Goal: Complete application form: Complete application form

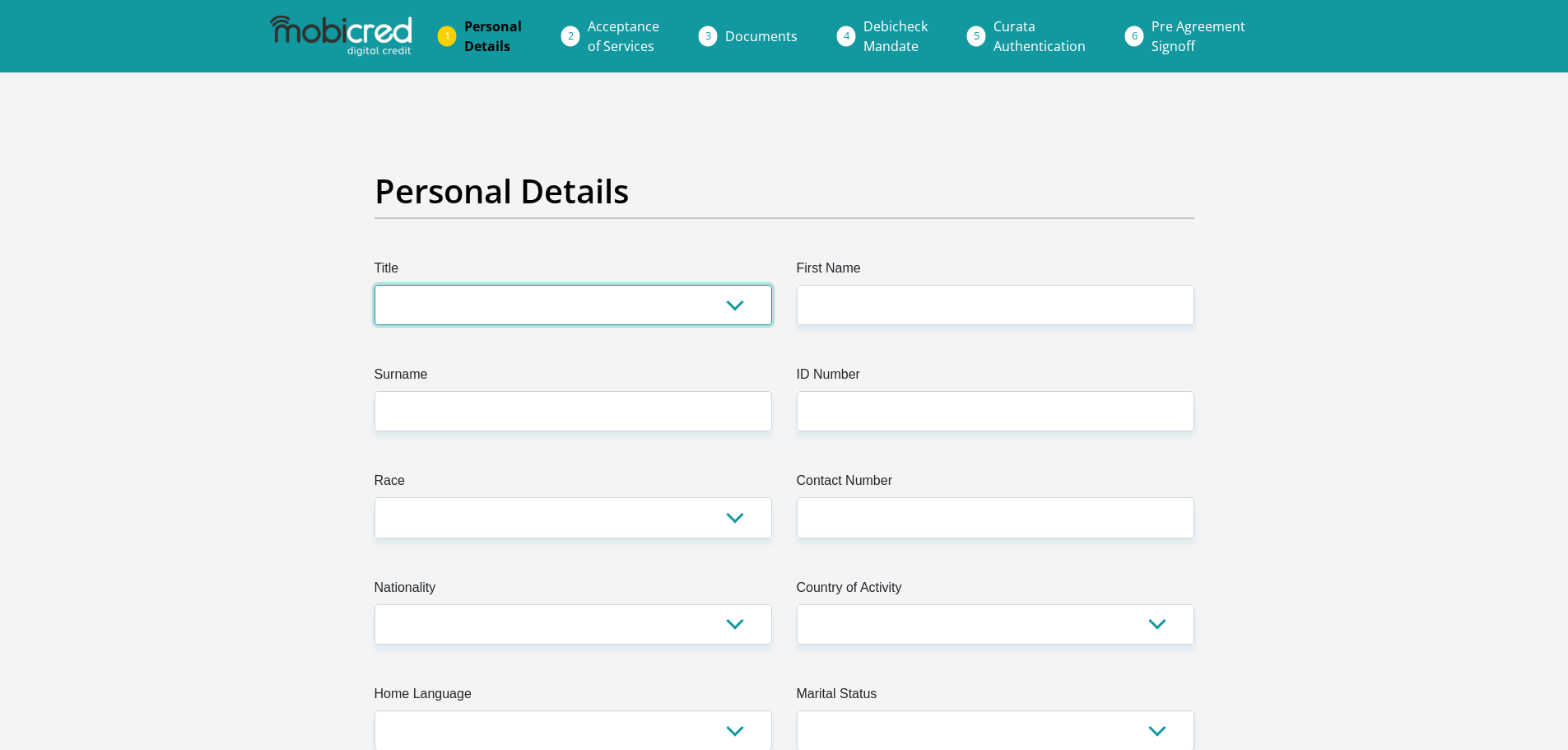
click at [720, 304] on select "Mr Ms Mrs Dr Other" at bounding box center [573, 305] width 397 height 40
select select "Mr"
click at [374, 285] on select "Mr Ms Mrs Dr Other" at bounding box center [573, 305] width 397 height 40
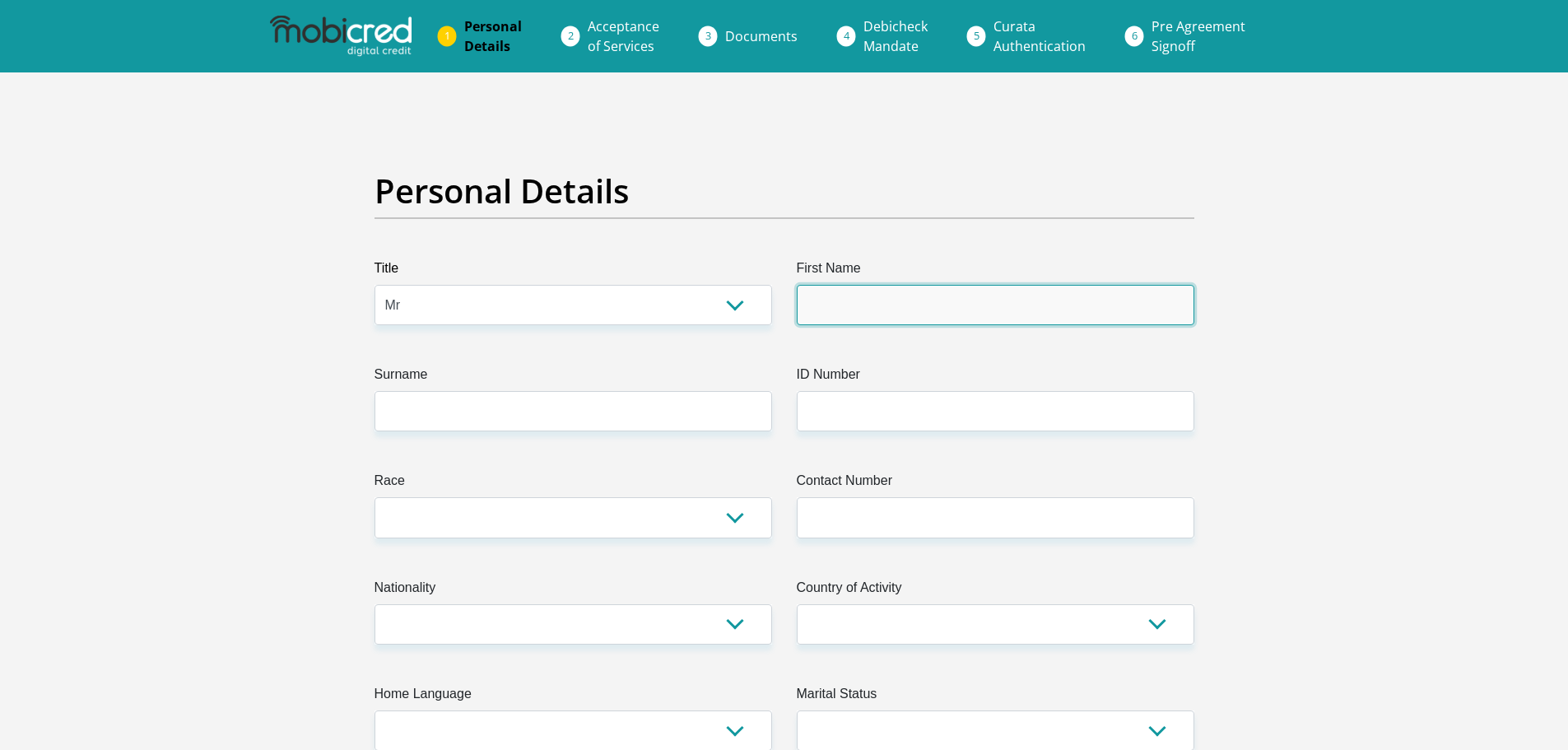
click at [846, 312] on input "First Name" at bounding box center [994, 305] width 397 height 40
click at [909, 312] on input "First Name" at bounding box center [994, 305] width 397 height 40
type input "Khomotso"
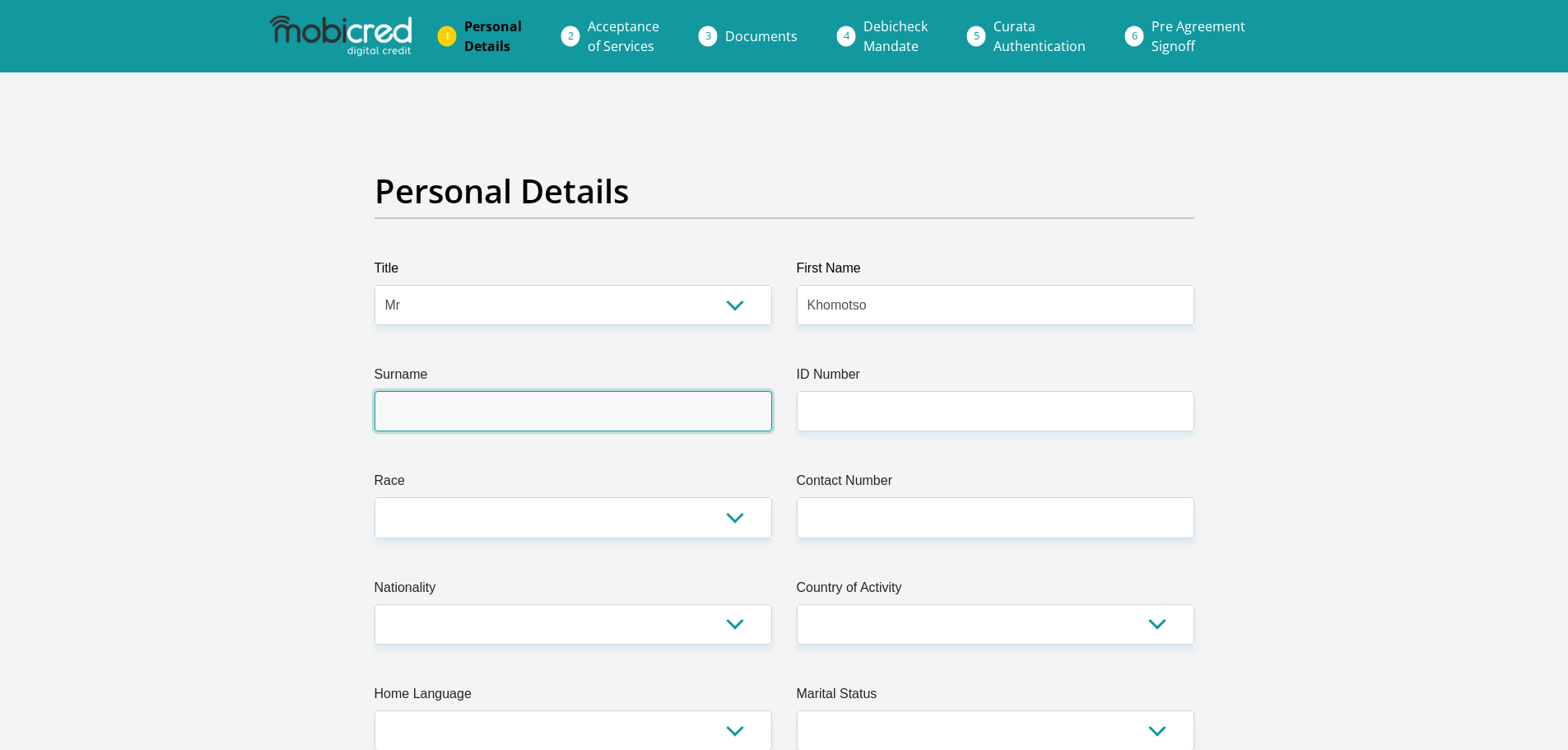
click at [464, 411] on input "Surname" at bounding box center [573, 411] width 397 height 40
type input "Kganakga"
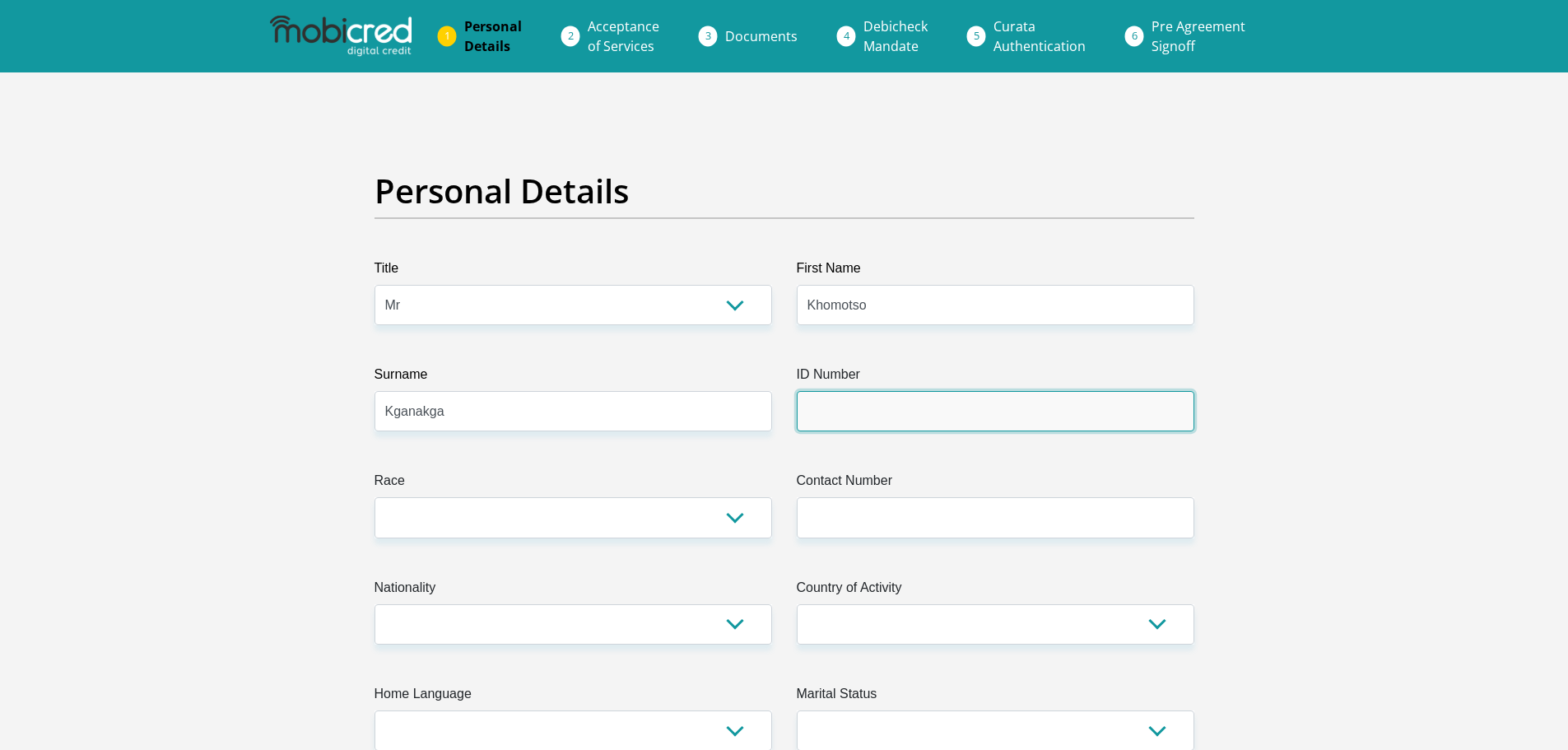
click at [826, 422] on input "ID Number" at bounding box center [994, 411] width 397 height 40
type input "8505135851087"
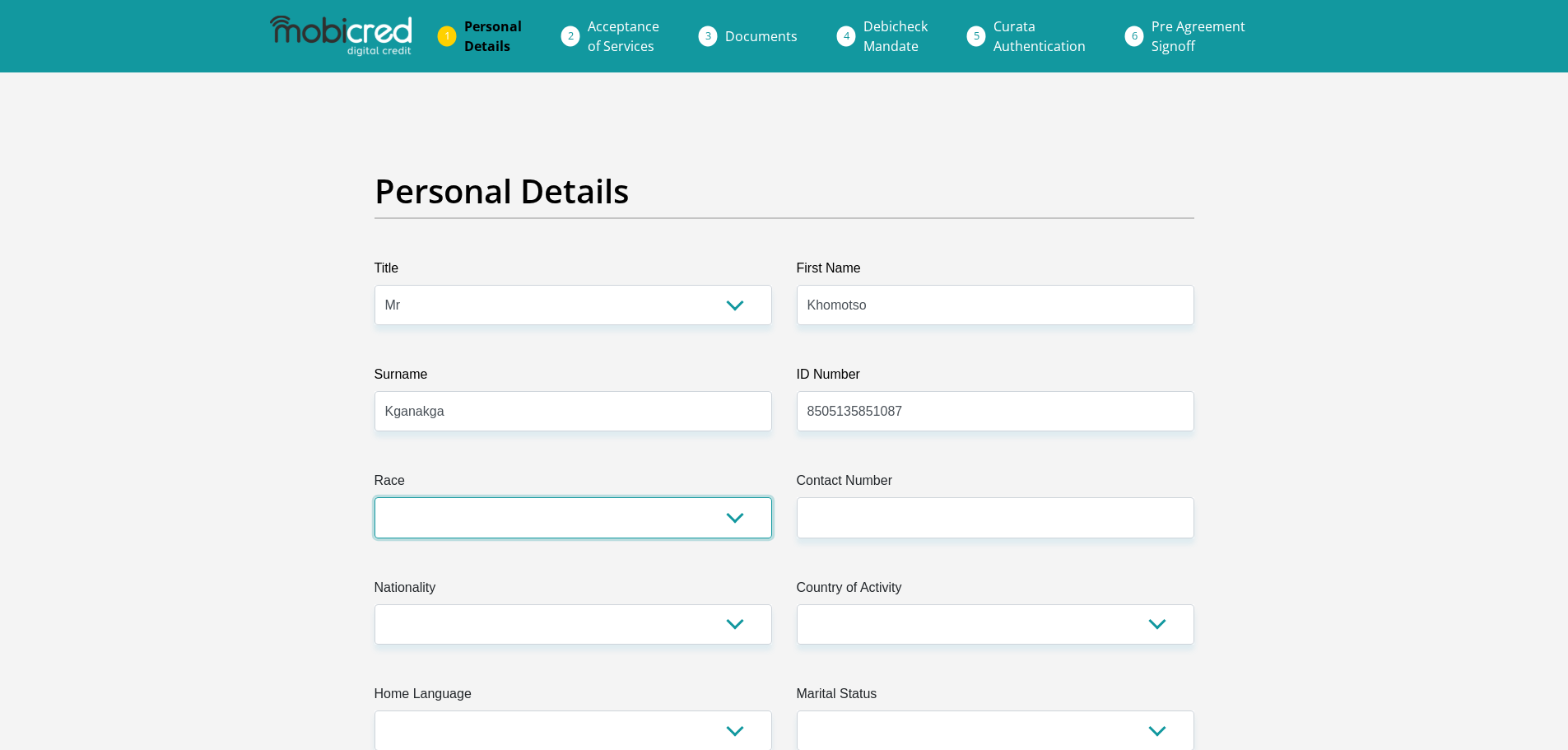
click at [640, 509] on select "Black Coloured Indian White Other" at bounding box center [573, 517] width 397 height 40
select select "1"
click at [374, 497] on select "Black Coloured Indian White Other" at bounding box center [573, 517] width 397 height 40
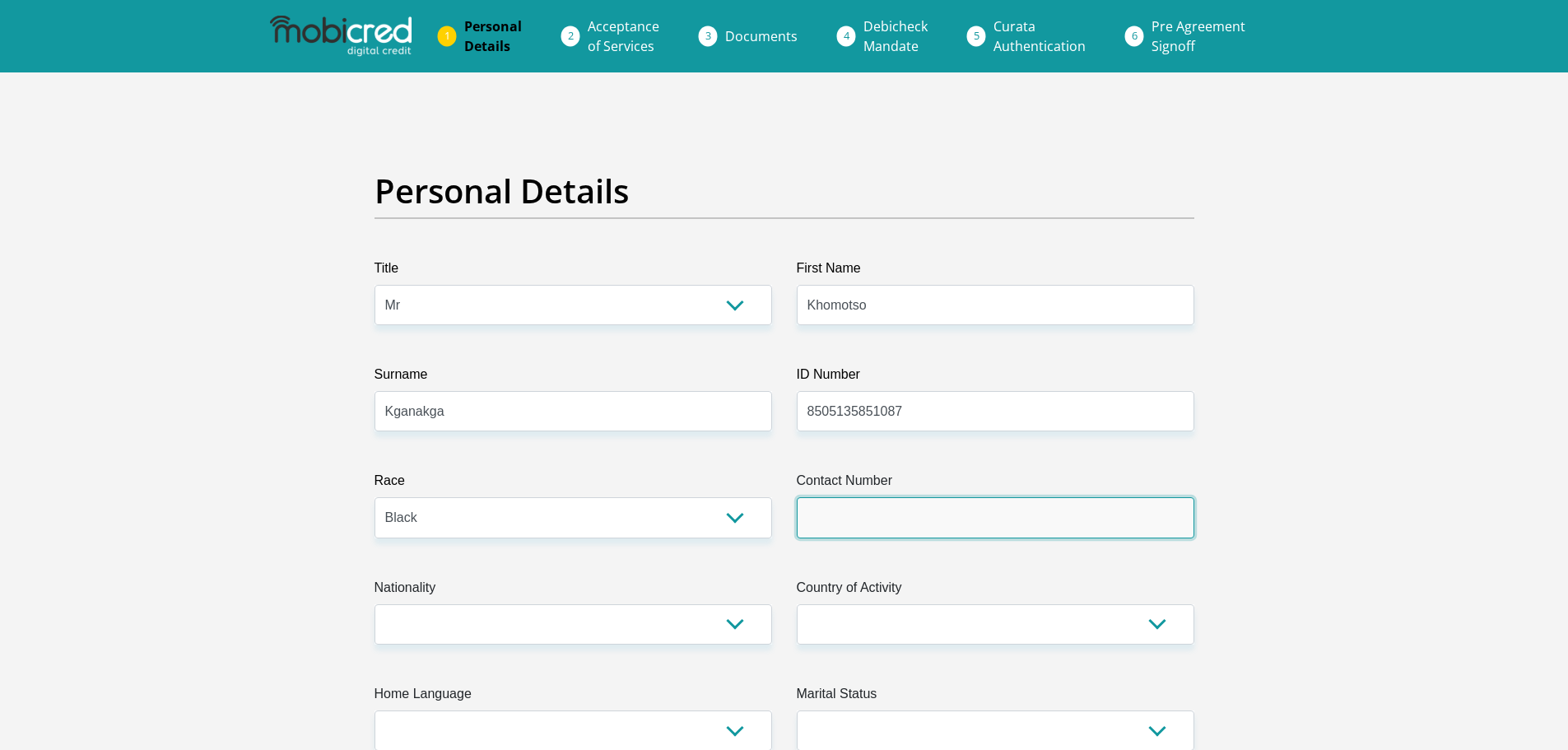
click at [906, 502] on input "Contact Number" at bounding box center [994, 517] width 397 height 40
type input "0768046533"
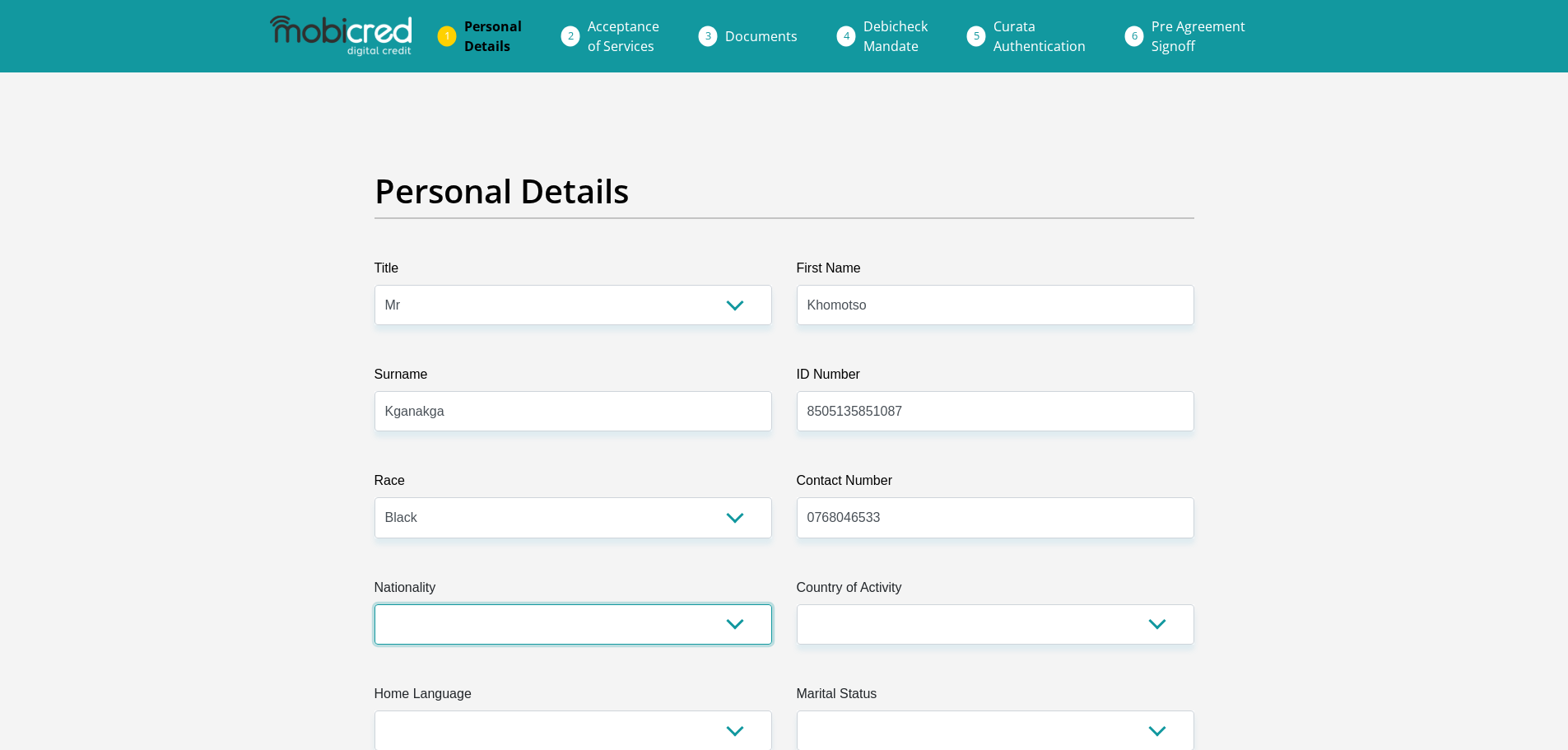
click at [516, 633] on select "South Africa Afghanistan Aland Islands Albania Algeria America Samoa American V…" at bounding box center [573, 624] width 397 height 40
select select "ZAF"
click at [374, 604] on select "South Africa Afghanistan Aland Islands Albania Algeria America Samoa American V…" at bounding box center [573, 624] width 397 height 40
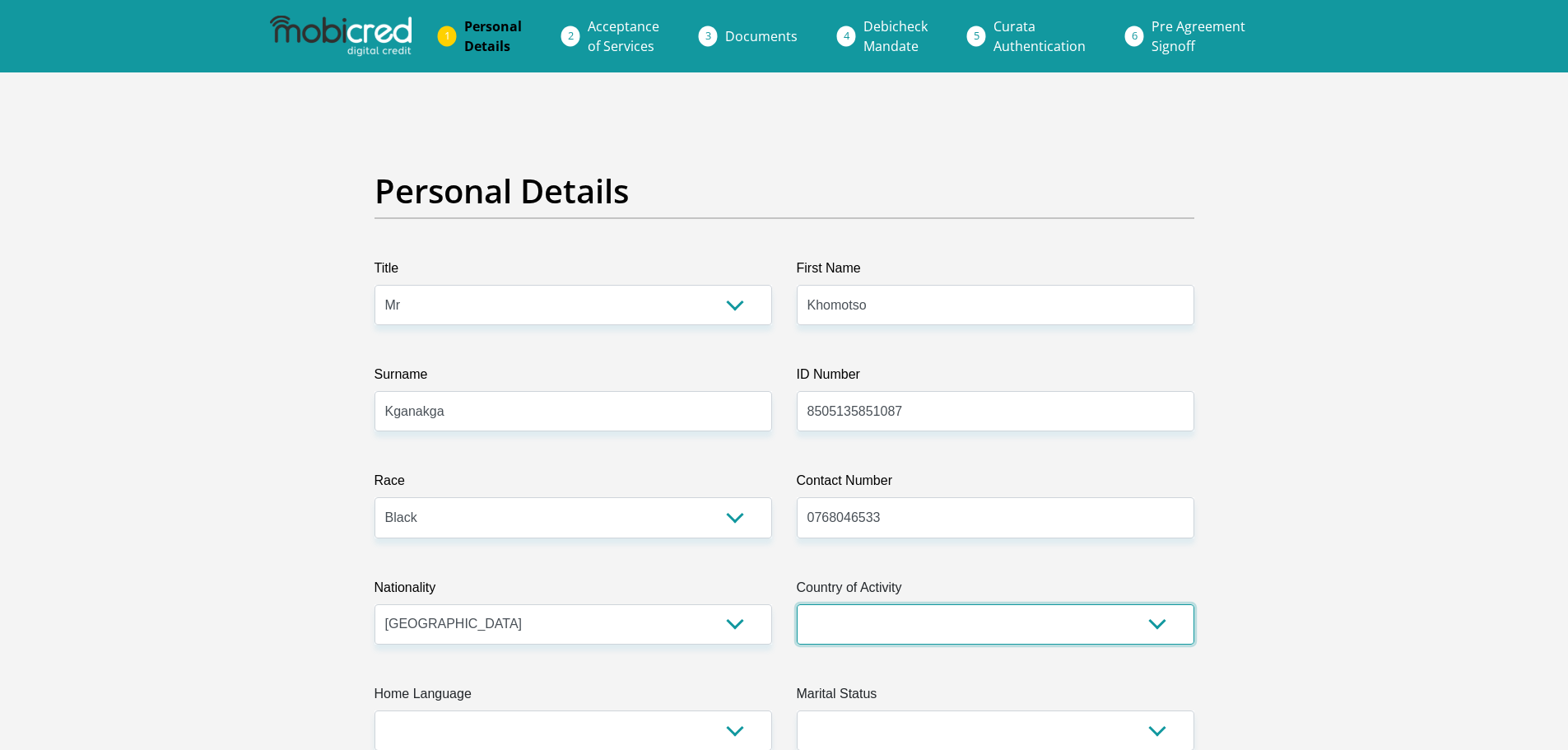
click at [895, 605] on select "South Africa Afghanistan Aland Islands Albania Algeria America Samoa American V…" at bounding box center [994, 624] width 397 height 40
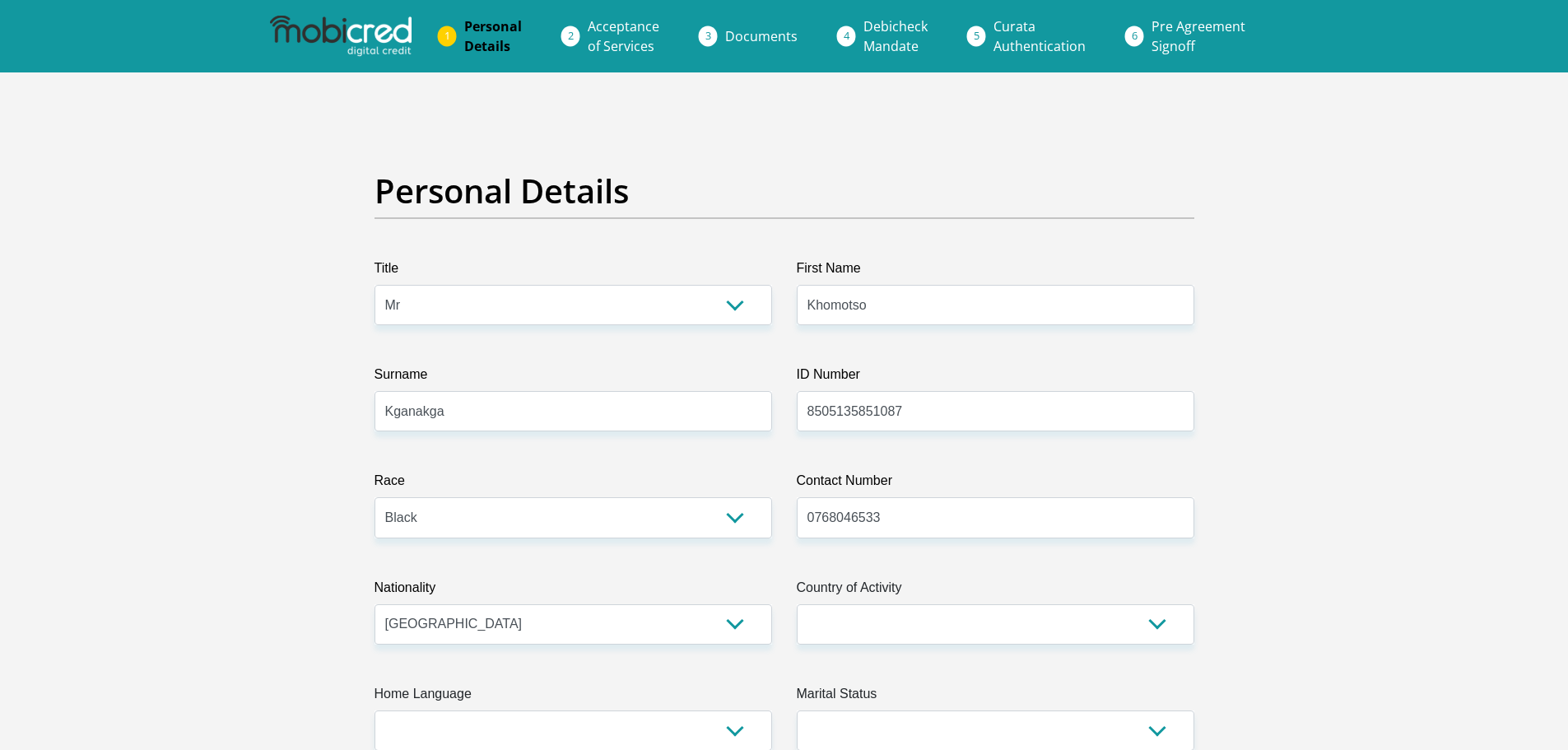
click at [991, 596] on label "Country of Activity" at bounding box center [994, 591] width 397 height 26
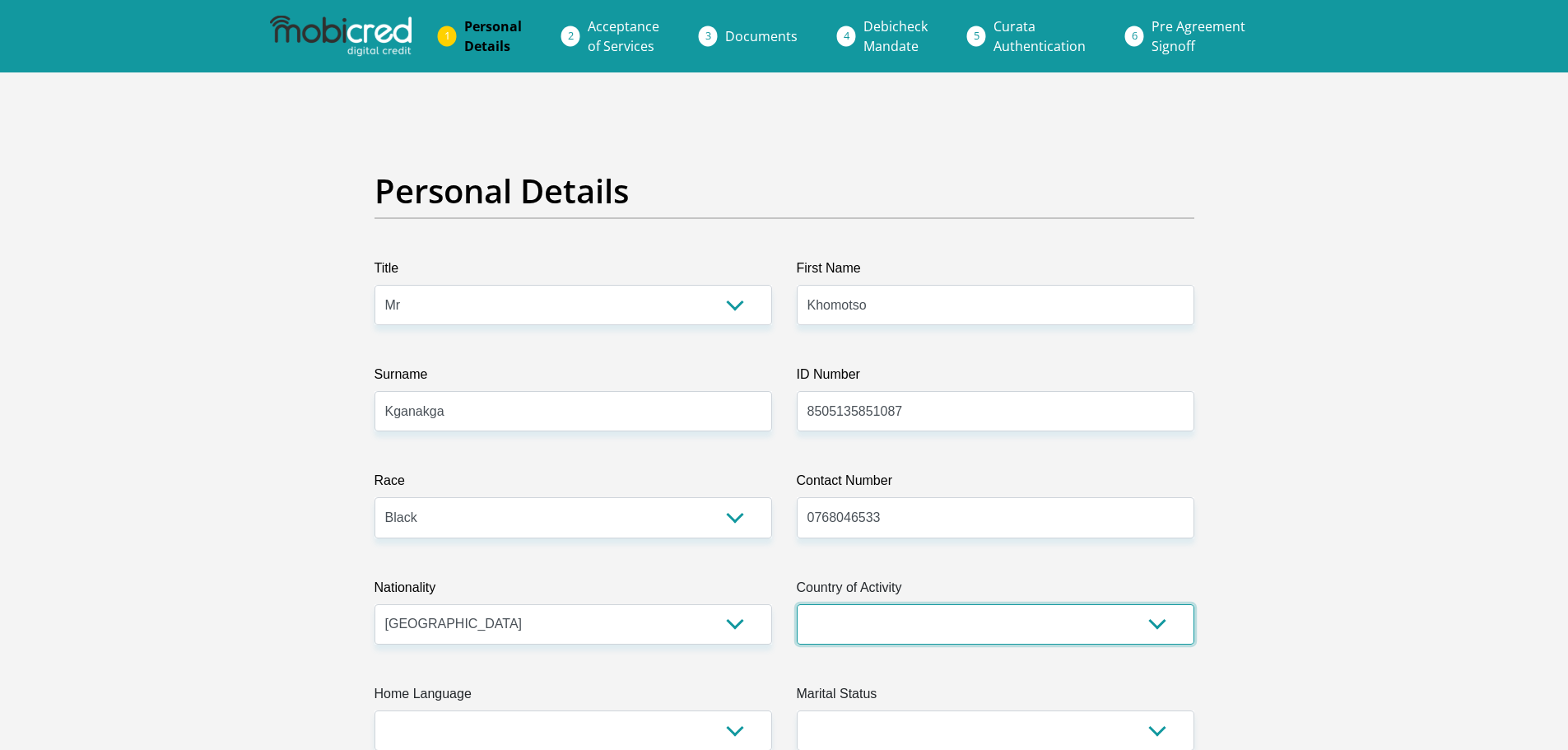
click at [991, 604] on select "South Africa Afghanistan Aland Islands Albania Algeria America Samoa American V…" at bounding box center [994, 624] width 397 height 40
click at [963, 642] on select "South Africa Afghanistan Aland Islands Albania Algeria America Samoa American V…" at bounding box center [994, 624] width 397 height 40
select select "ZAF"
click at [796, 604] on select "South Africa Afghanistan Aland Islands Albania Algeria America Samoa American V…" at bounding box center [994, 624] width 397 height 40
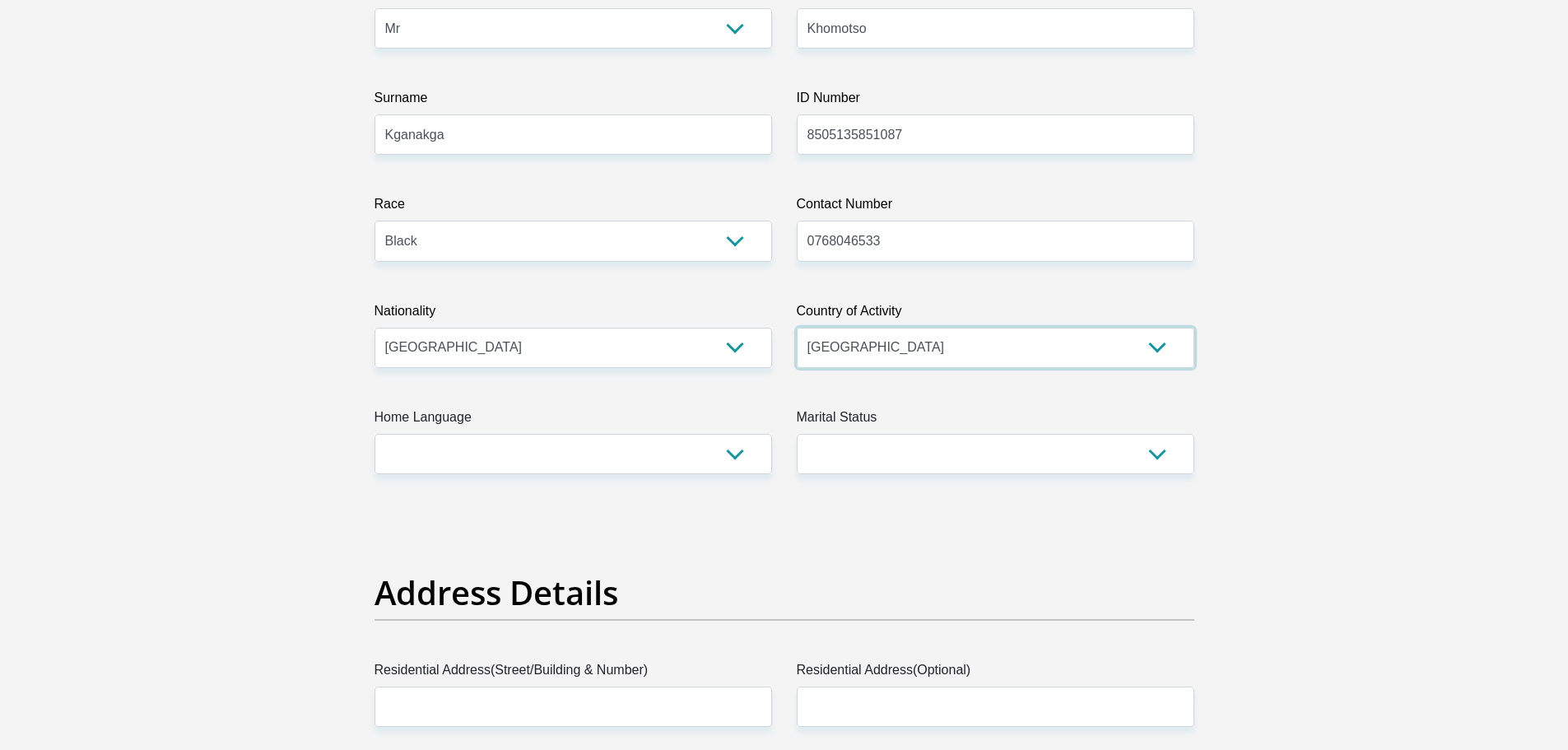
scroll to position [278, 0]
click at [1131, 455] on select "Married ANC Single Divorced Widowed Married COP or Customary Law" at bounding box center [994, 453] width 397 height 40
select select "2"
click at [796, 433] on select "Married ANC Single Divorced Widowed Married COP or Customary Law" at bounding box center [994, 453] width 397 height 40
drag, startPoint x: 826, startPoint y: 531, endPoint x: 713, endPoint y: 449, distance: 139.6
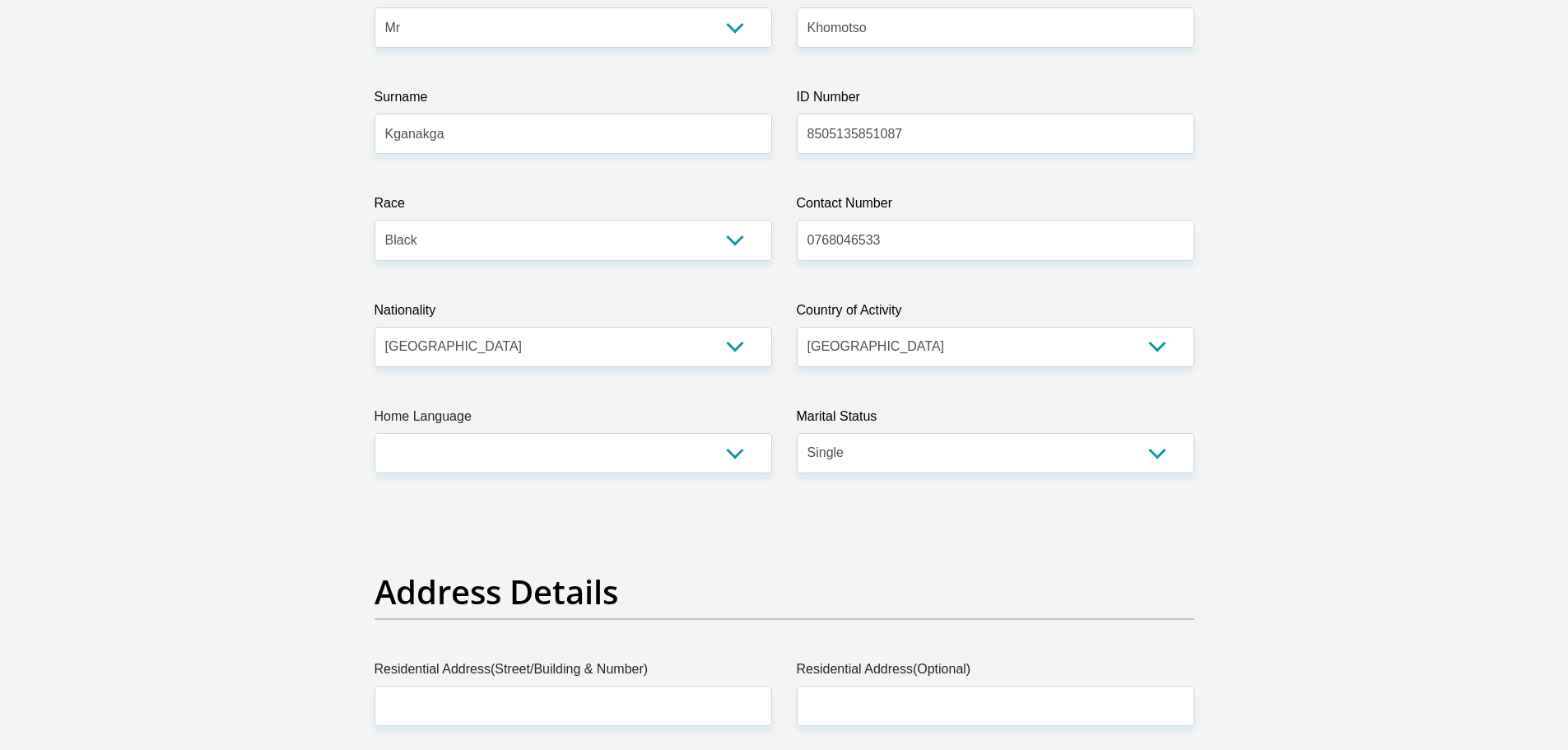
click at [713, 449] on select "Afrikaans English Sepedi South Ndebele Southern Sotho Swati Tsonga Tswana Venda…" at bounding box center [573, 453] width 397 height 40
select select "nso"
click at [374, 433] on select "Afrikaans English Sepedi South Ndebele Southern Sotho Swati Tsonga Tswana Venda…" at bounding box center [573, 453] width 397 height 40
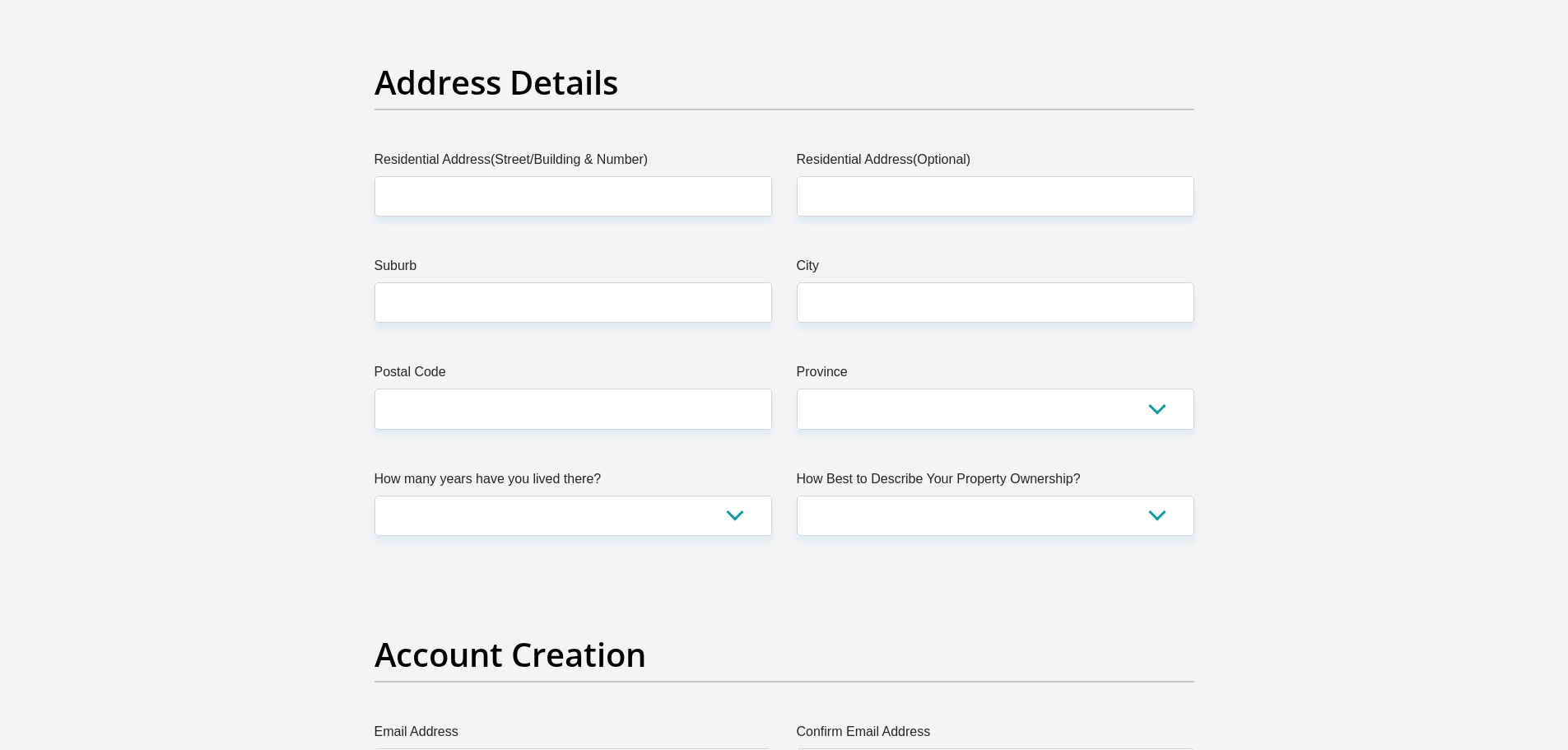
scroll to position [787, 0]
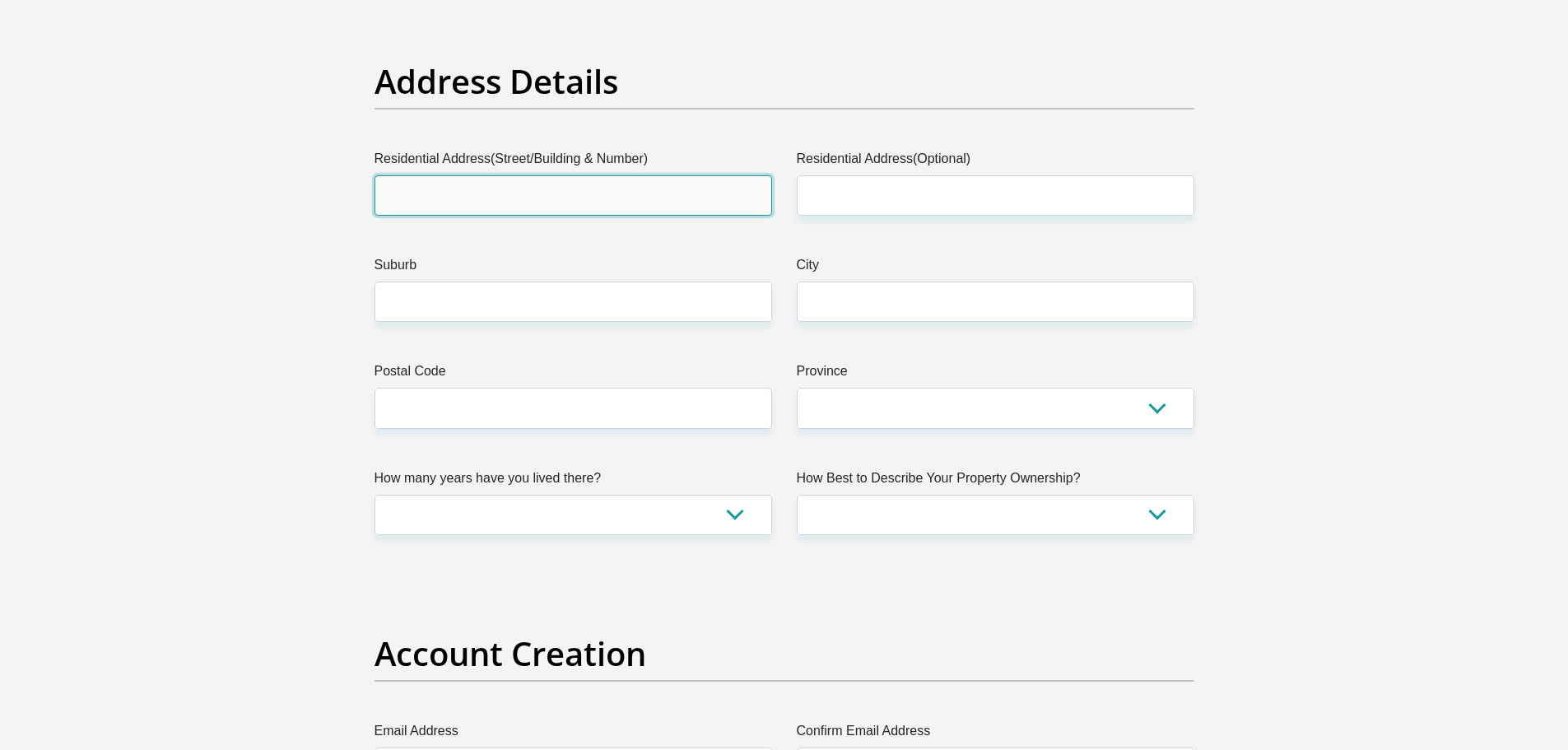
click at [511, 187] on input "Residential Address(Street/Building & Number)" at bounding box center [573, 195] width 397 height 40
type input "Unit 39 Masingita Village"
type input "32 Alsation St, Glen Austin AH"
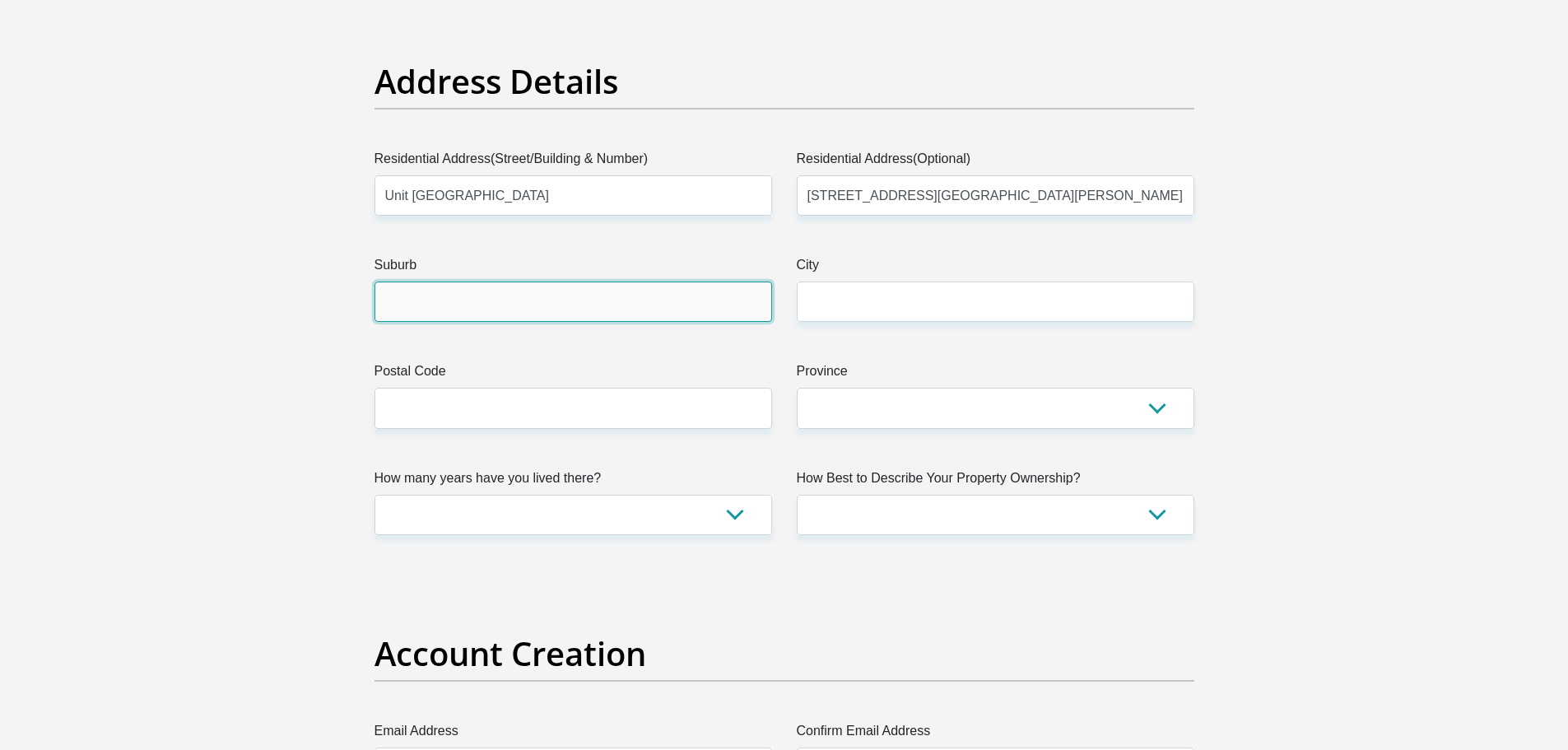
type input "Midrand"
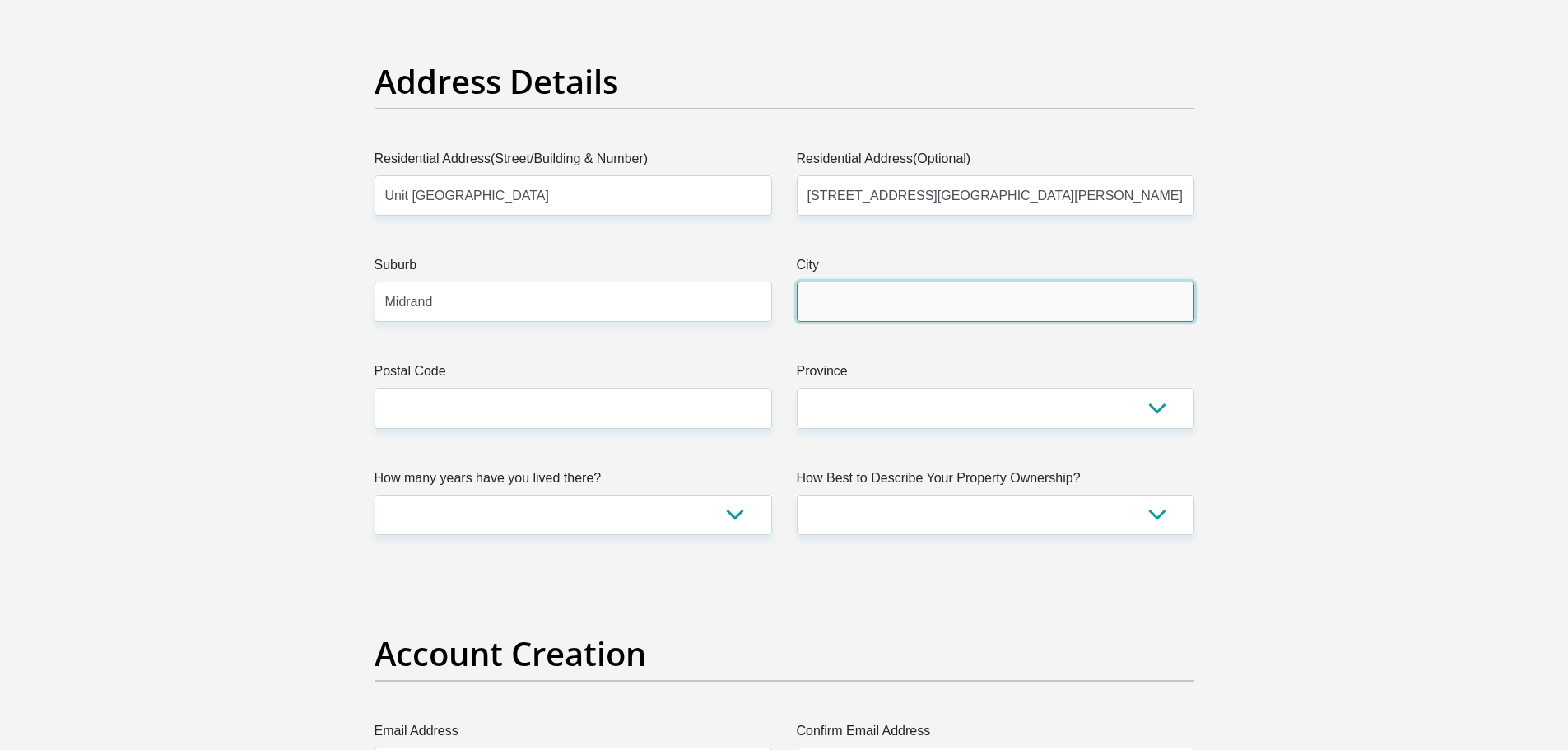
type input "Midrand"
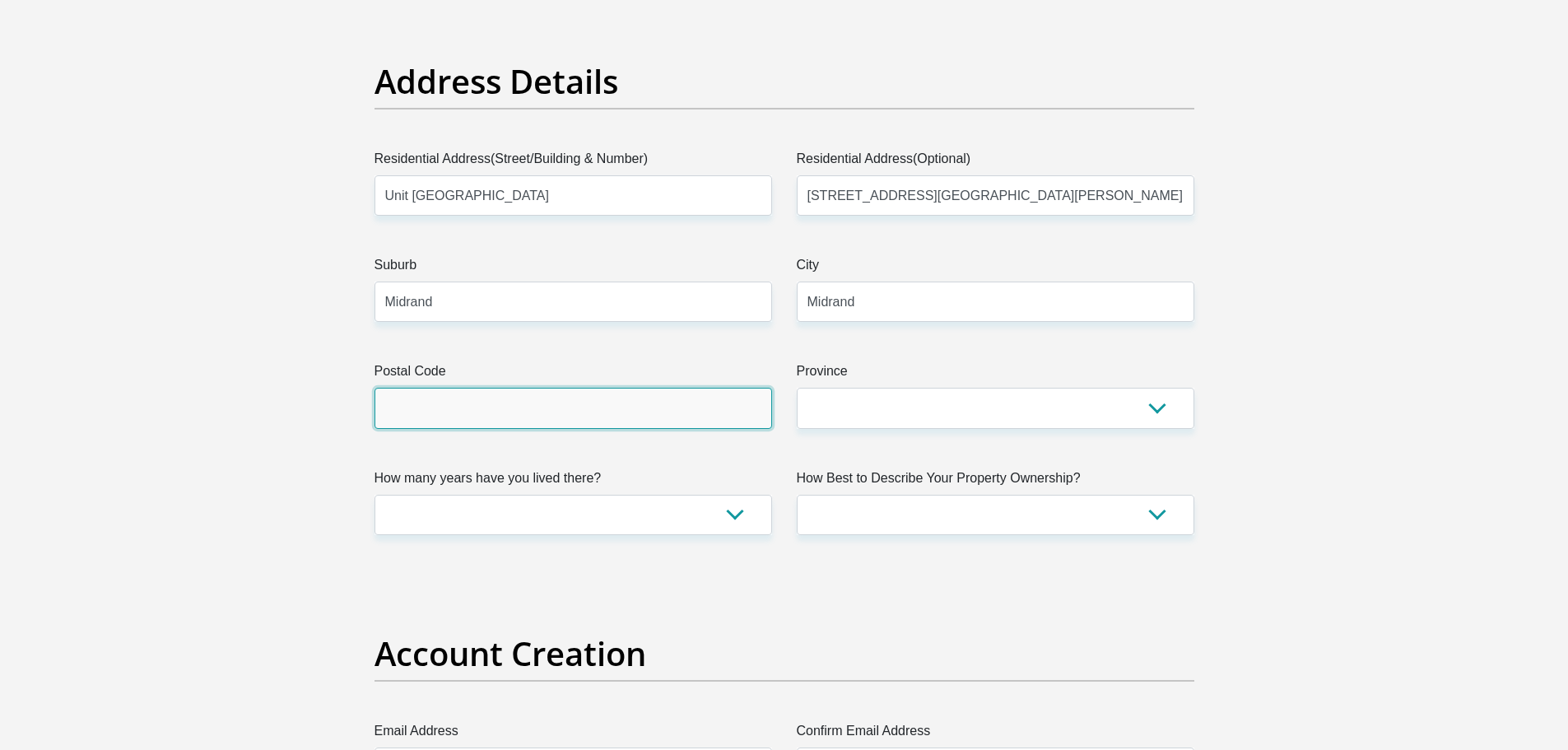
type input "1685"
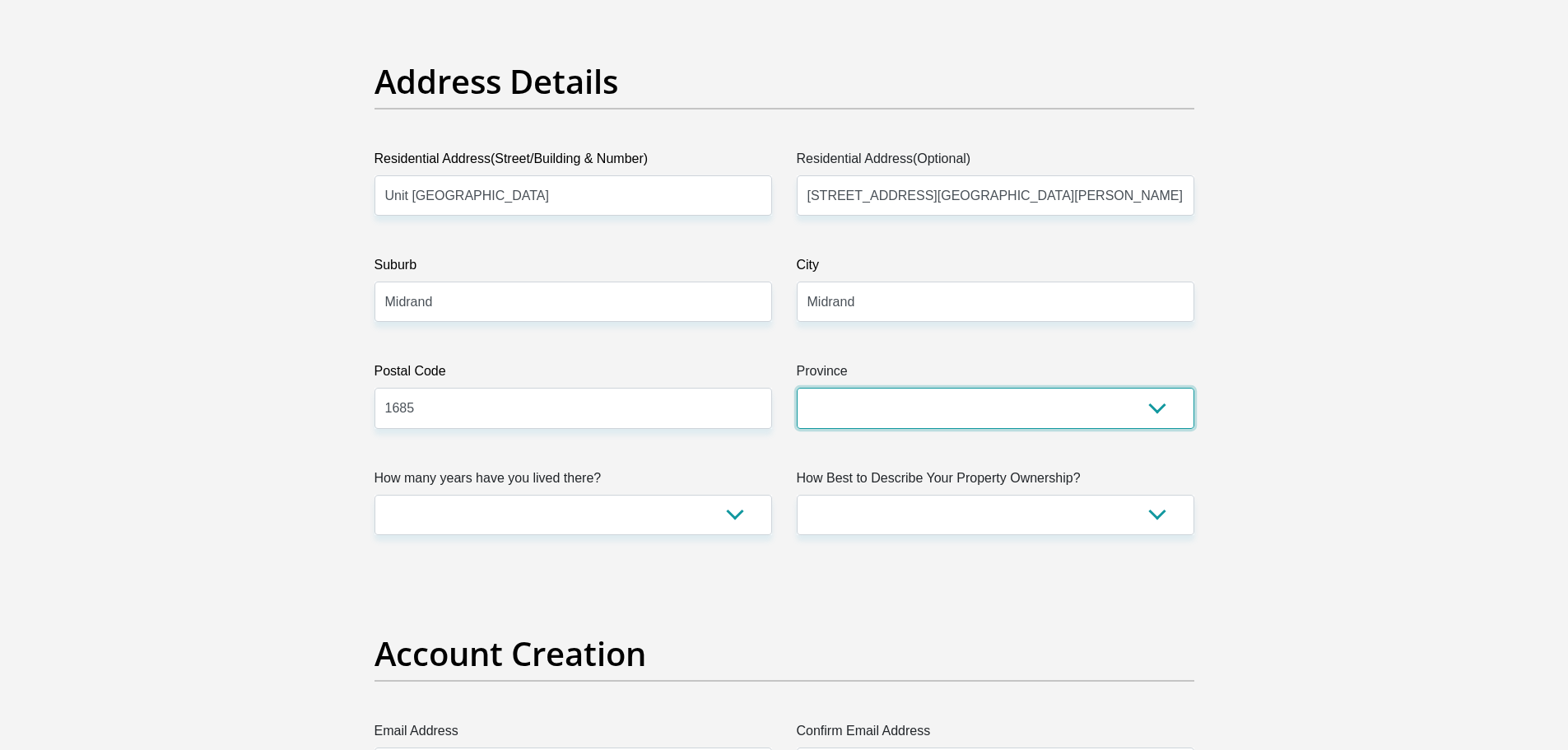
click at [847, 404] on select "Eastern Cape Free State Gauteng KwaZulu-Natal Limpopo Mpumalanga Northern Cape …" at bounding box center [994, 407] width 397 height 40
select select "Gauteng"
click at [796, 387] on select "Eastern Cape Free State Gauteng KwaZulu-Natal Limpopo Mpumalanga Northern Cape …" at bounding box center [994, 407] width 397 height 40
click at [730, 511] on select "less than 1 year 1-3 years 3-5 years 5+ years" at bounding box center [573, 515] width 397 height 40
select select "4"
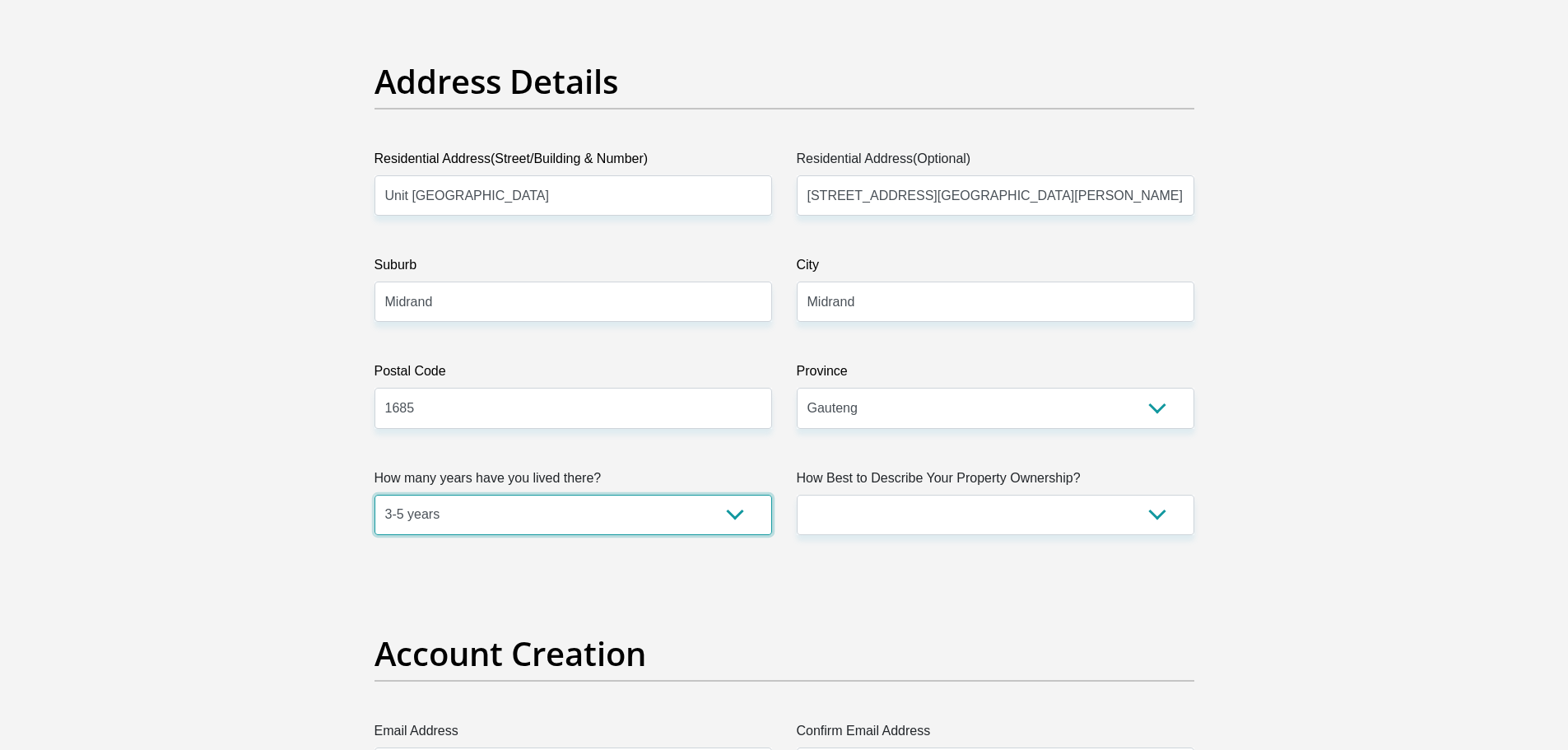
click at [374, 495] on select "less than 1 year 1-3 years 3-5 years 5+ years" at bounding box center [573, 515] width 397 height 40
click at [863, 512] on select "Owned Rented Family Owned Company Dwelling" at bounding box center [994, 515] width 397 height 40
select select "Rented"
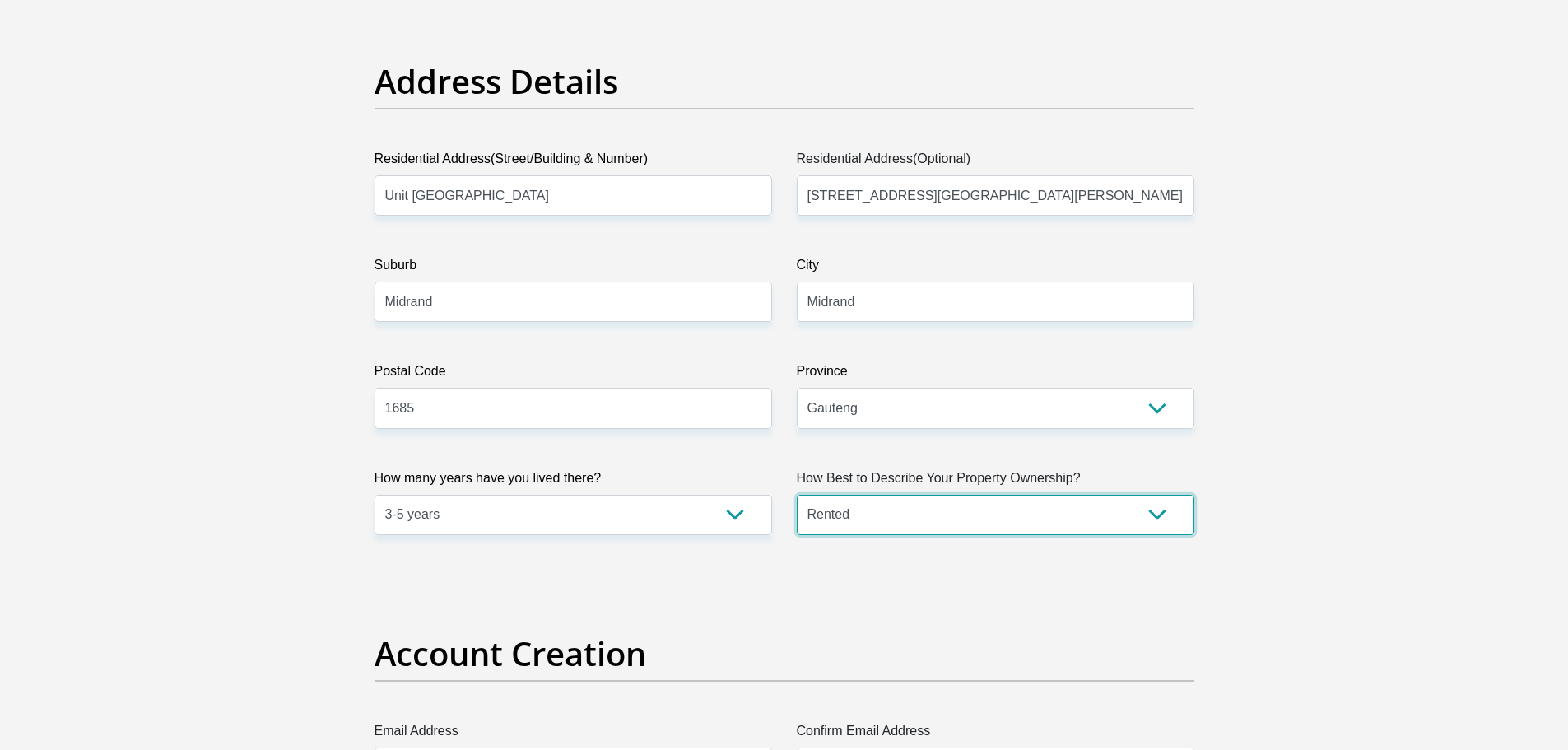
click at [796, 495] on select "Owned Rented Family Owned Company Dwelling" at bounding box center [994, 515] width 397 height 40
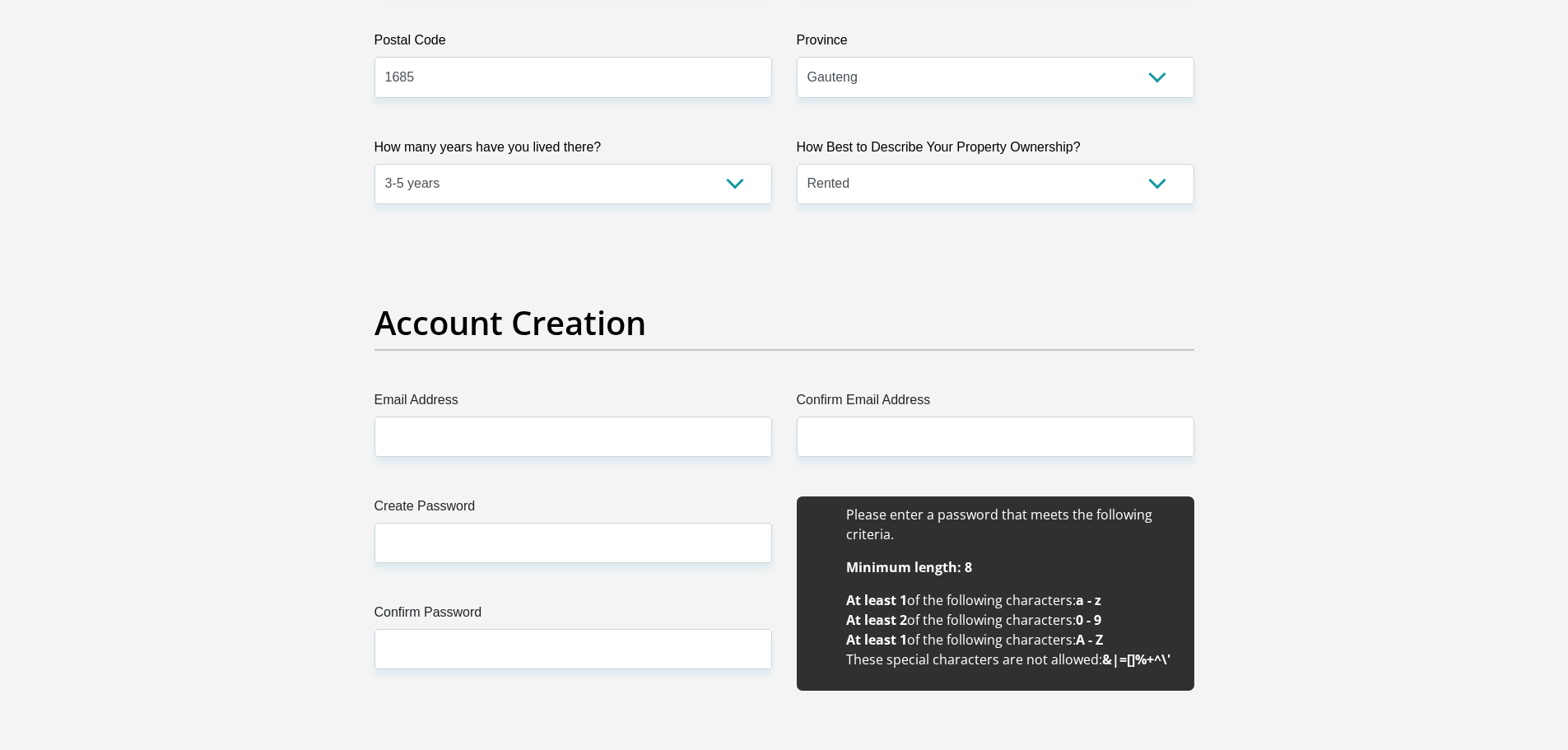
scroll to position [1120, 0]
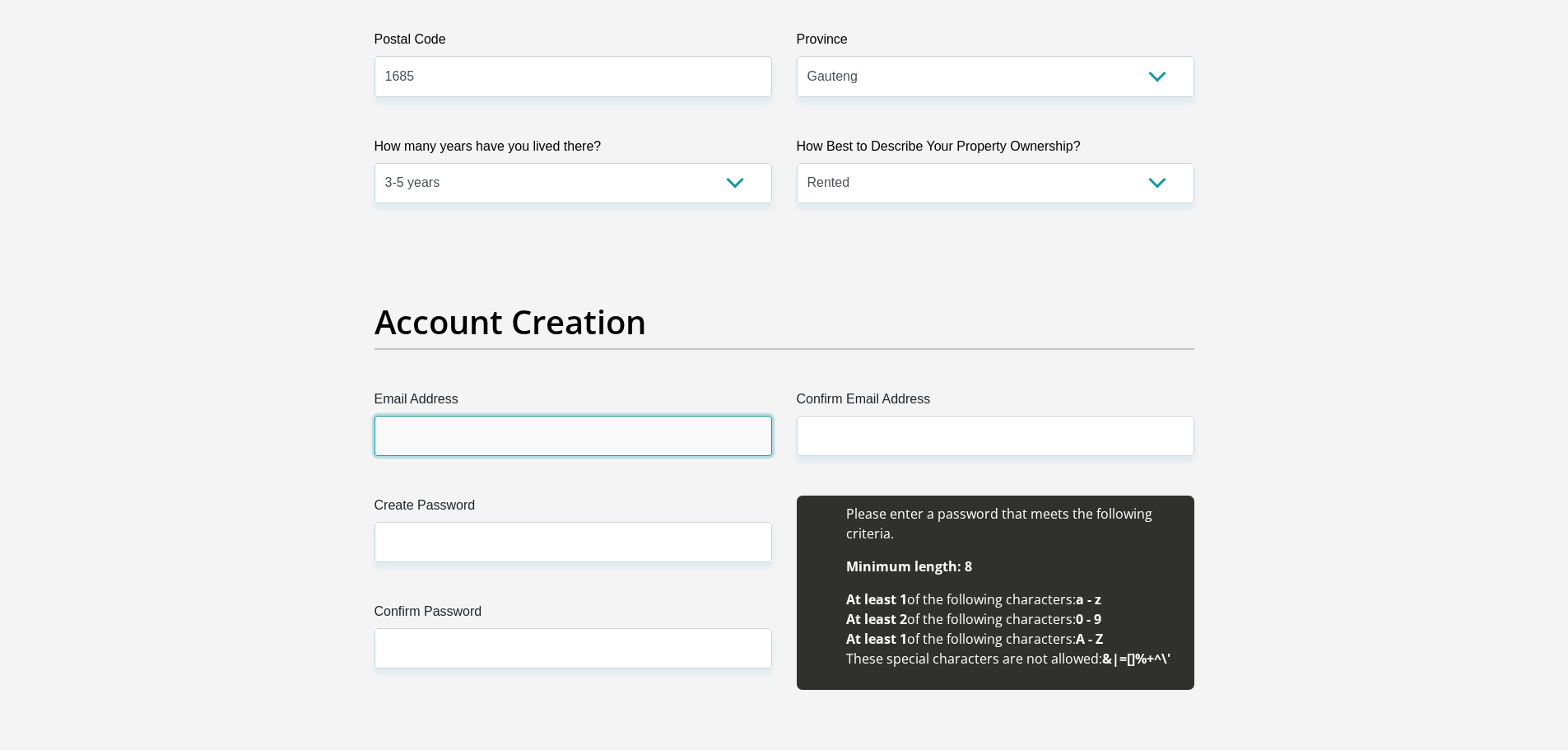
click at [703, 440] on input "Email Address" at bounding box center [573, 436] width 397 height 40
type input "skganakga@yahoo.com"
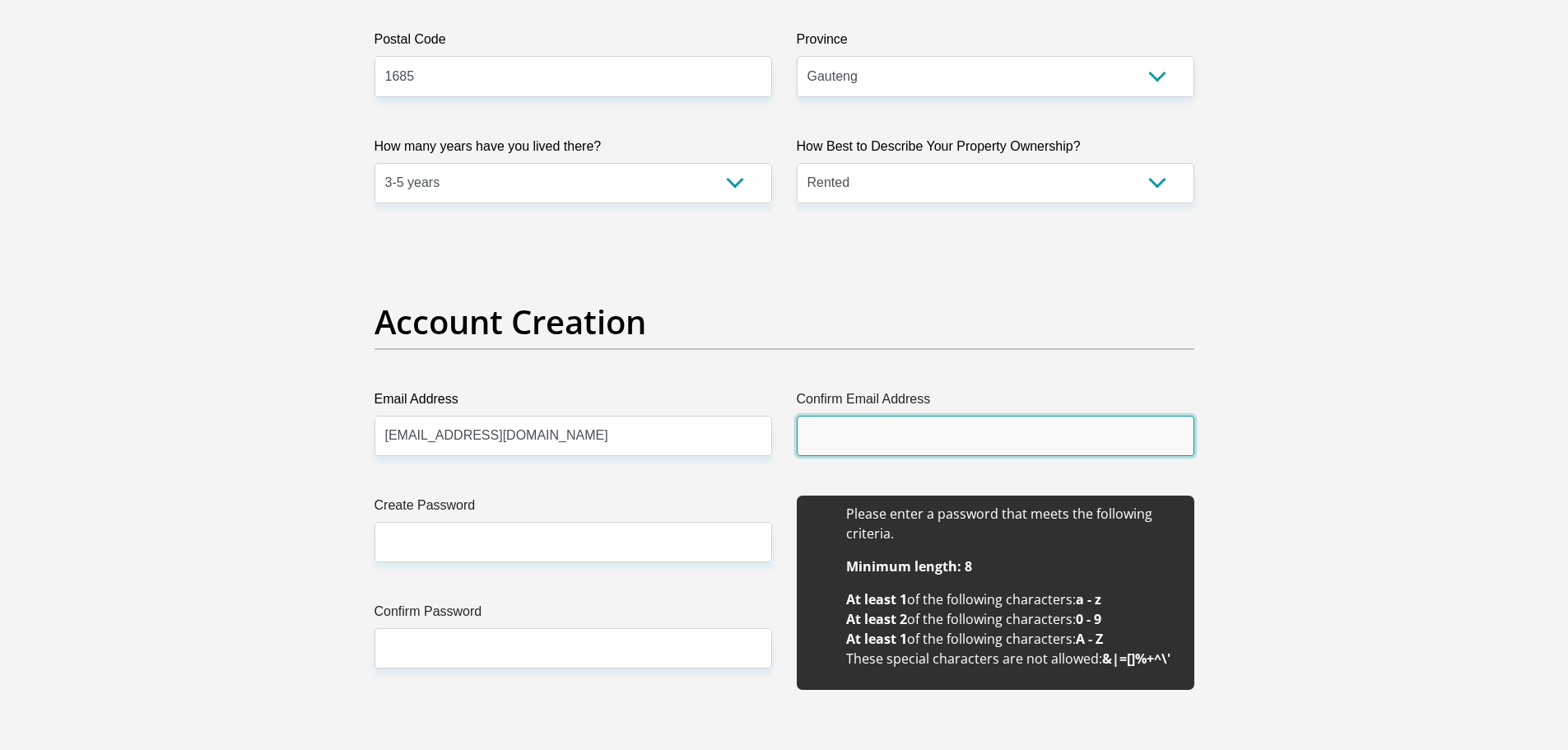
click at [881, 438] on input "Confirm Email Address" at bounding box center [994, 436] width 397 height 40
type input "skganakga@yahoo.com"
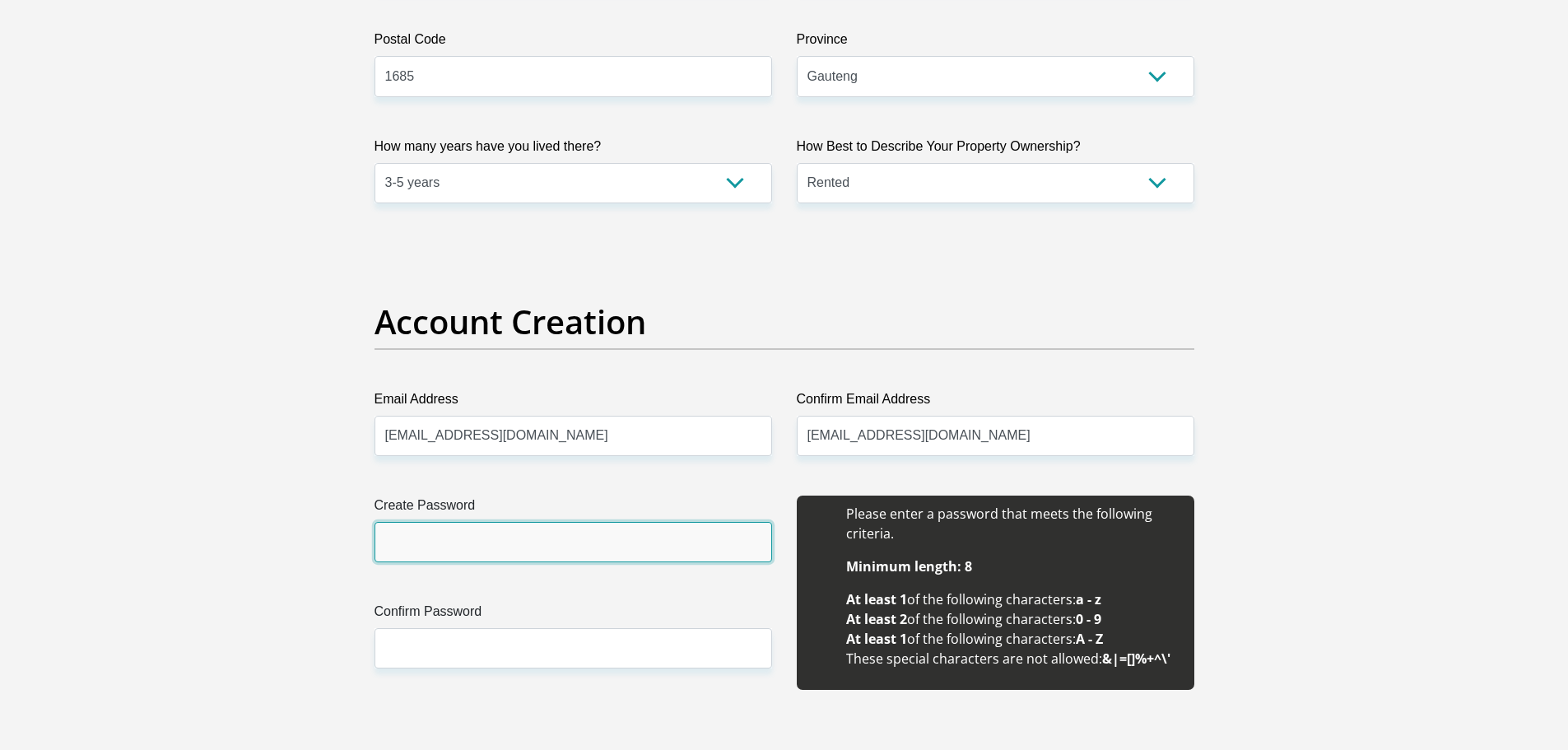
click at [520, 539] on input "Create Password" at bounding box center [573, 542] width 397 height 40
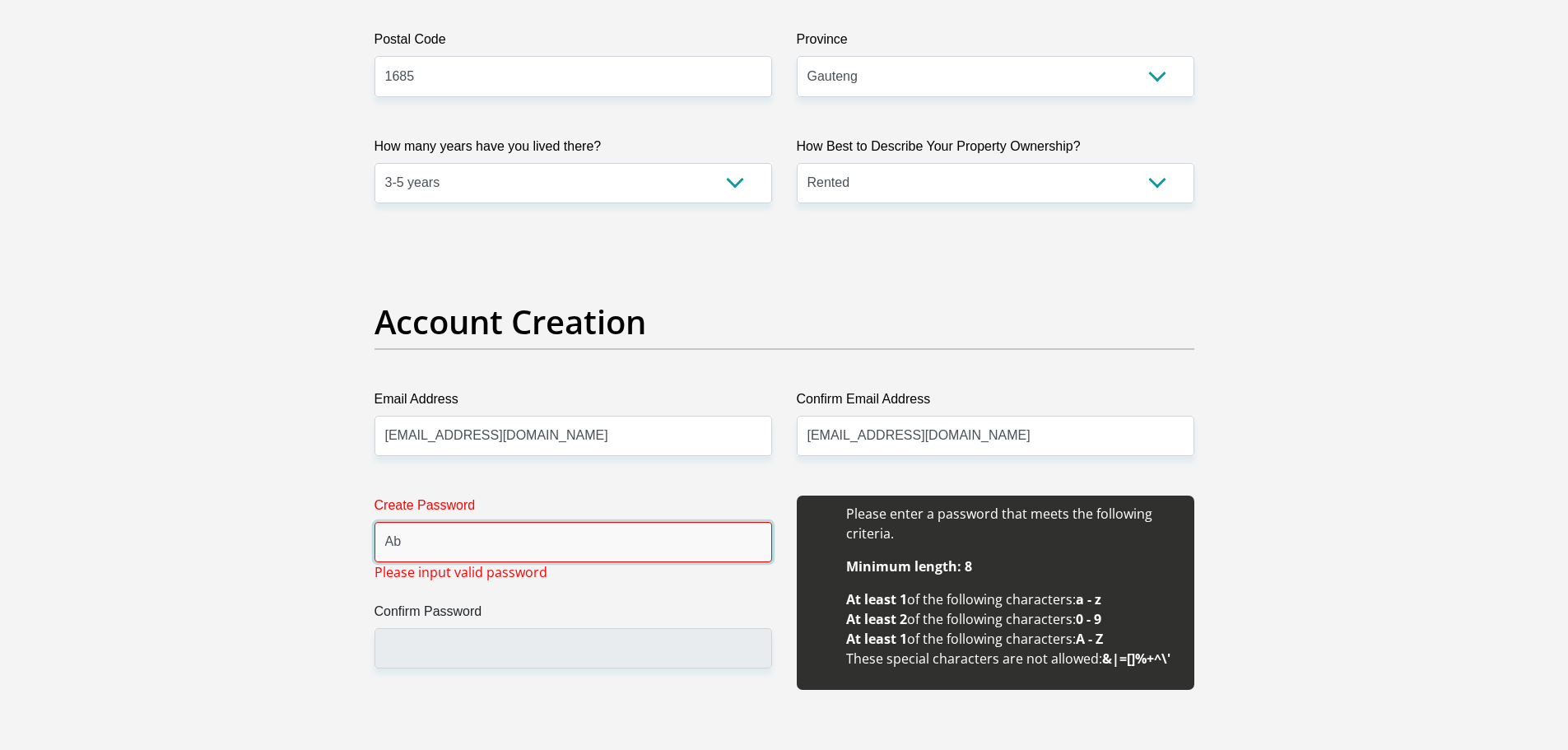
type input "A"
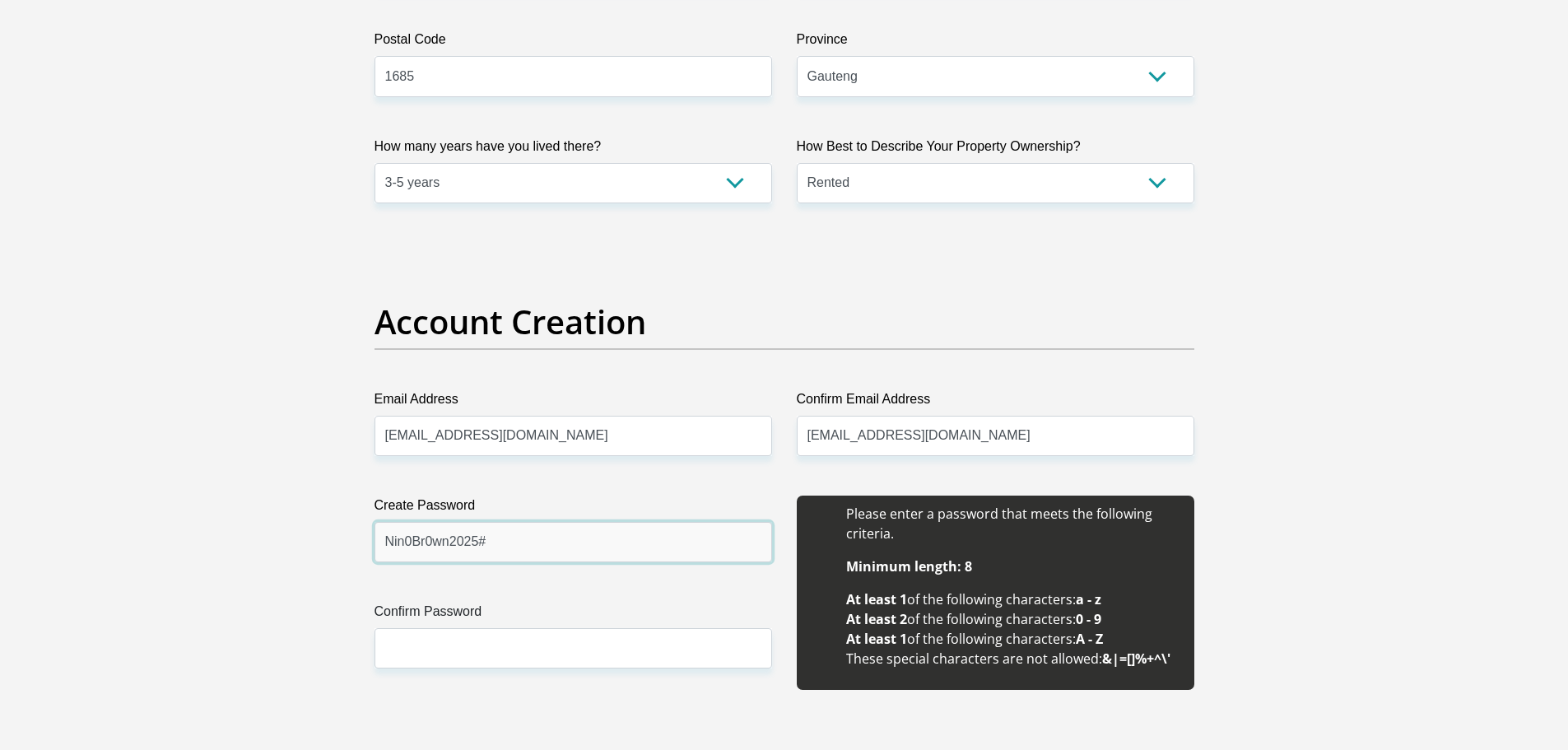
type input "Nin0Br0wn2025#"
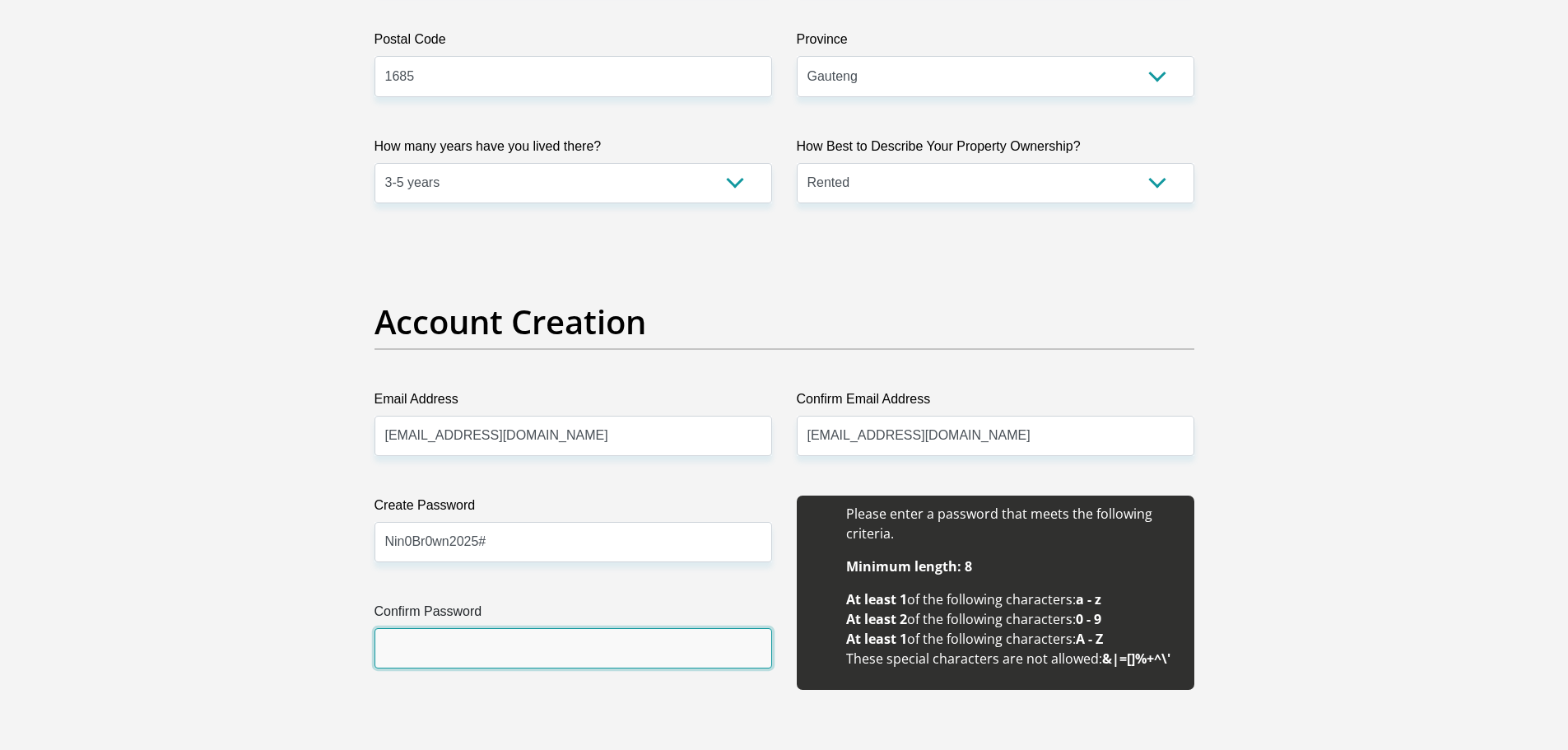
click at [446, 638] on input "Confirm Password" at bounding box center [573, 649] width 397 height 40
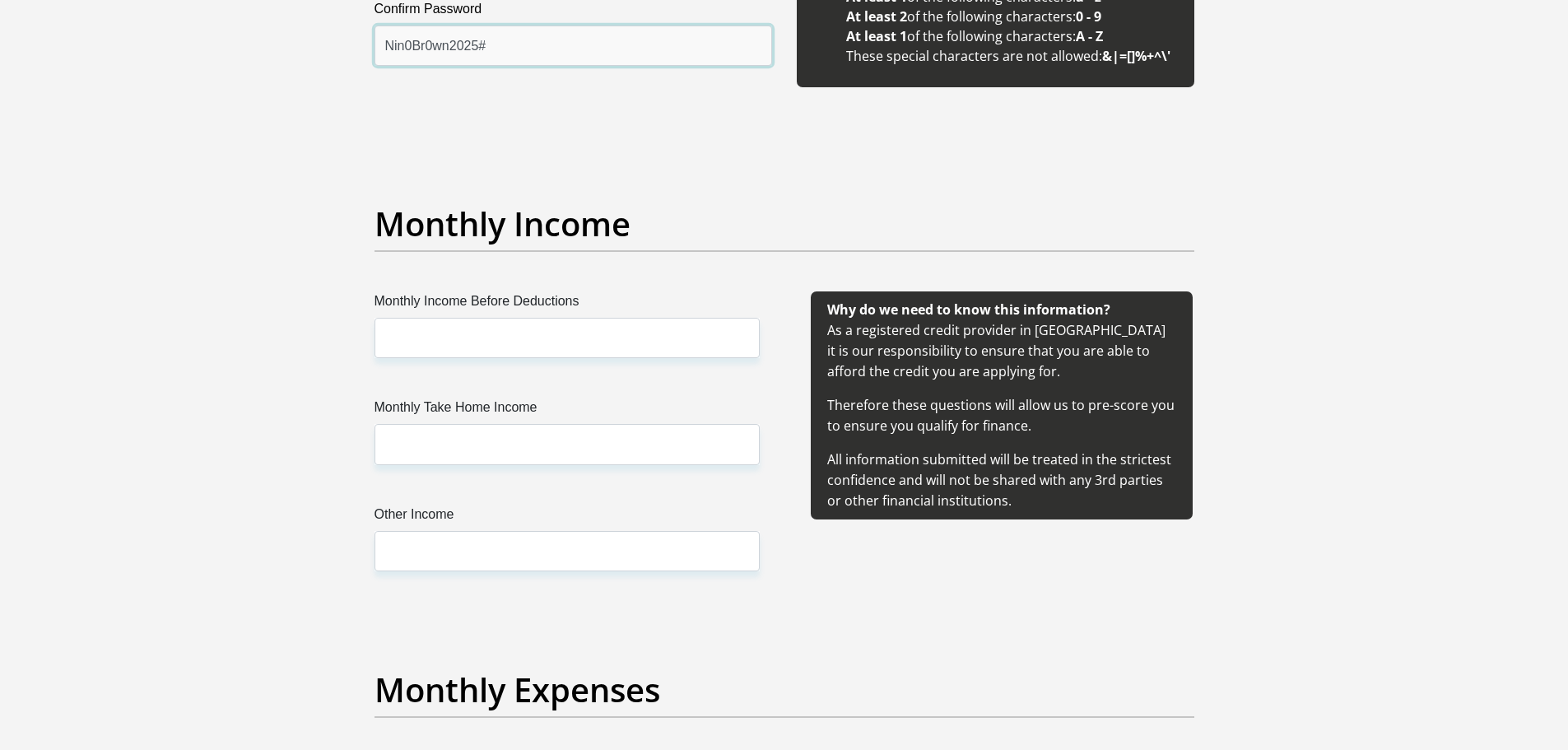
scroll to position [1749, 0]
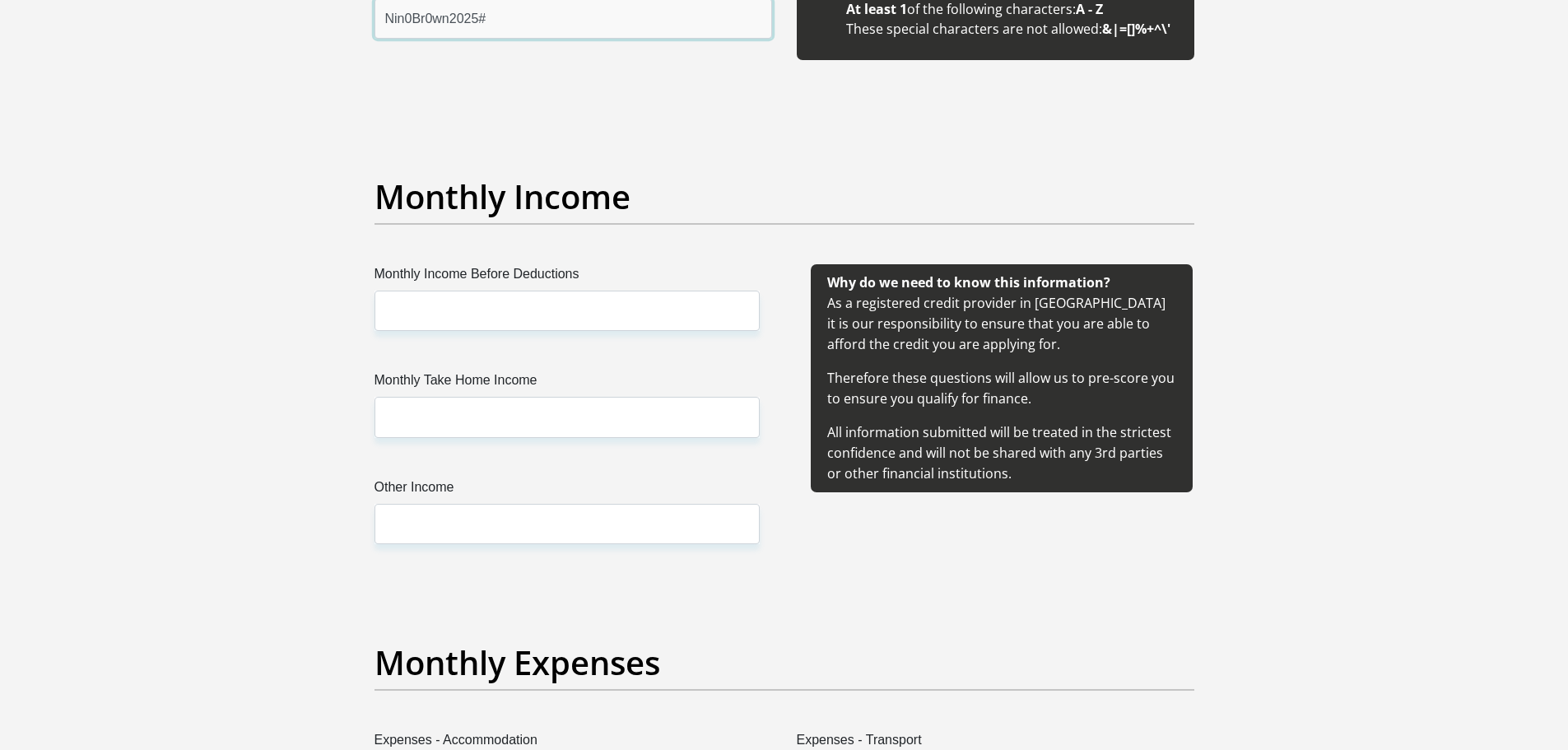
type input "Nin0Br0wn2025#"
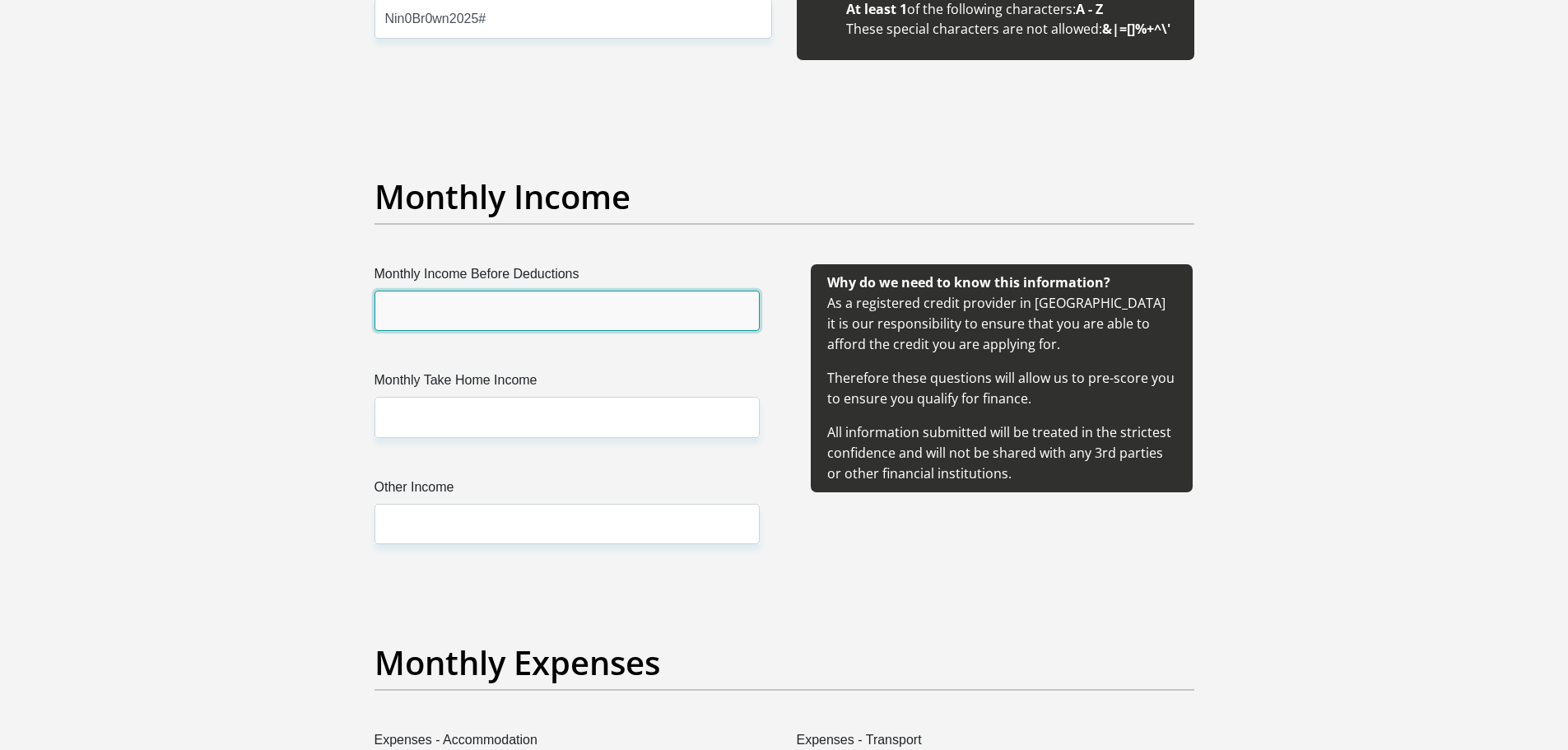
click at [521, 309] on input "Monthly Income Before Deductions" at bounding box center [567, 311] width 385 height 40
type input "88730"
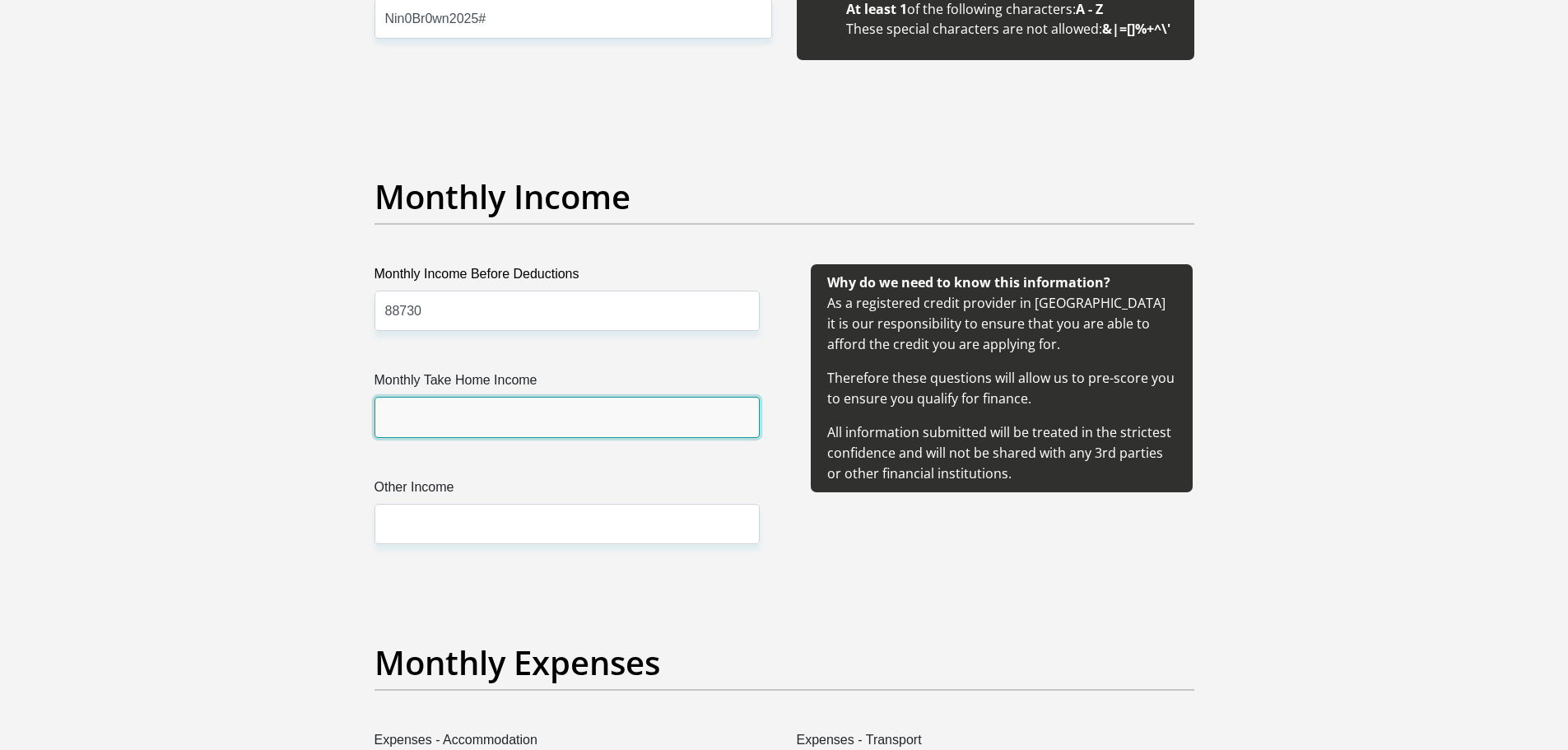
click at [487, 423] on input "Monthly Take Home Income" at bounding box center [567, 417] width 385 height 40
type input "55121.73"
click at [525, 312] on input "88730" at bounding box center [567, 311] width 385 height 40
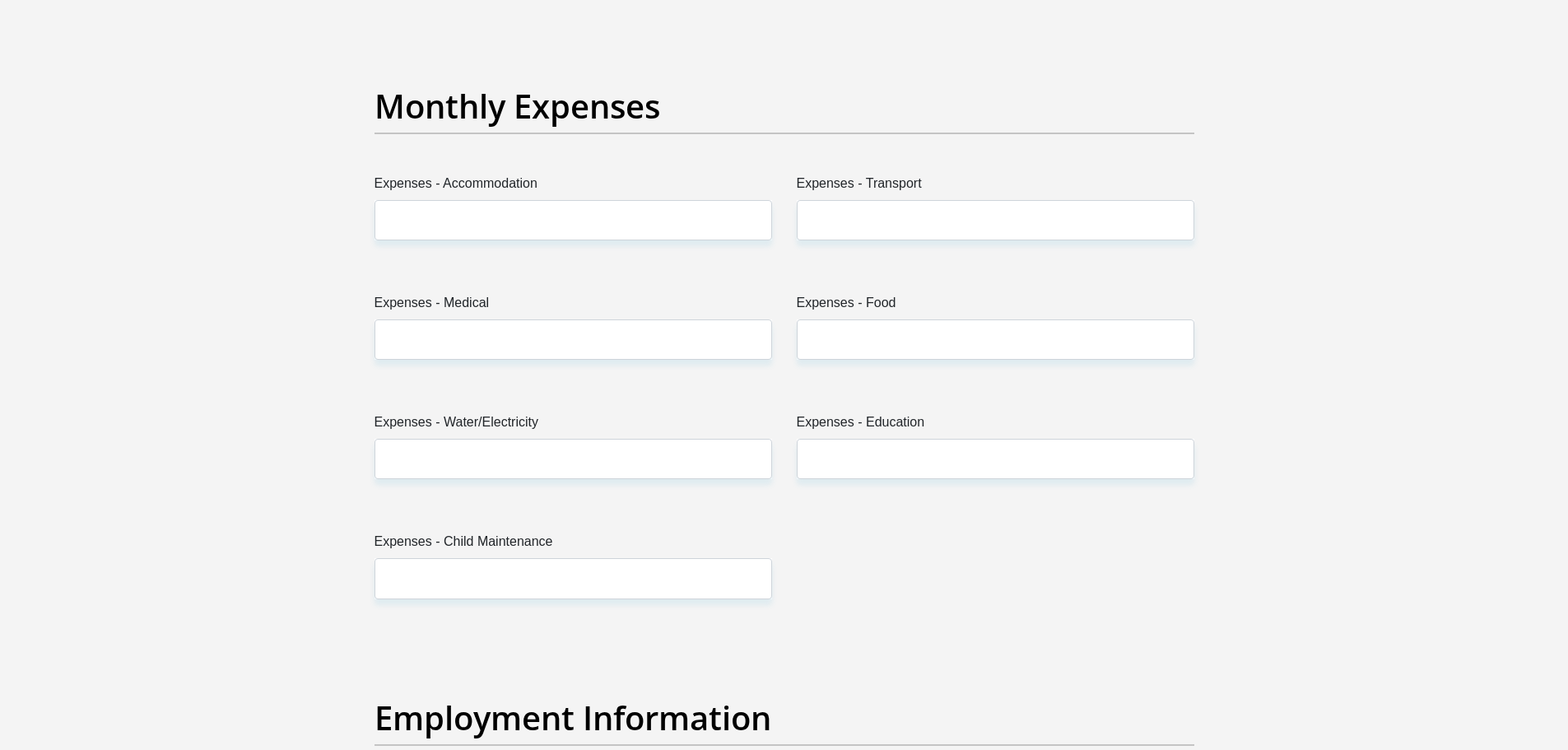
scroll to position [2313, 0]
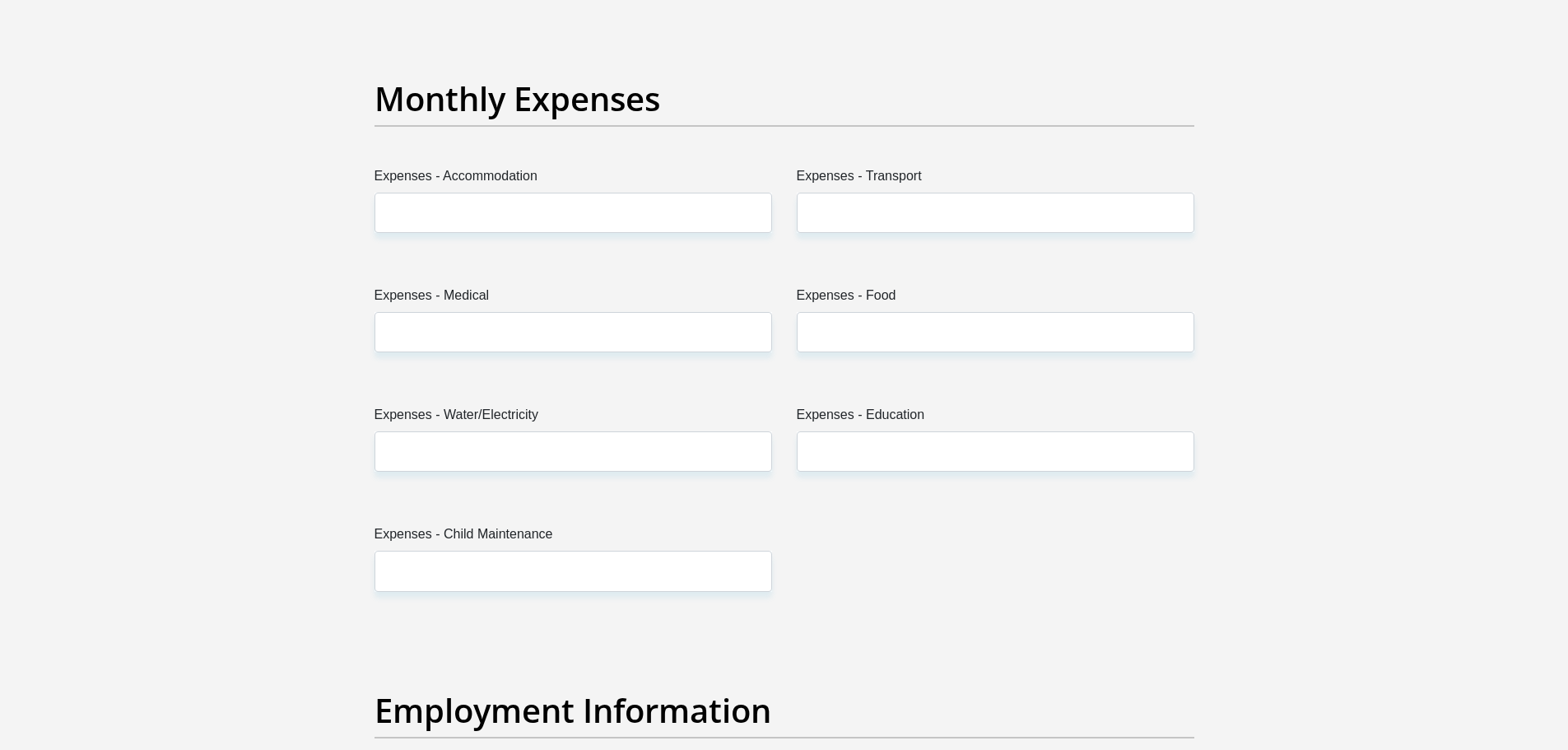
type input "88730.58"
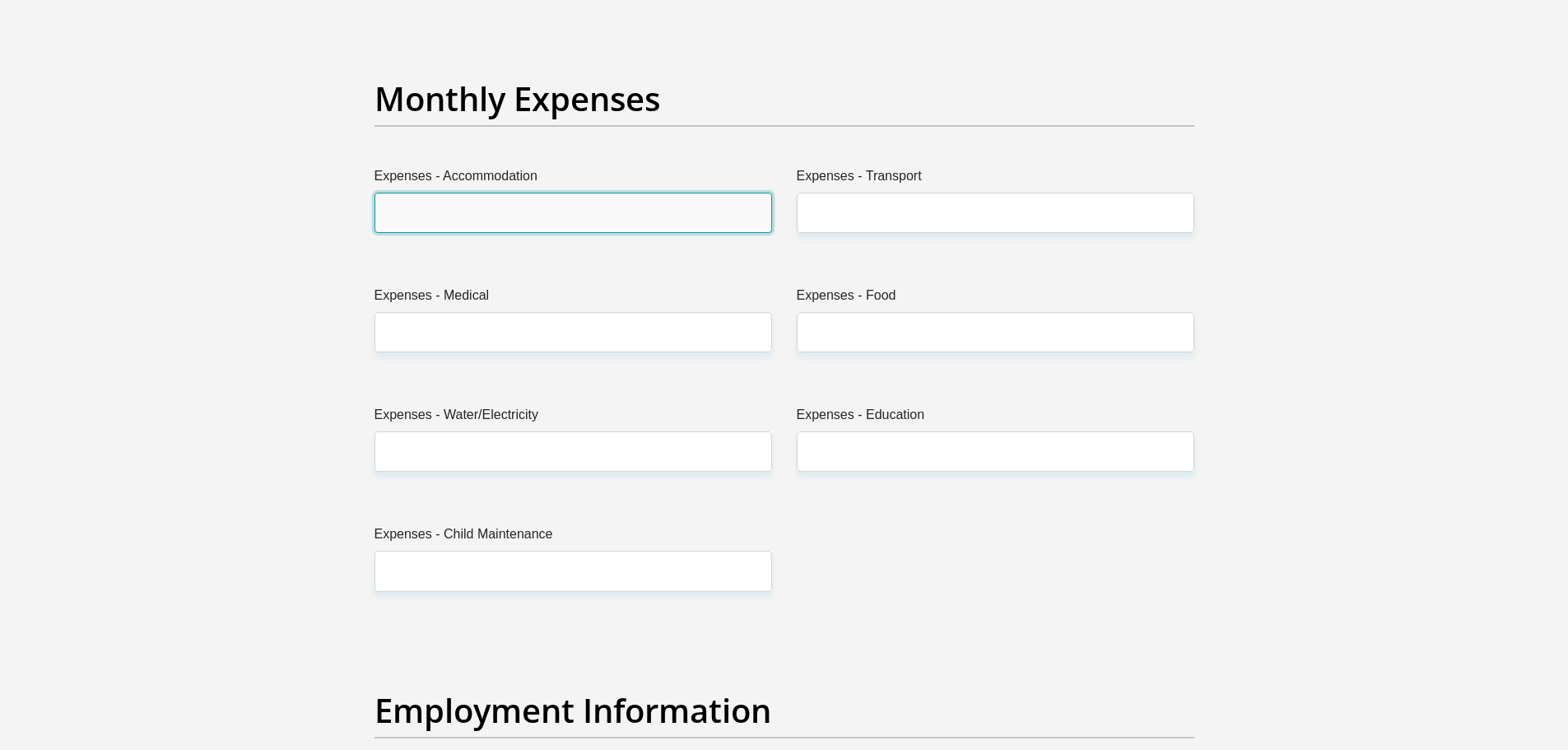
click at [508, 214] on input "Expenses - Accommodation" at bounding box center [573, 213] width 397 height 40
type input "3000"
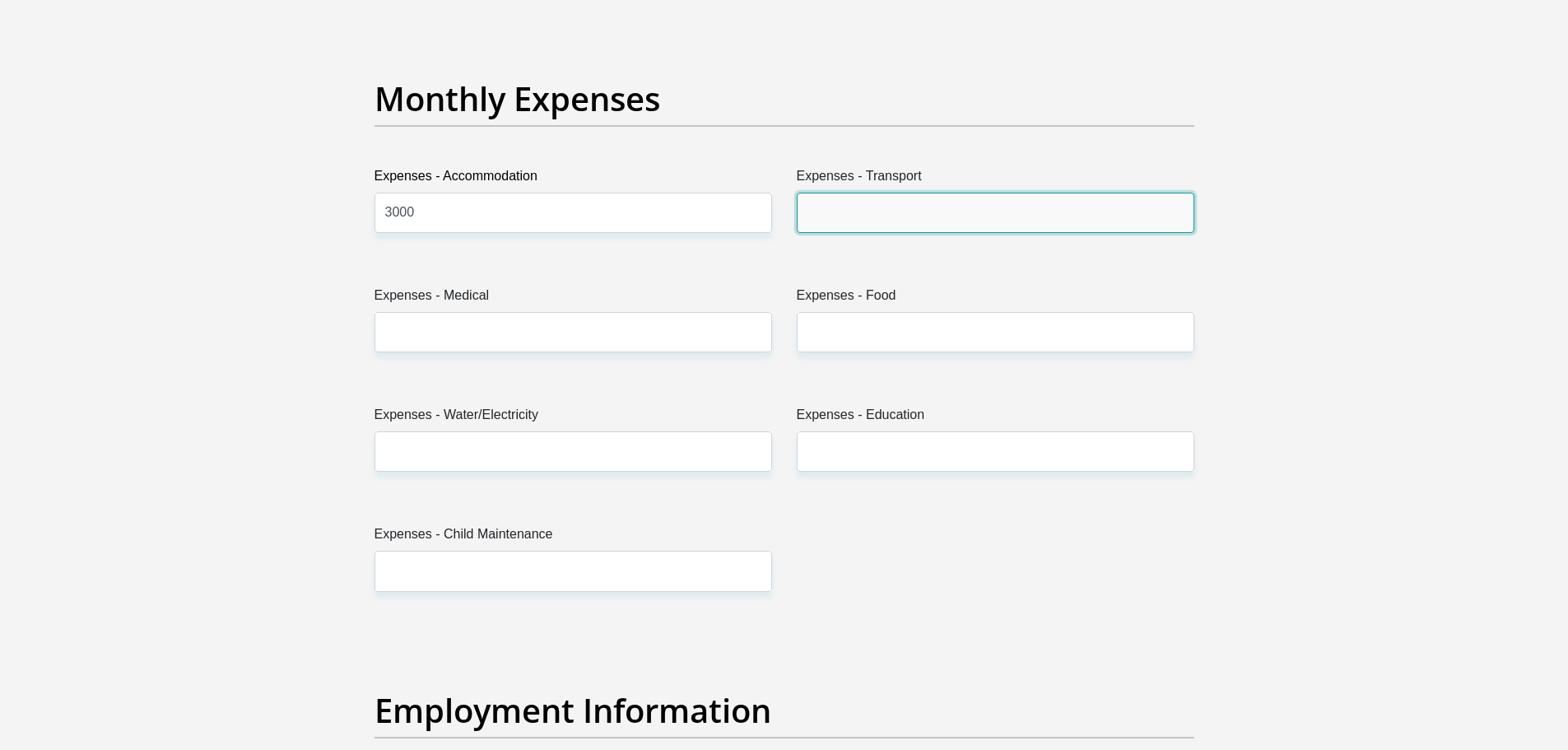
click at [846, 194] on input "Expenses - Transport" at bounding box center [994, 213] width 397 height 40
type input "2000"
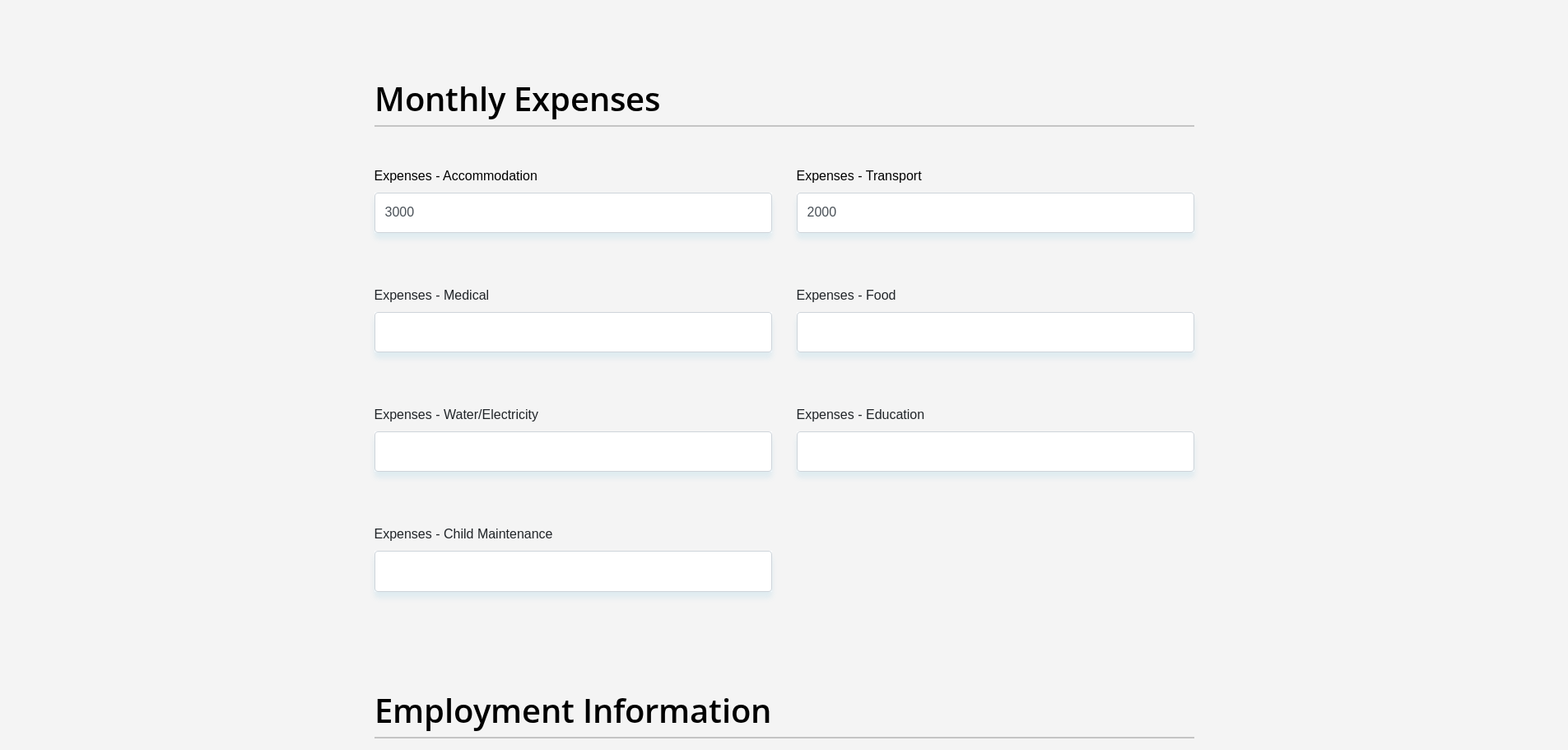
drag, startPoint x: 835, startPoint y: 325, endPoint x: 1321, endPoint y: 296, distance: 486.9
click at [1321, 296] on section "Personal Details Title Mr Ms Mrs Dr Other First Name Khomotso Surname Kganakga …" at bounding box center [784, 629] width 1568 height 5739
click at [1080, 339] on input "Expenses - Food" at bounding box center [994, 333] width 397 height 40
type input "2000"
click at [575, 446] on input "Expenses - Water/Electricity" at bounding box center [573, 451] width 397 height 40
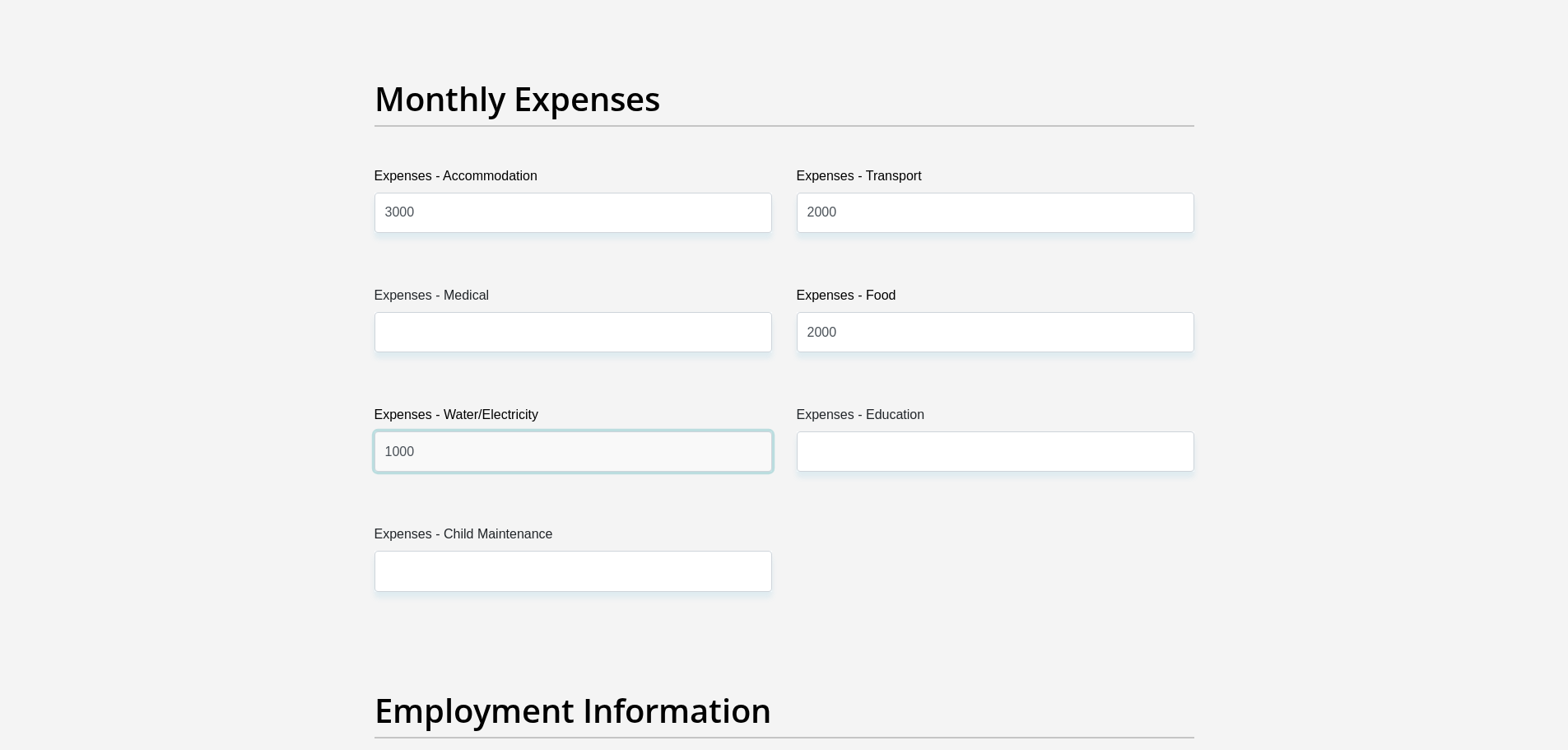
type input "1000"
click at [1063, 507] on div "Title Mr Ms Mrs Dr Other First Name Khomotso Surname Kganakga ID Number 8505135…" at bounding box center [784, 624] width 845 height 5357
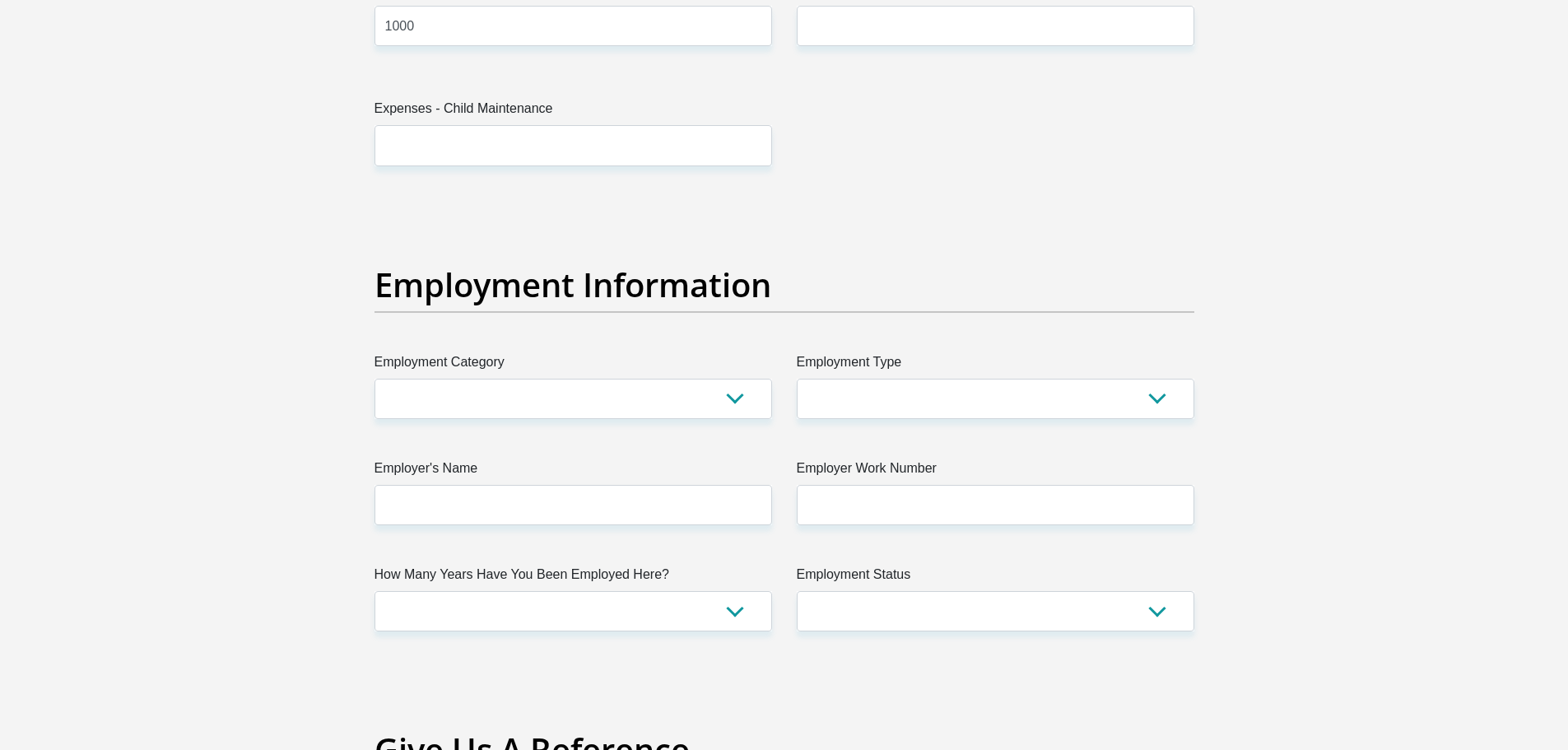
scroll to position [2752, 0]
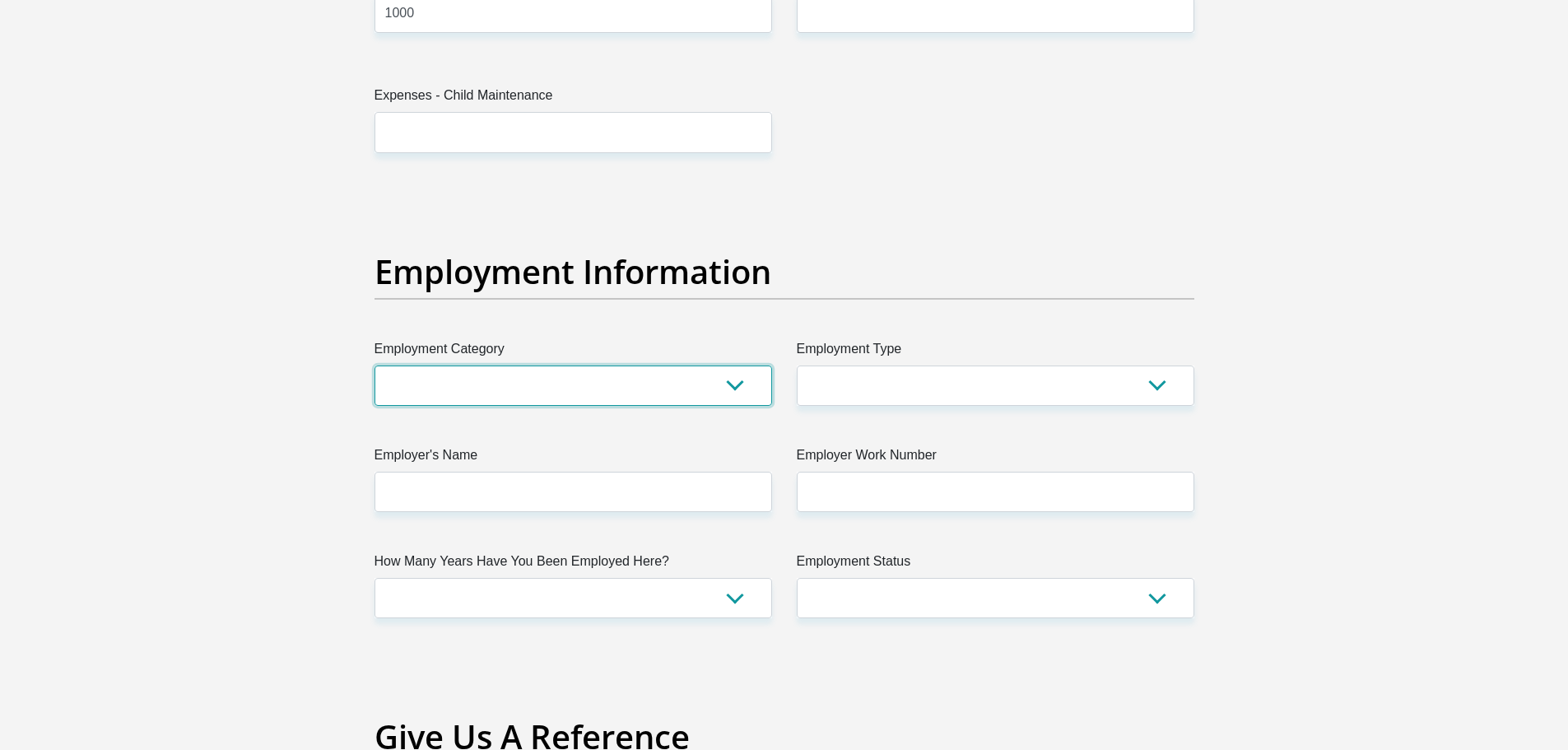
click at [696, 394] on select "AGRICULTURE ALCOHOL & TOBACCO CONSTRUCTION MATERIALS METALLURGY EQUIPMENT FOR R…" at bounding box center [573, 386] width 397 height 40
click at [1089, 172] on div "Title Mr Ms Mrs Dr Other First Name Khomotso Surname Kganakga ID Number 8505135…" at bounding box center [784, 185] width 845 height 5357
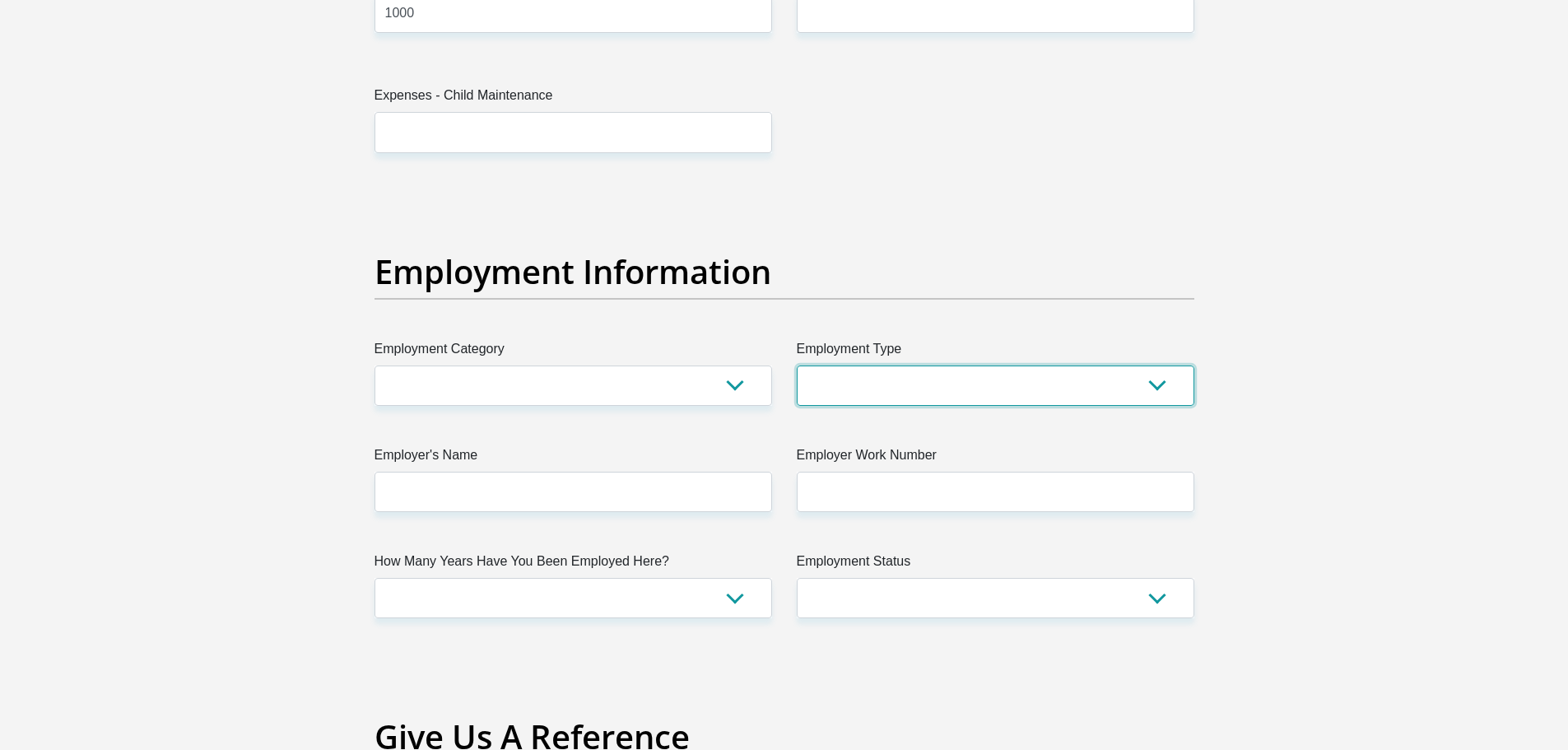
click at [947, 384] on select "College/Lecturer Craft Seller Creative Driver Executive Farmer Forces - Non Com…" at bounding box center [994, 386] width 397 height 40
select select "Service Industry"
click at [796, 365] on select "College/Lecturer Craft Seller Creative Driver Executive Farmer Forces - Non Com…" at bounding box center [994, 386] width 397 height 40
click at [920, 384] on select "College/Lecturer Craft Seller Creative Driver Executive Farmer Forces - Non Com…" at bounding box center [994, 386] width 397 height 40
click at [1521, 284] on section "Personal Details Title Mr Ms Mrs Dr Other First Name Khomotso Surname Kganakga …" at bounding box center [784, 190] width 1568 height 5739
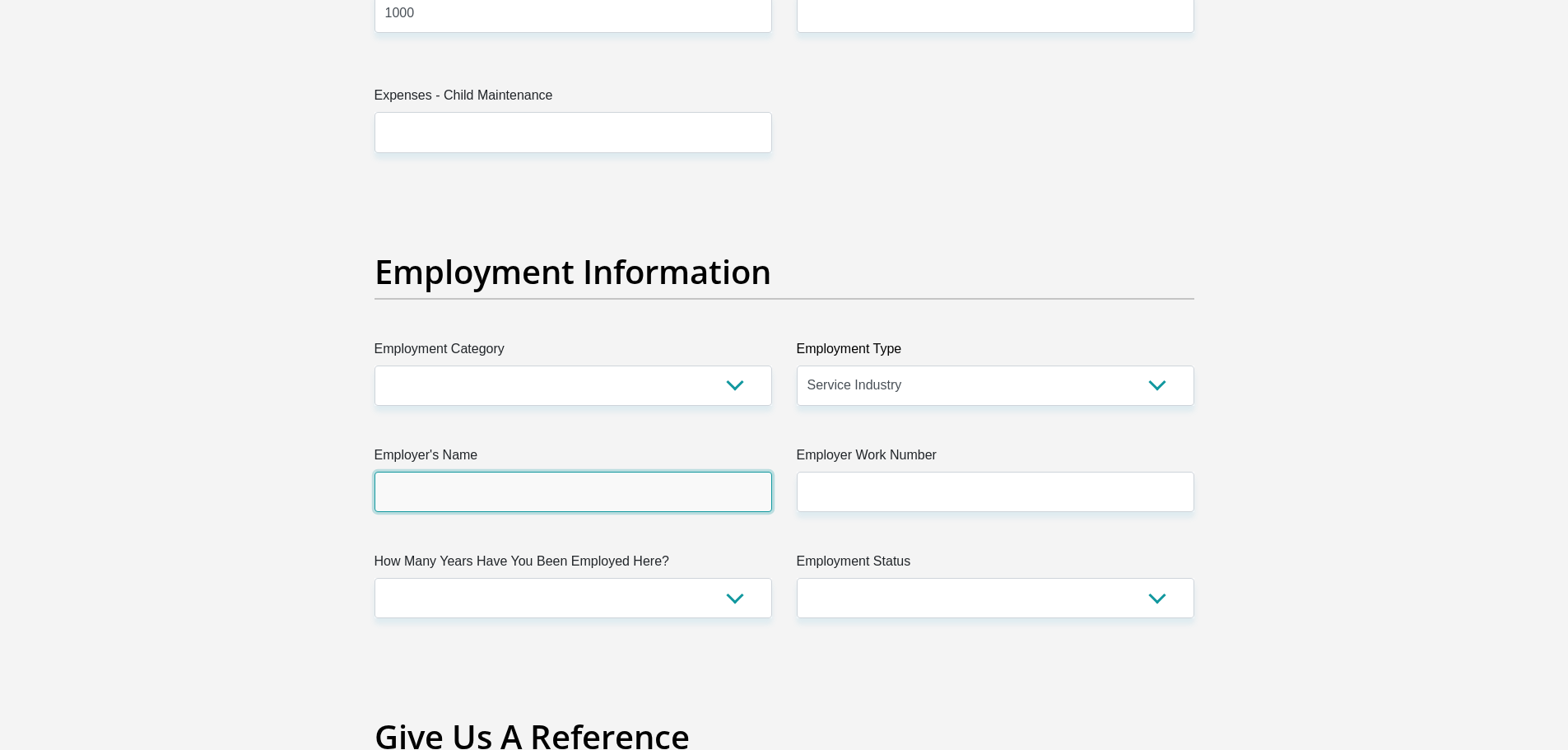
click at [605, 496] on input "Employer's Name" at bounding box center [573, 491] width 397 height 40
type input "NTTData"
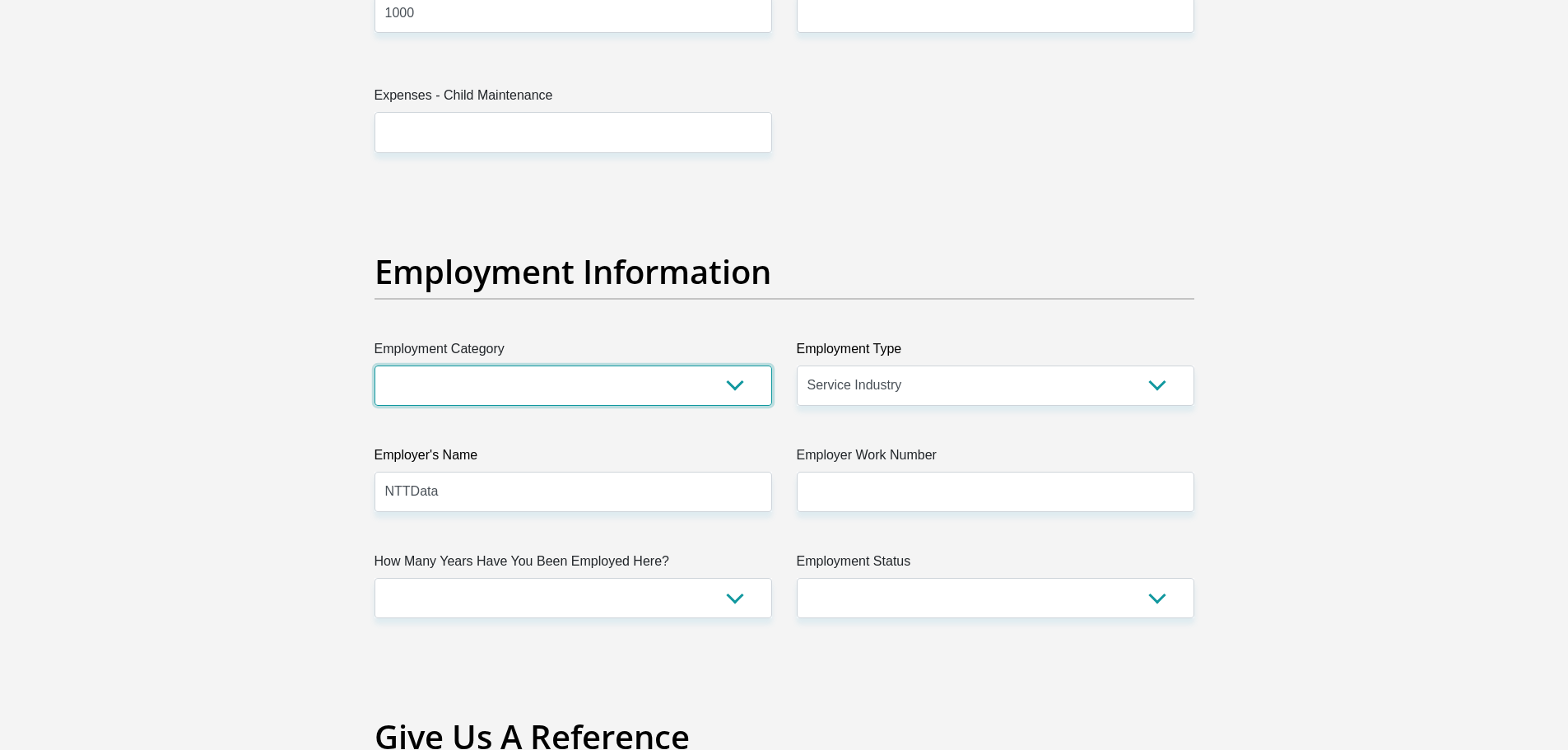
drag, startPoint x: 645, startPoint y: 386, endPoint x: 607, endPoint y: 383, distance: 38.1
click at [607, 383] on select "AGRICULTURE ALCOHOL & TOBACCO CONSTRUCTION MATERIALS METALLURGY EQUIPMENT FOR R…" at bounding box center [573, 386] width 397 height 40
select select "71"
click at [374, 365] on select "AGRICULTURE ALCOHOL & TOBACCO CONSTRUCTION MATERIALS METALLURGY EQUIPMENT FOR R…" at bounding box center [573, 386] width 397 height 40
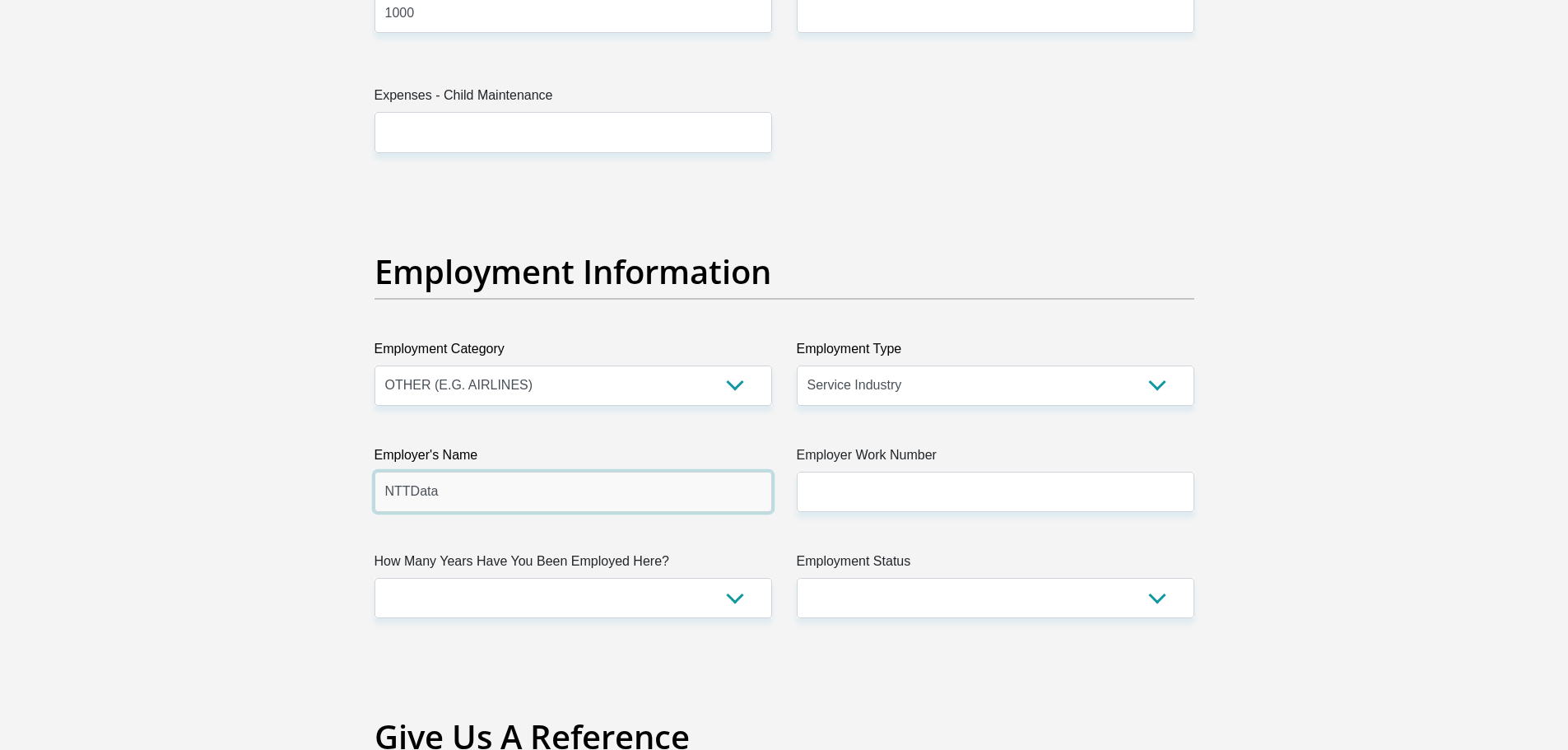
click at [408, 493] on input "NTTData" at bounding box center [573, 491] width 397 height 40
click at [405, 491] on input "NTTData" at bounding box center [573, 491] width 397 height 40
type input "NTTData"
click at [588, 605] on select "less than 1 year 1-3 years 3-5 years 5+ years" at bounding box center [573, 598] width 397 height 40
select select "60"
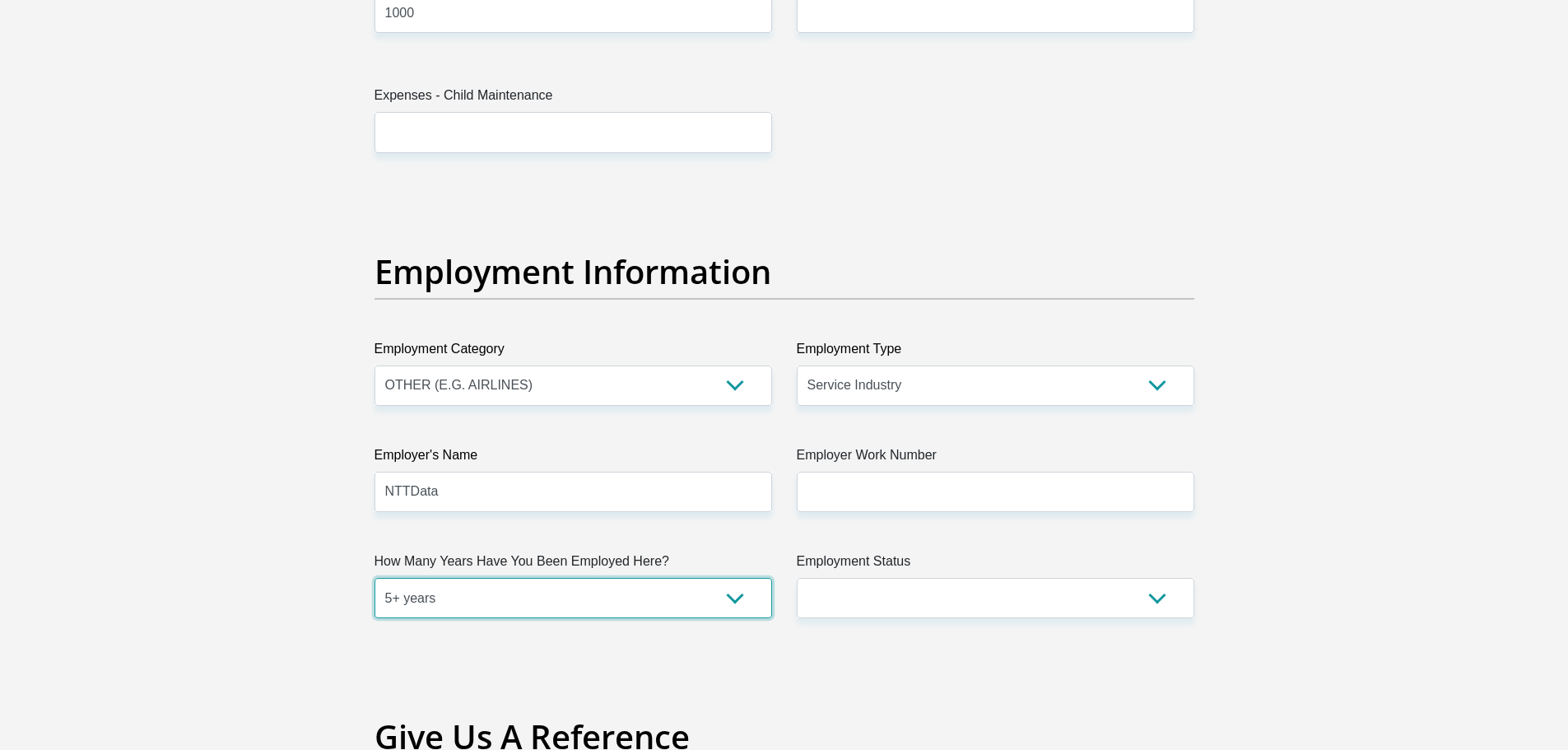
click at [374, 578] on select "less than 1 year 1-3 years 3-5 years 5+ years" at bounding box center [573, 598] width 397 height 40
click at [877, 587] on select "Permanent/Full-time Part-time/Casual Contract Worker Self-Employed Housewife Re…" at bounding box center [994, 598] width 397 height 40
select select "1"
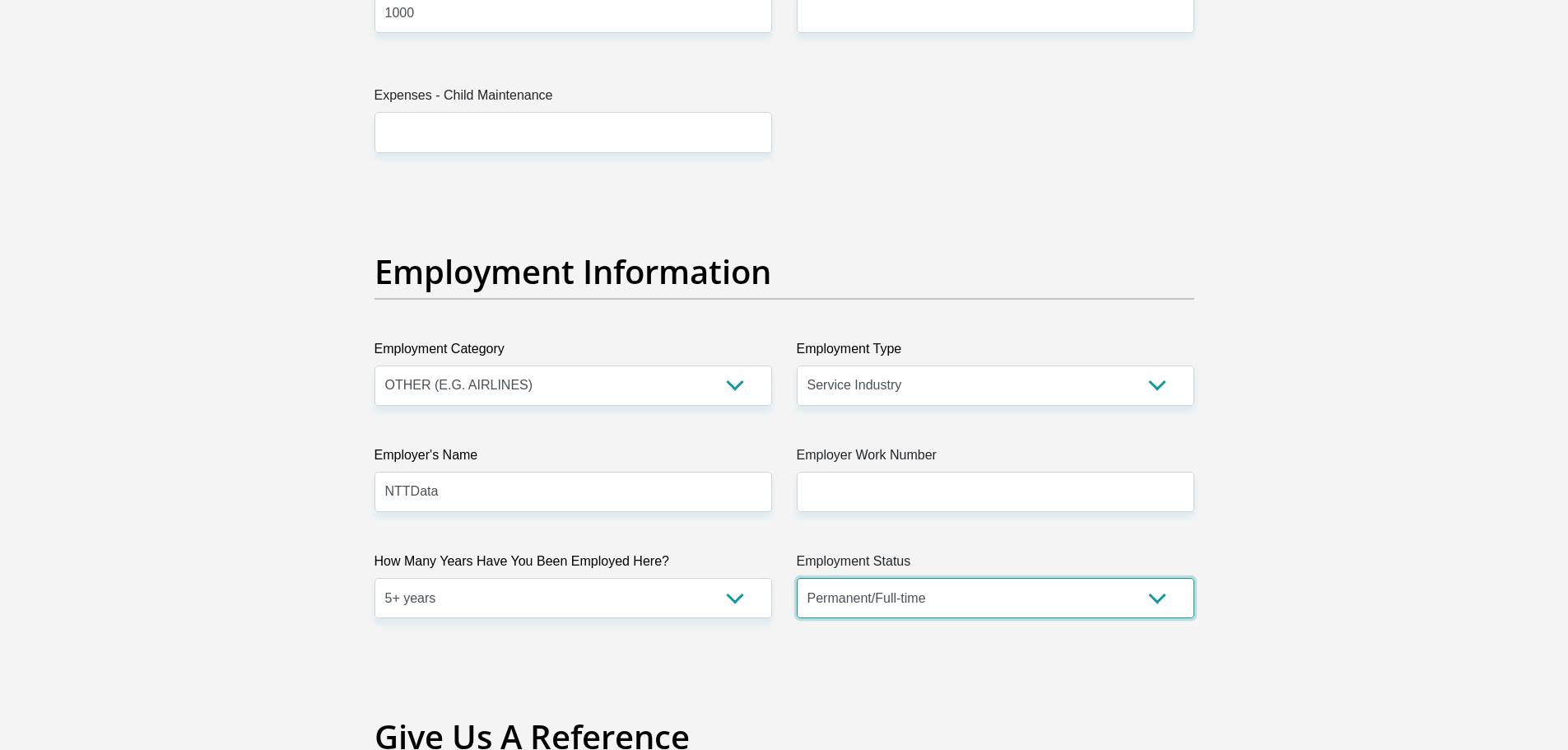
click at [796, 578] on select "Permanent/Full-time Part-time/Casual Contract Worker Self-Employed Housewife Re…" at bounding box center [994, 598] width 397 height 40
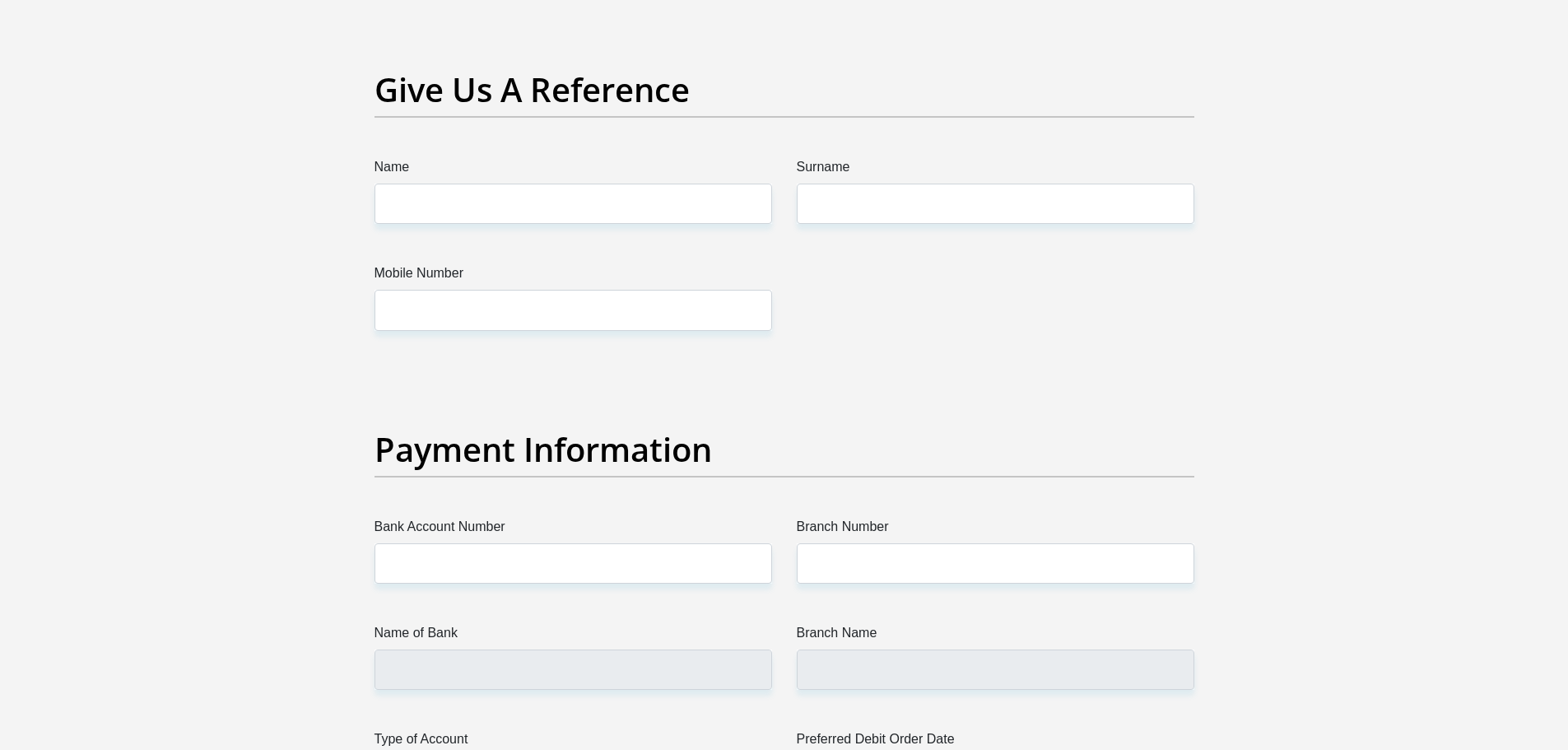
scroll to position [3398, 0]
drag, startPoint x: 1095, startPoint y: 512, endPoint x: 670, endPoint y: 570, distance: 428.9
click at [670, 570] on input "Bank Account Number" at bounding box center [573, 565] width 397 height 40
type input "A"
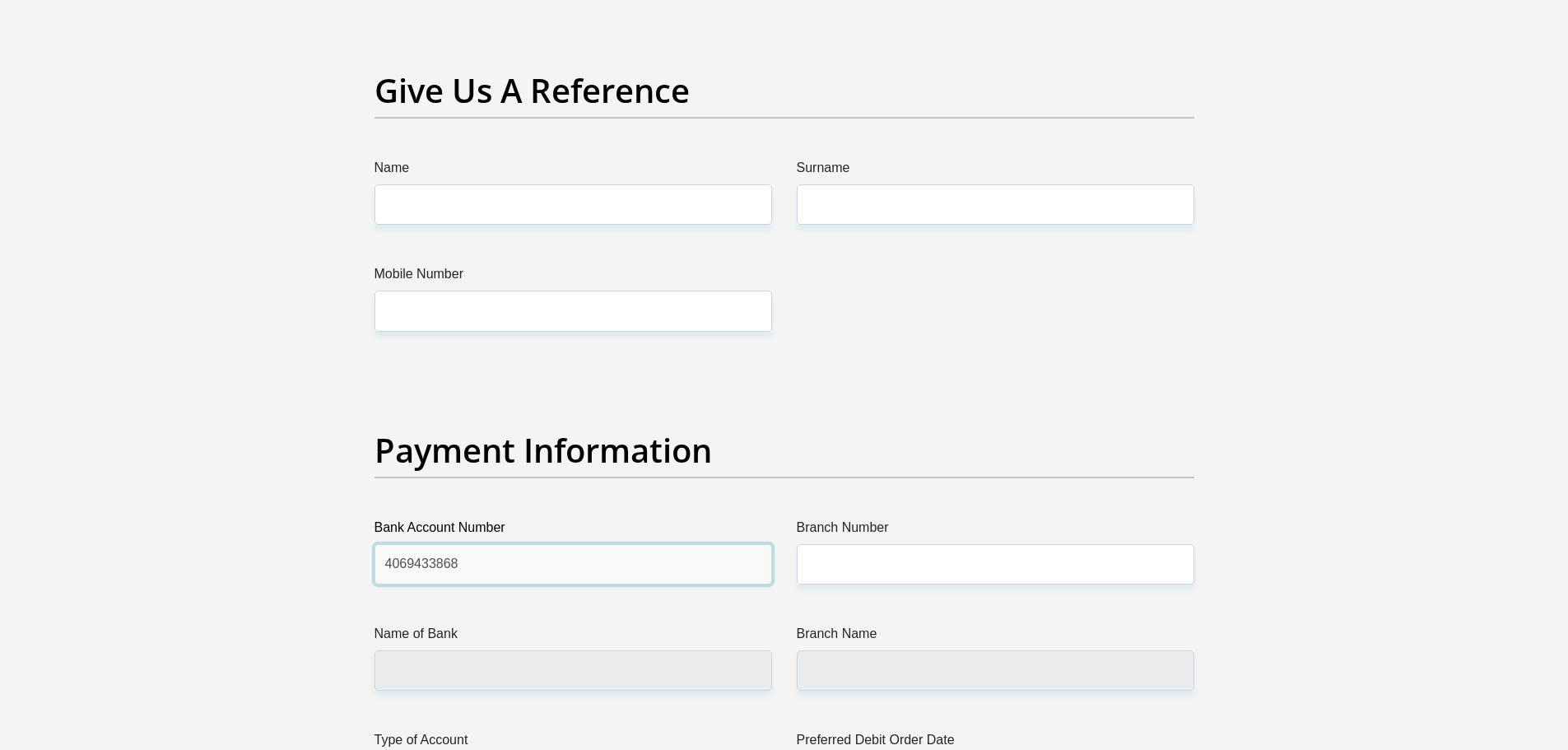
type input "4069433868"
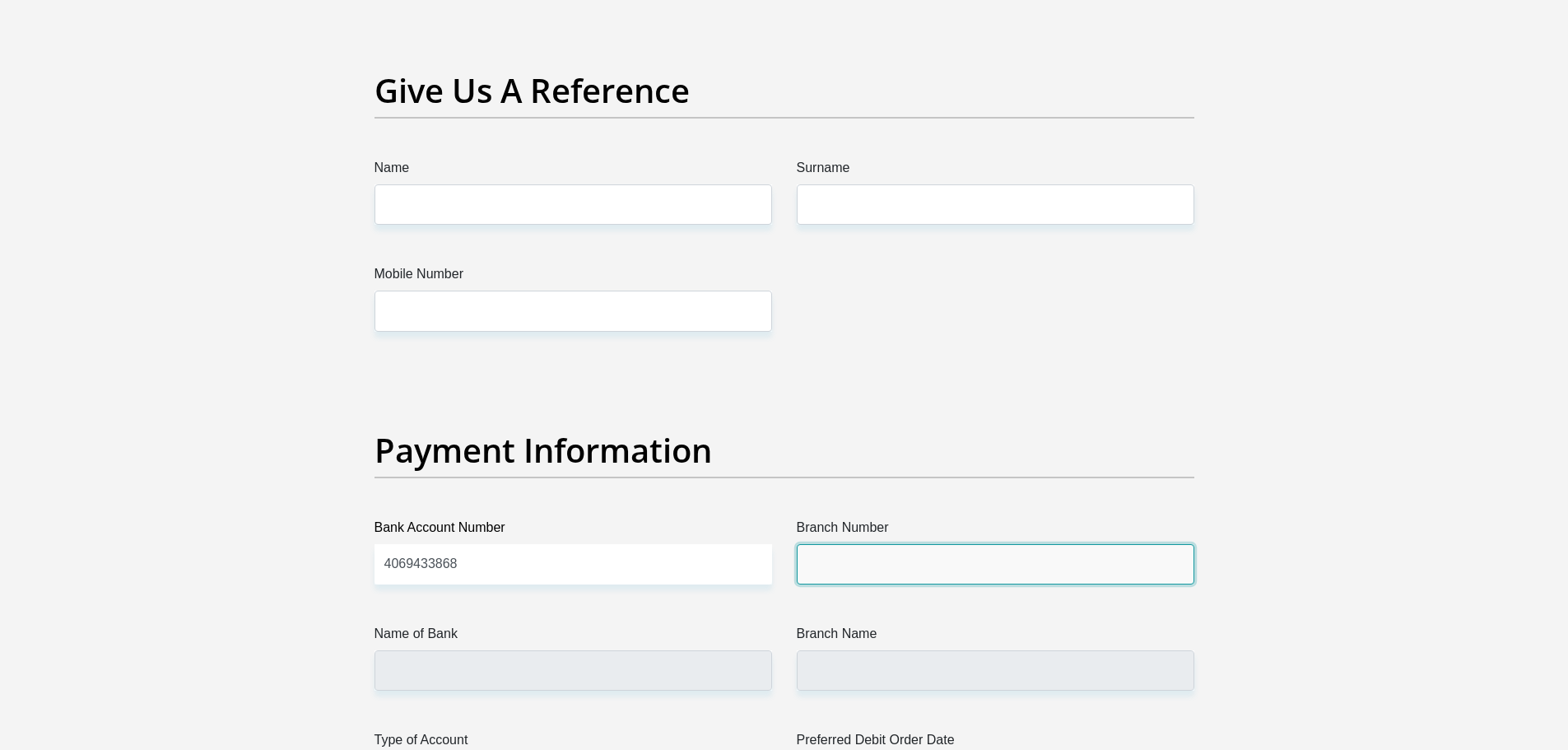
click at [896, 562] on input "Branch Number" at bounding box center [994, 565] width 397 height 40
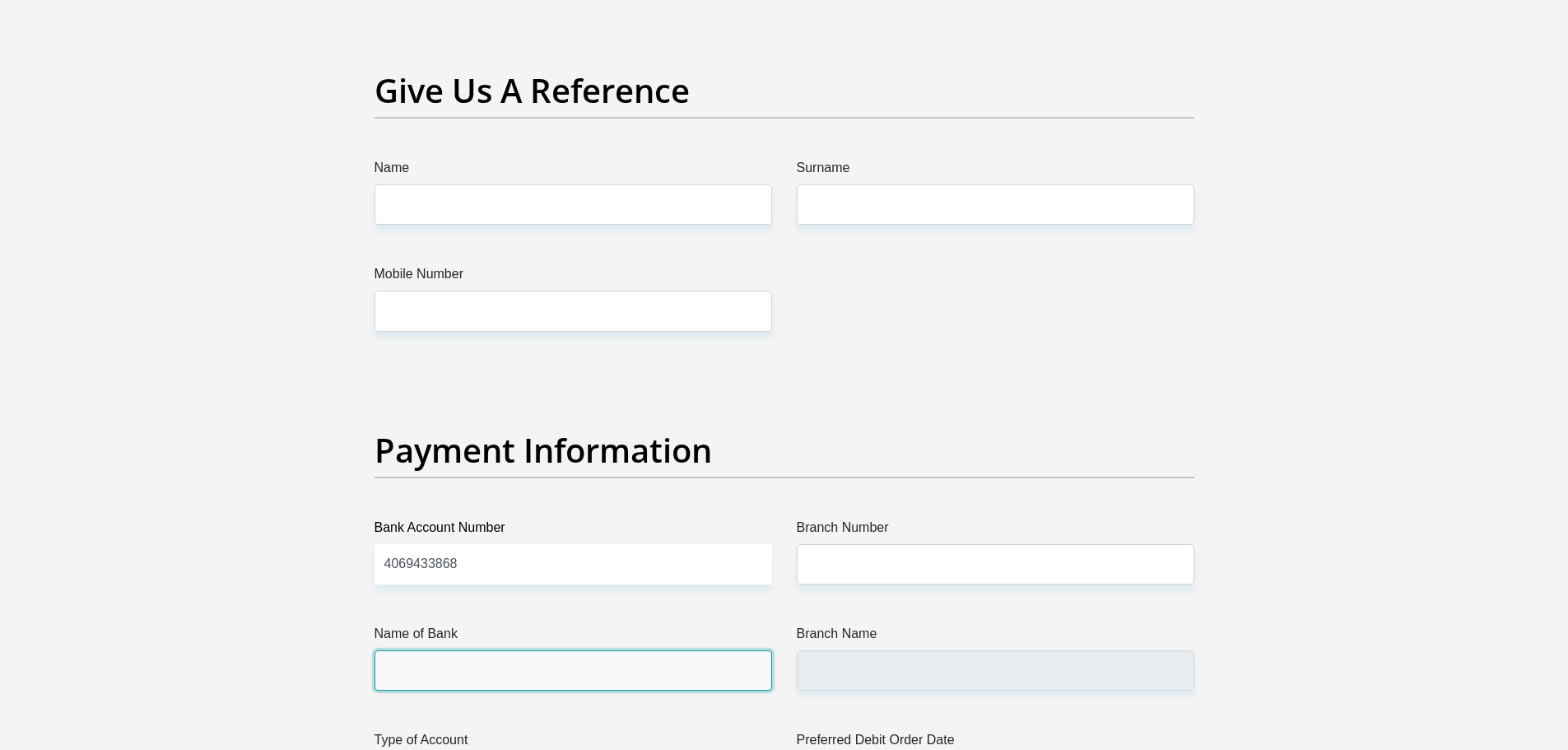
click at [551, 675] on input "Name of Bank" at bounding box center [573, 671] width 397 height 40
click at [541, 663] on input "Name of Bank" at bounding box center [573, 671] width 397 height 40
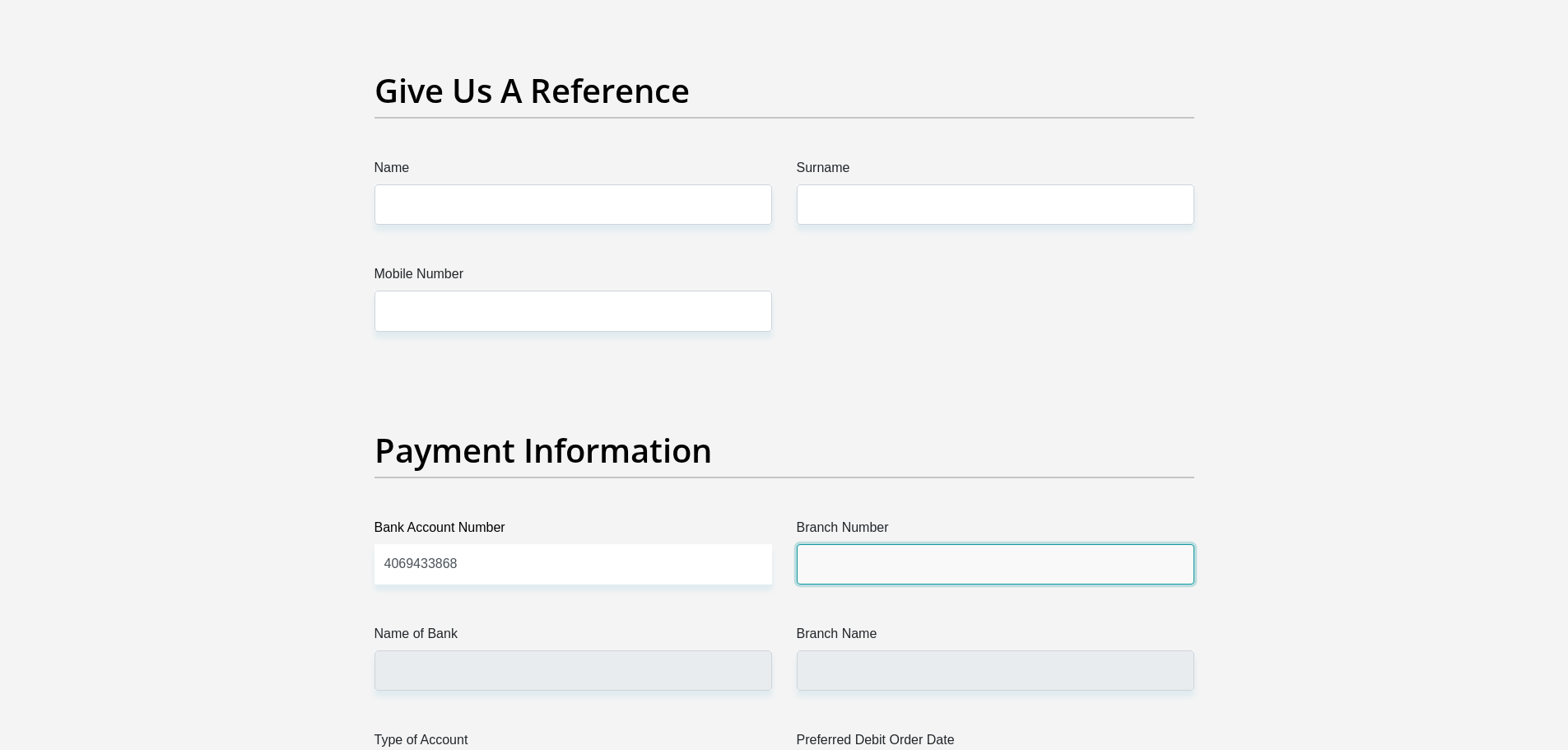
click at [849, 555] on input "Branch Number" at bounding box center [994, 565] width 397 height 40
type input "632005"
type input "ABSA BANK"
type input "ABSA ELECTRONIC SETTLEMENT CNT"
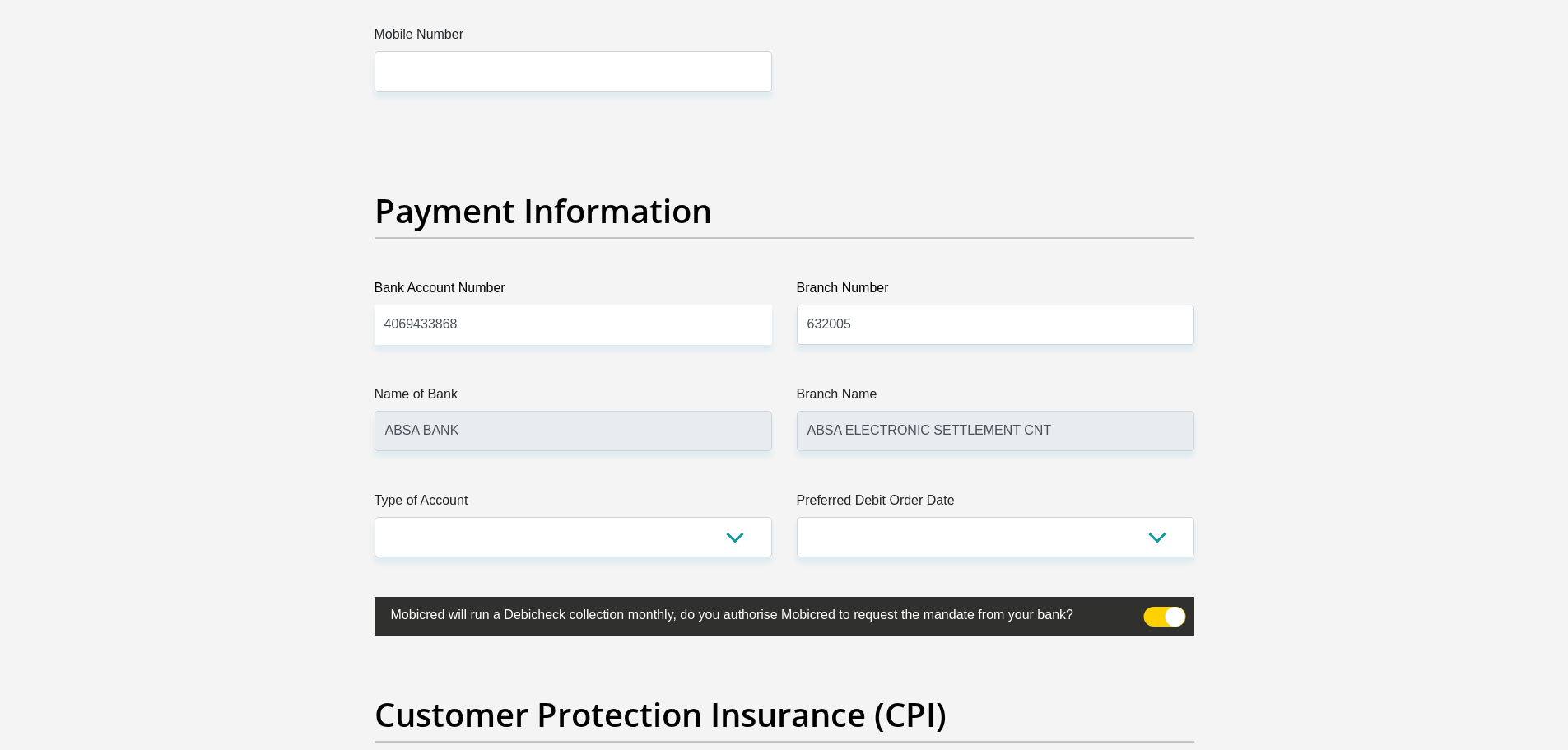
scroll to position [3639, 0]
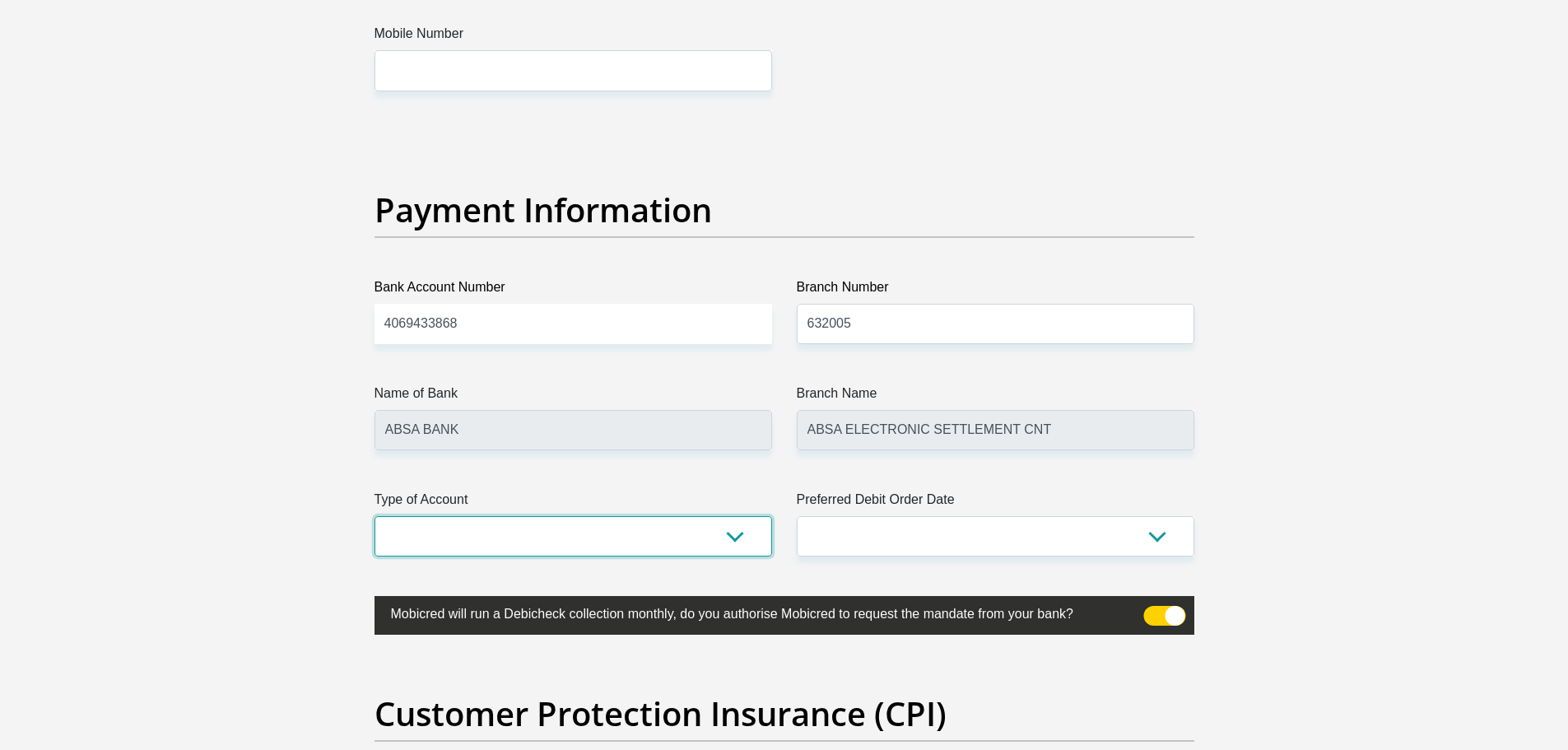
click at [647, 555] on select "Cheque Savings" at bounding box center [573, 536] width 397 height 40
select select "CUR"
click at [374, 516] on select "Cheque Savings" at bounding box center [573, 536] width 397 height 40
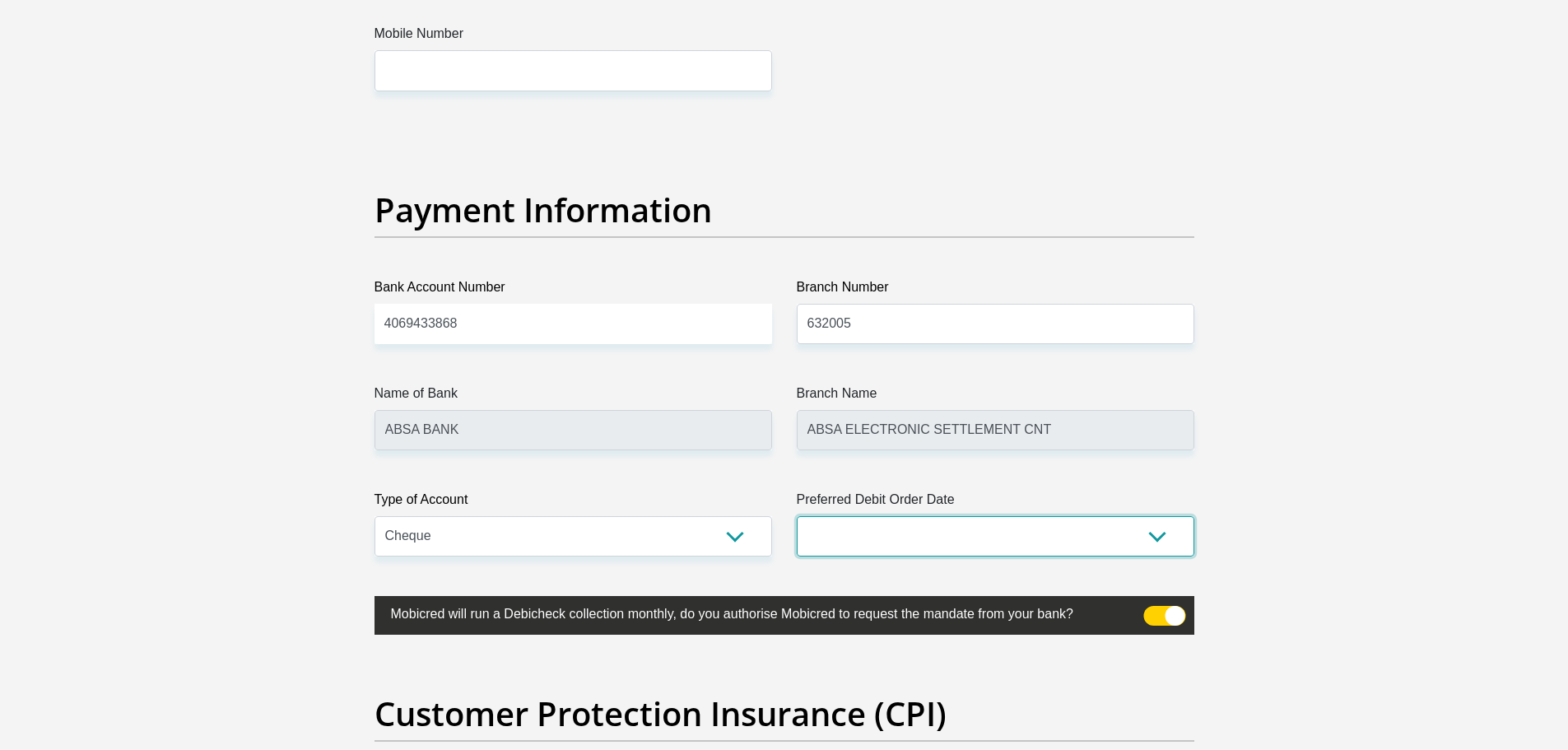
click at [921, 517] on select "1st 2nd 3rd 4th 5th 7th 18th 19th 20th 21st 22nd 23rd 24th 25th 26th 27th 28th …" at bounding box center [994, 536] width 397 height 40
select select "30"
click at [796, 516] on select "1st 2nd 3rd 4th 5th 7th 18th 19th 20th 21st 22nd 23rd 24th 25th 26th 27th 28th …" at bounding box center [994, 536] width 397 height 40
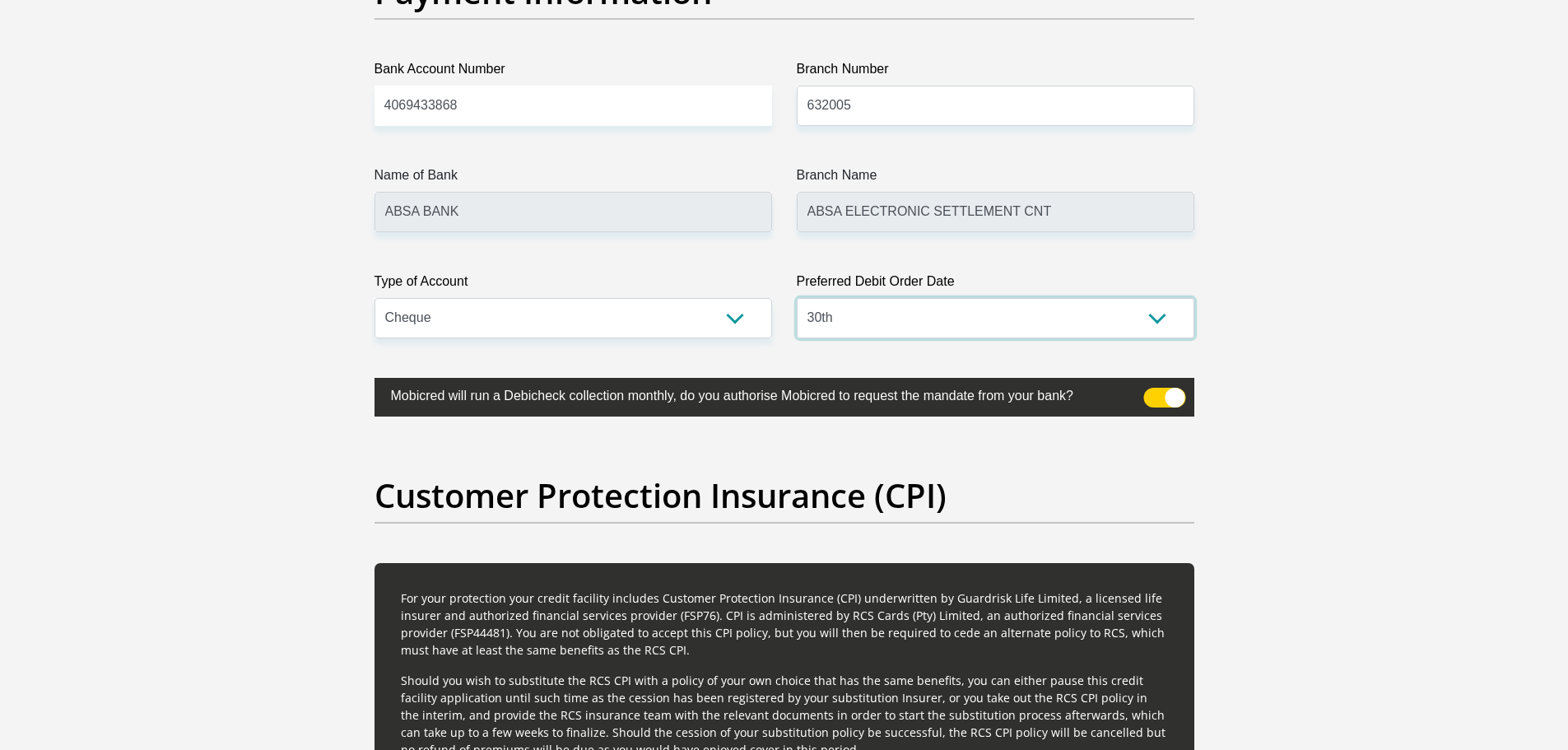
scroll to position [3858, 0]
click at [1157, 396] on span at bounding box center [1164, 397] width 42 height 20
click at [1153, 391] on input "checkbox" at bounding box center [1153, 391] width 0 height 0
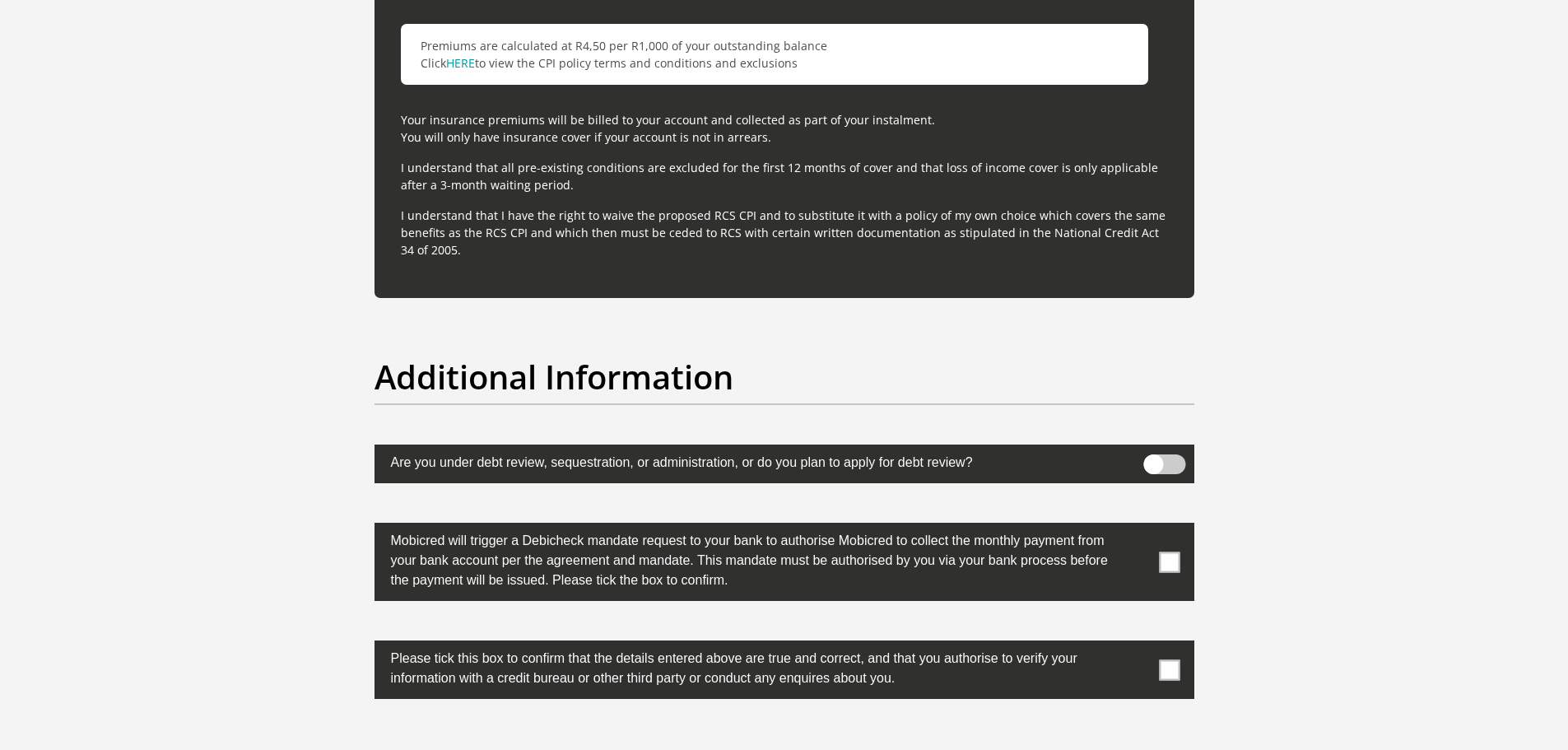
scroll to position [4813, 0]
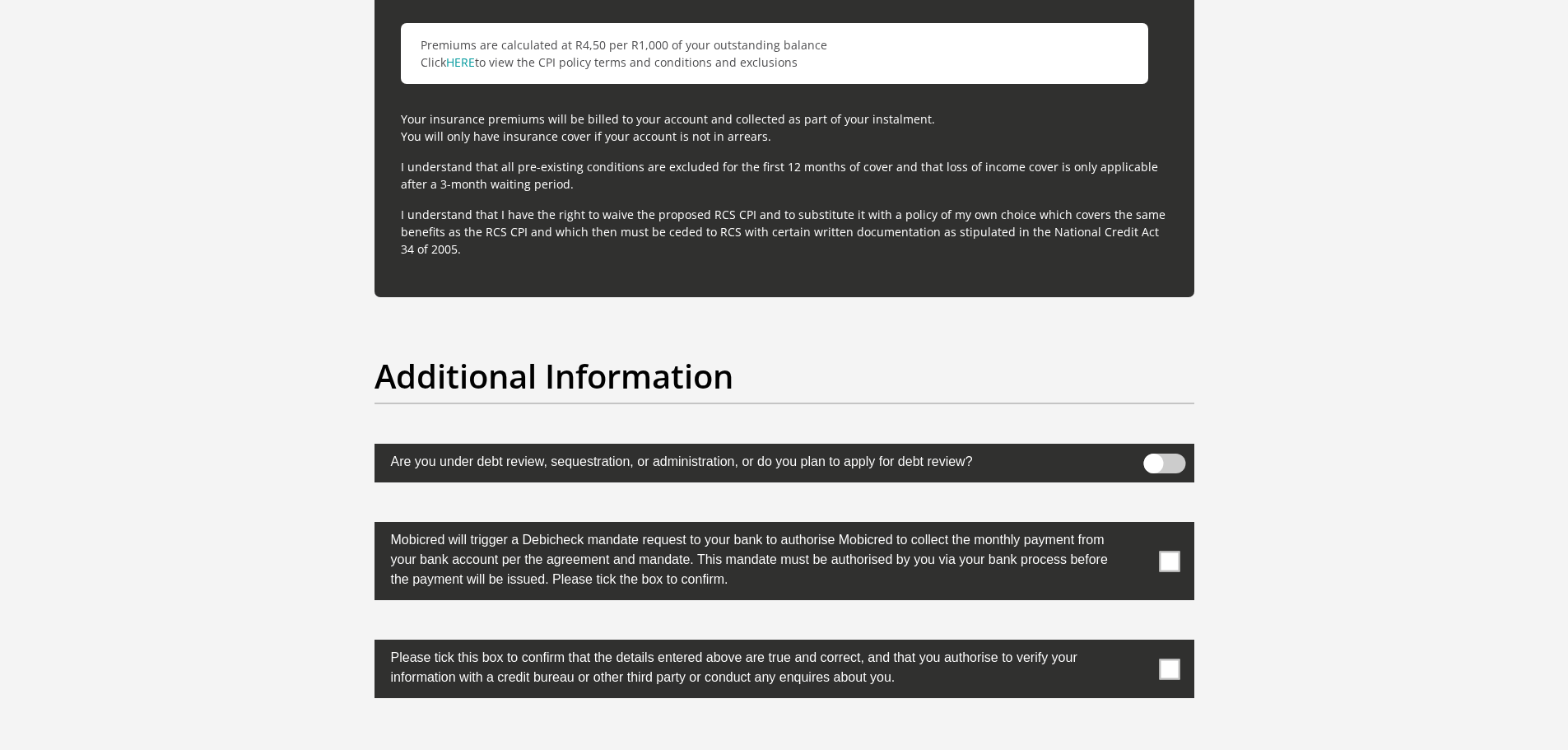
click at [1170, 559] on span at bounding box center [1169, 561] width 21 height 21
click at [1137, 526] on input "checkbox" at bounding box center [1137, 526] width 0 height 0
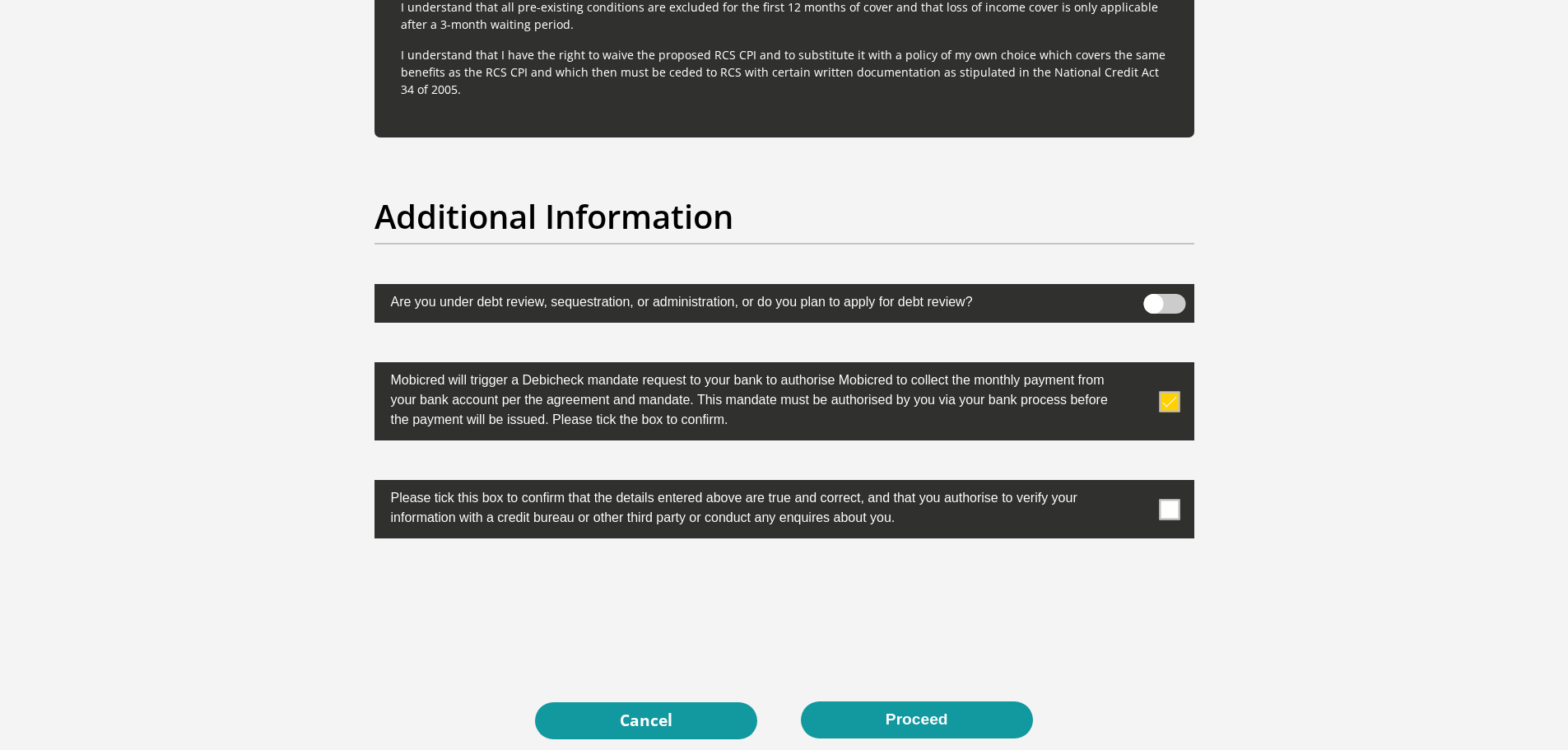
scroll to position [4974, 0]
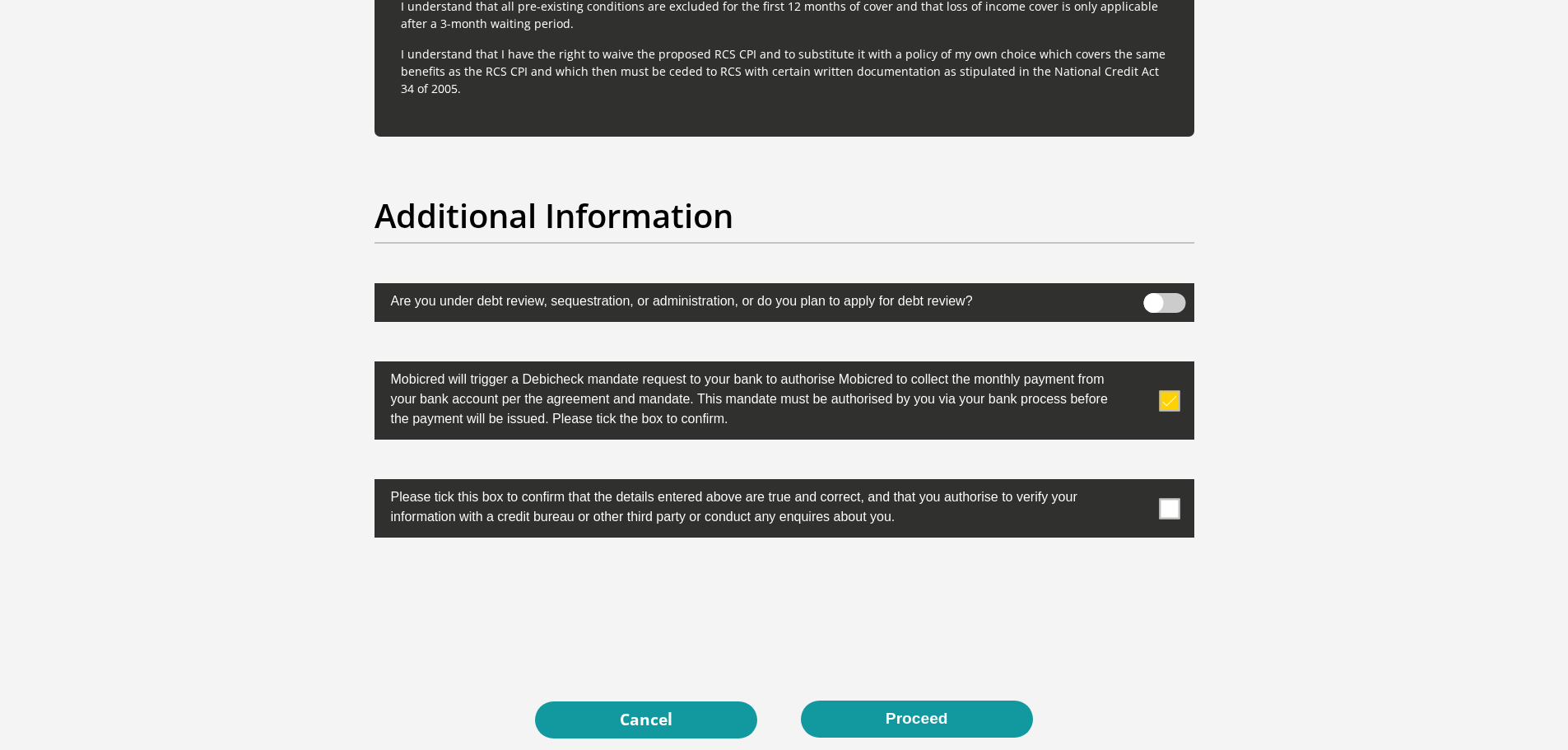
click at [1171, 514] on span at bounding box center [1169, 508] width 21 height 21
click at [1137, 483] on input "checkbox" at bounding box center [1137, 483] width 0 height 0
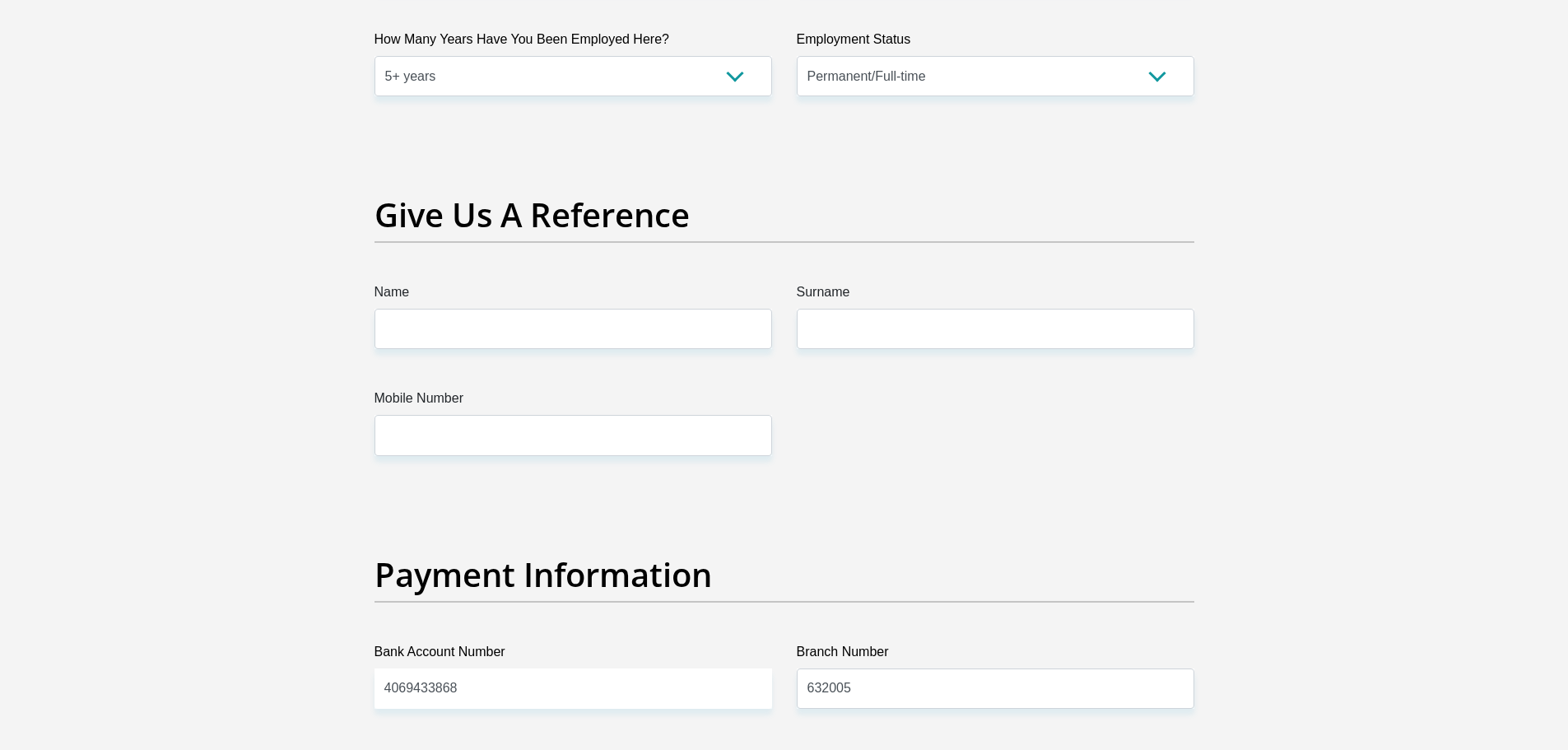
scroll to position [3273, 0]
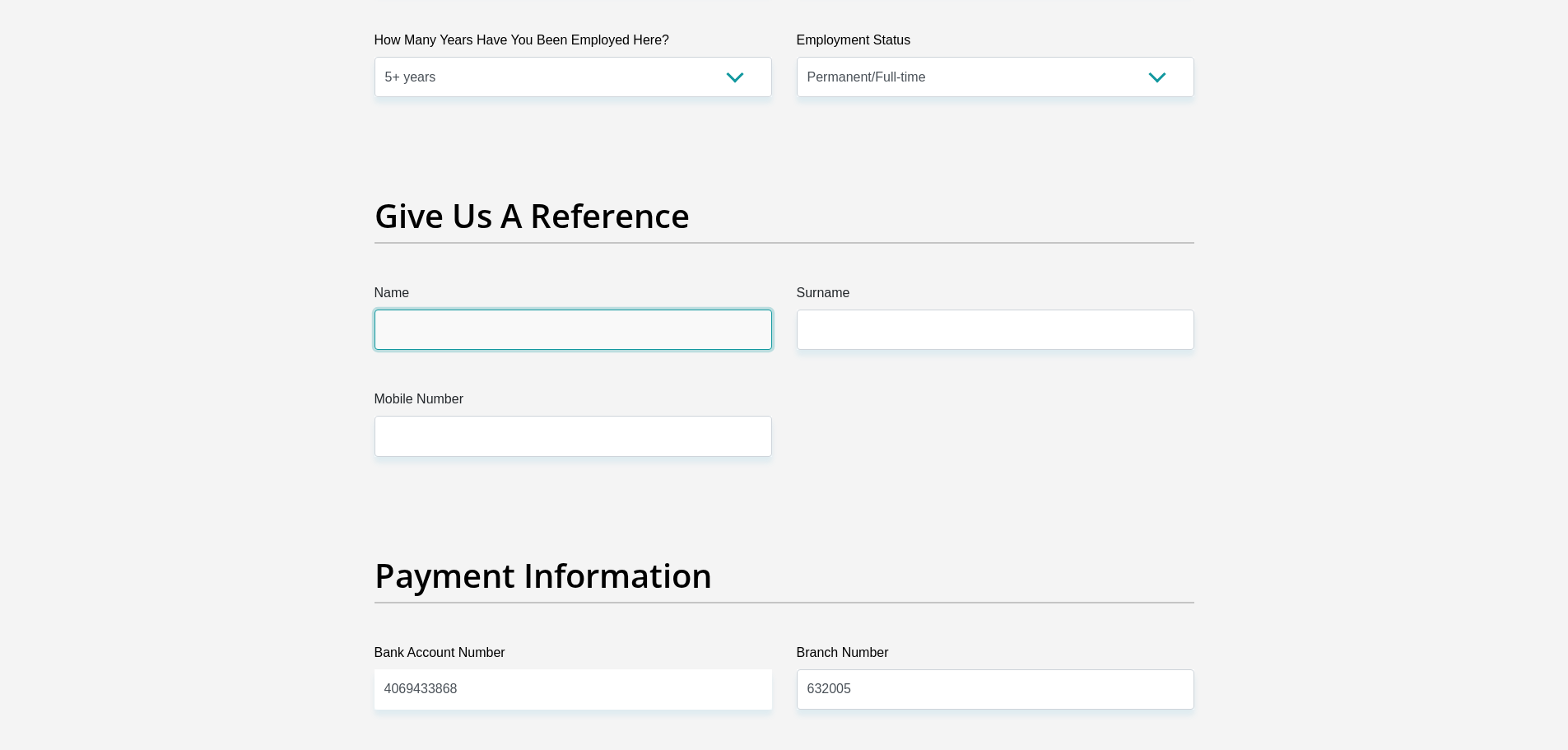
click at [603, 324] on input "Name" at bounding box center [573, 330] width 397 height 40
type input "Manoj"
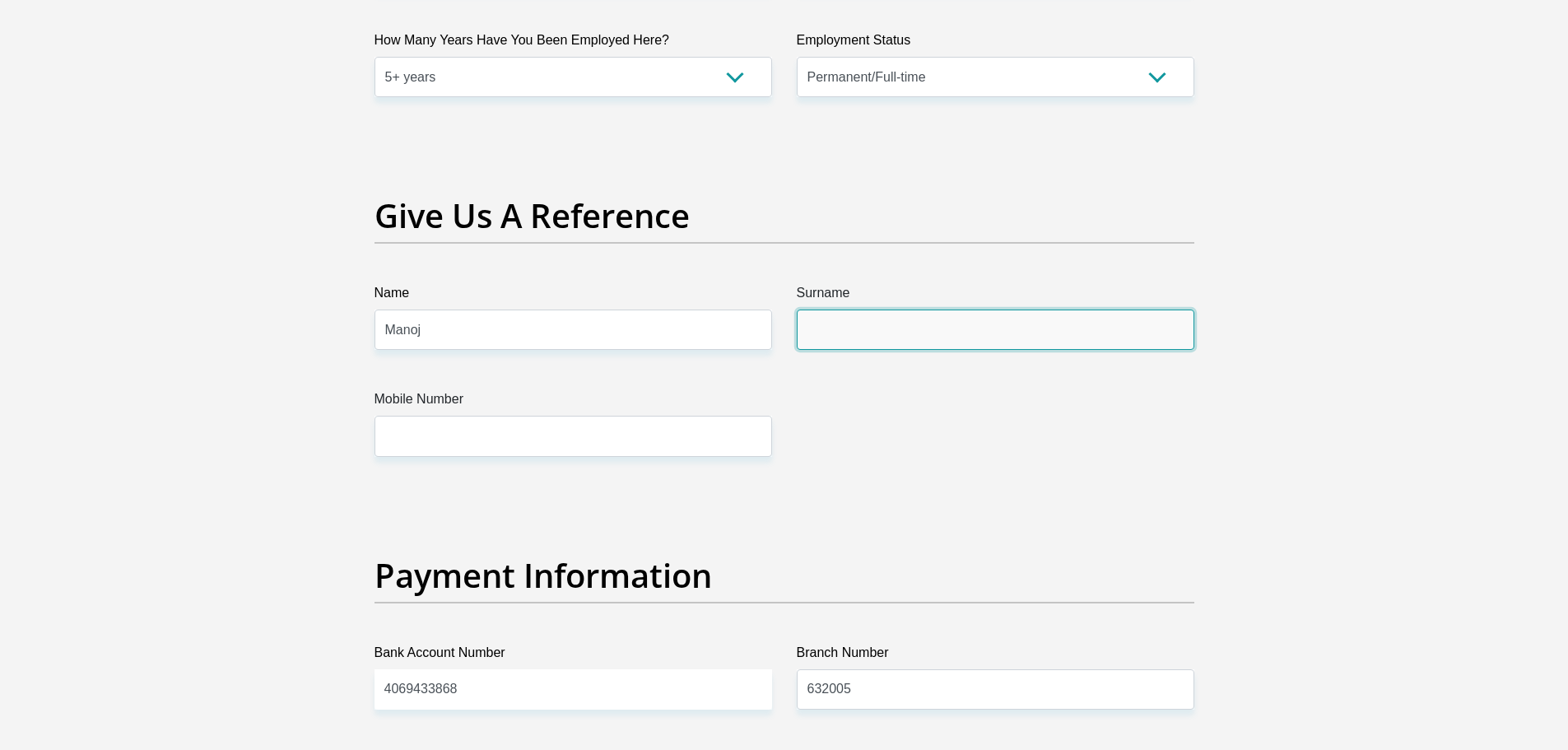
click at [847, 336] on input "Surname" at bounding box center [994, 330] width 397 height 40
type input "Prabhu"
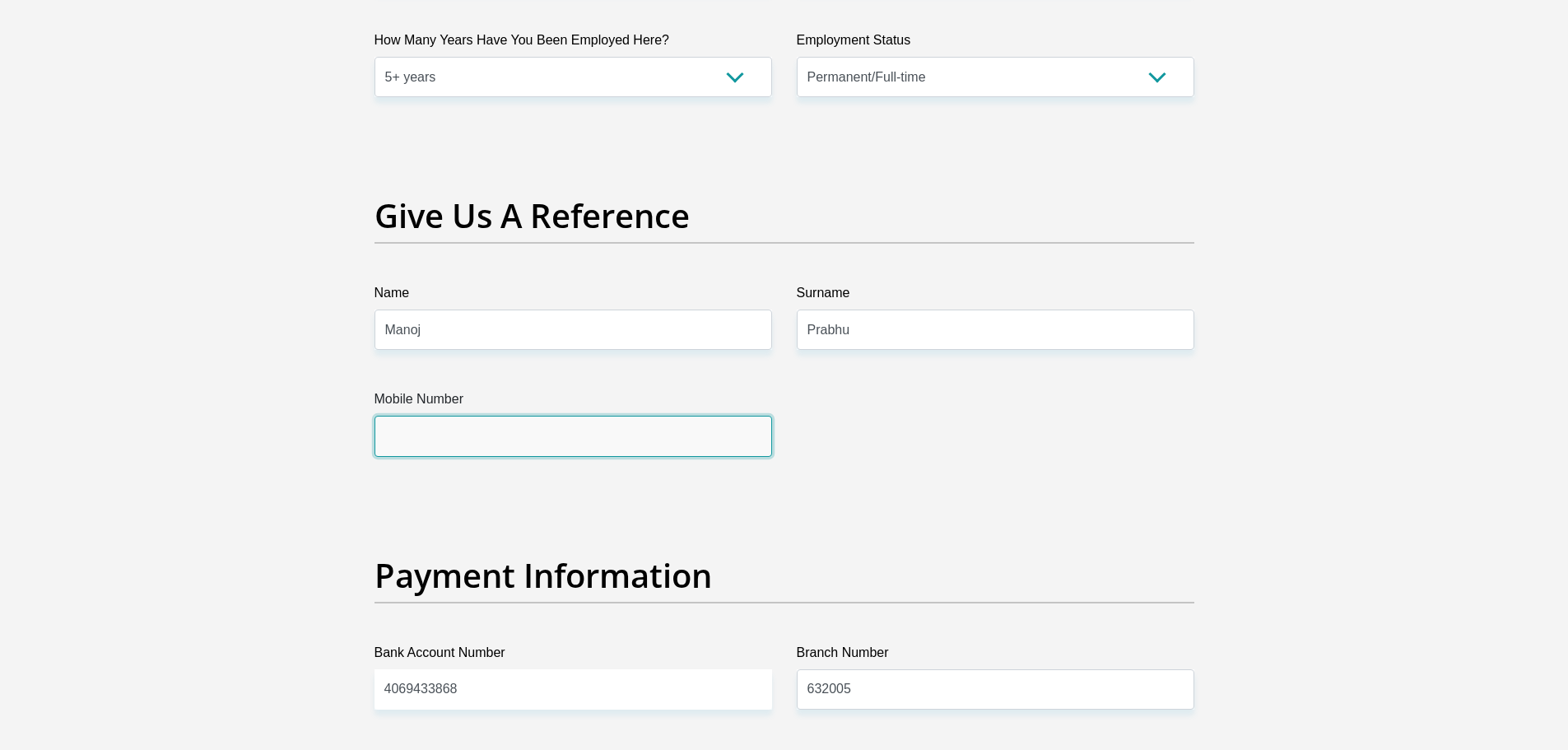
click at [677, 429] on input "Mobile Number" at bounding box center [573, 436] width 397 height 40
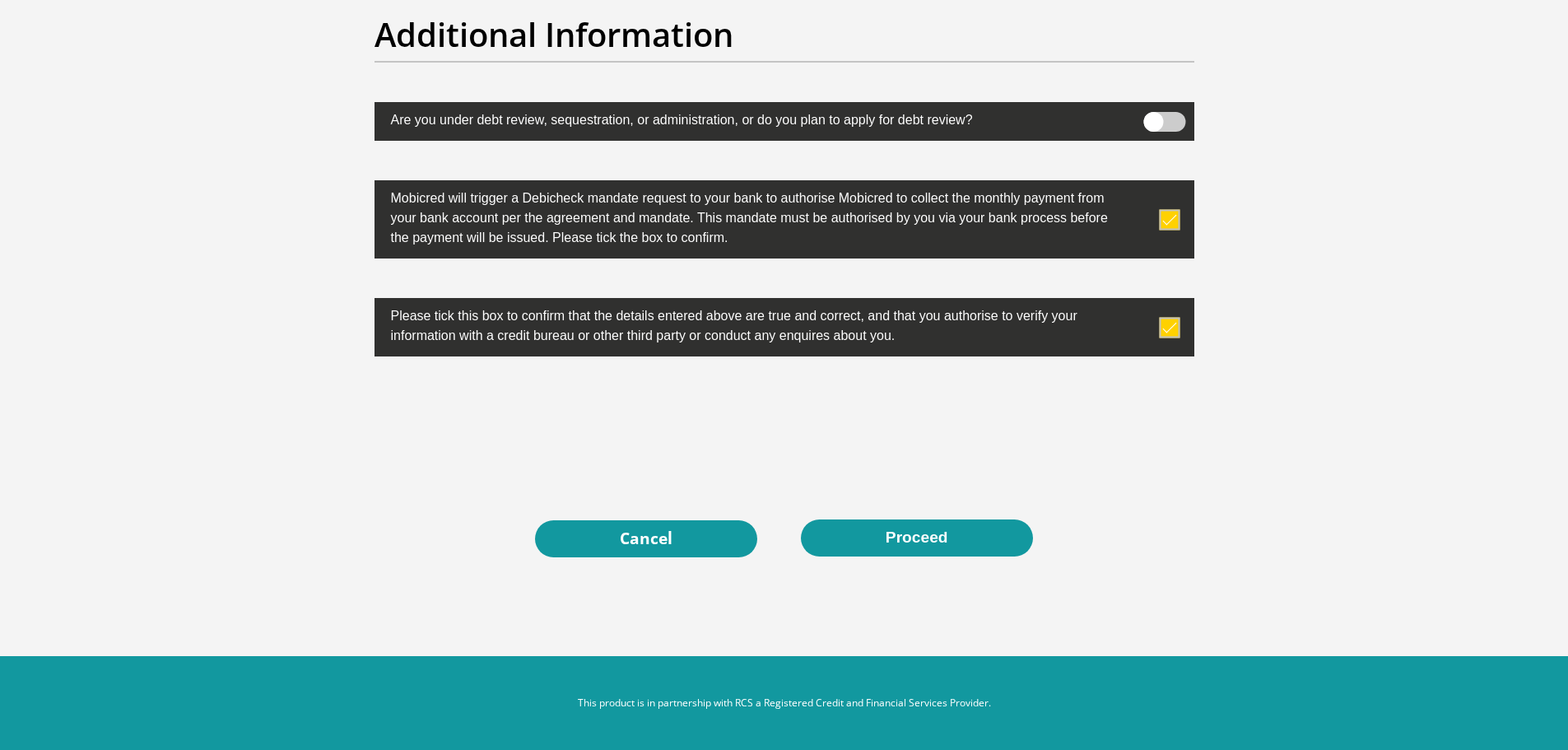
scroll to position [5157, 0]
type input "0673277317"
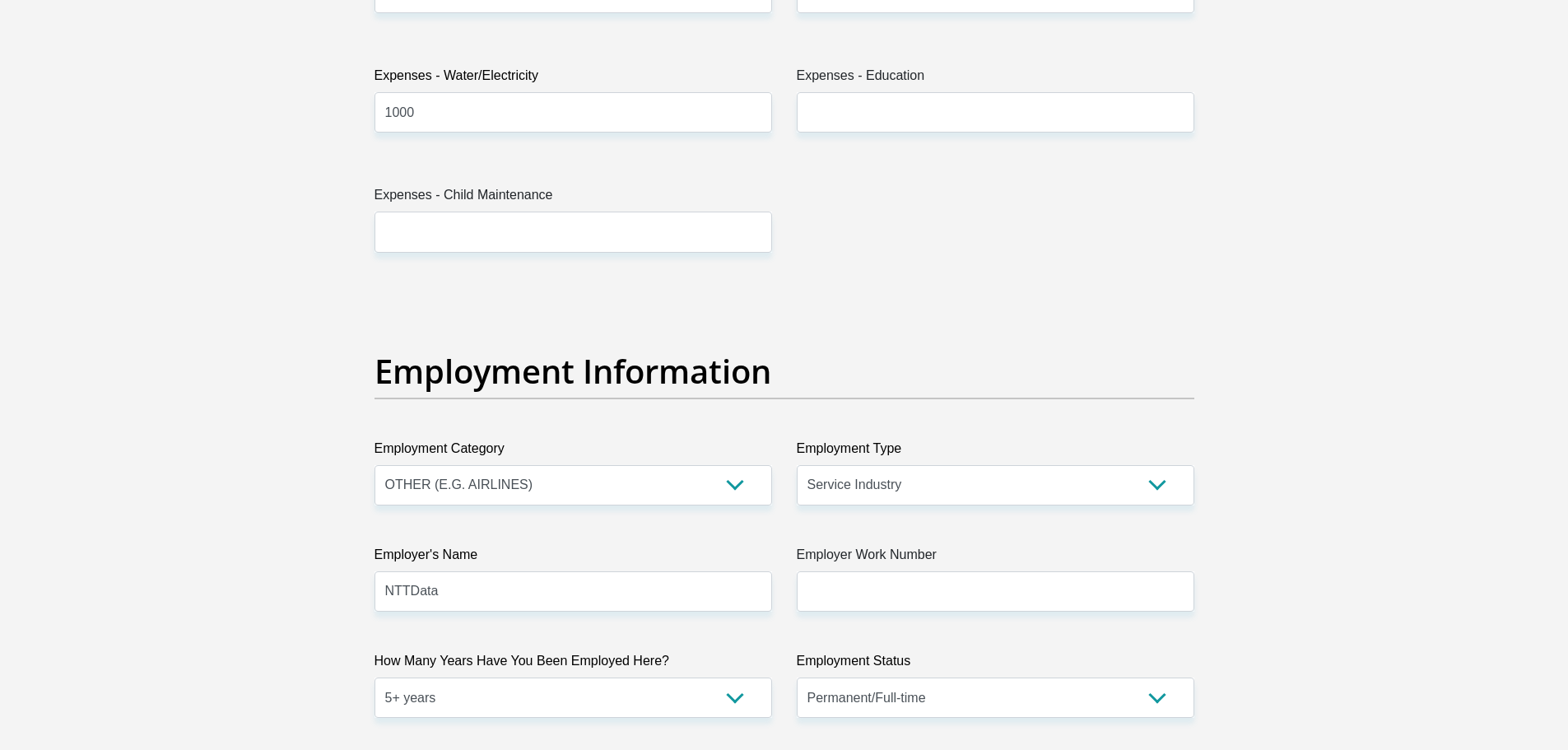
scroll to position [2639, 0]
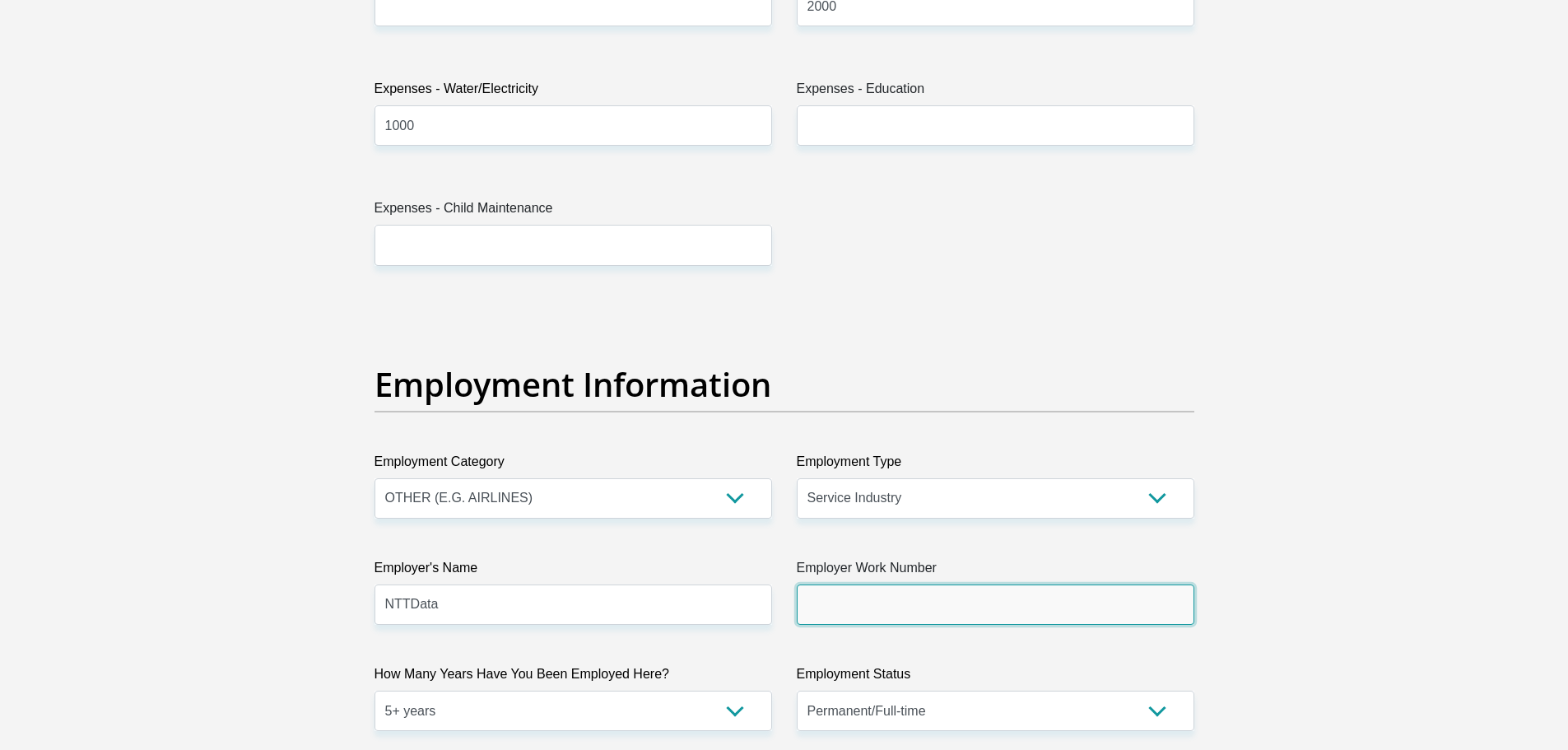
click at [820, 610] on input "Employer Work Number" at bounding box center [994, 605] width 397 height 40
paste input "011 575 0000"
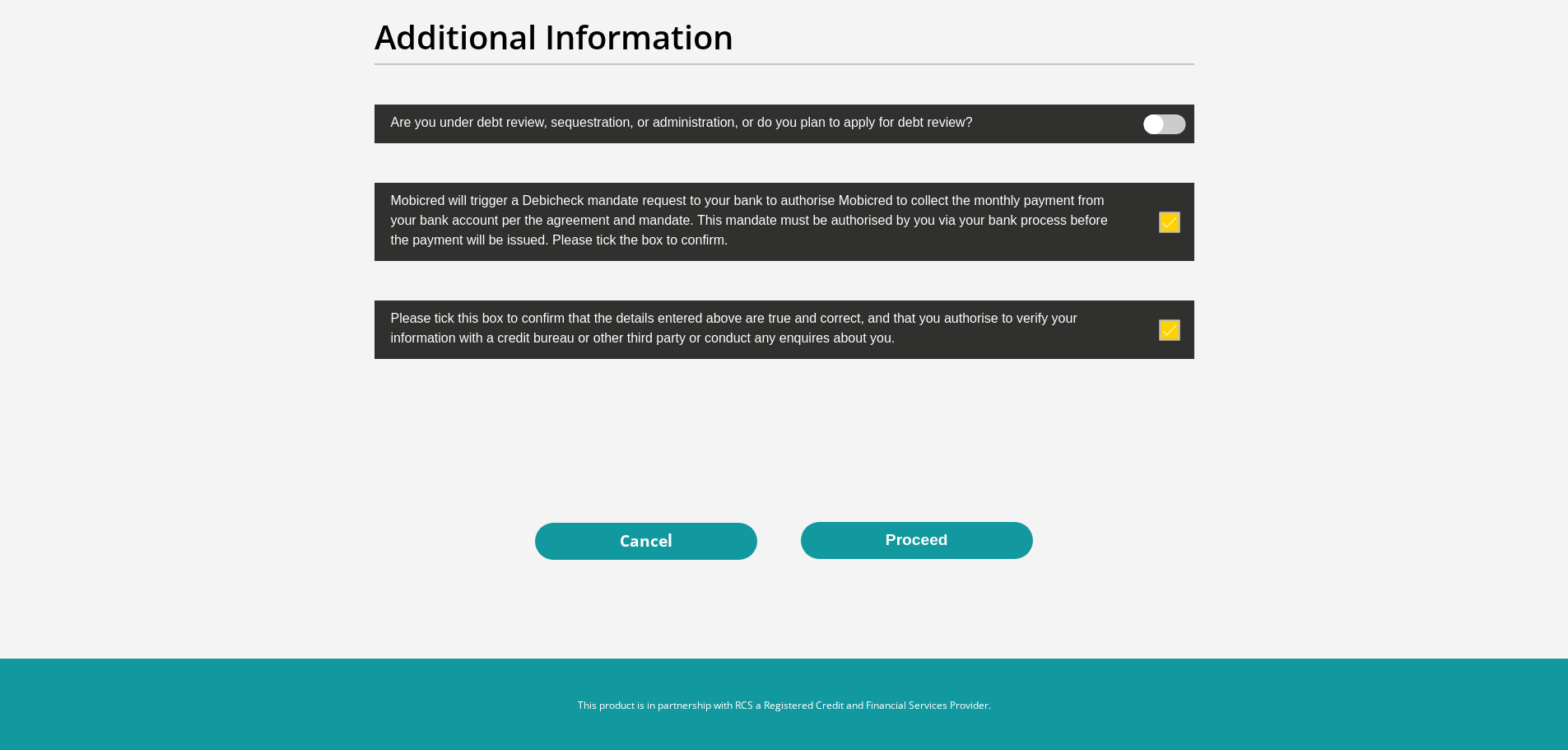
scroll to position [5155, 0]
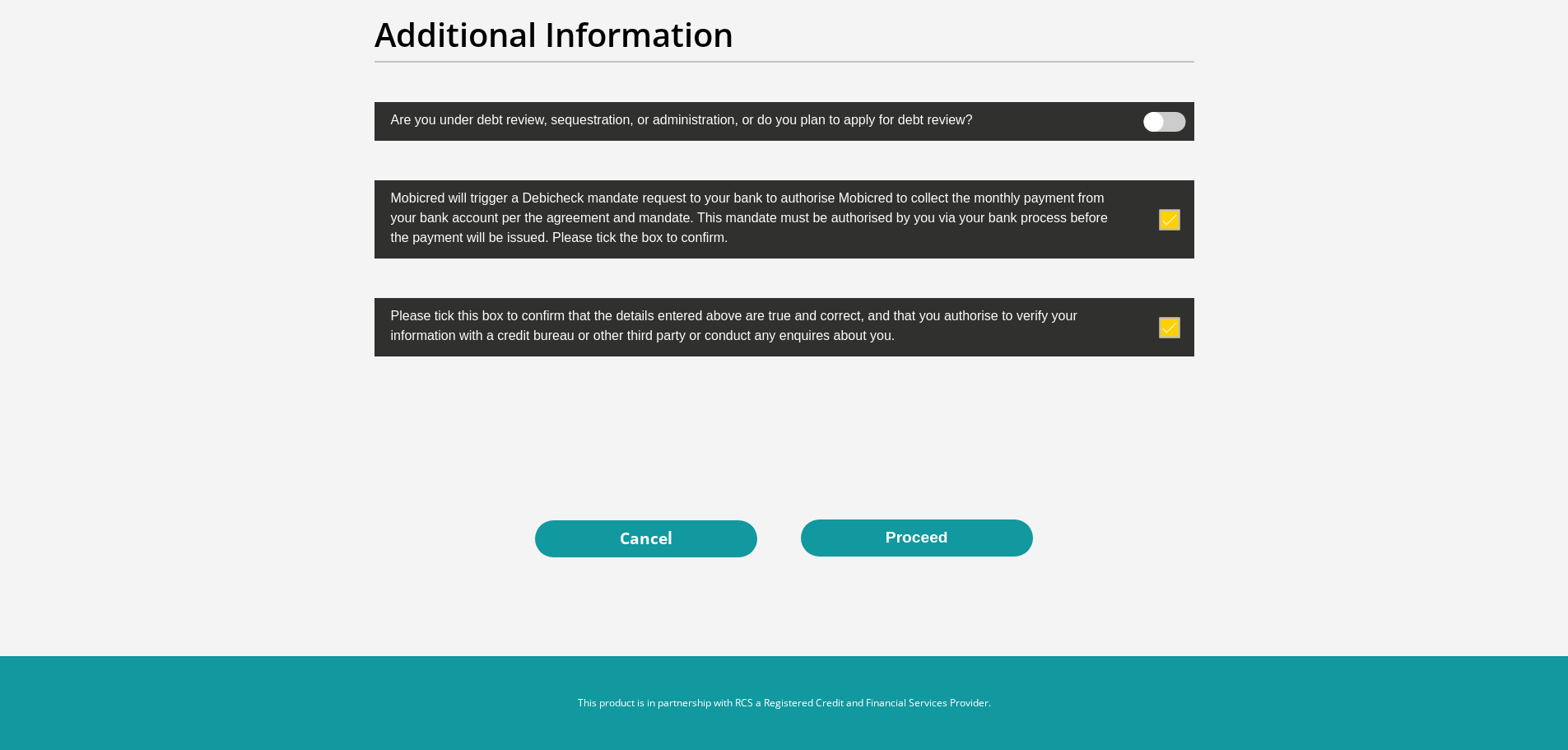
type input "0115750000"
click at [925, 540] on button "Proceed" at bounding box center [917, 538] width 232 height 37
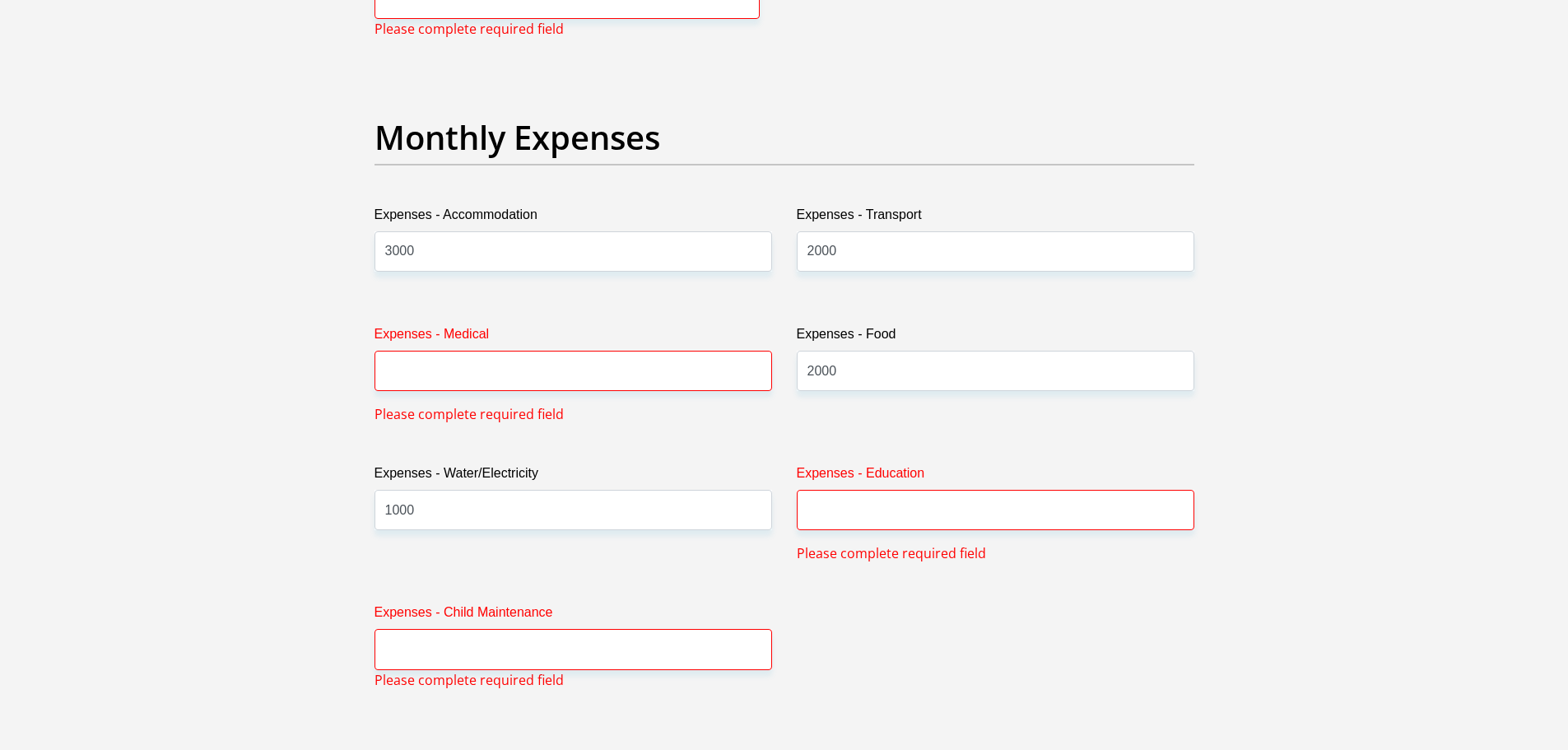
scroll to position [2276, 0]
click at [894, 518] on input "Expenses - Education" at bounding box center [994, 509] width 397 height 40
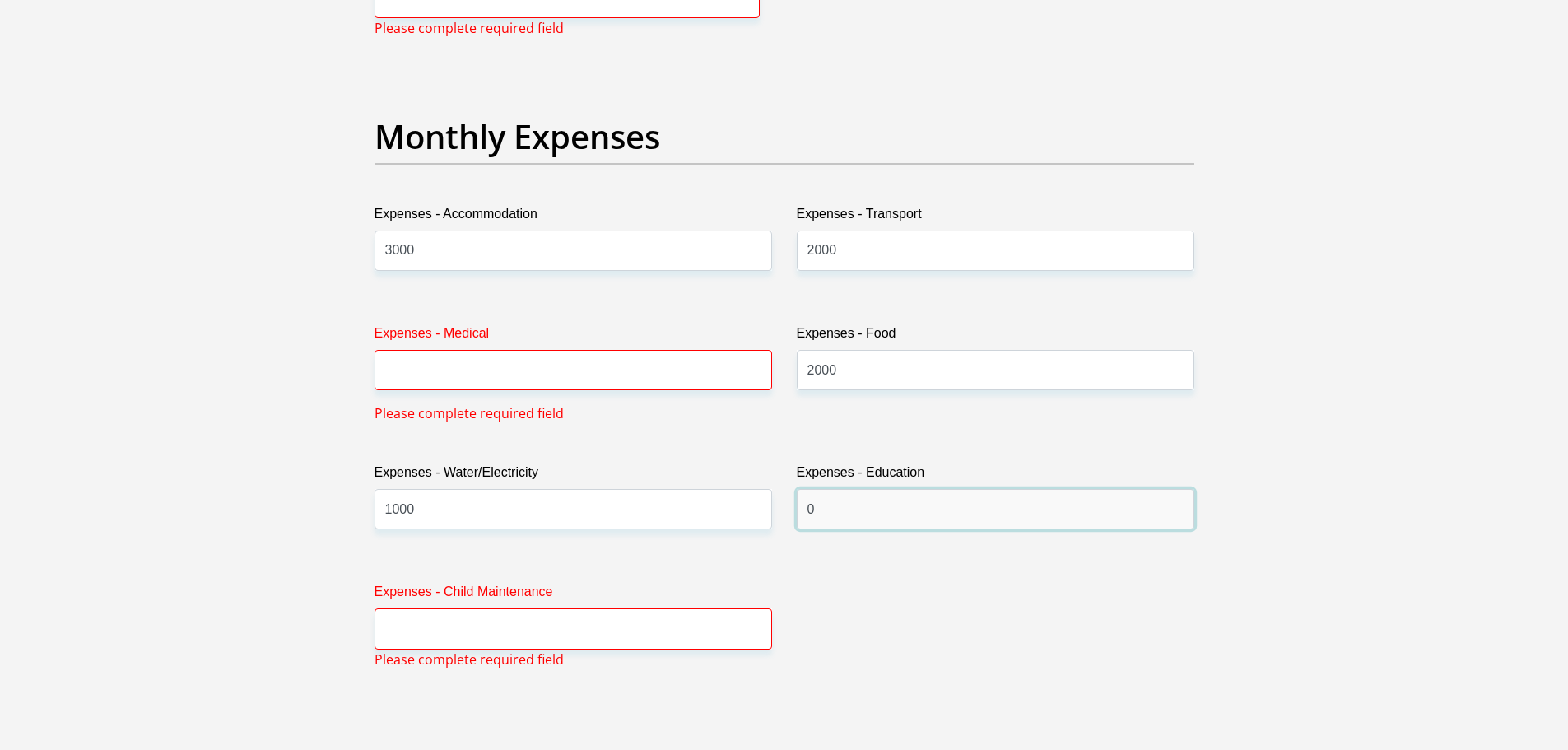
type input "0"
click at [457, 371] on input "Expenses - Medical" at bounding box center [573, 370] width 397 height 40
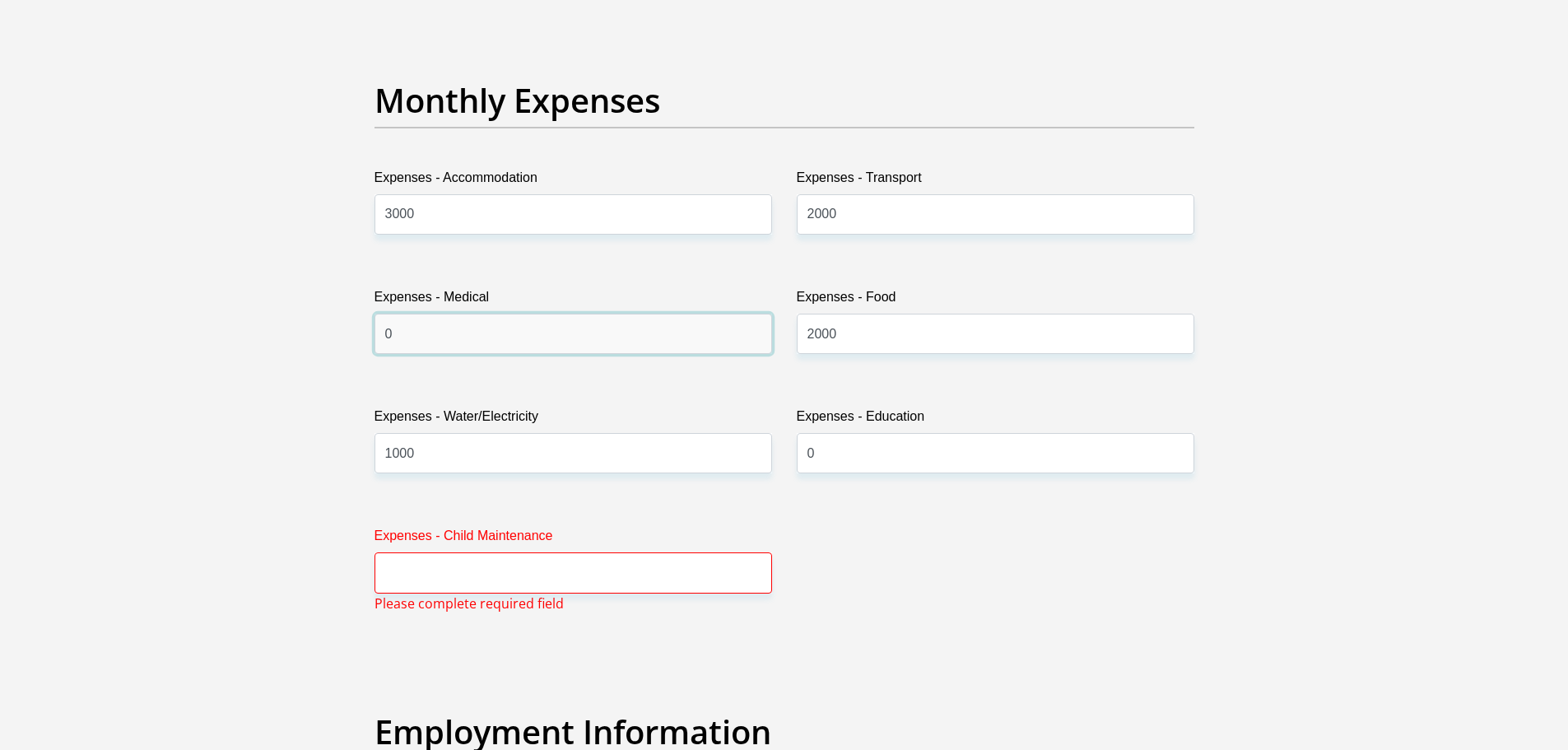
scroll to position [2312, 0]
type input "0"
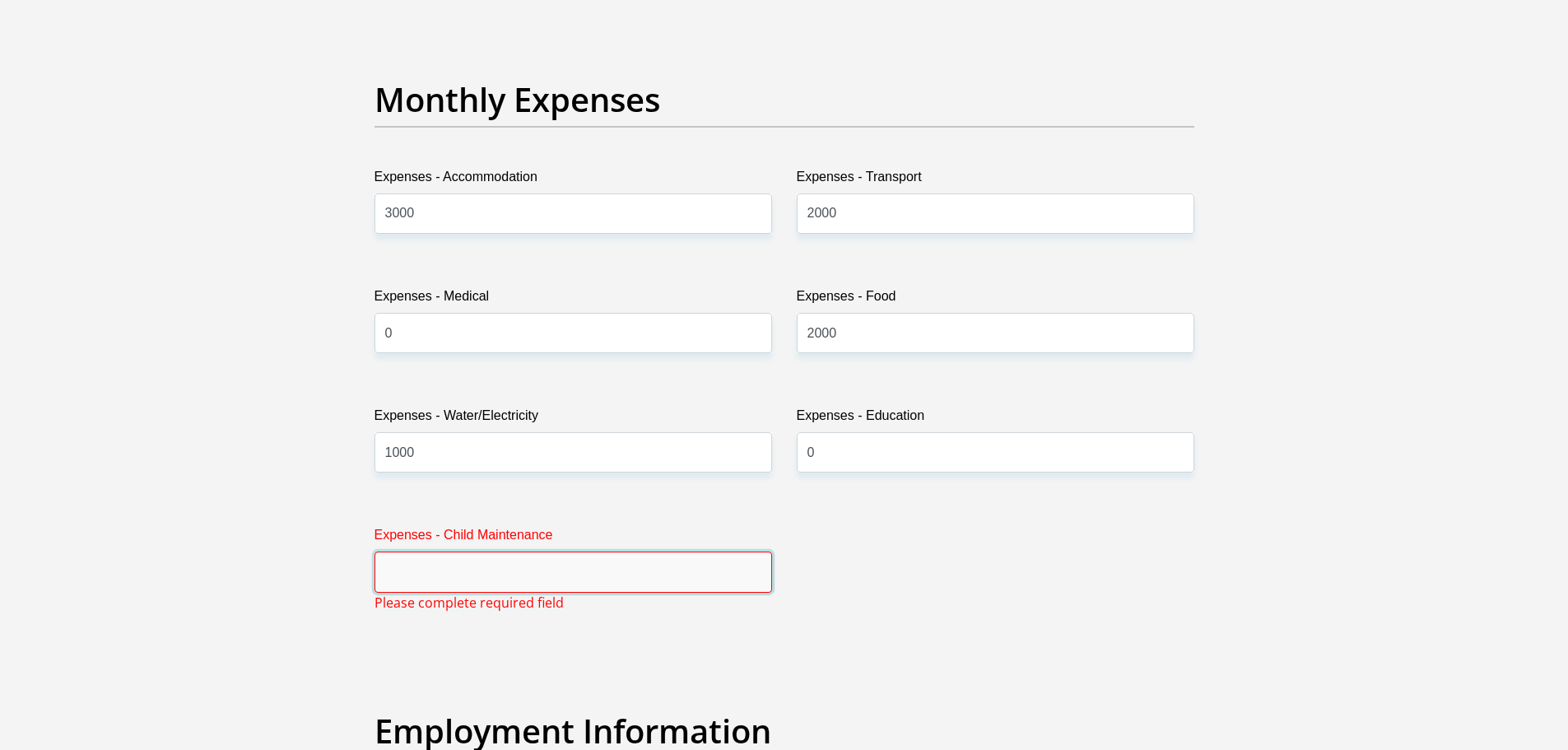
click at [721, 574] on input "Expenses - Child Maintenance" at bounding box center [573, 572] width 397 height 40
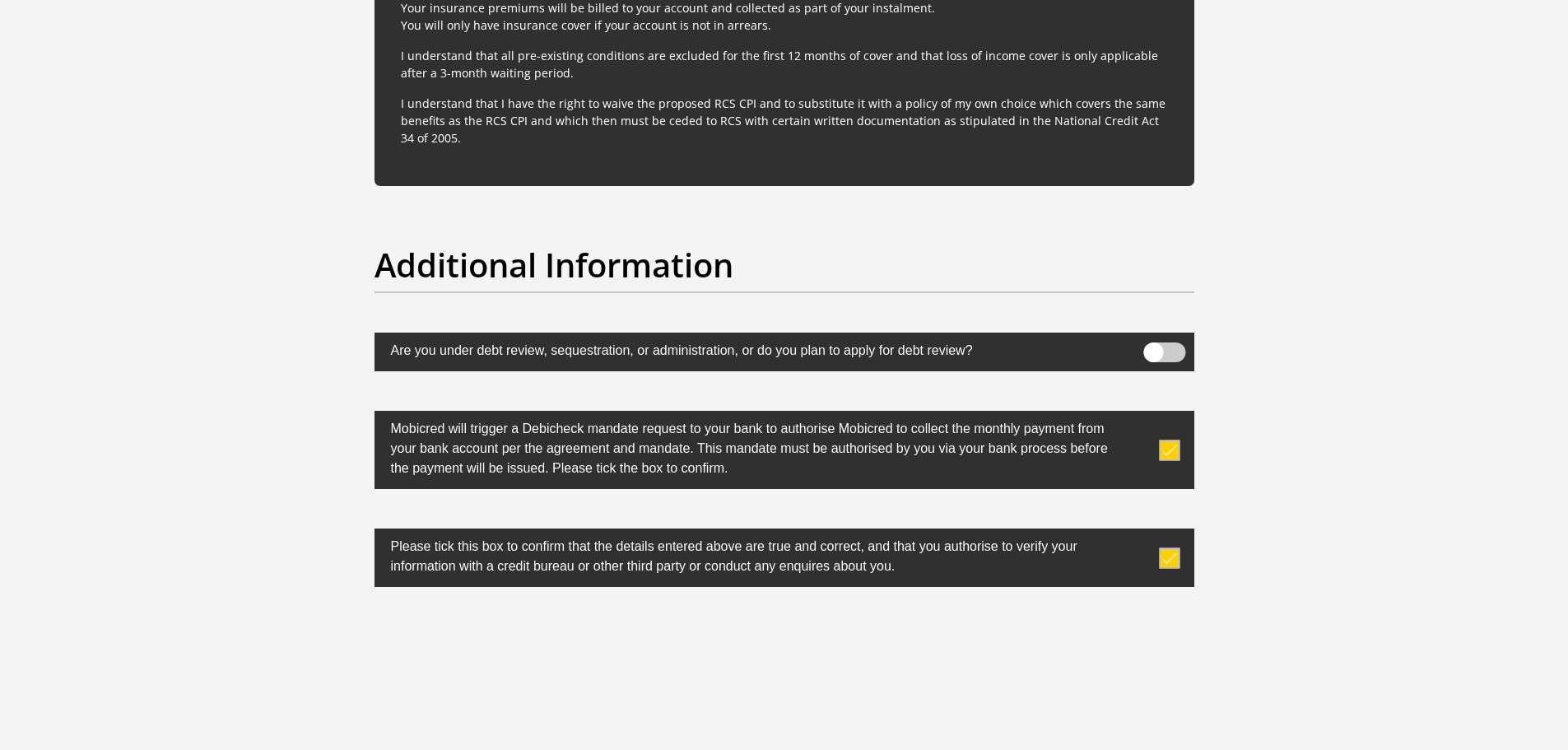
scroll to position [5177, 0]
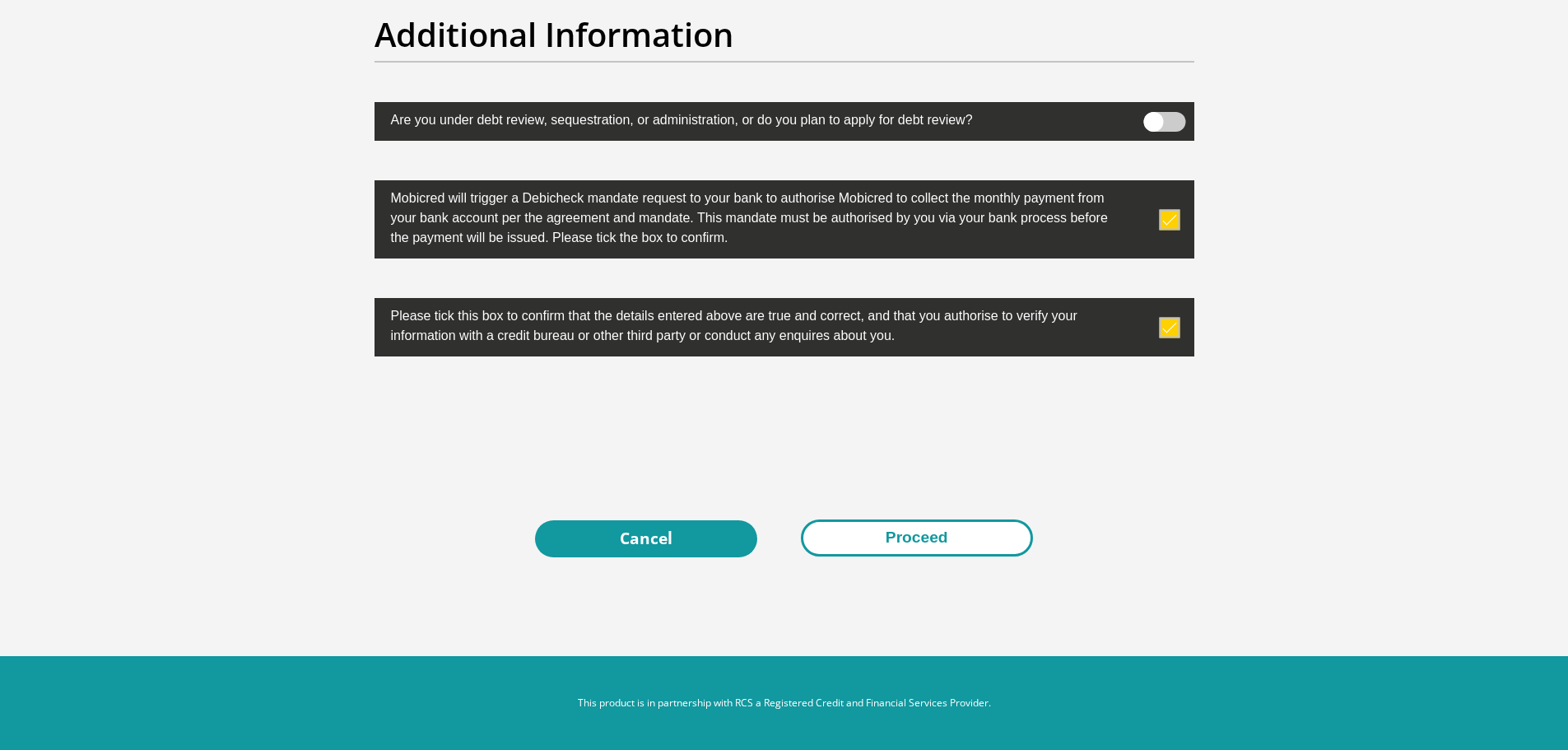
type input "0"
click at [878, 534] on button "Proceed" at bounding box center [917, 538] width 232 height 37
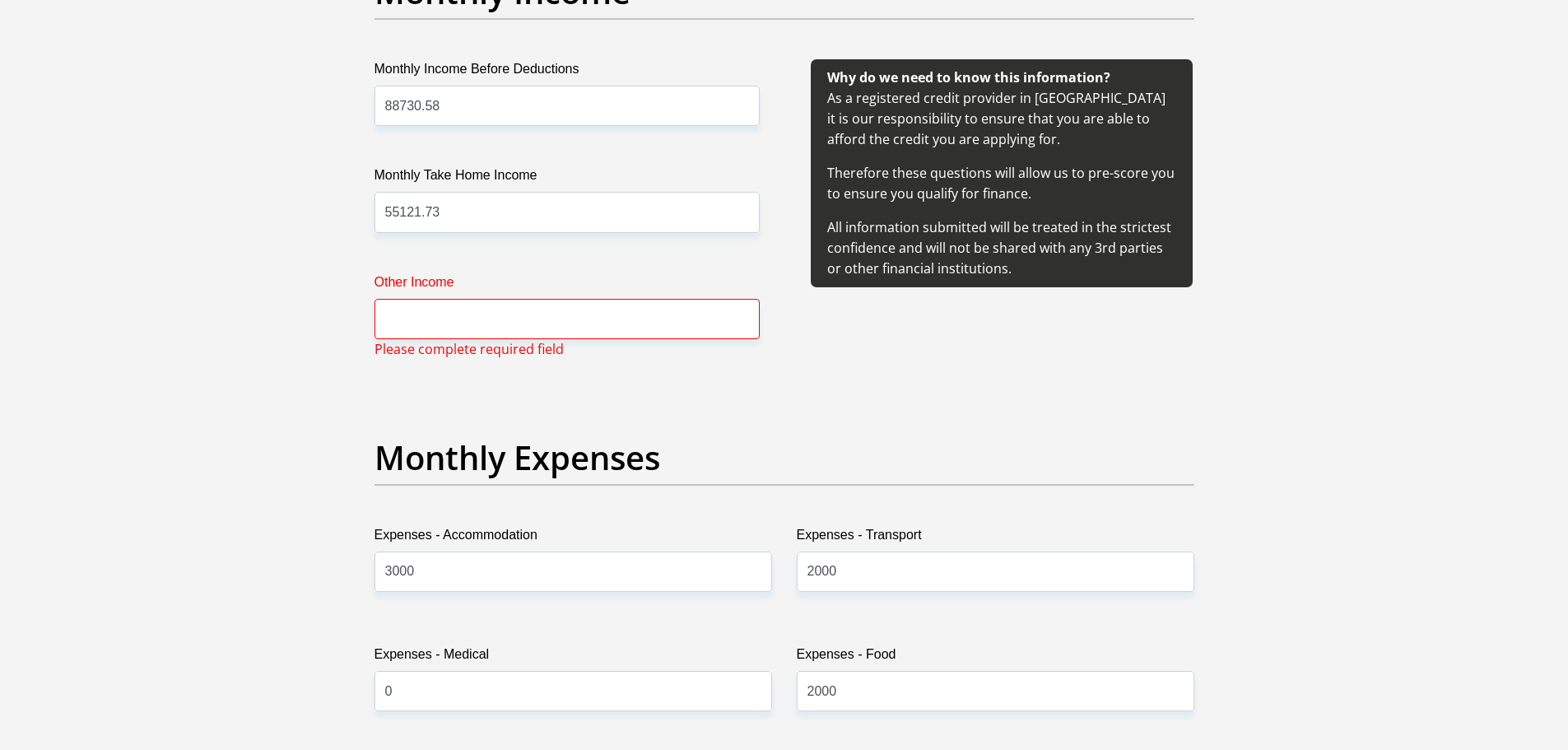
scroll to position [1954, 0]
drag, startPoint x: 641, startPoint y: 333, endPoint x: 536, endPoint y: 324, distance: 105.4
click at [536, 324] on input "Other Income" at bounding box center [567, 320] width 385 height 40
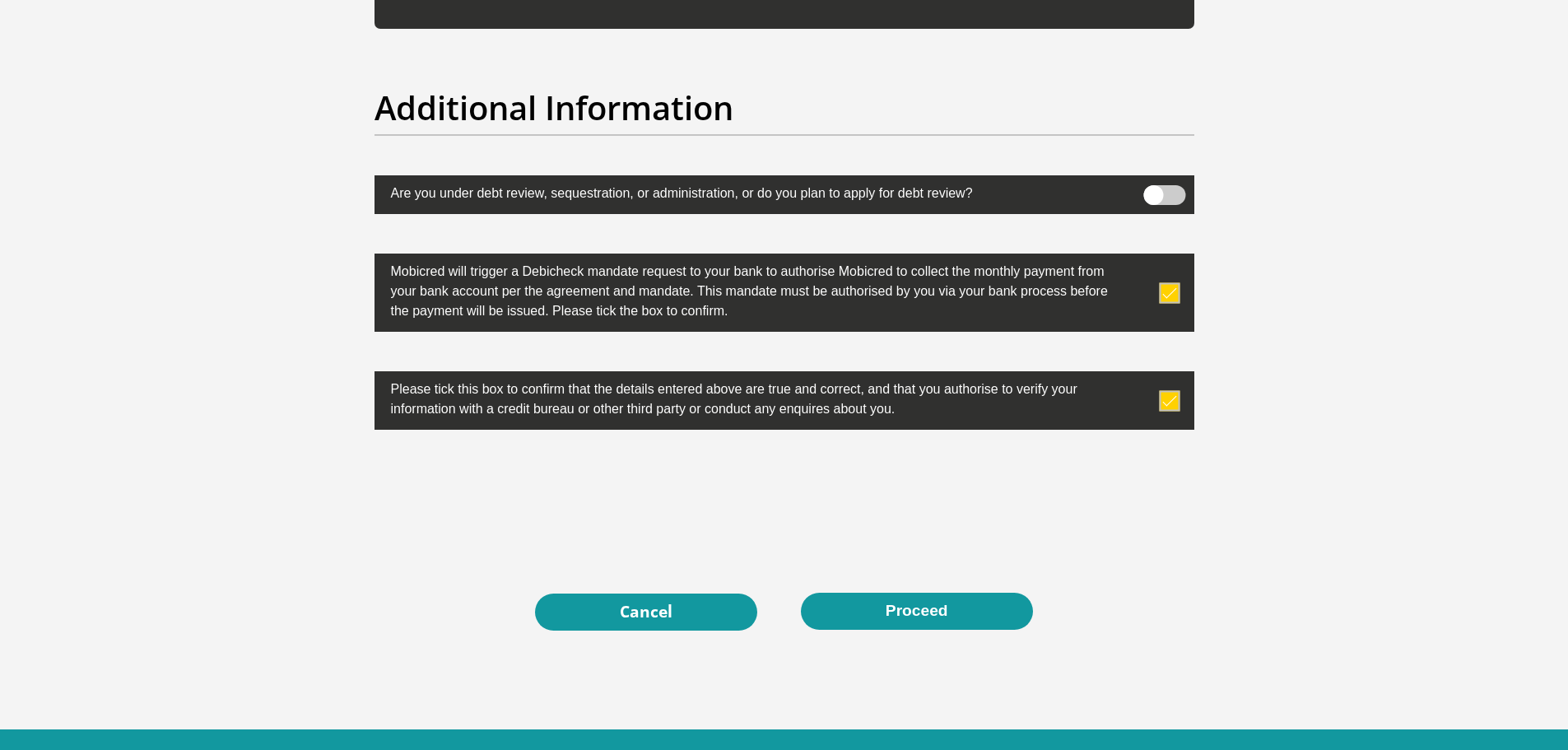
scroll to position [5177, 0]
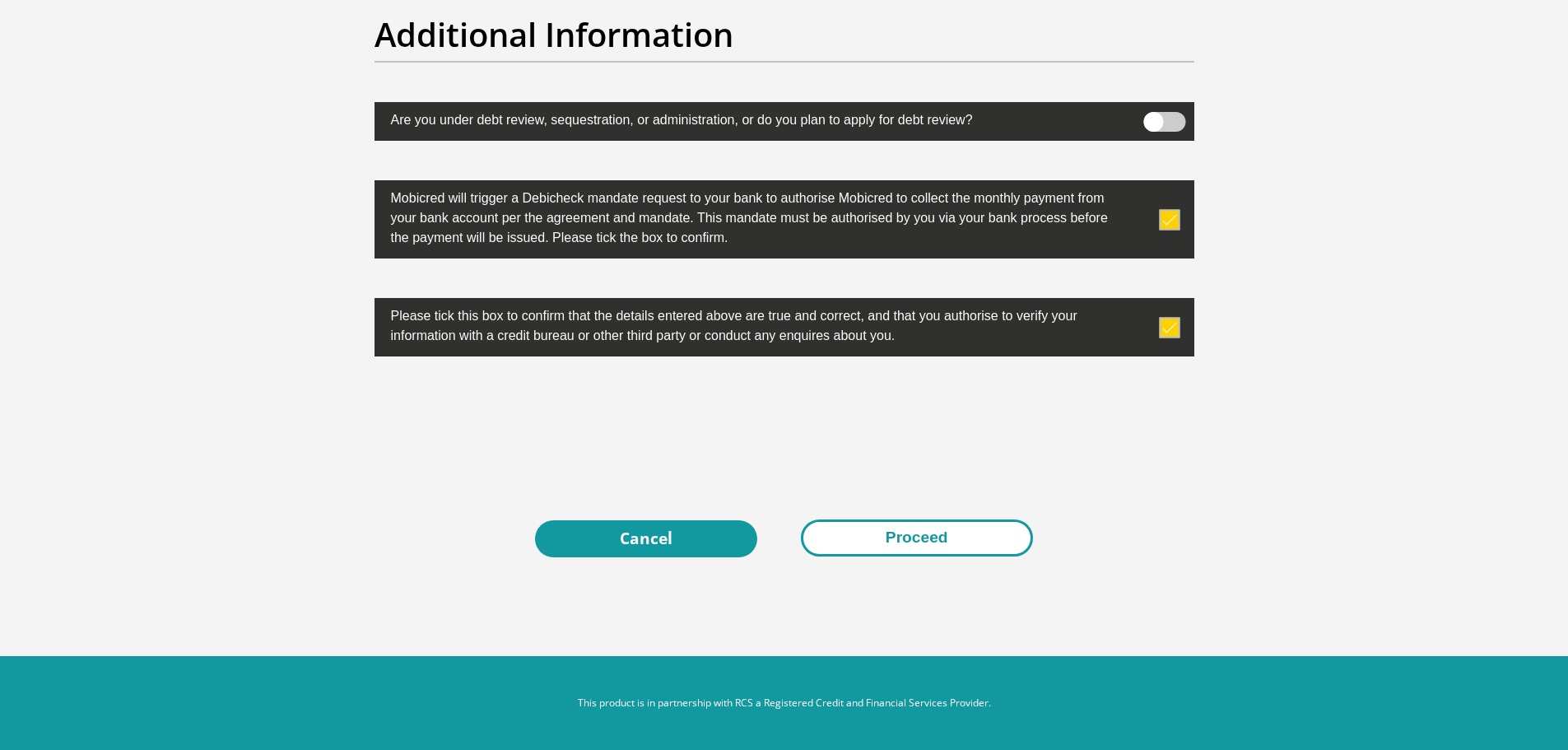
type input "0"
click at [859, 534] on button "Proceed" at bounding box center [917, 538] width 232 height 37
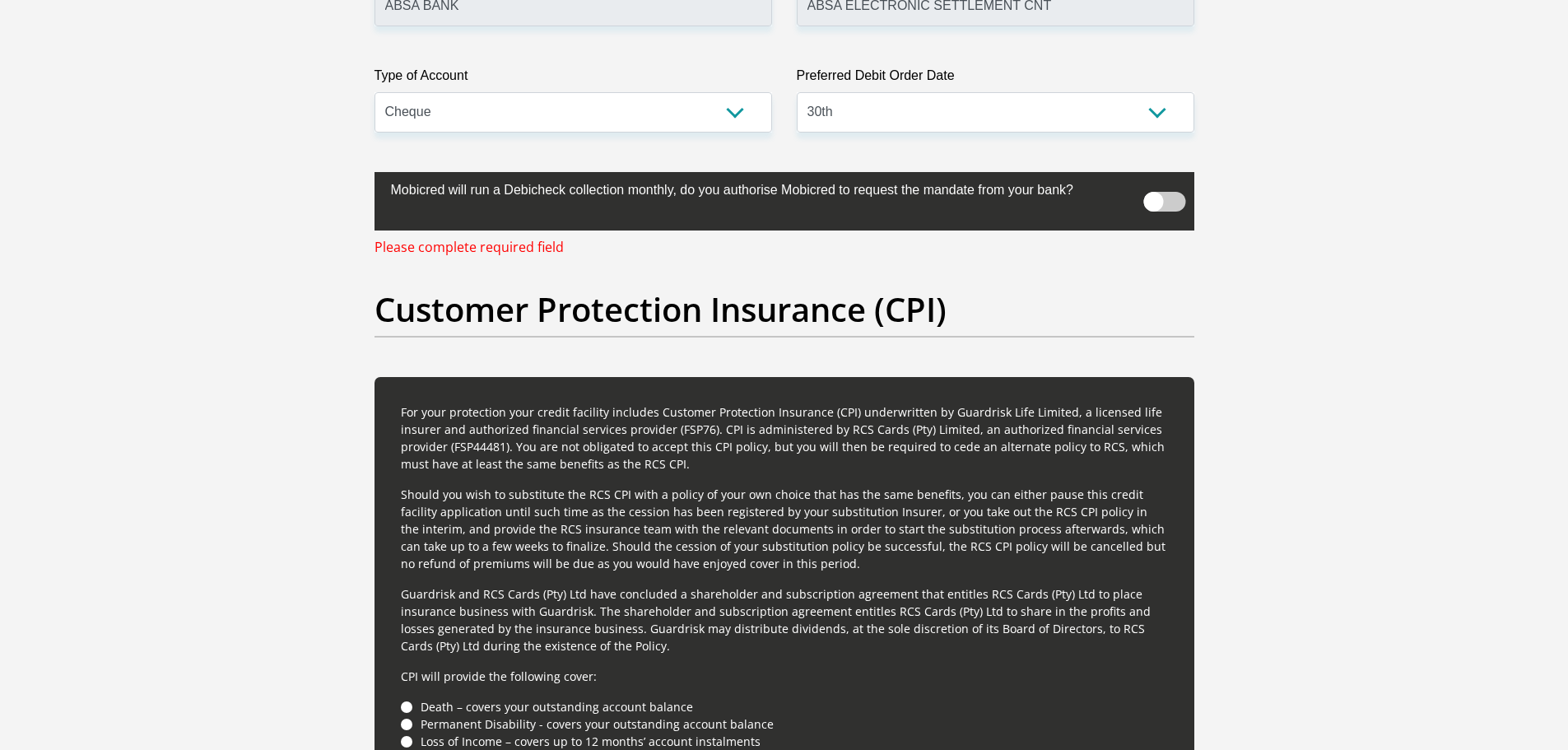
scroll to position [4053, 0]
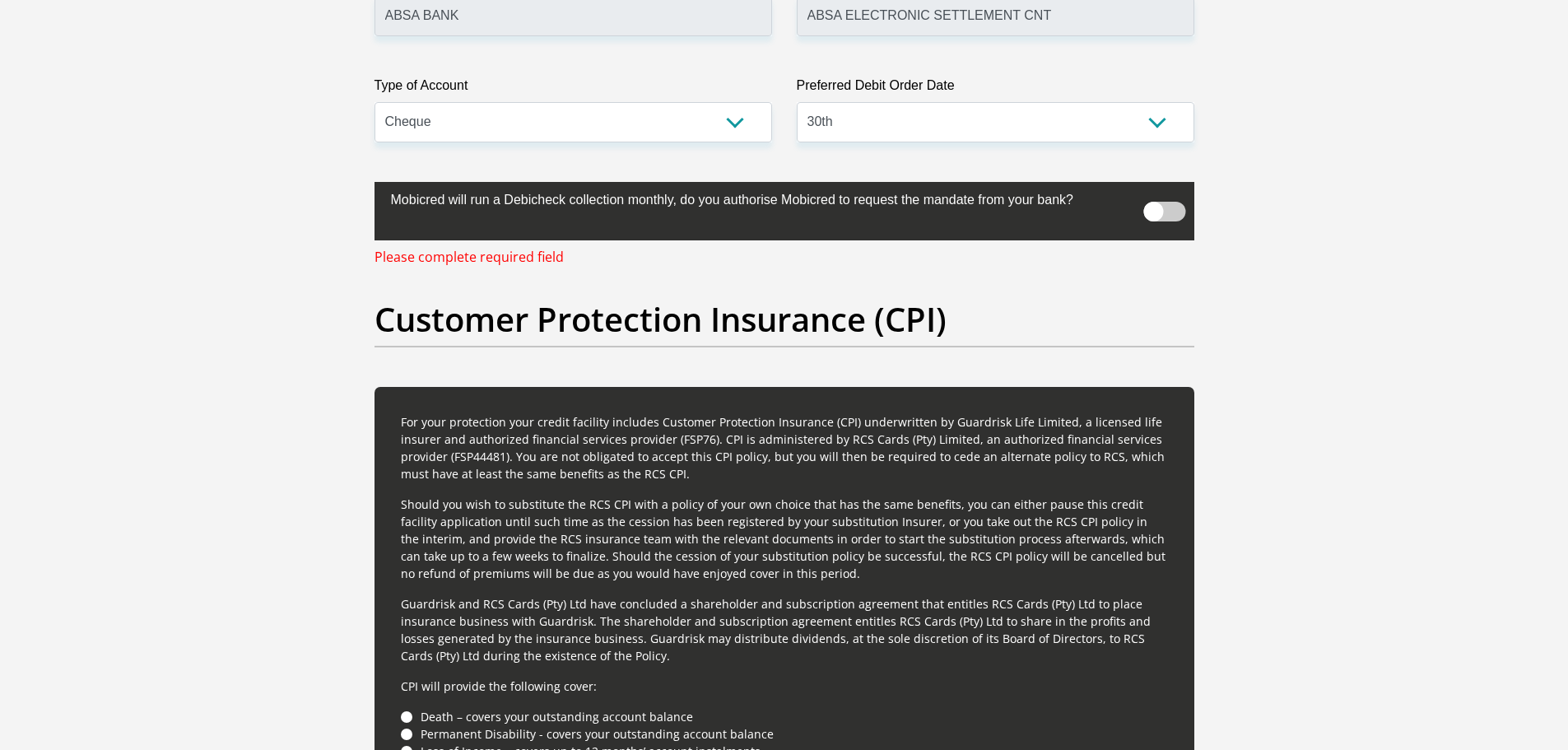
click at [1174, 209] on span at bounding box center [1164, 212] width 42 height 20
click at [1153, 195] on input "checkbox" at bounding box center [1153, 195] width 0 height 0
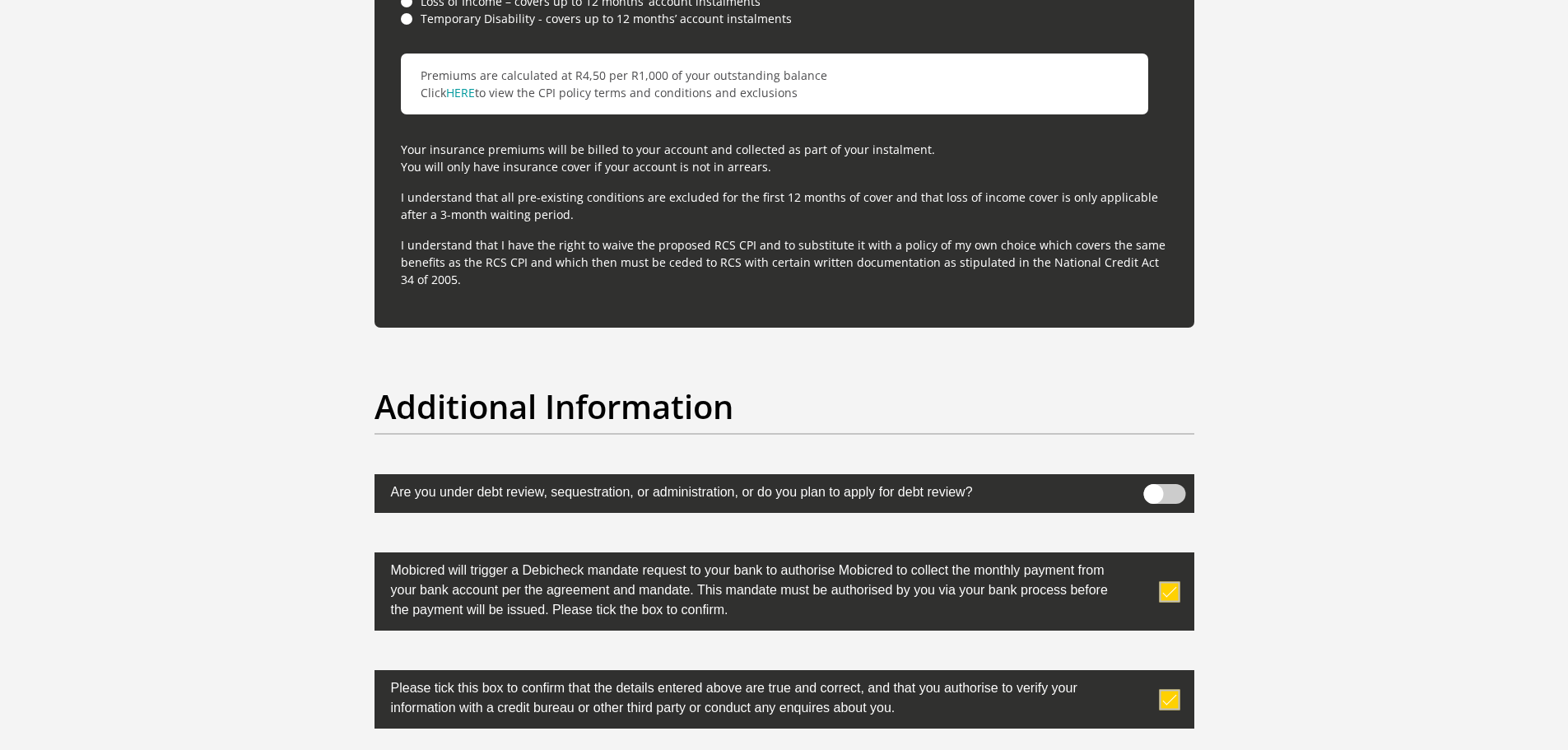
scroll to position [5157, 0]
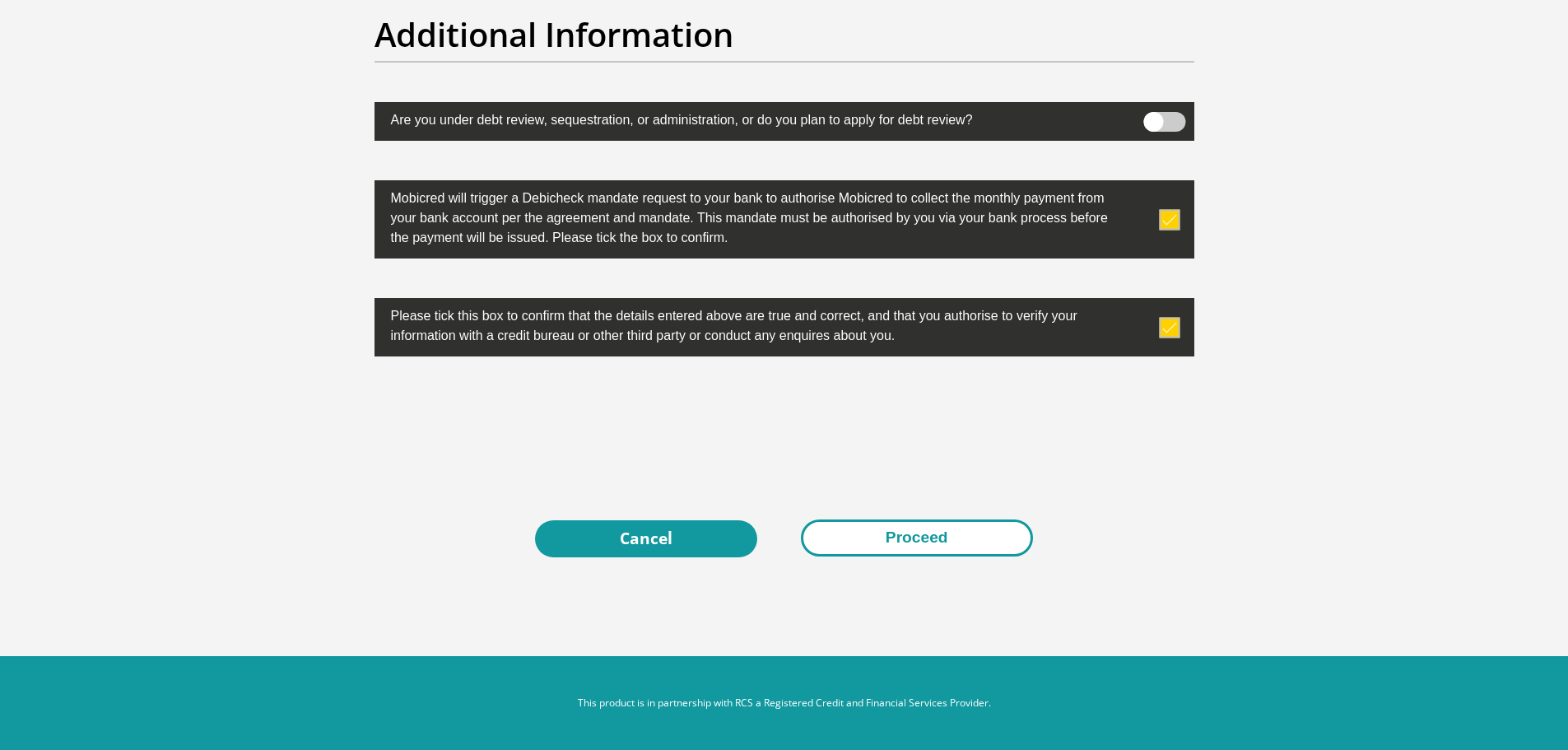
click at [898, 537] on button "Proceed" at bounding box center [917, 538] width 232 height 37
click at [952, 544] on button "Proceed" at bounding box center [917, 538] width 232 height 37
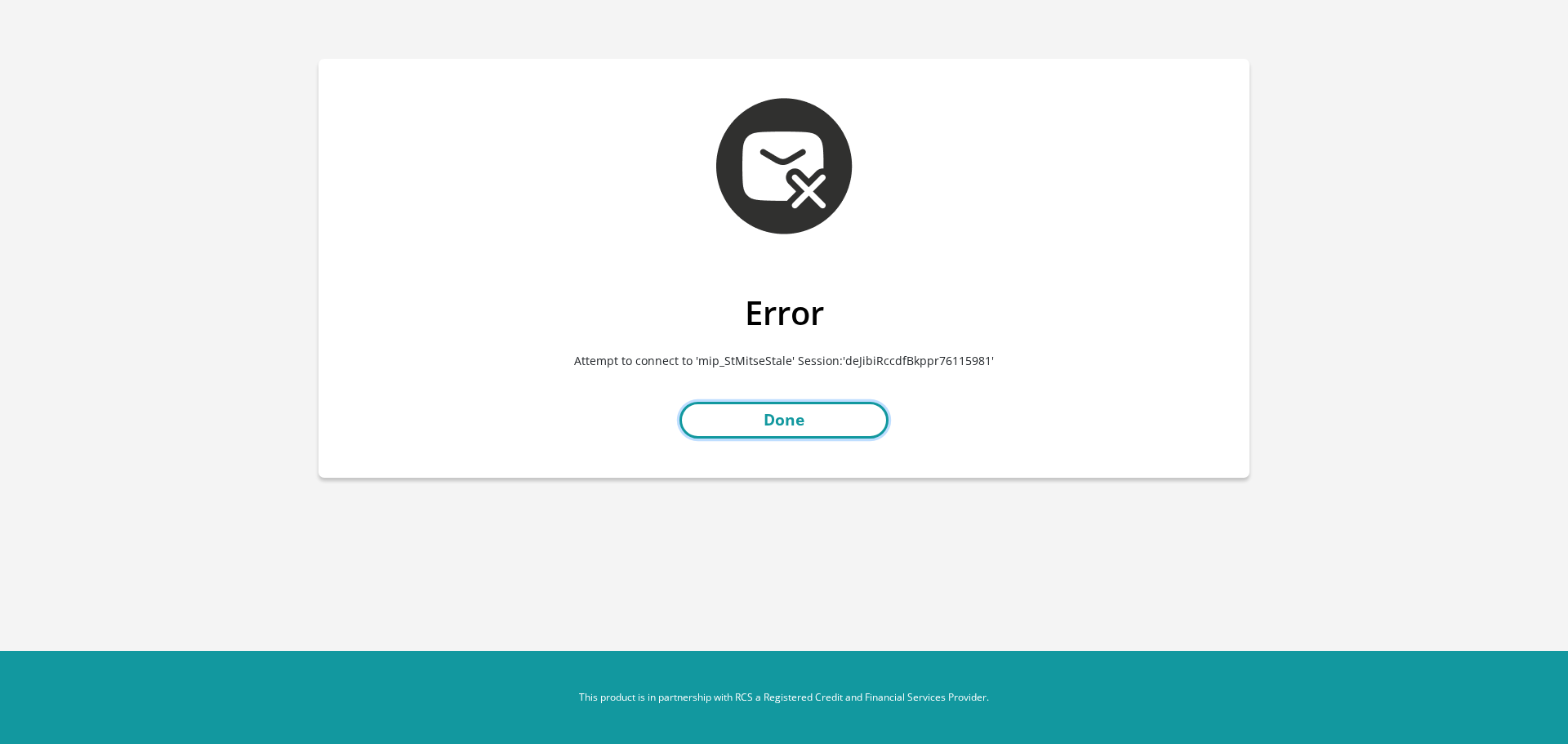
click at [831, 413] on link "Done" at bounding box center [784, 420] width 209 height 37
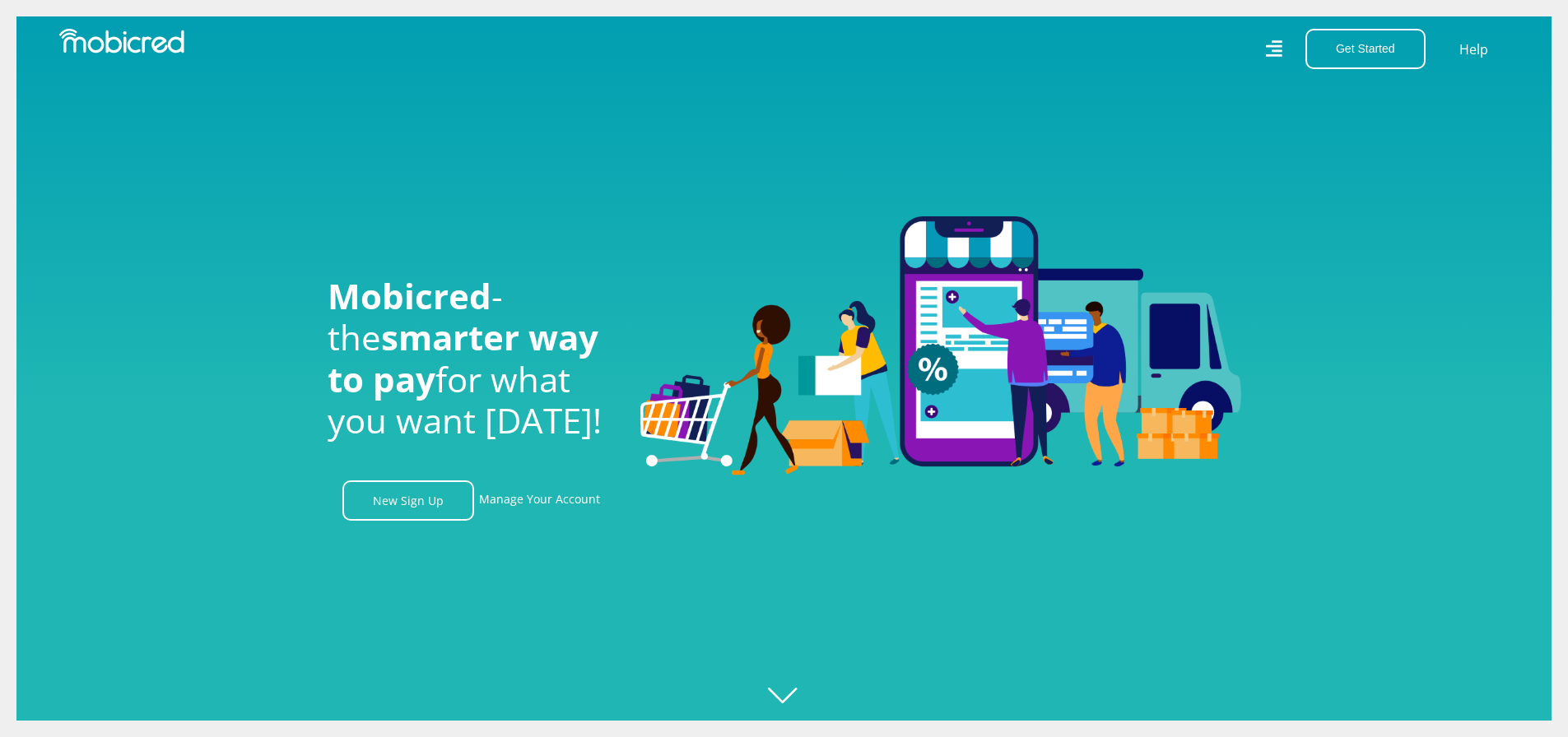
scroll to position [0, 1173]
click at [533, 494] on link "Manage Your Account" at bounding box center [539, 500] width 121 height 40
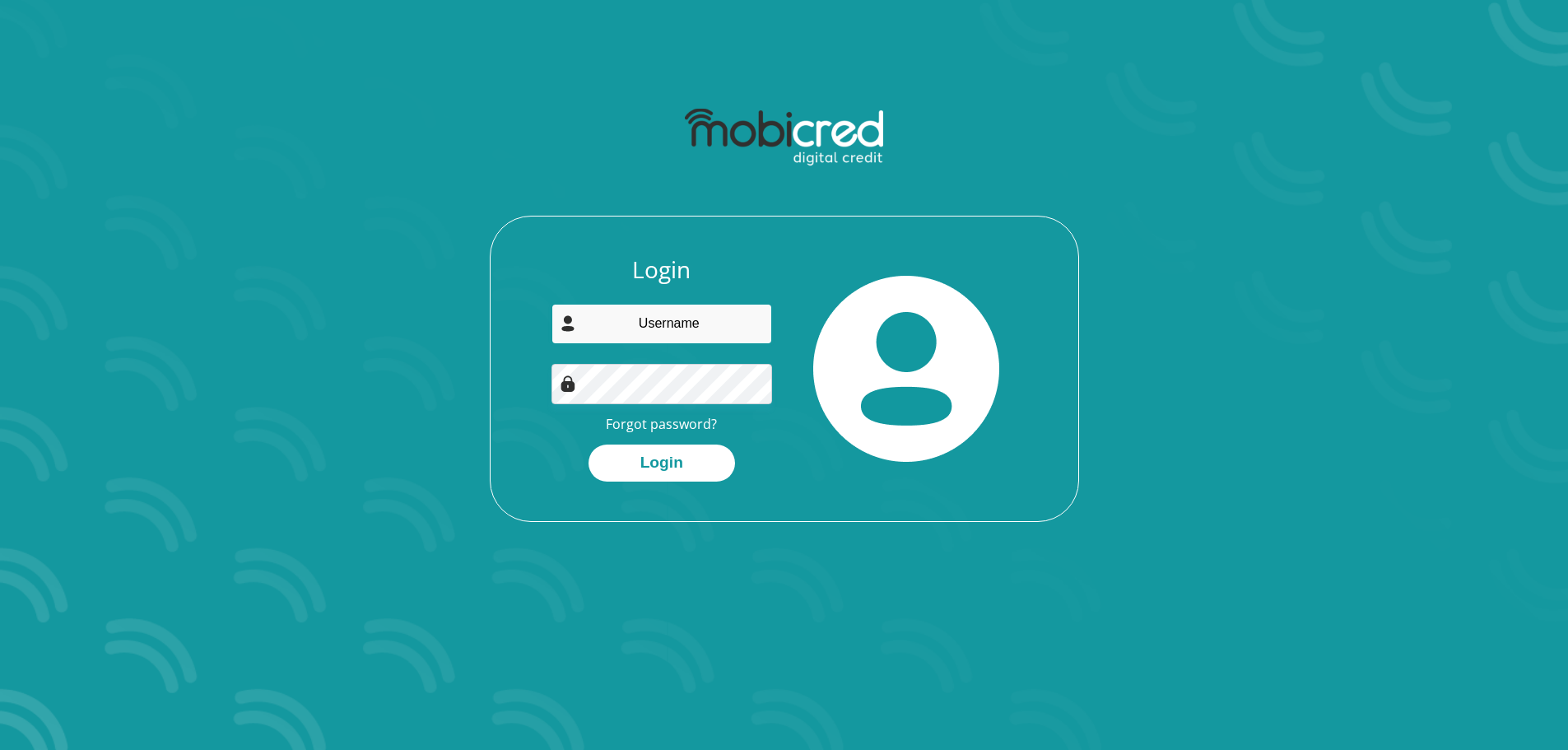
click at [653, 327] on input "email" at bounding box center [662, 324] width 221 height 40
type input "skganakga@yahoo.com"
click at [626, 460] on button "Login" at bounding box center [661, 463] width 146 height 37
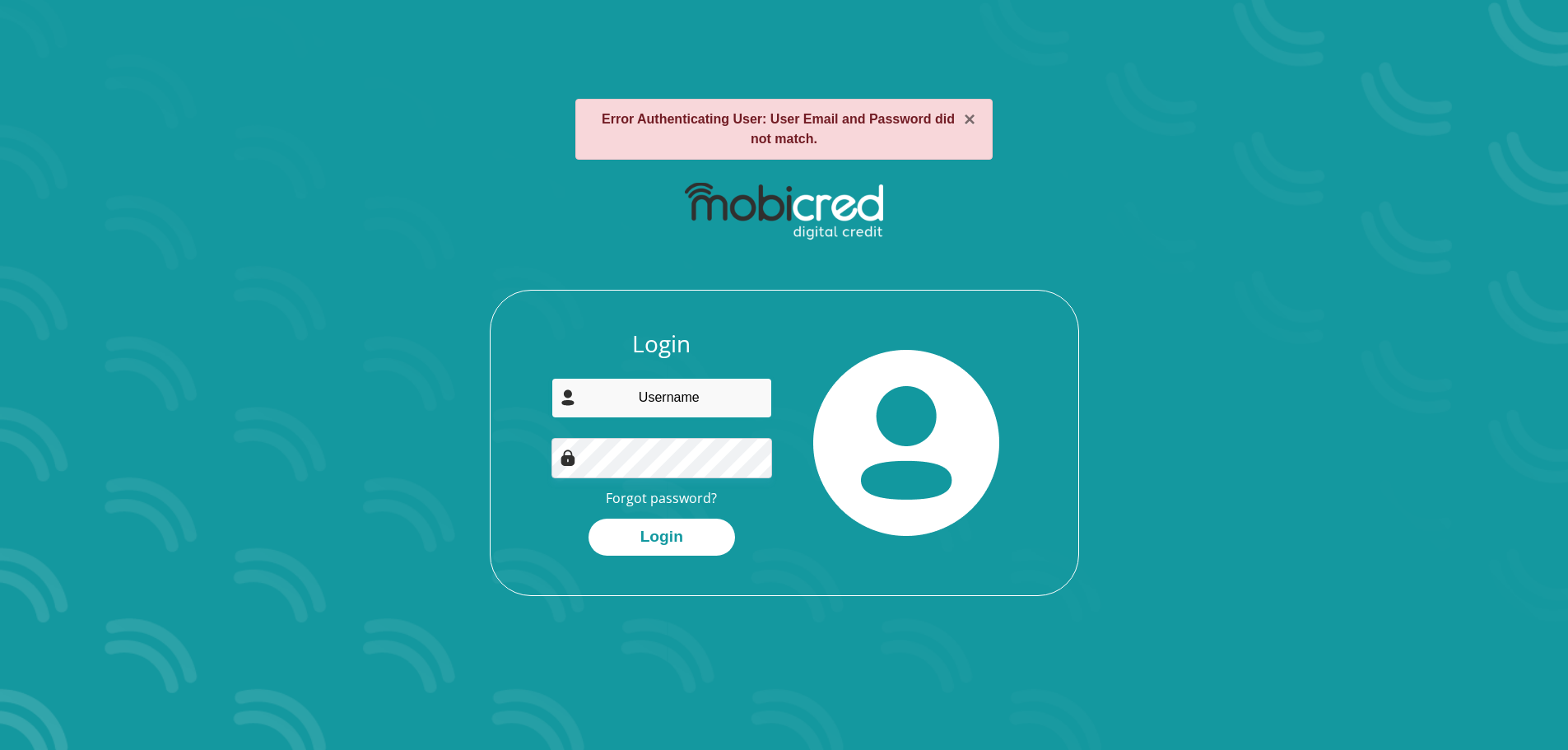
click at [672, 395] on input "email" at bounding box center [662, 398] width 221 height 40
type input "[EMAIL_ADDRESS][DOMAIN_NAME]"
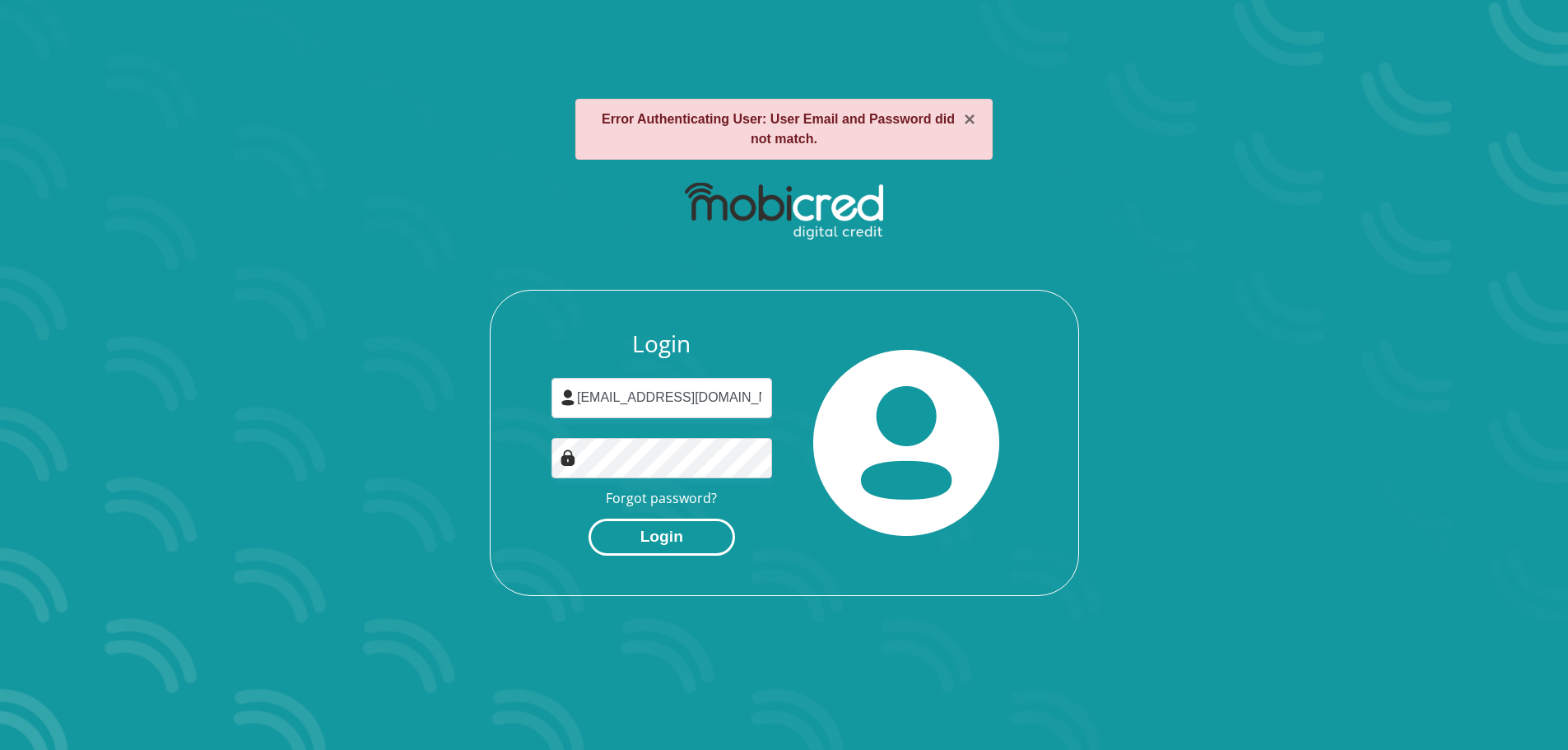
click at [701, 539] on button "Login" at bounding box center [661, 537] width 146 height 37
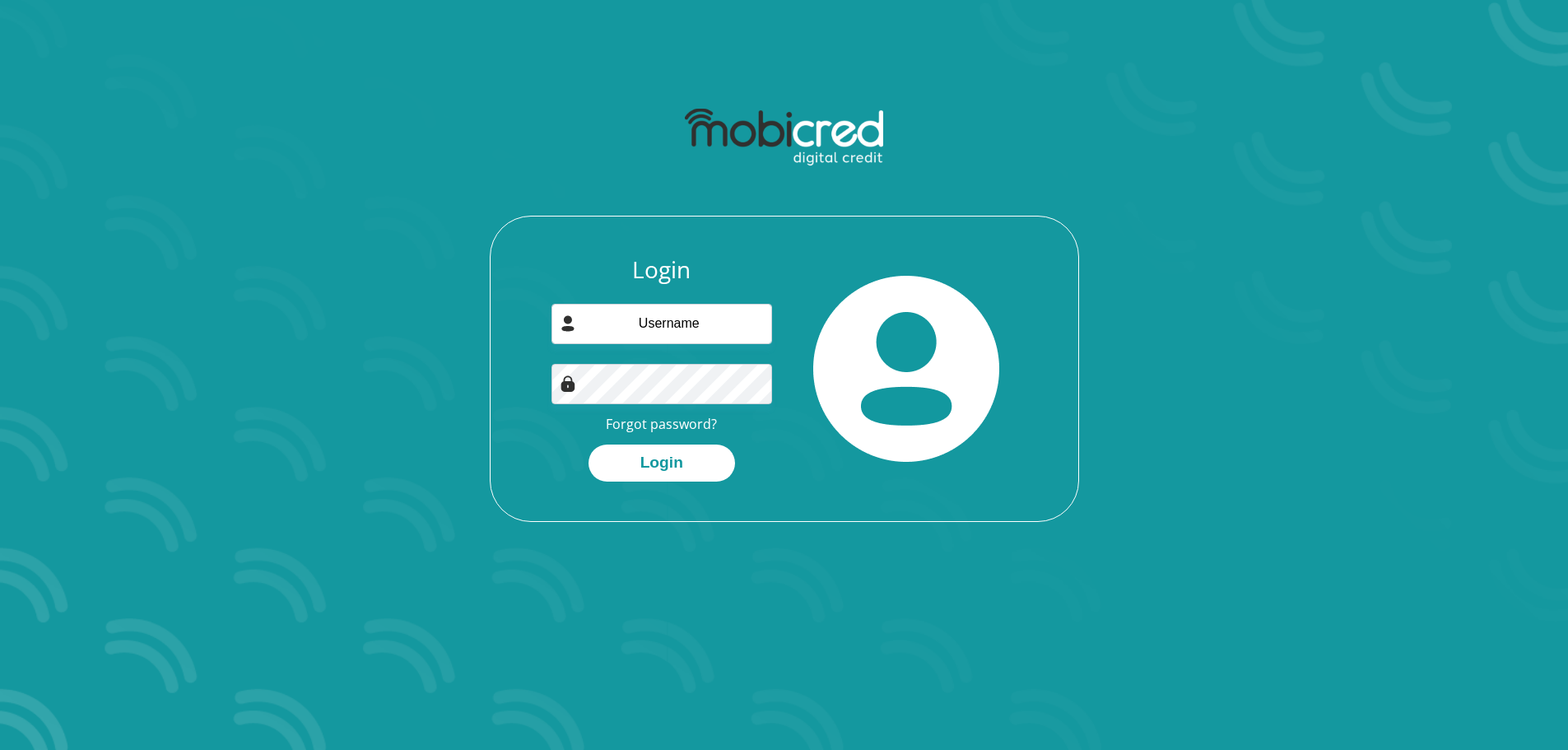
scroll to position [94, 0]
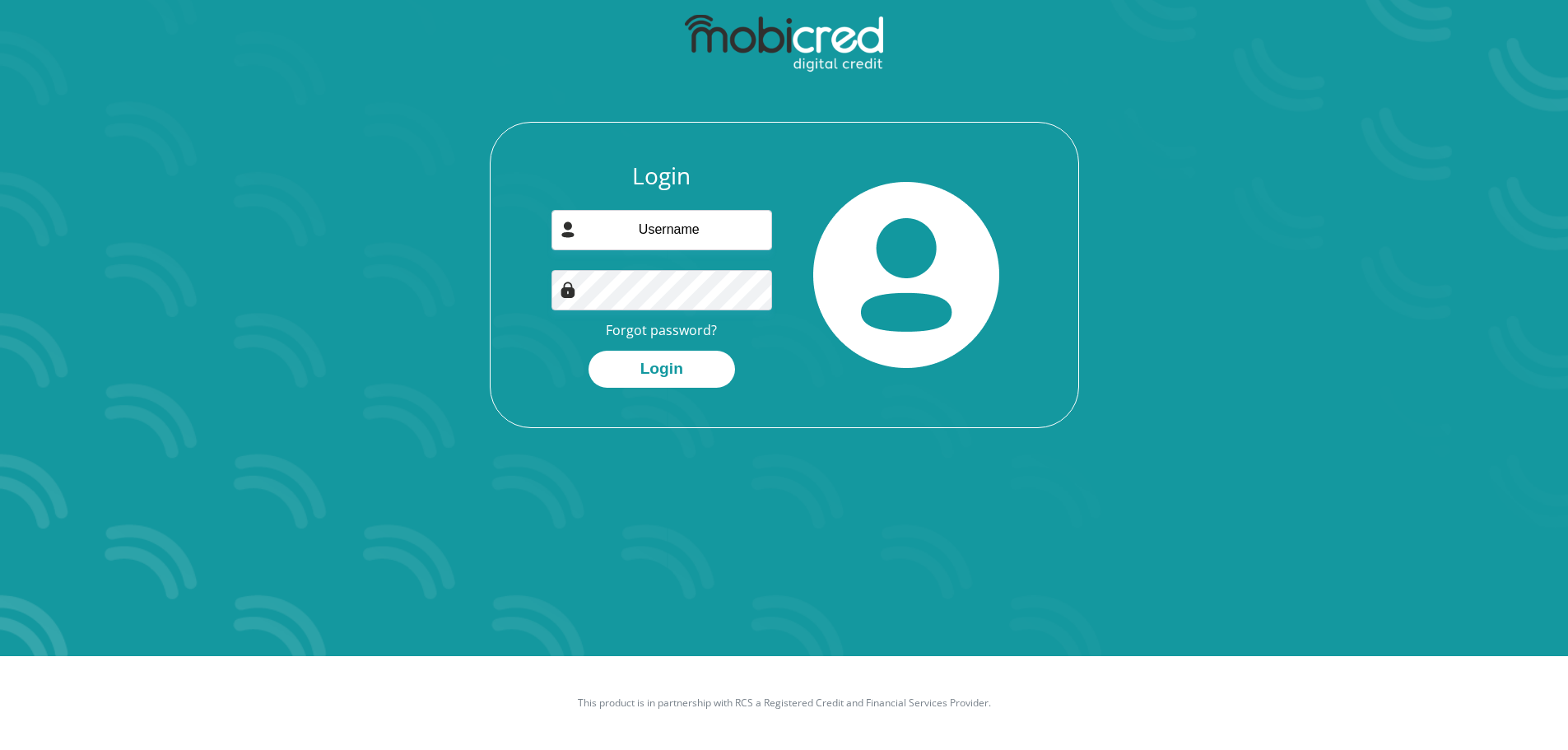
click at [902, 320] on img at bounding box center [906, 275] width 186 height 186
click at [670, 364] on button "Login" at bounding box center [661, 369] width 146 height 37
click at [708, 215] on input "email" at bounding box center [662, 230] width 221 height 40
type input "[EMAIL_ADDRESS][DOMAIN_NAME]"
click at [637, 364] on button "Login" at bounding box center [661, 369] width 146 height 37
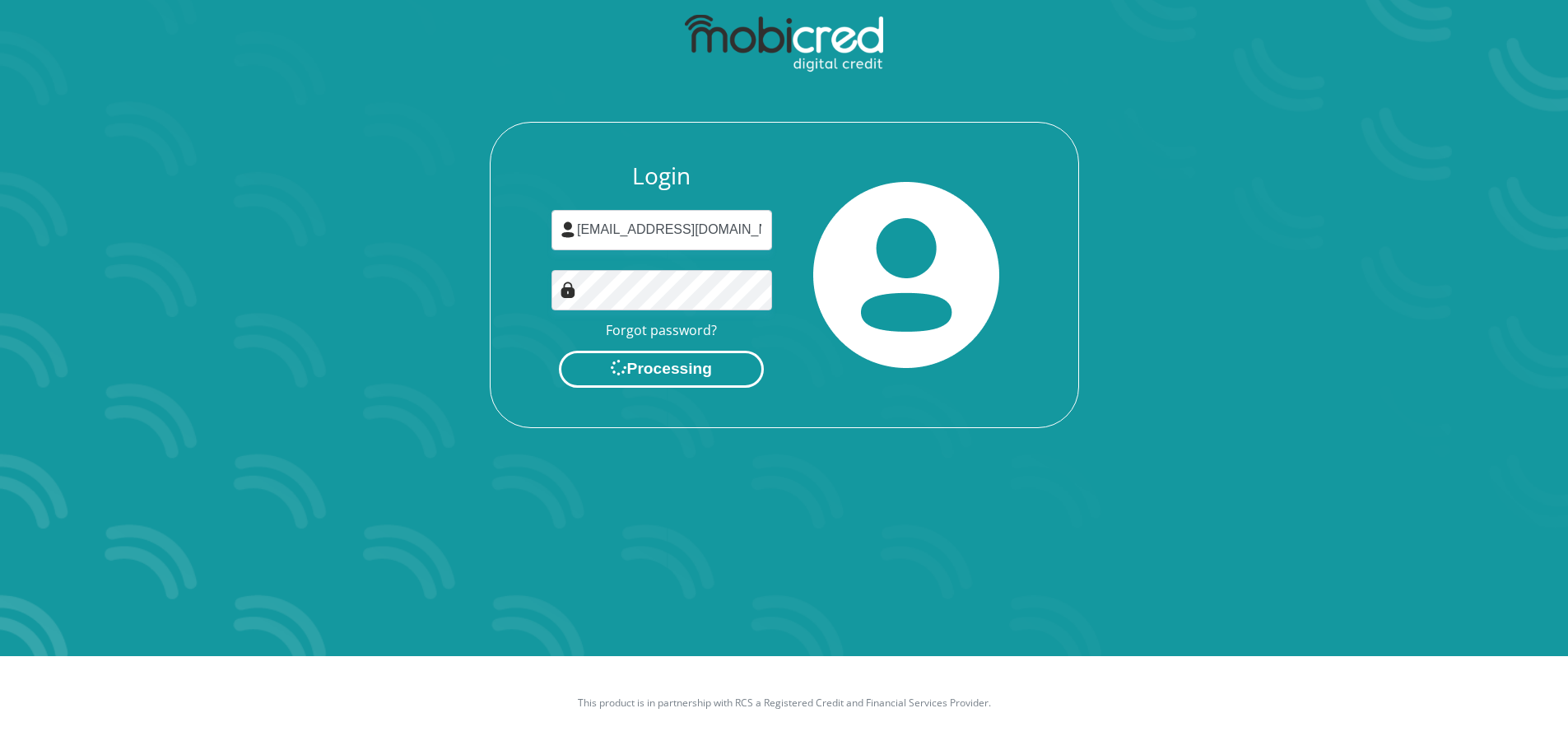
scroll to position [0, 0]
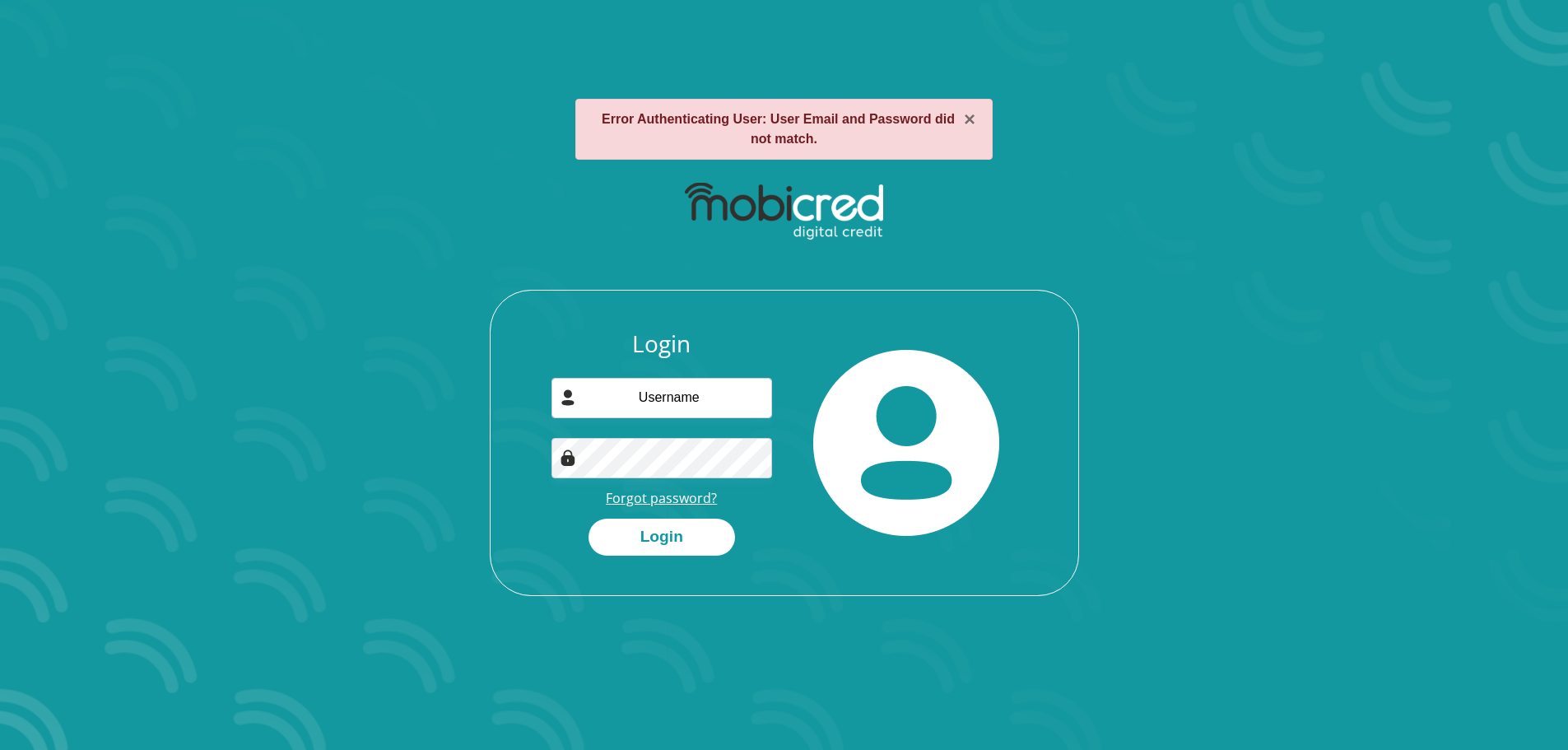
click at [658, 501] on link "Forgot password?" at bounding box center [661, 498] width 111 height 18
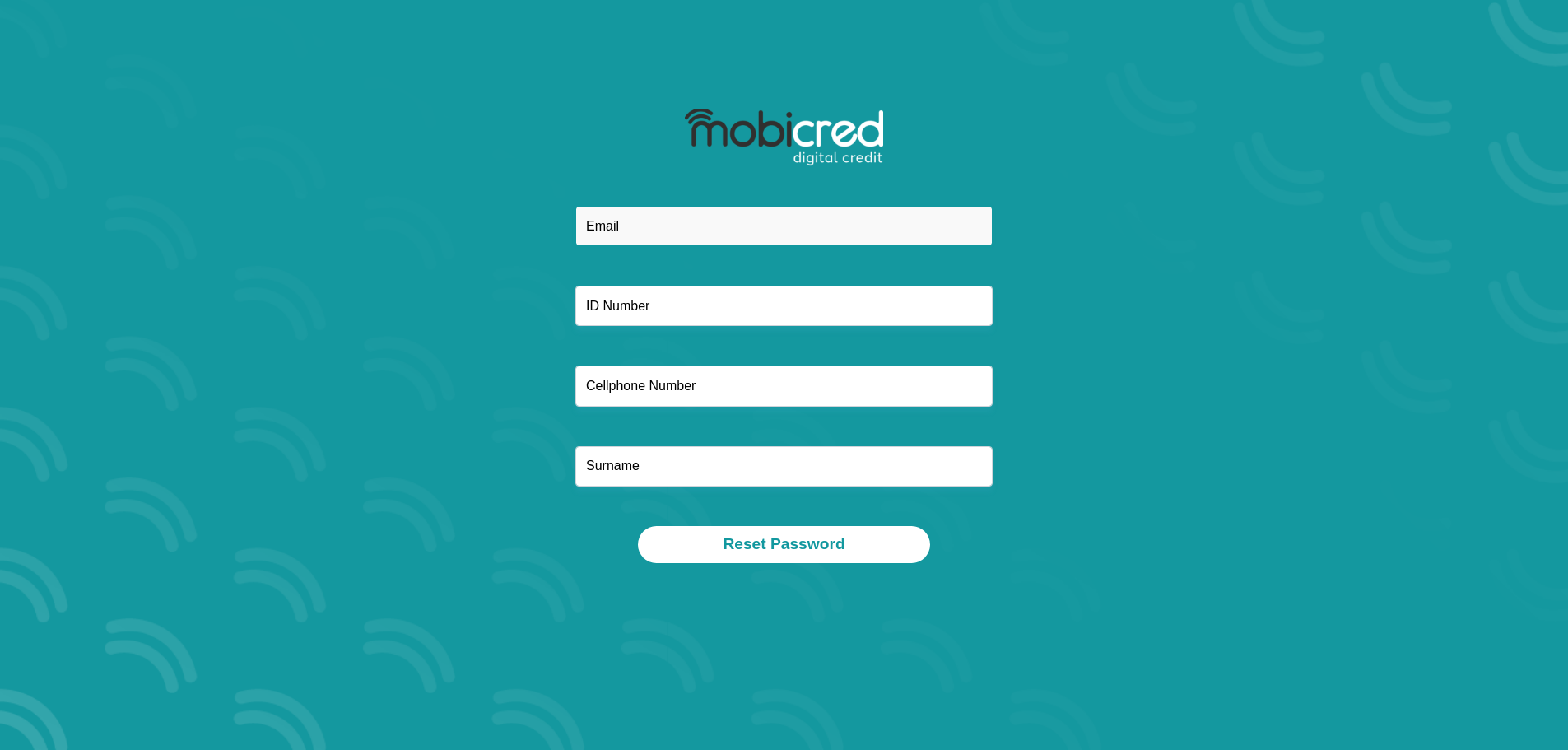
click at [780, 209] on input "email" at bounding box center [784, 226] width 417 height 40
type input "skganakga@yahoo.com"
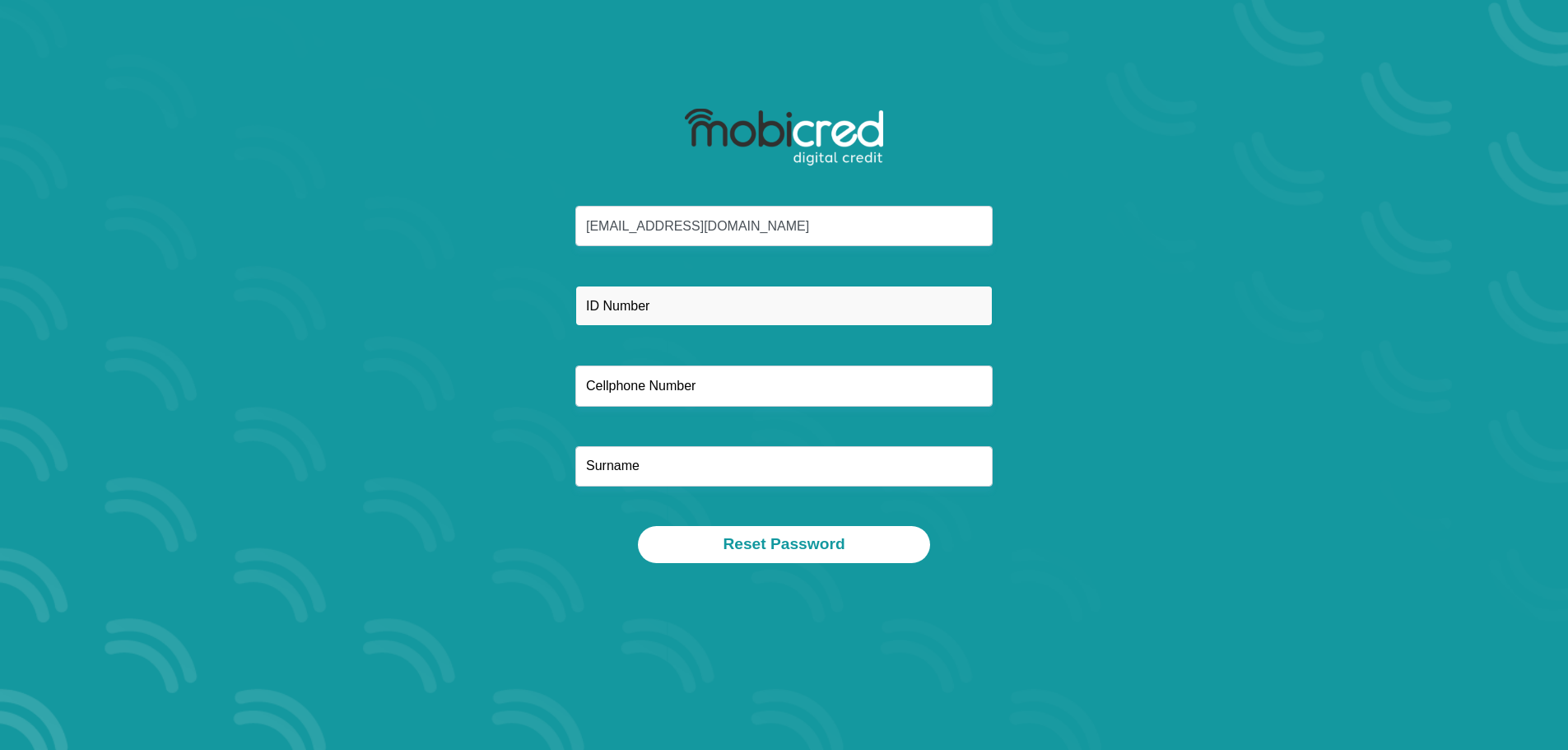
click at [679, 297] on input "text" at bounding box center [784, 306] width 417 height 40
type input "8505135851087"
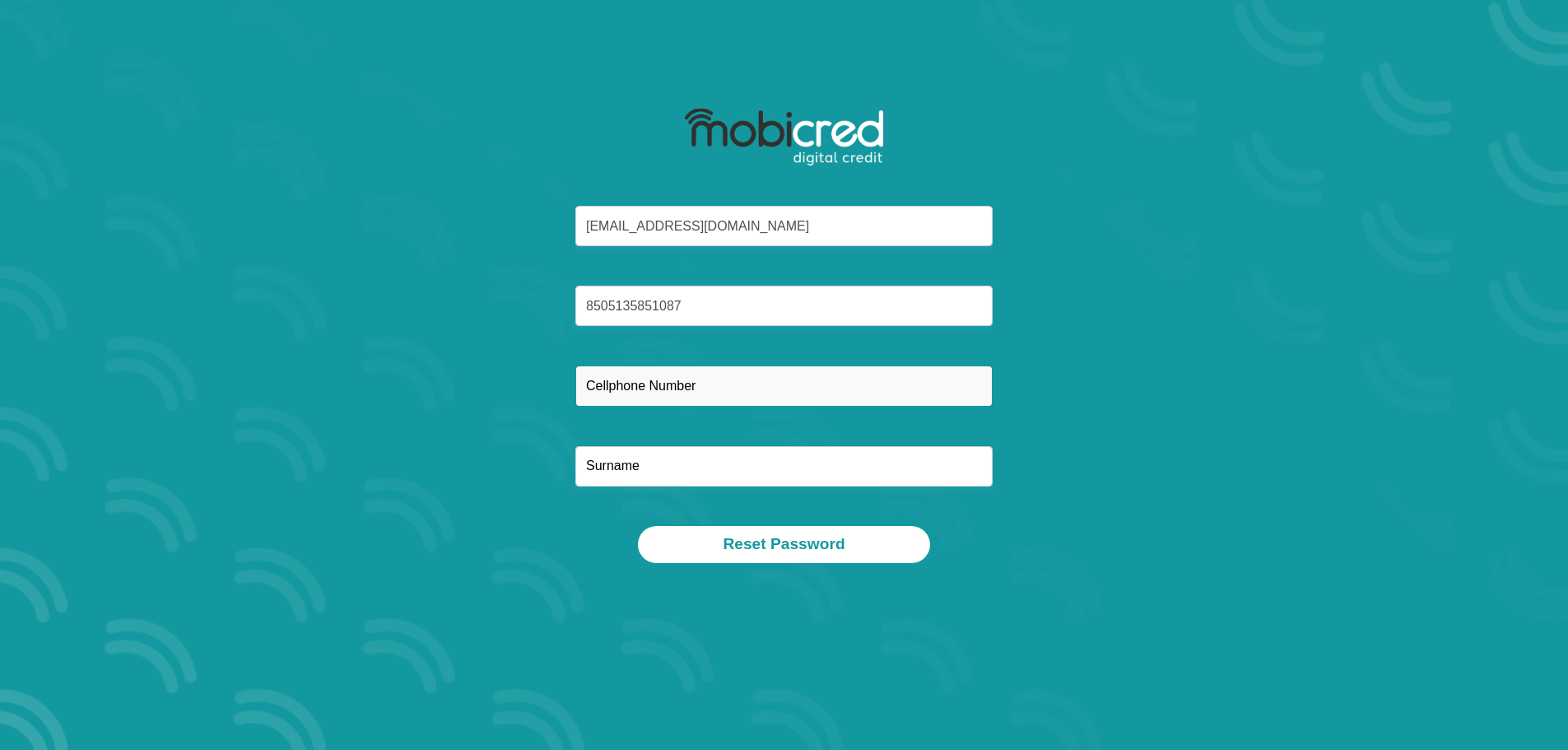
click at [660, 395] on input "text" at bounding box center [784, 386] width 417 height 40
type input "0768046533"
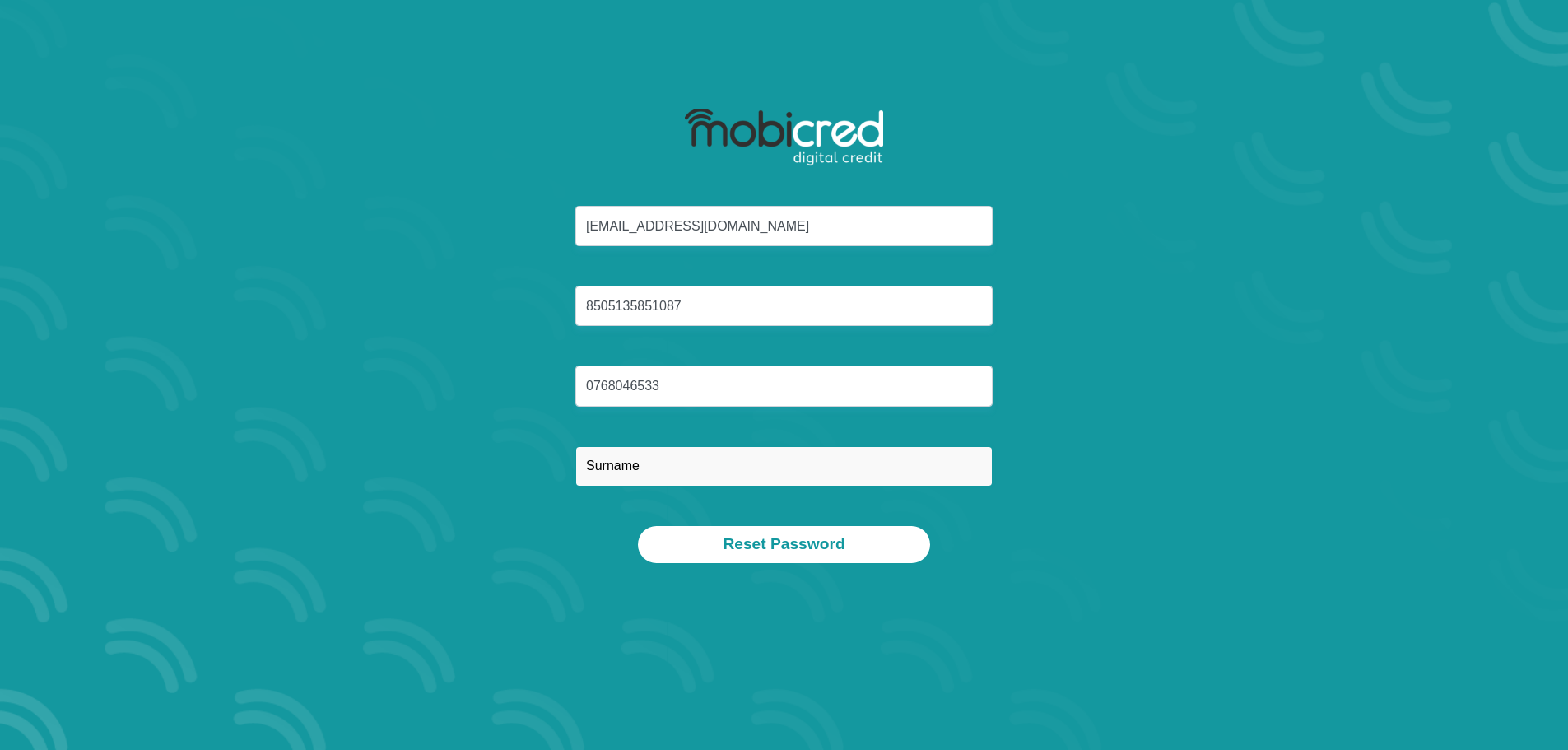
click at [647, 468] on input "text" at bounding box center [784, 466] width 417 height 40
type input "Kganakga"
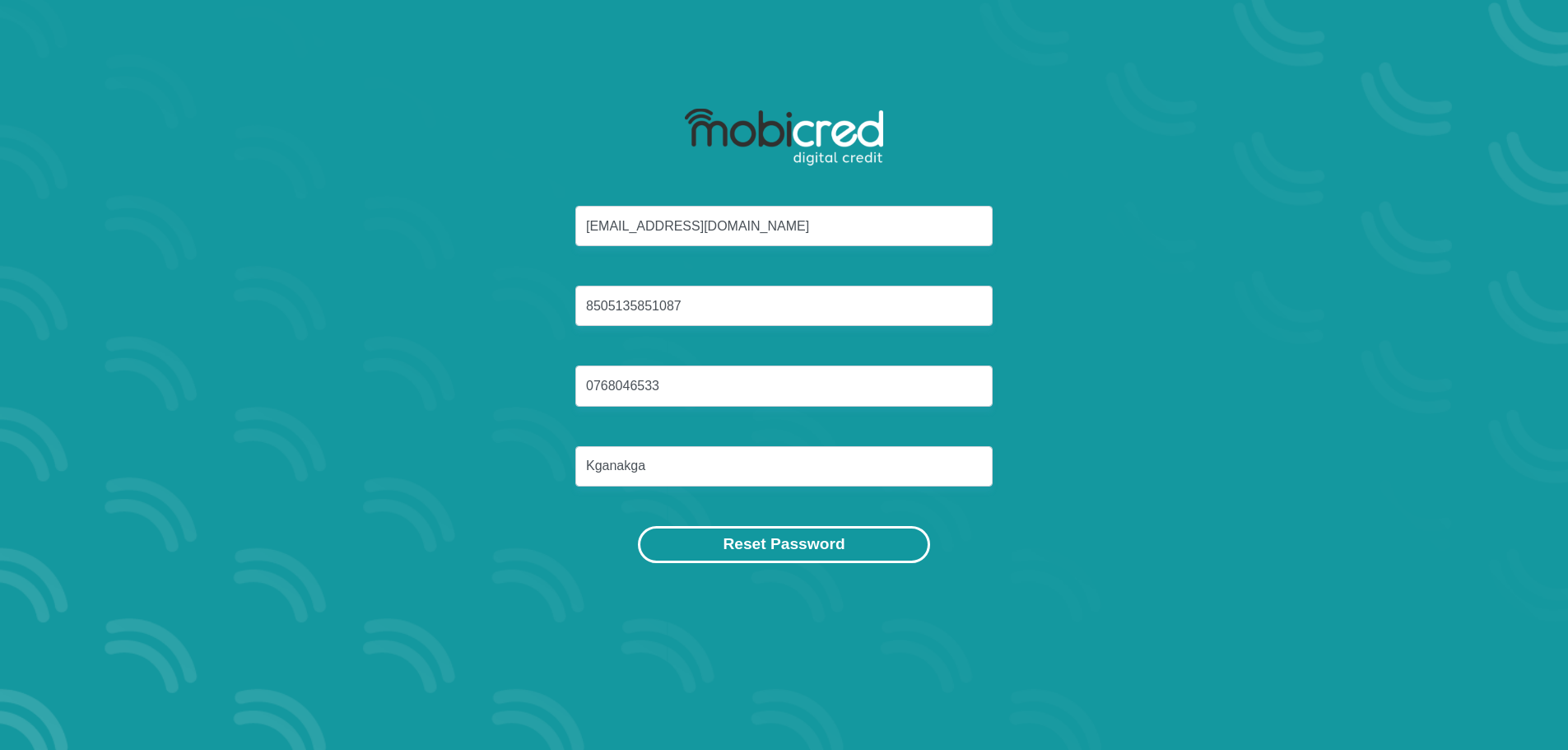
click at [753, 544] on button "Reset Password" at bounding box center [783, 544] width 291 height 37
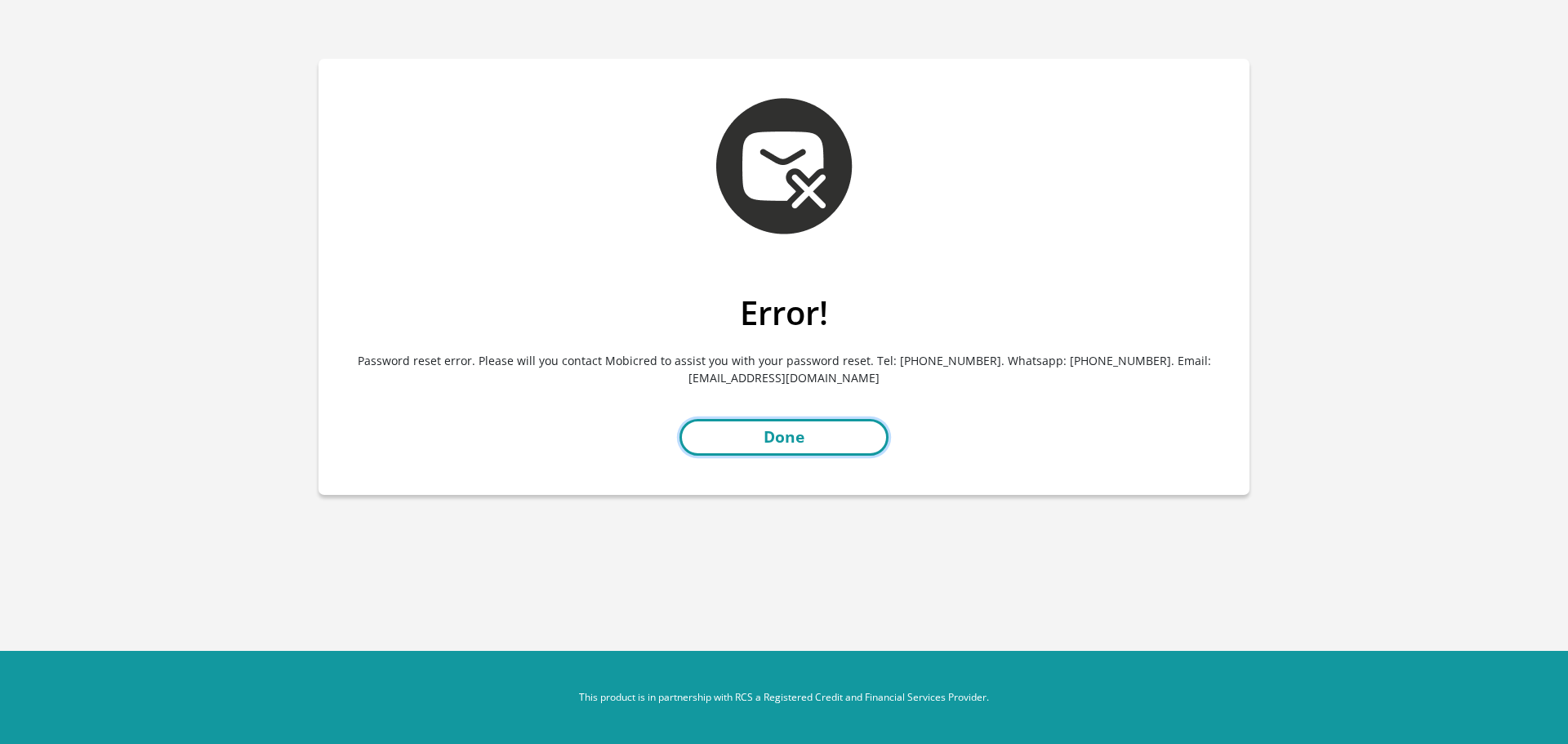
click at [789, 437] on link "Done" at bounding box center [784, 437] width 209 height 37
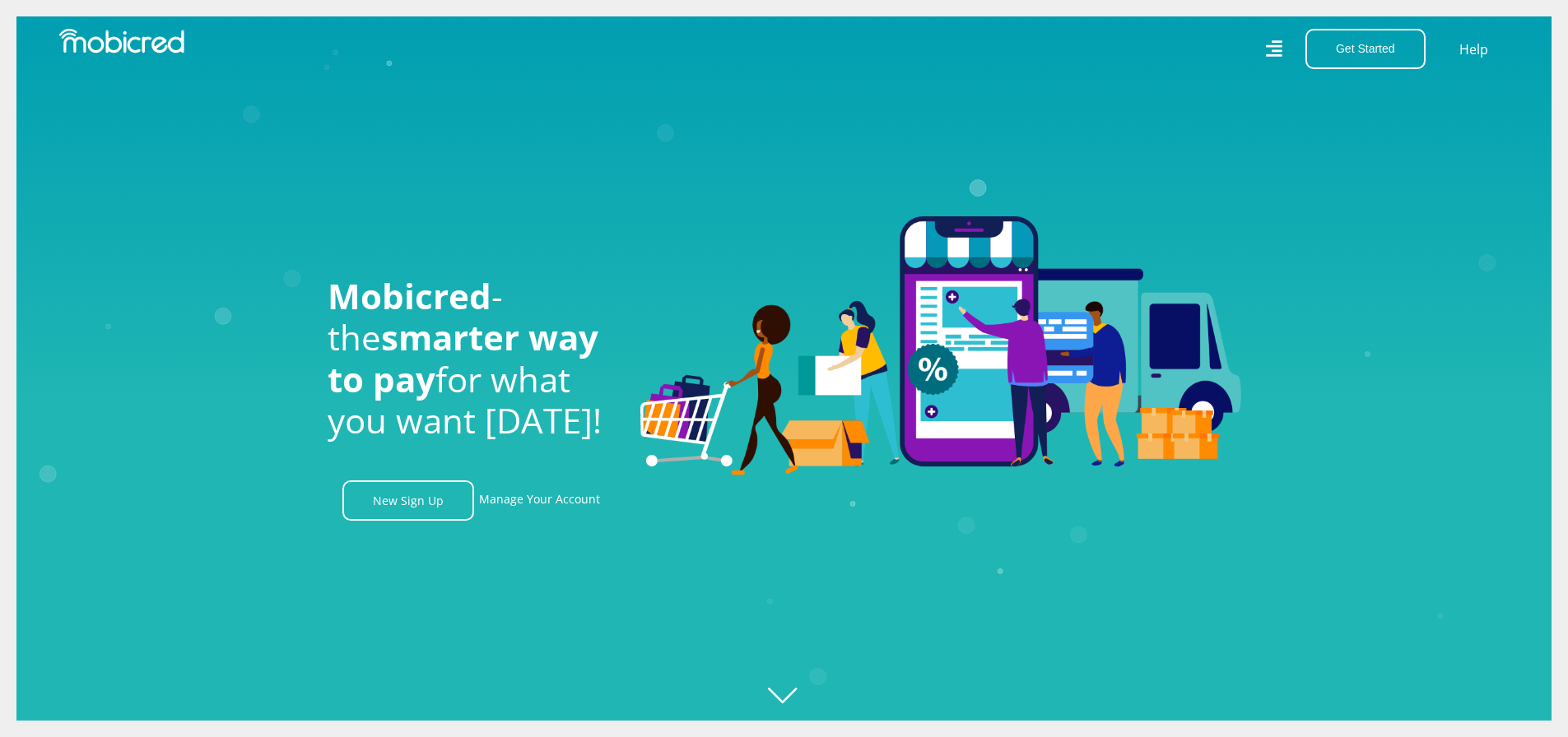
scroll to position [47, 0]
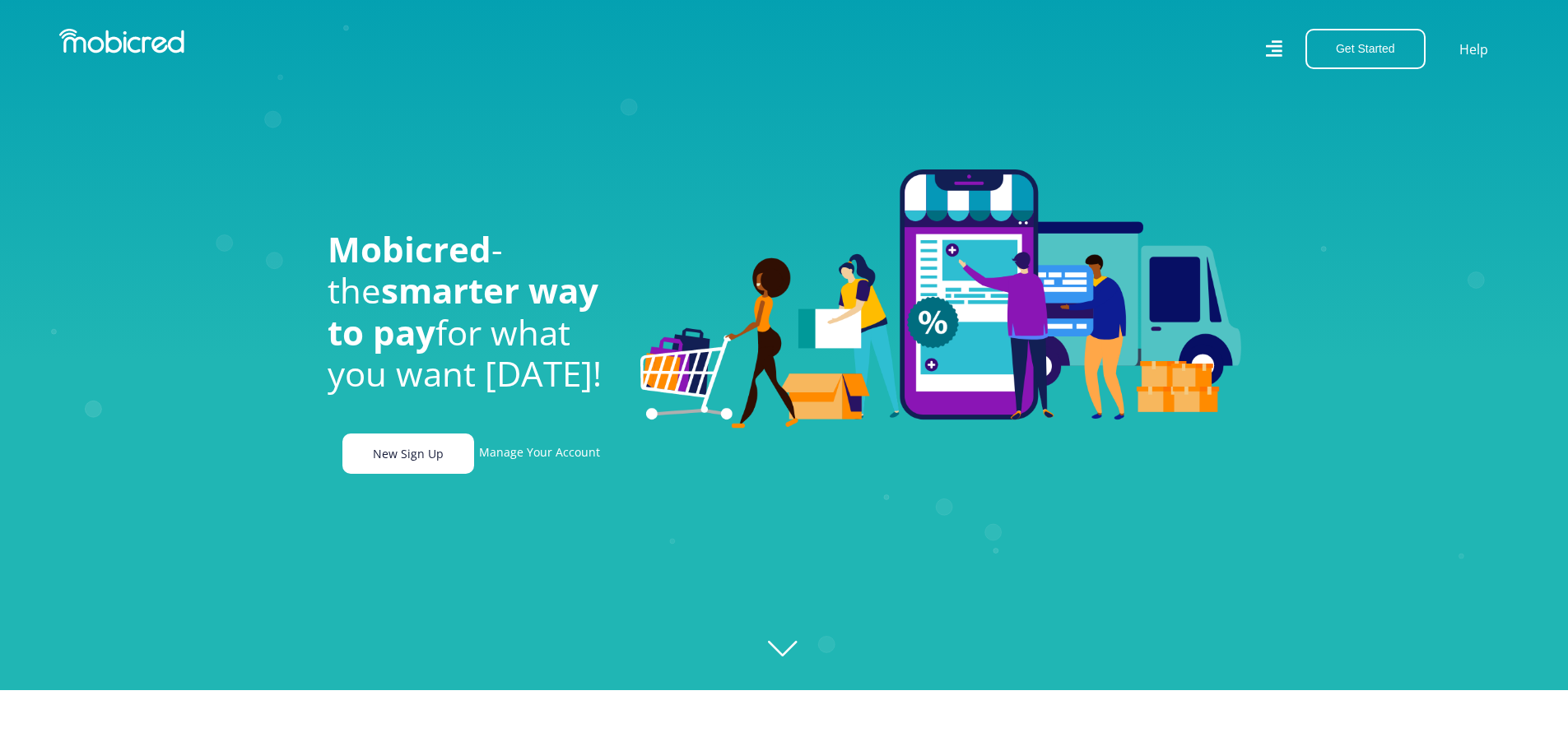
click at [423, 459] on link "New Sign Up" at bounding box center [408, 454] width 132 height 40
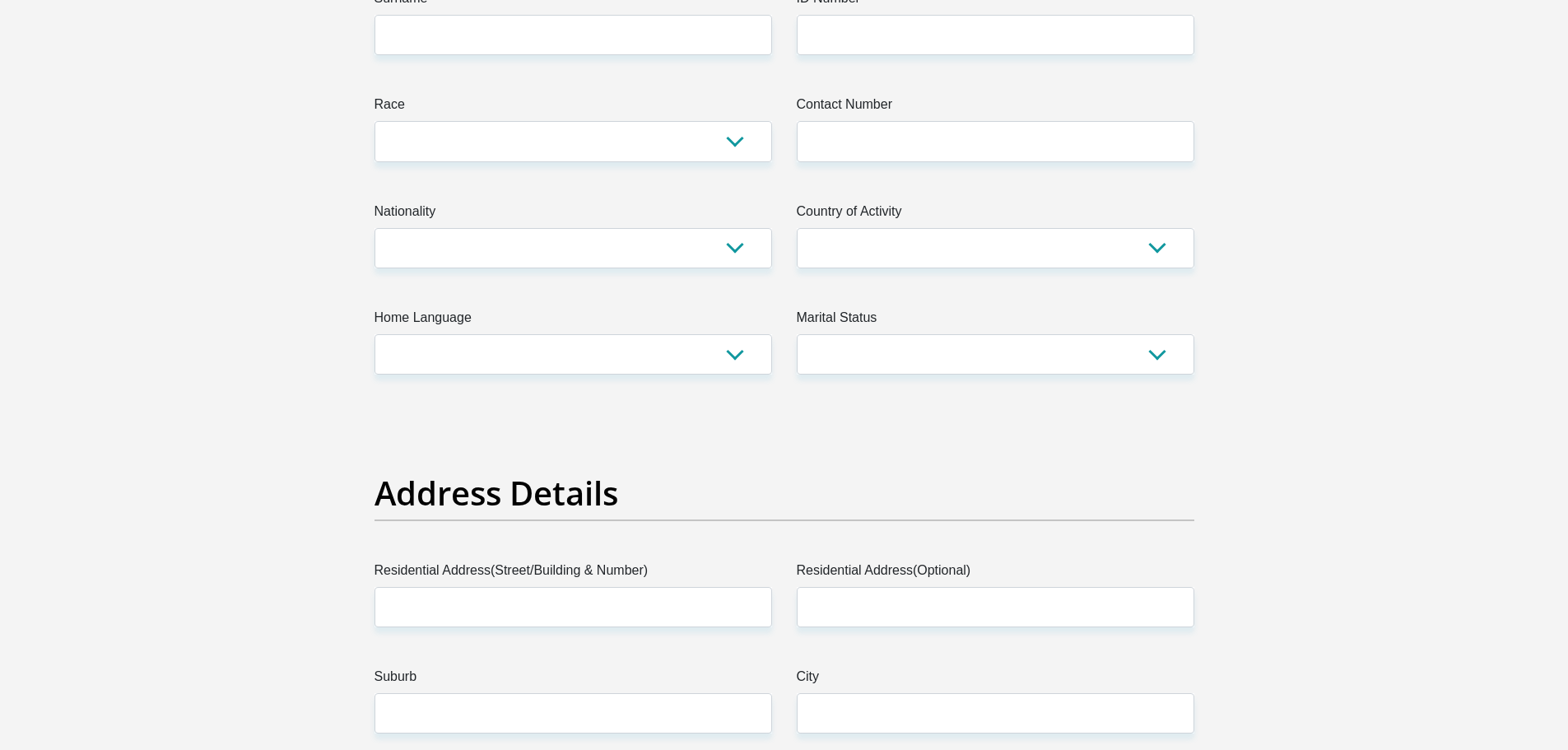
scroll to position [375, 0]
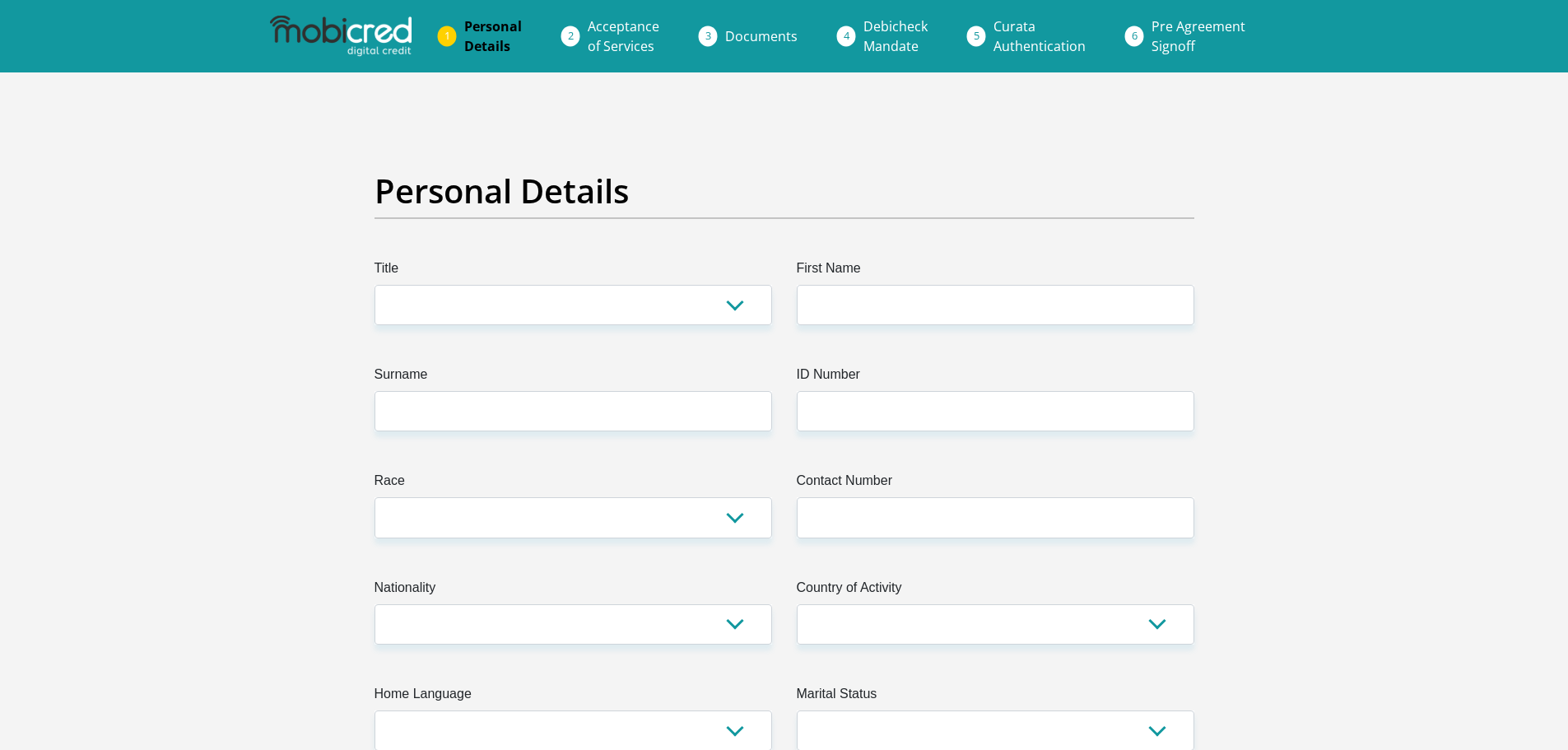
click at [587, 297] on select "Mr Ms Mrs Dr Other" at bounding box center [573, 305] width 397 height 40
select select "Mr"
click at [374, 285] on select "Mr Ms Mrs Dr Other" at bounding box center [573, 305] width 397 height 40
click at [853, 302] on input "First Name" at bounding box center [994, 305] width 397 height 40
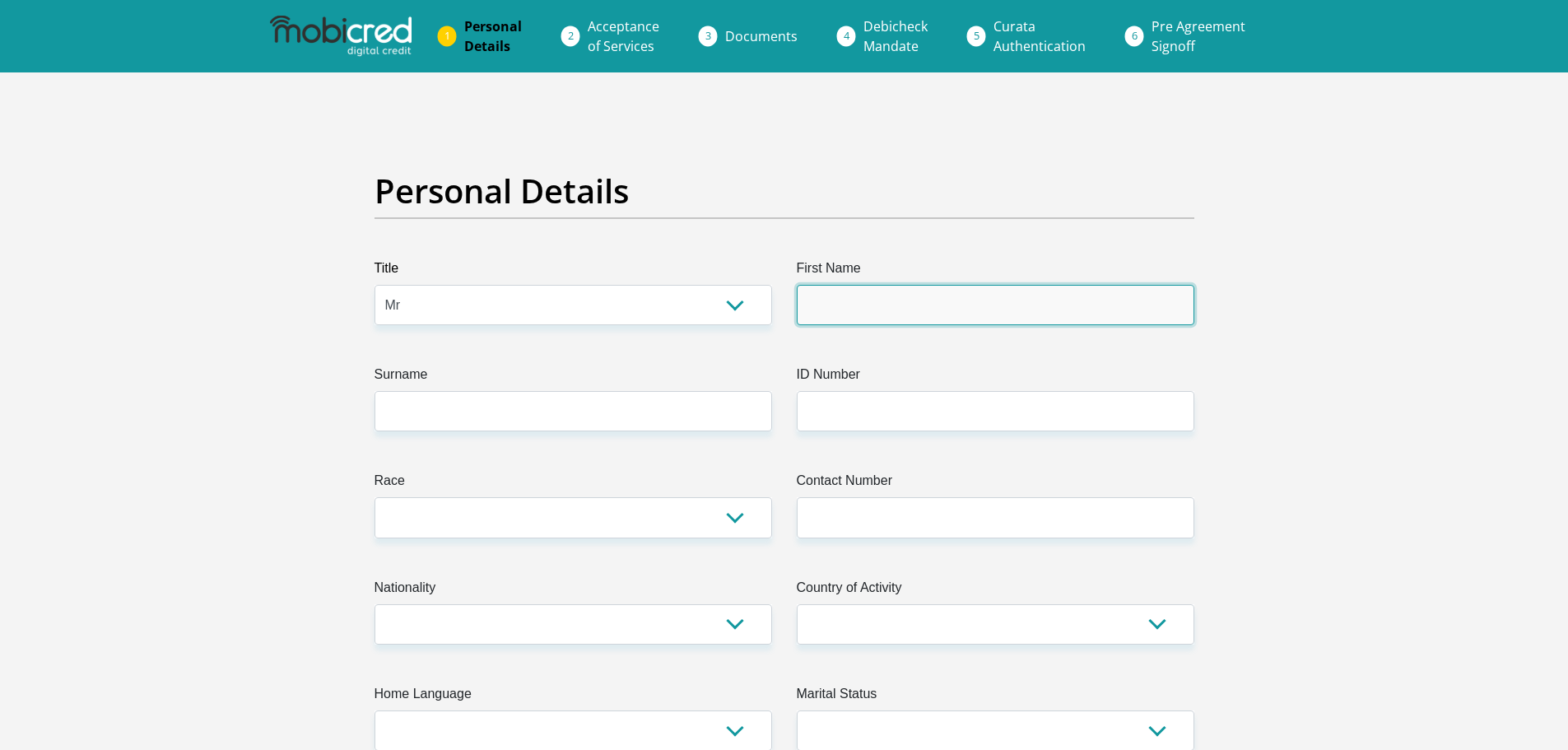
type input "Khomotso"
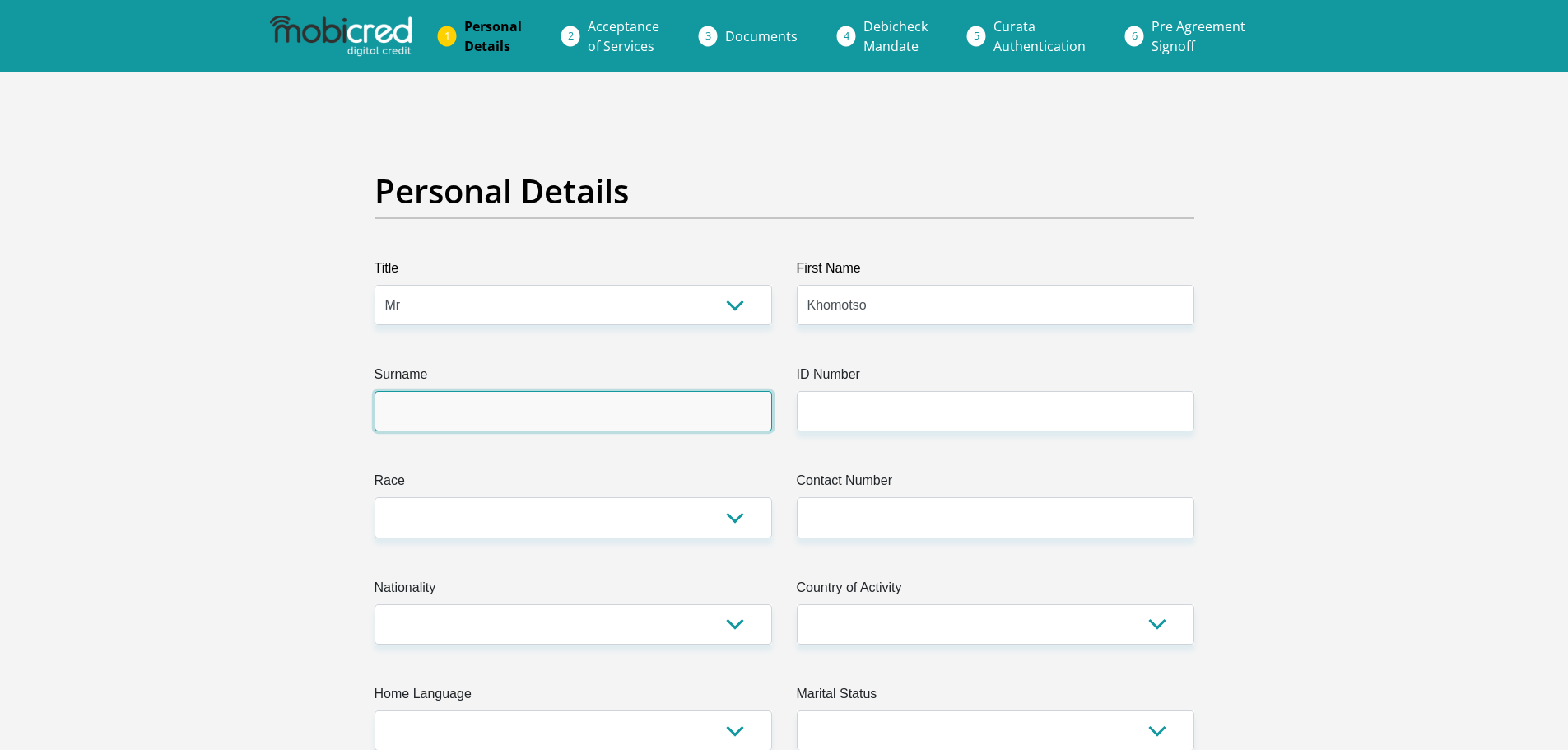
click at [721, 412] on input "Surname" at bounding box center [573, 411] width 397 height 40
click at [657, 396] on input "Surname" at bounding box center [573, 411] width 397 height 40
click at [472, 419] on input "Surname" at bounding box center [573, 411] width 397 height 40
type input "Kganakga"
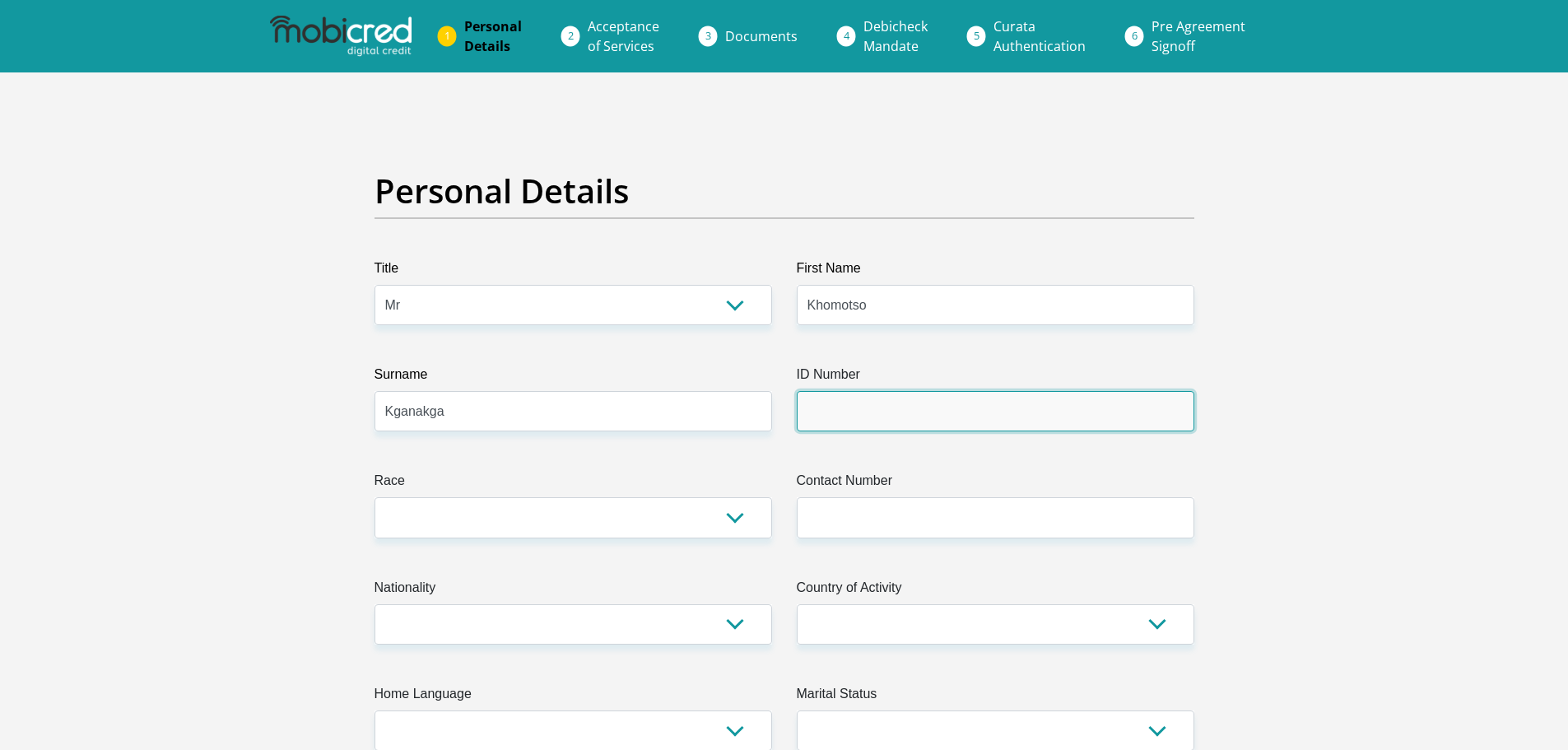
click at [827, 401] on input "ID Number" at bounding box center [994, 411] width 397 height 40
type input "8505135851087"
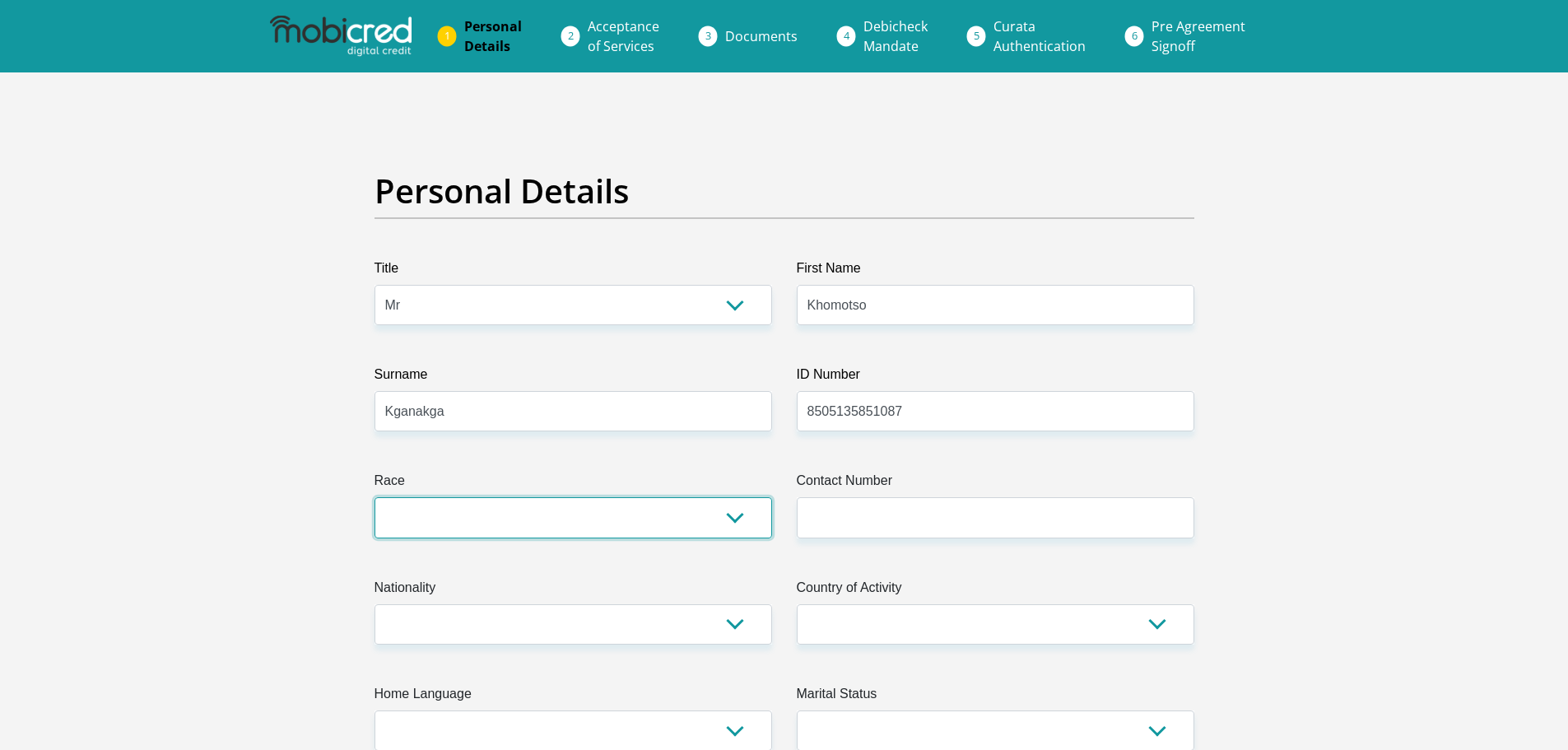
click at [649, 529] on select "Black Coloured Indian White Other" at bounding box center [573, 517] width 397 height 40
select select "1"
click at [374, 497] on select "Black Coloured Indian White Other" at bounding box center [573, 517] width 397 height 40
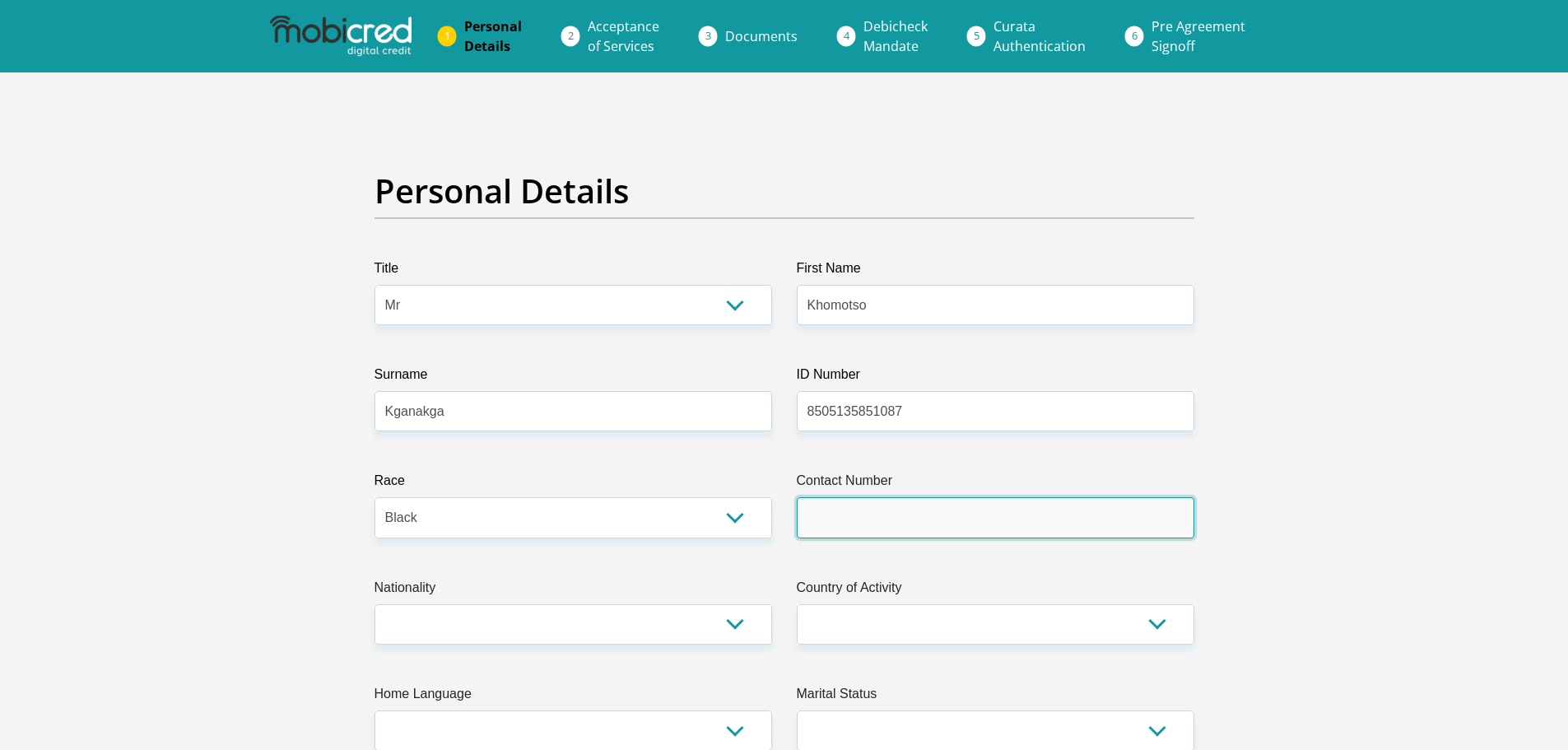
click at [851, 520] on input "Contact Number" at bounding box center [994, 517] width 397 height 40
type input "0768046533"
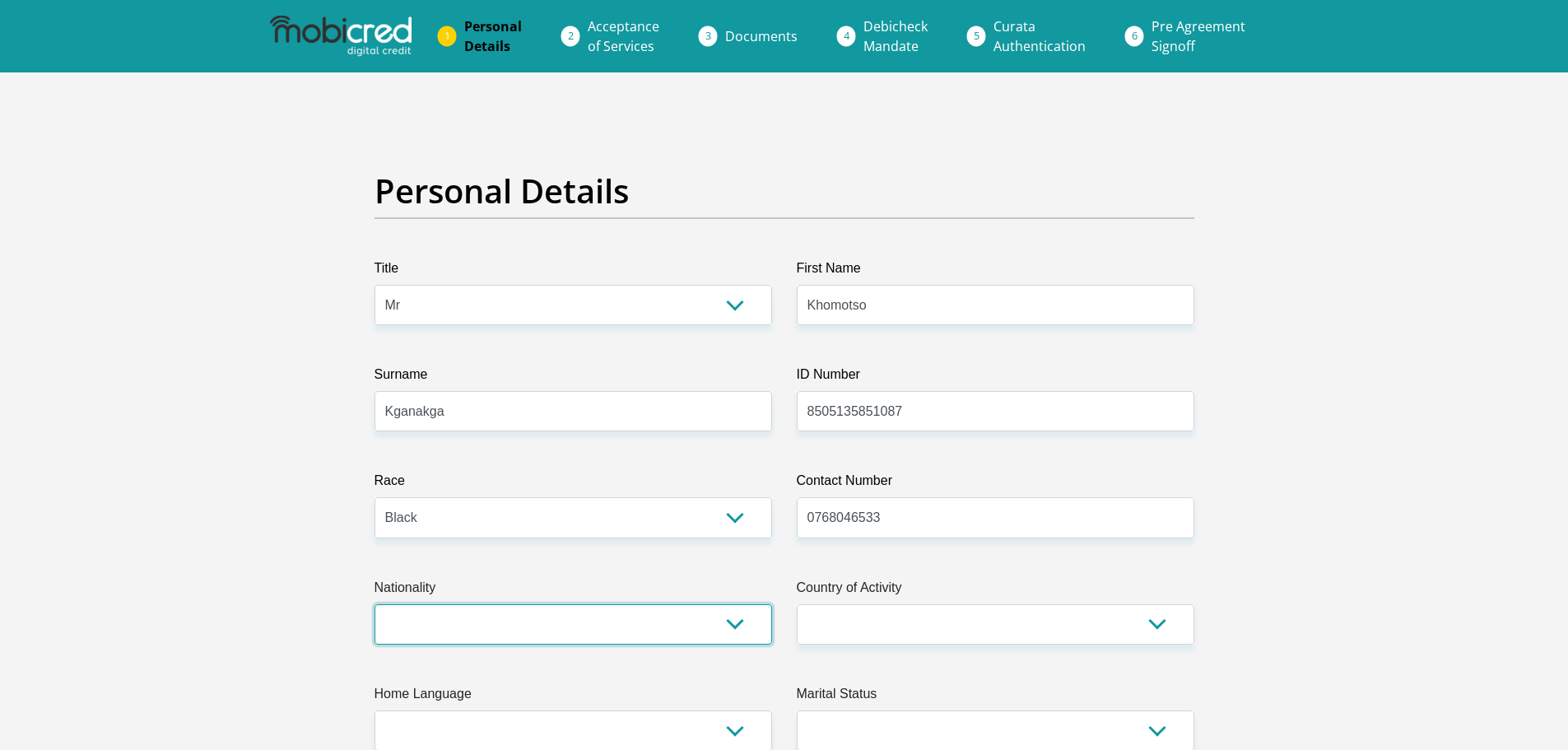
click at [679, 629] on select "South Africa Afghanistan Aland Islands Albania Algeria America Samoa American V…" at bounding box center [573, 624] width 397 height 40
select select "ZAF"
click at [374, 604] on select "South Africa Afghanistan Aland Islands Albania Algeria America Samoa American V…" at bounding box center [573, 624] width 397 height 40
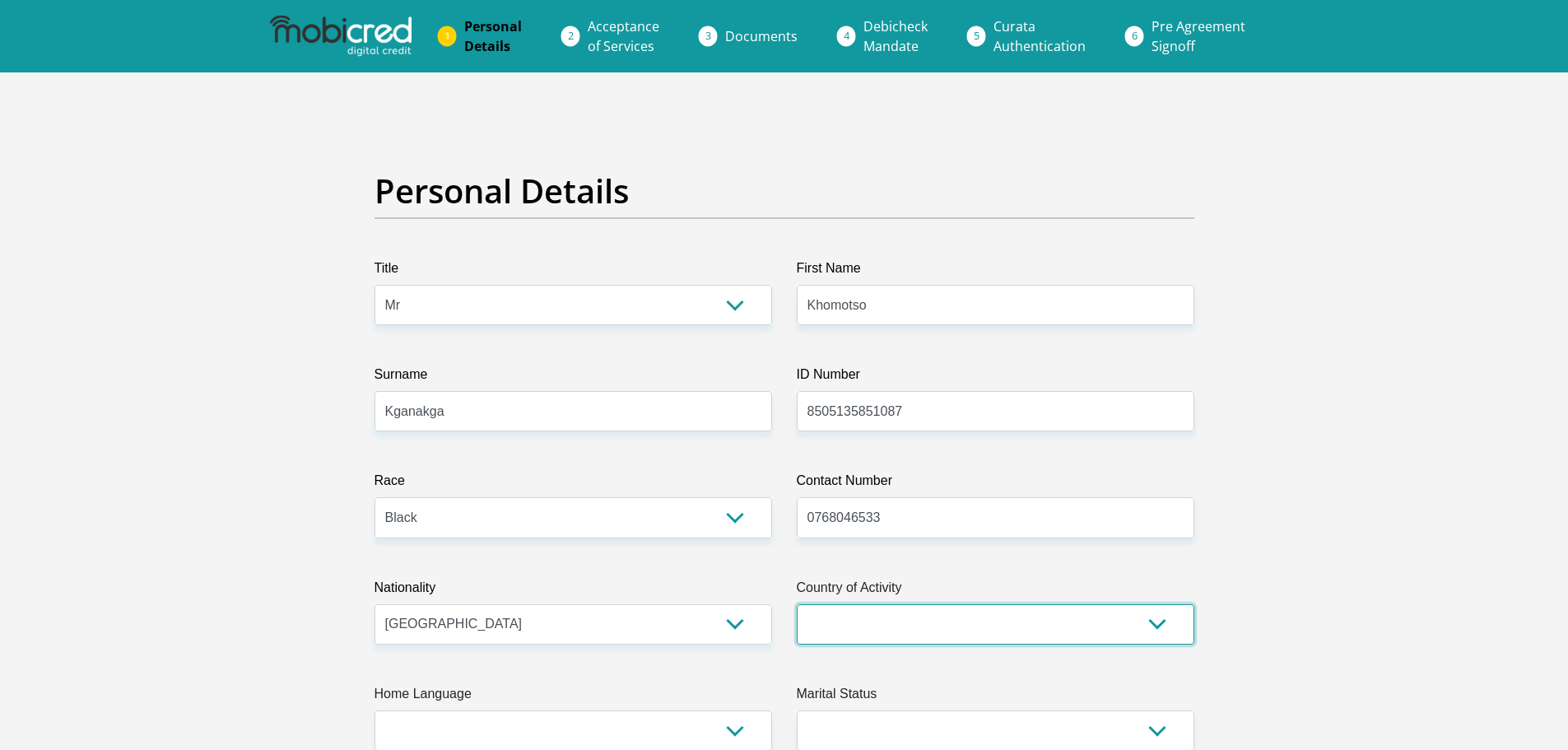
click at [866, 605] on select "South Africa Afghanistan Aland Islands Albania Algeria America Samoa American V…" at bounding box center [994, 624] width 397 height 40
select select "ZAF"
click at [796, 604] on select "South Africa Afghanistan Aland Islands Albania Algeria America Samoa American V…" at bounding box center [994, 624] width 397 height 40
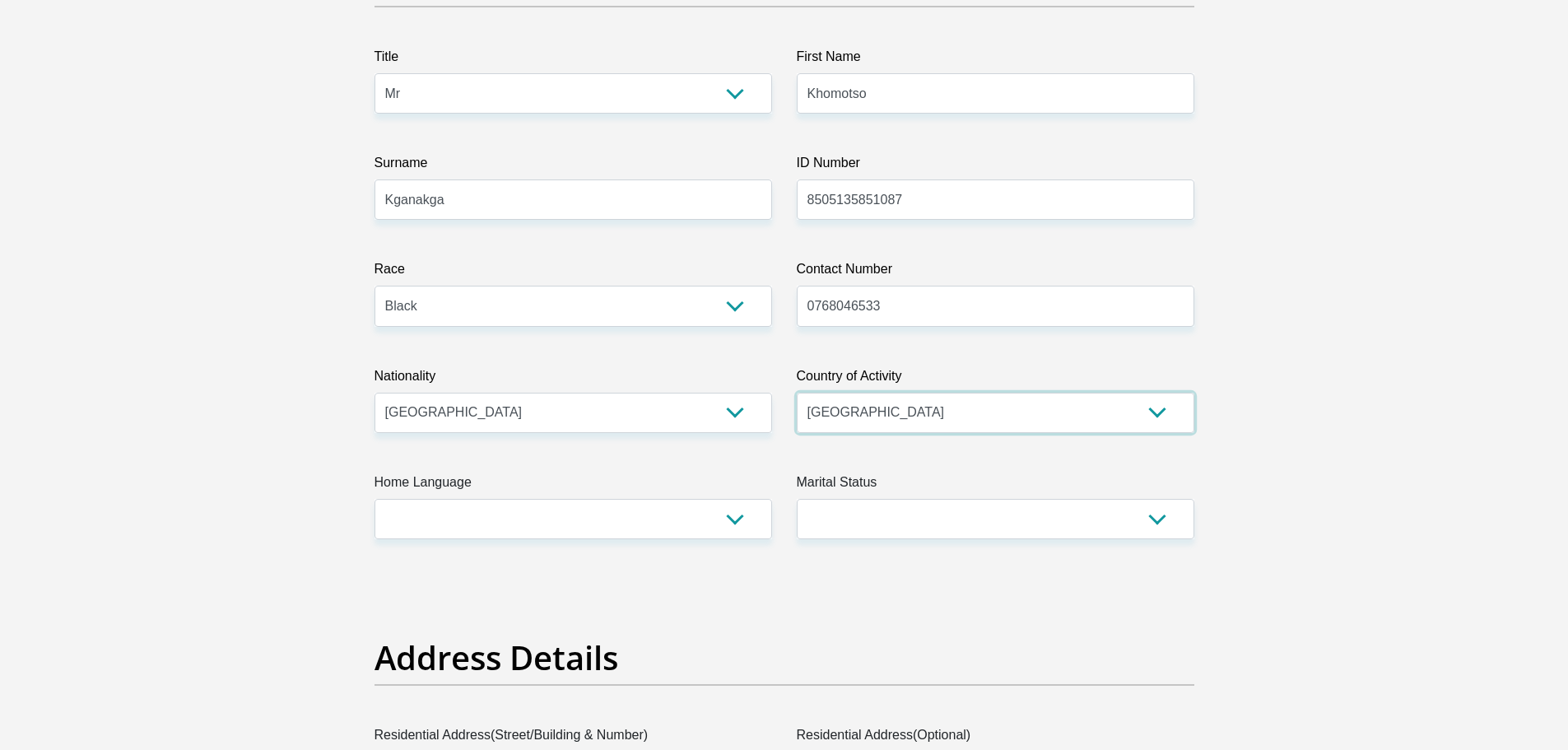
scroll to position [213, 0]
click at [539, 515] on select "Afrikaans English Sepedi South Ndebele Southern Sotho Swati Tsonga Tswana Venda…" at bounding box center [573, 518] width 397 height 40
select select "nso"
click at [374, 498] on select "Afrikaans English Sepedi South Ndebele Southern Sotho Swati Tsonga Tswana Venda…" at bounding box center [573, 518] width 397 height 40
click at [974, 519] on select "Married ANC Single Divorced Widowed Married COP or Customary Law" at bounding box center [994, 518] width 397 height 40
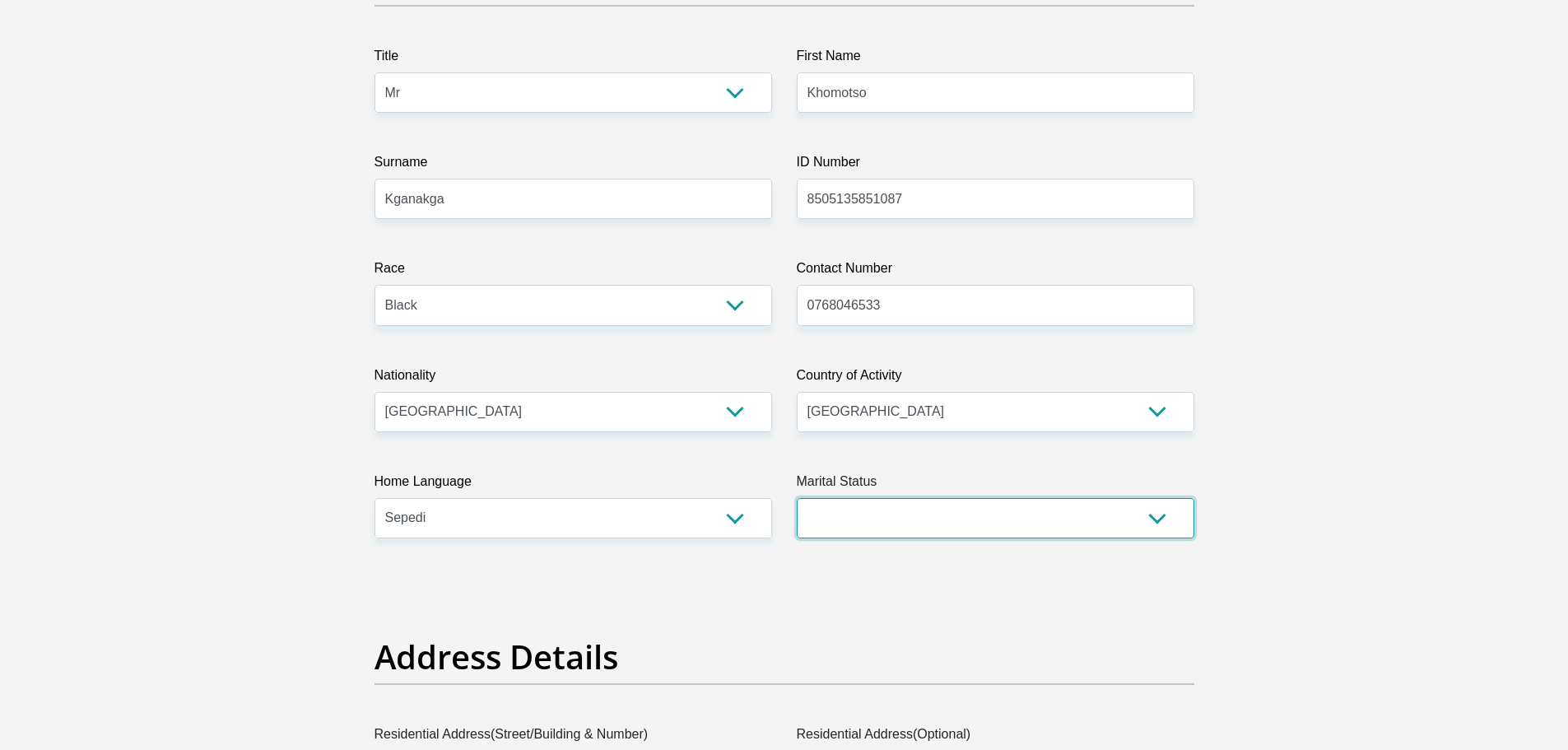
select select "2"
click at [796, 498] on select "Married ANC Single Divorced Widowed Married COP or Customary Law" at bounding box center [994, 518] width 397 height 40
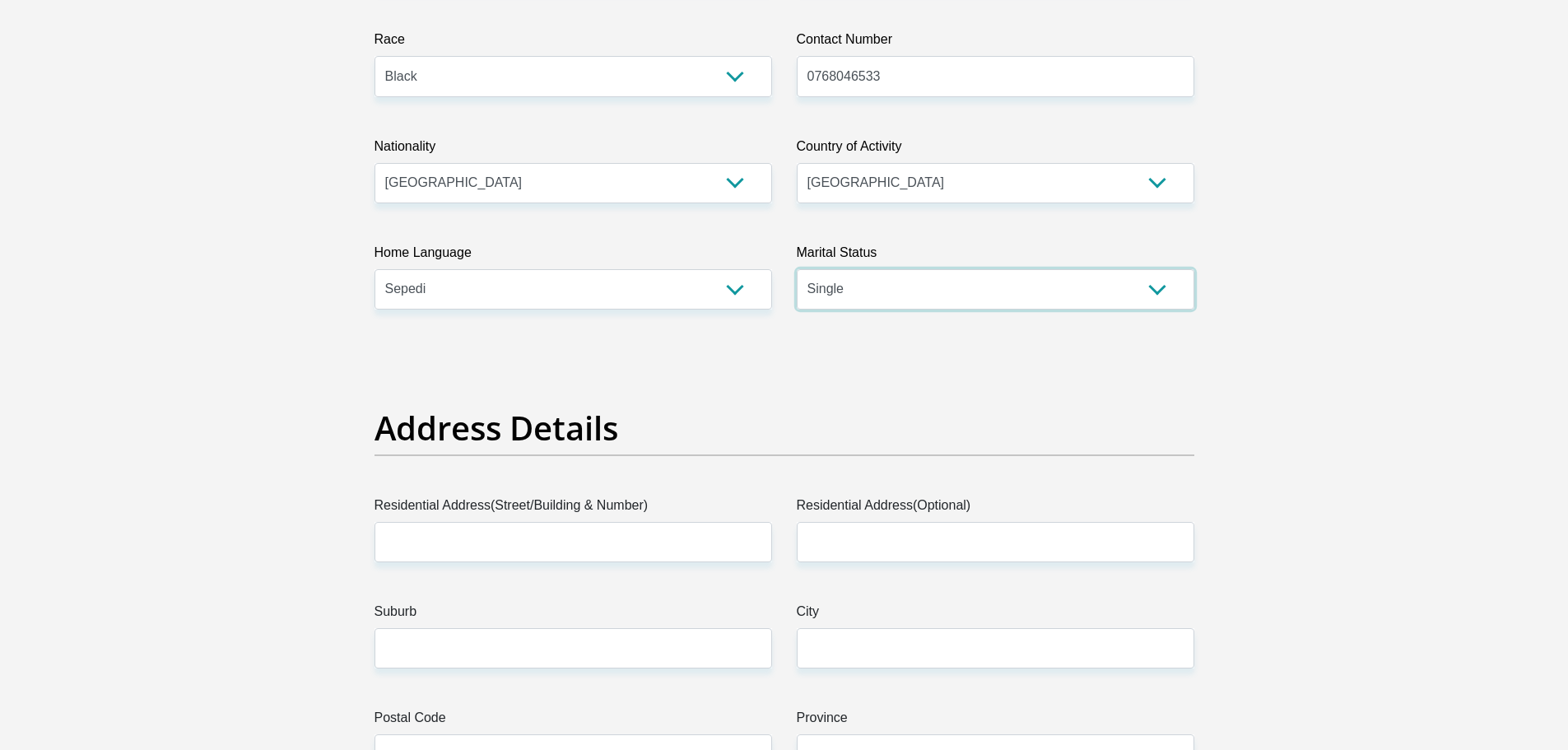
scroll to position [442, 0]
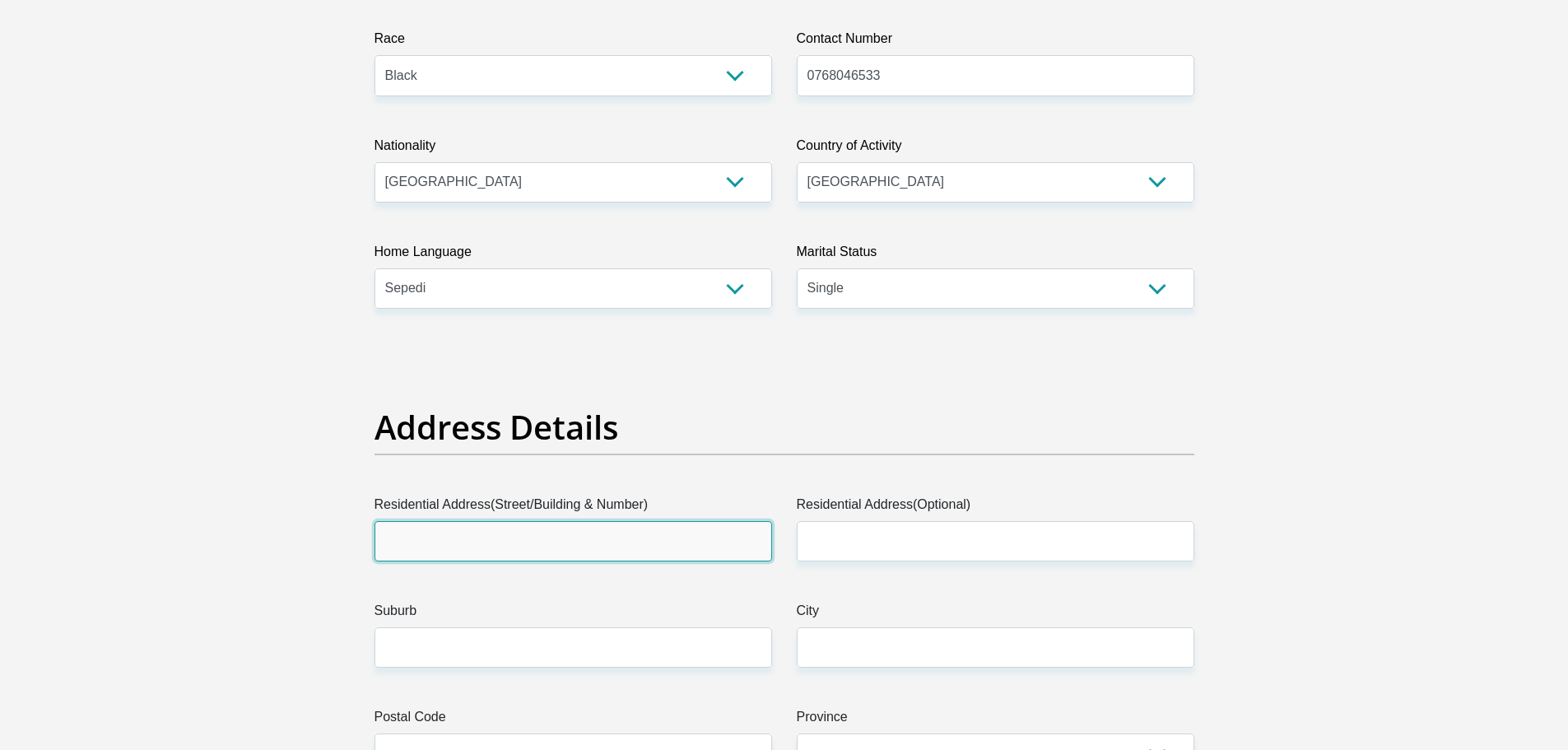
click at [642, 535] on input "Residential Address(Street/Building & Number)" at bounding box center [573, 541] width 397 height 40
type input "Unit 39 Masingita Village"
type input "32 Alsation St, Glen Austin AH"
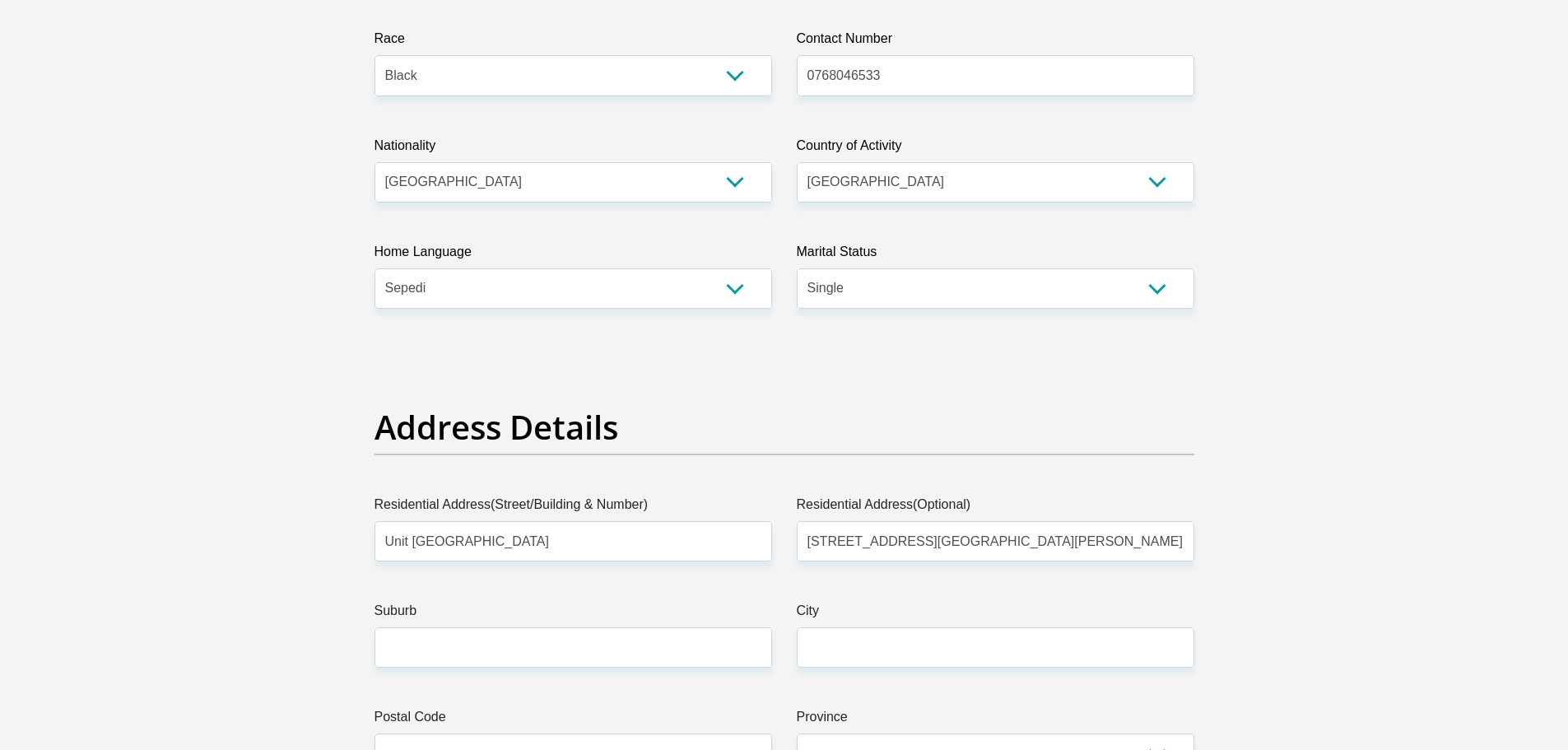
type input "Midrand"
type input "1685"
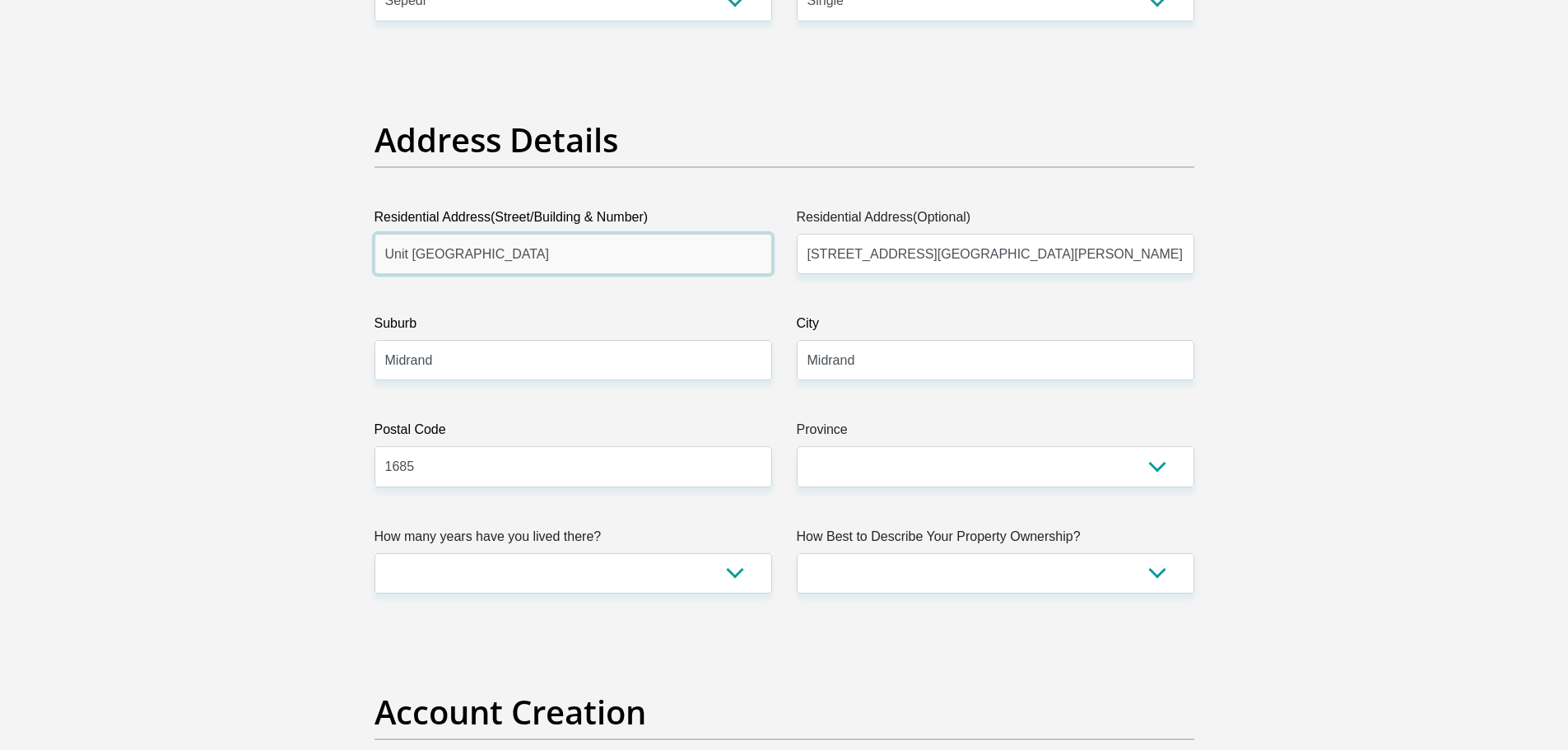
scroll to position [730, 0]
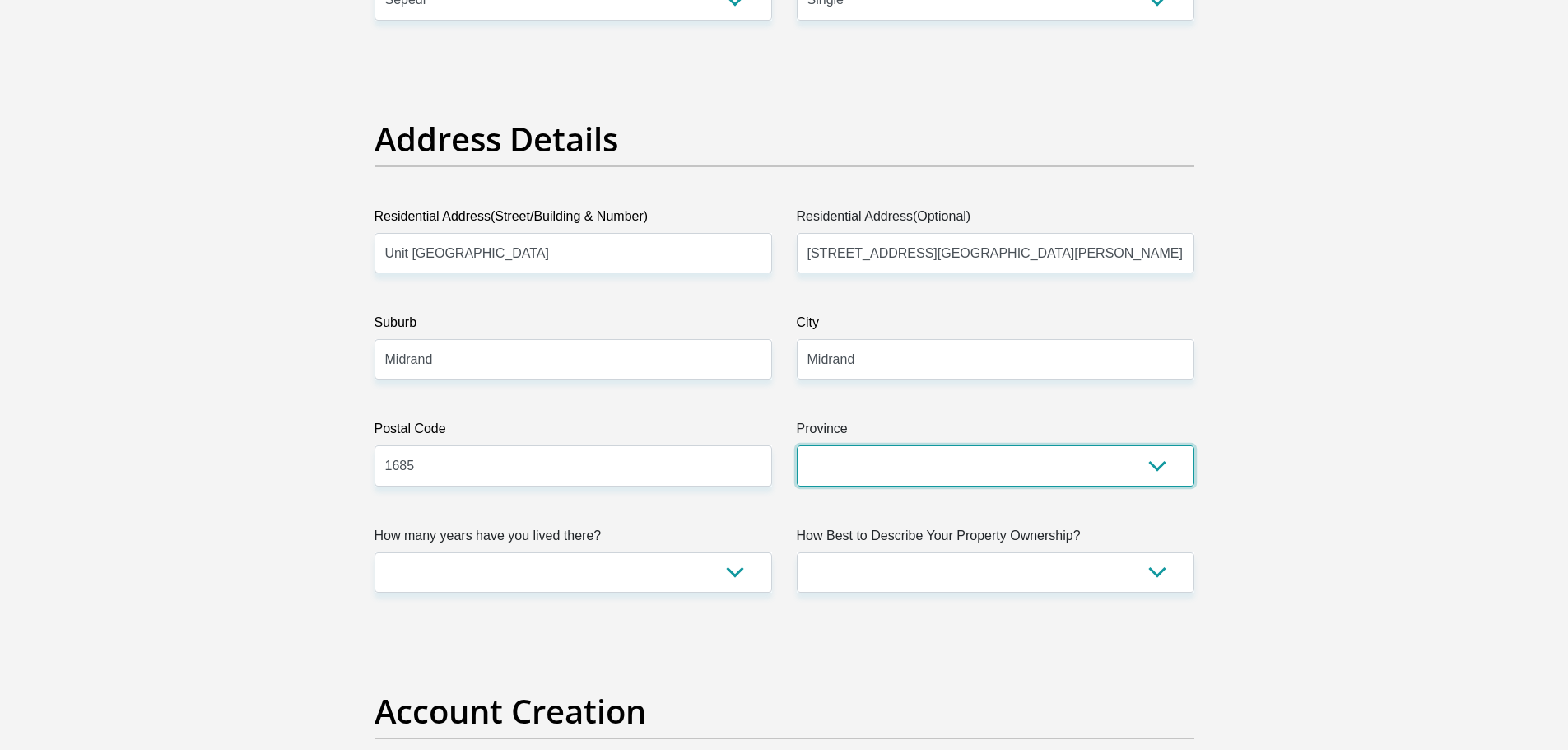
click at [814, 473] on select "Eastern Cape Free State Gauteng KwaZulu-Natal Limpopo Mpumalanga Northern Cape …" at bounding box center [994, 466] width 397 height 40
select select "Gauteng"
click at [796, 446] on select "Eastern Cape Free State Gauteng KwaZulu-Natal Limpopo Mpumalanga Northern Cape …" at bounding box center [994, 466] width 397 height 40
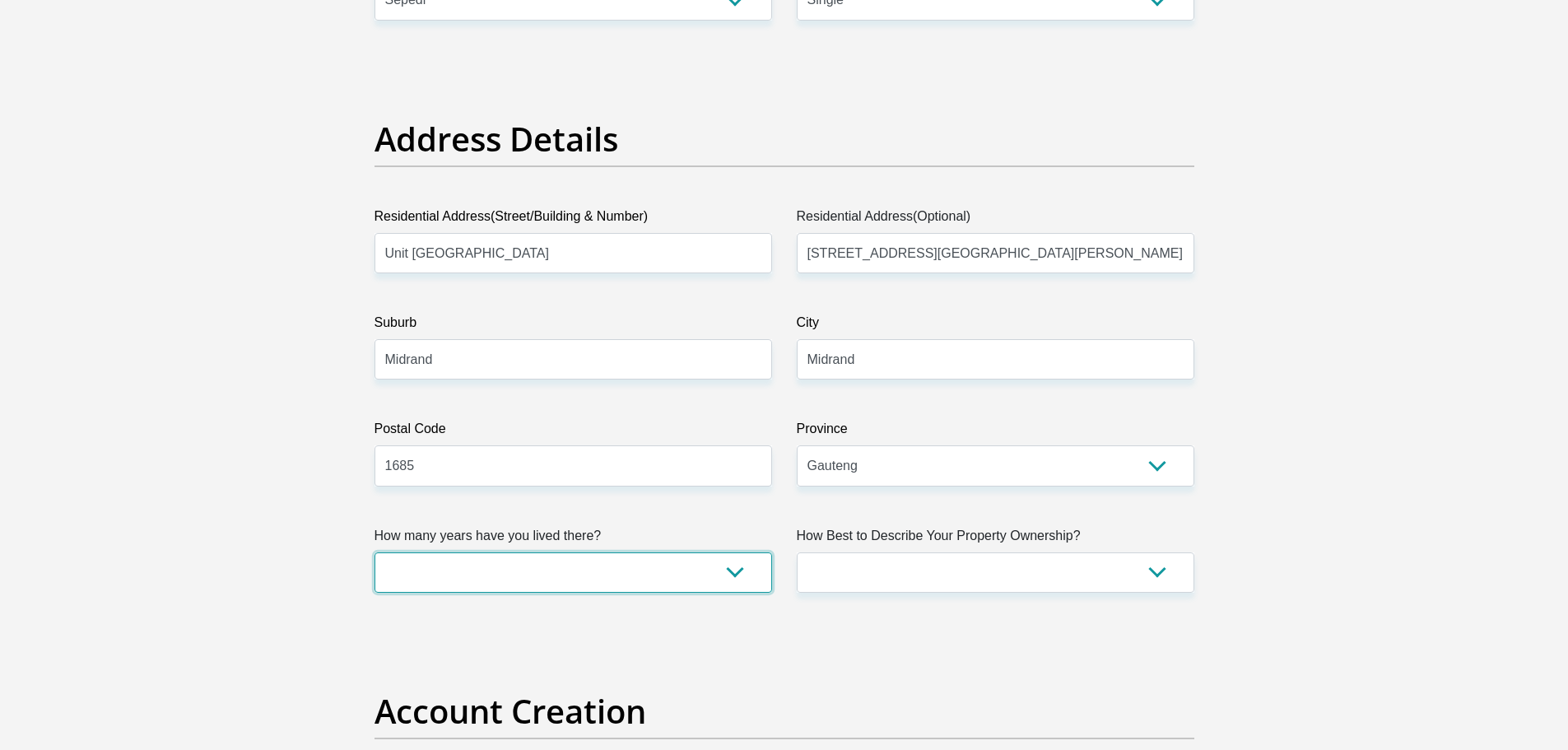
click at [621, 553] on select "less than 1 year 1-3 years 3-5 years 5+ years" at bounding box center [573, 573] width 397 height 40
select select "5"
click at [374, 553] on select "less than 1 year 1-3 years 3-5 years 5+ years" at bounding box center [573, 573] width 397 height 40
click at [926, 555] on select "Owned Rented Family Owned Company Dwelling" at bounding box center [994, 573] width 397 height 40
select select "Rented"
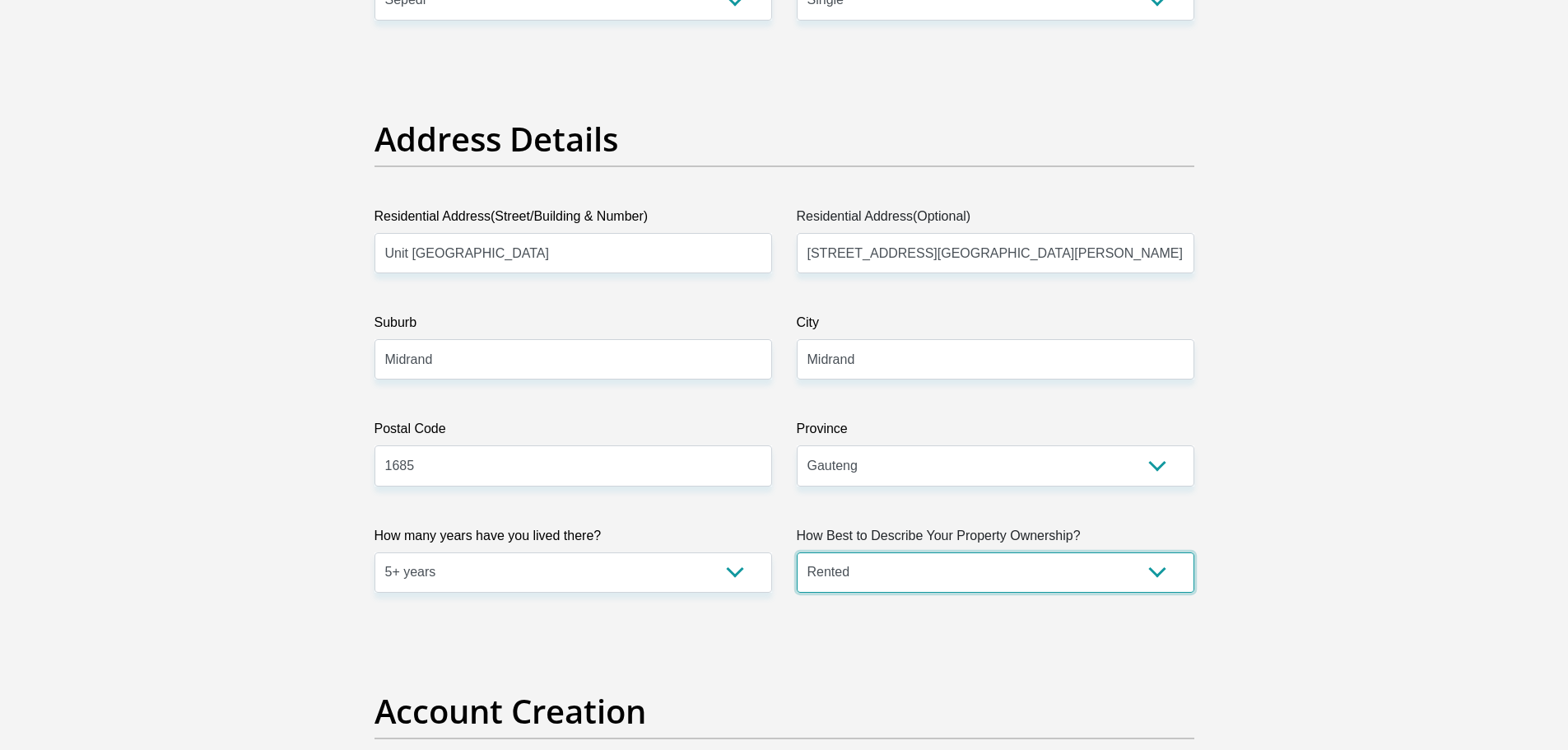
click at [796, 553] on select "Owned Rented Family Owned Company Dwelling" at bounding box center [994, 573] width 397 height 40
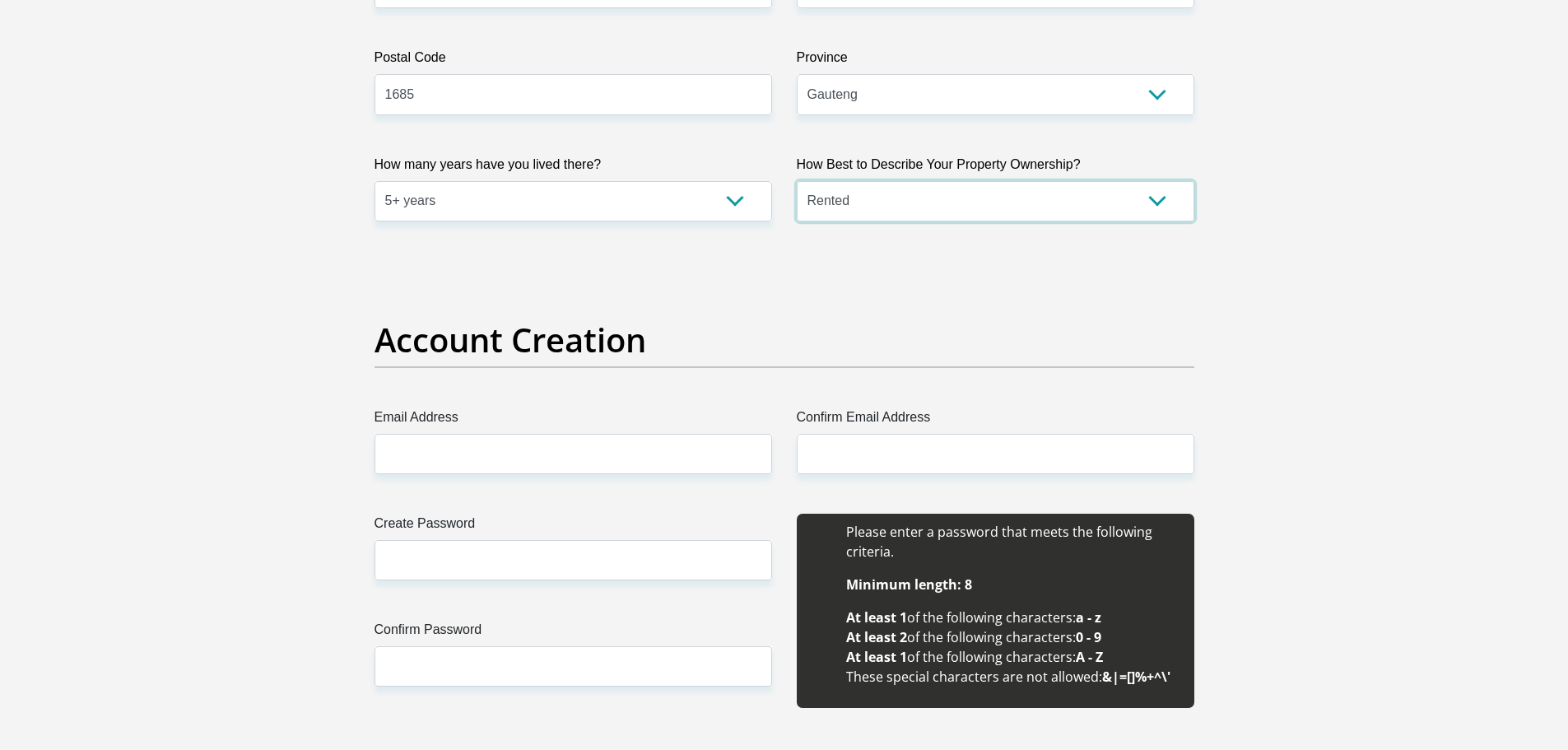
scroll to position [1104, 0]
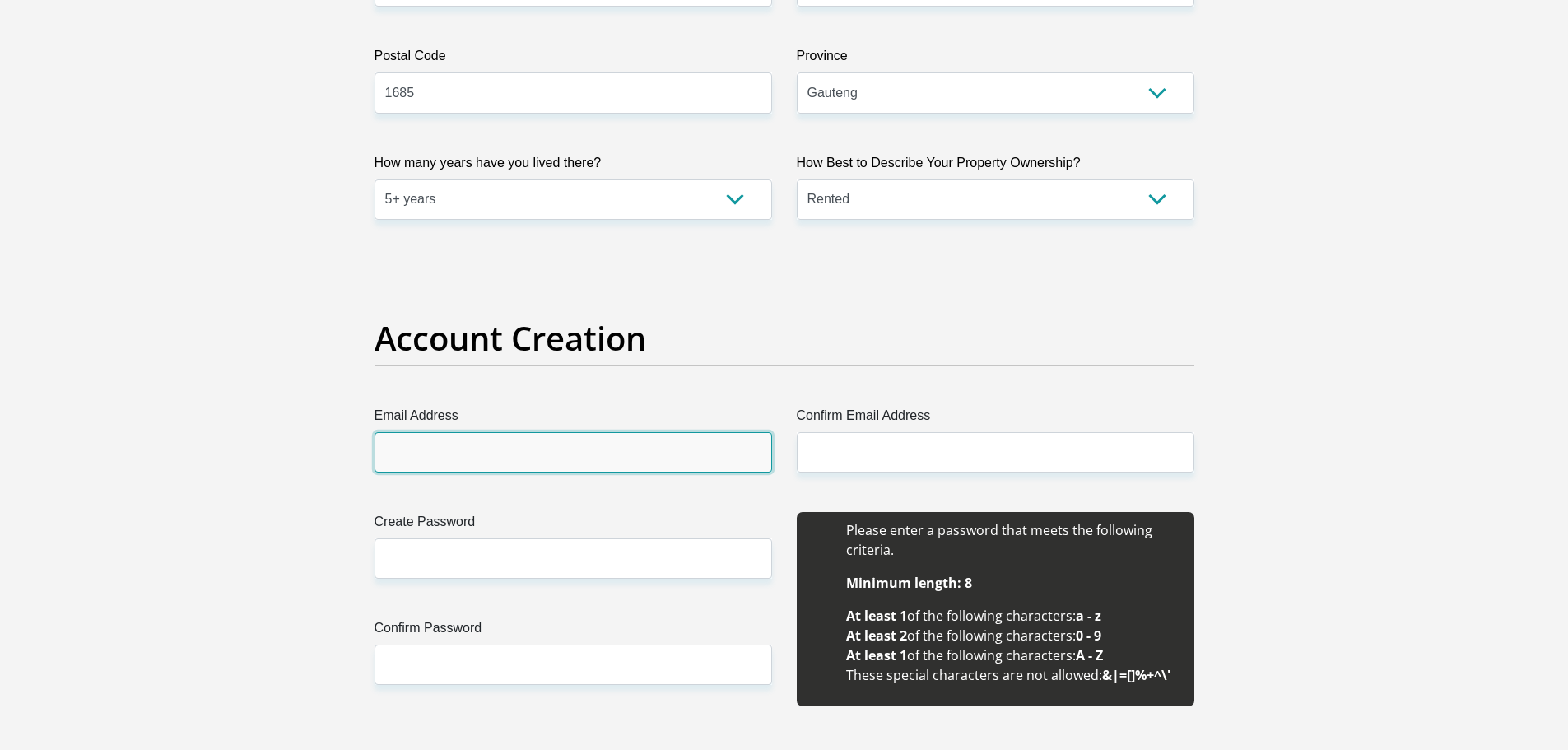
click at [622, 448] on input "Email Address" at bounding box center [573, 452] width 397 height 40
type input "skganakga@yahoo.com"
click at [575, 460] on input "skganakga@yahoo.com" at bounding box center [573, 452] width 397 height 40
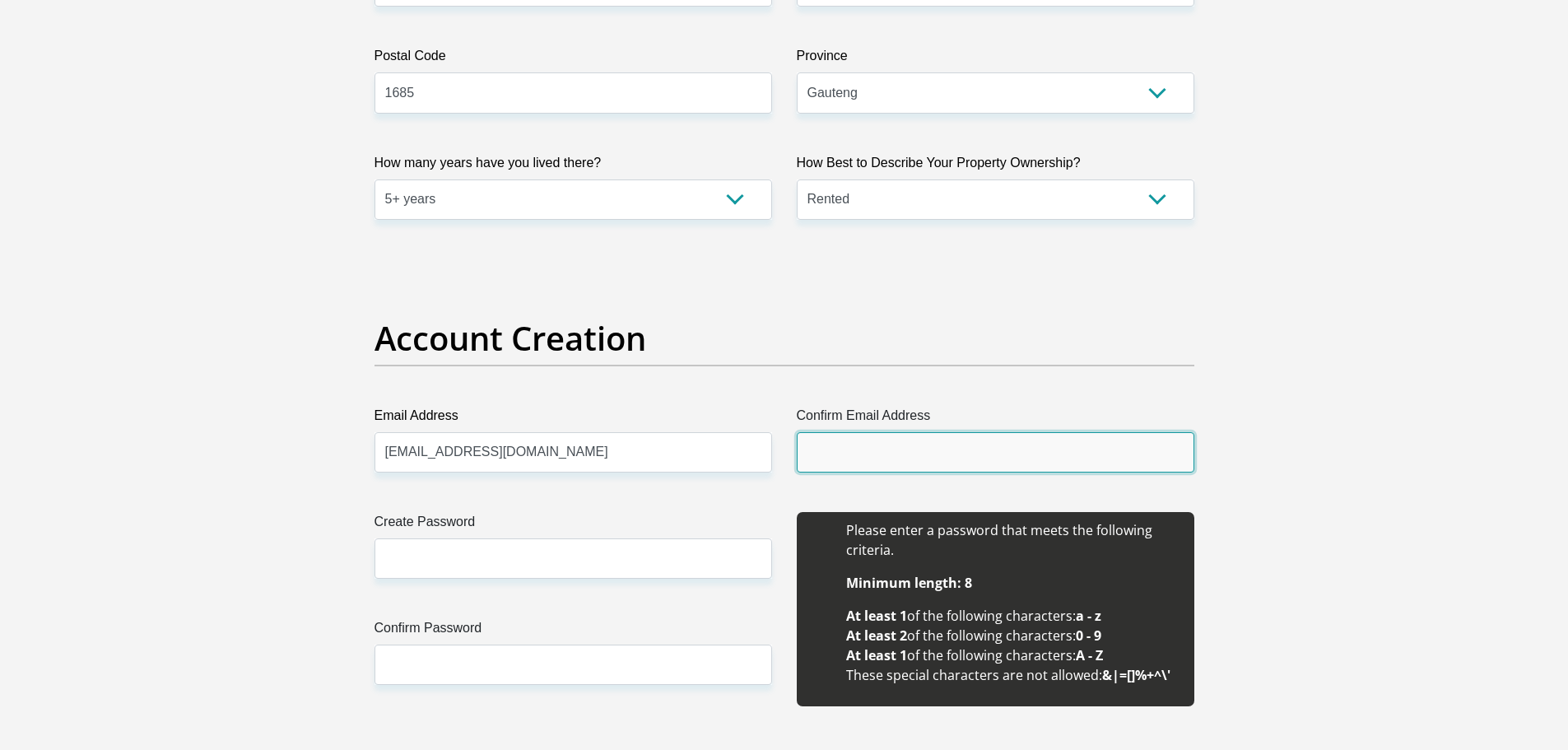
click at [915, 463] on input "Confirm Email Address" at bounding box center [994, 452] width 397 height 40
type input "skganakga@yahoo.com"
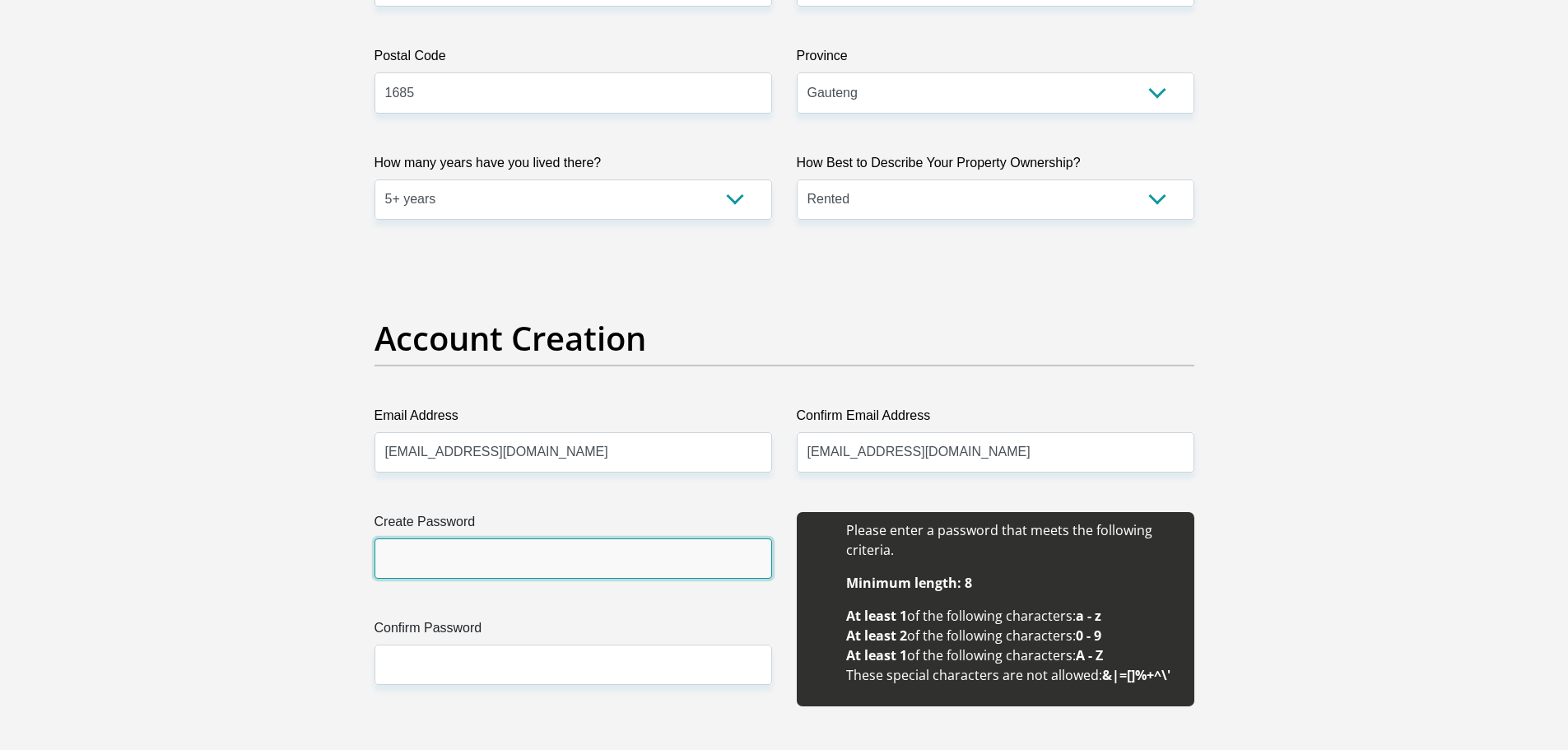
click at [660, 555] on input "Create Password" at bounding box center [573, 558] width 397 height 40
click at [414, 558] on input "Nin0Br0wn2025#" at bounding box center [573, 558] width 397 height 40
type input "NinoBr0wn2025#"
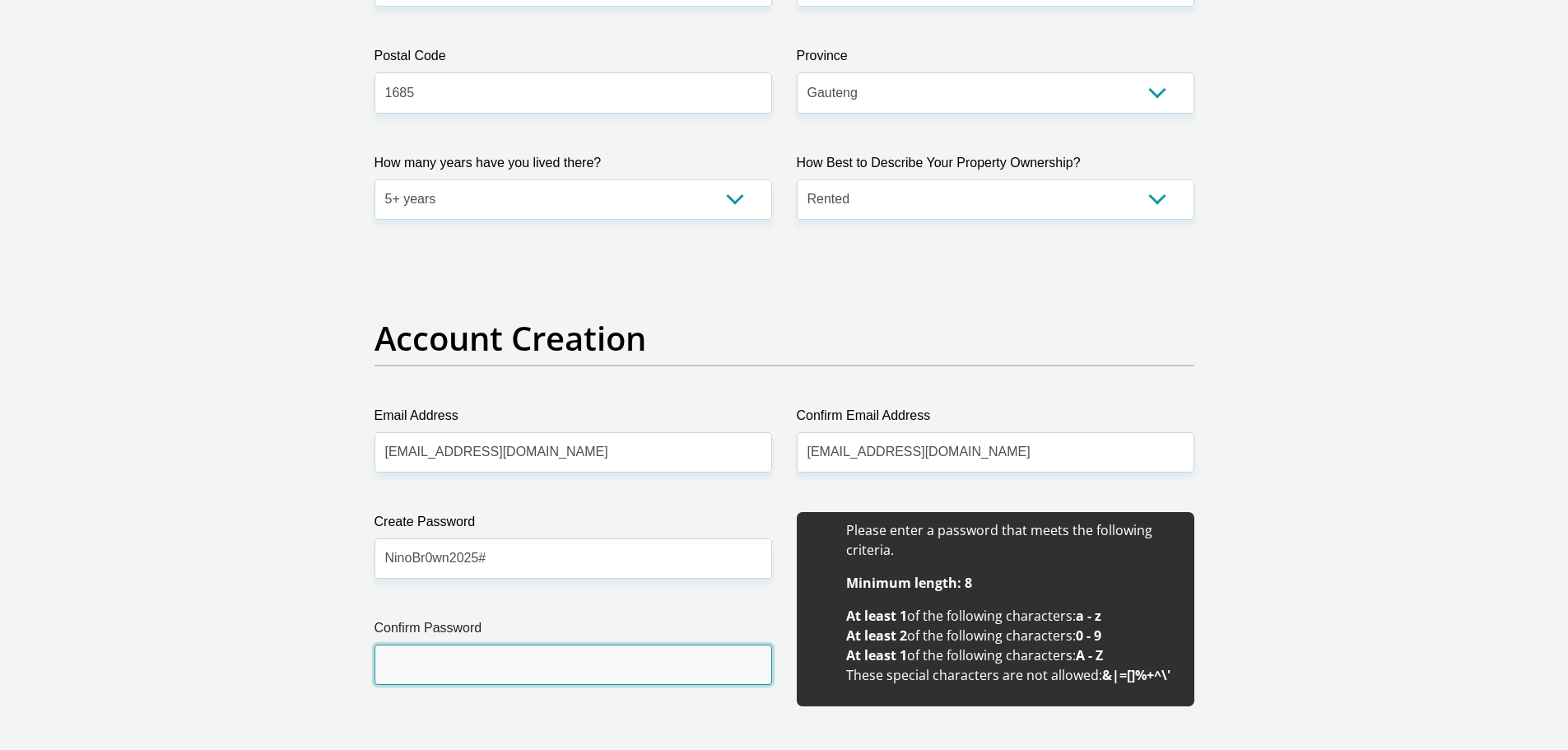
click at [423, 659] on input "Confirm Password" at bounding box center [573, 665] width 397 height 40
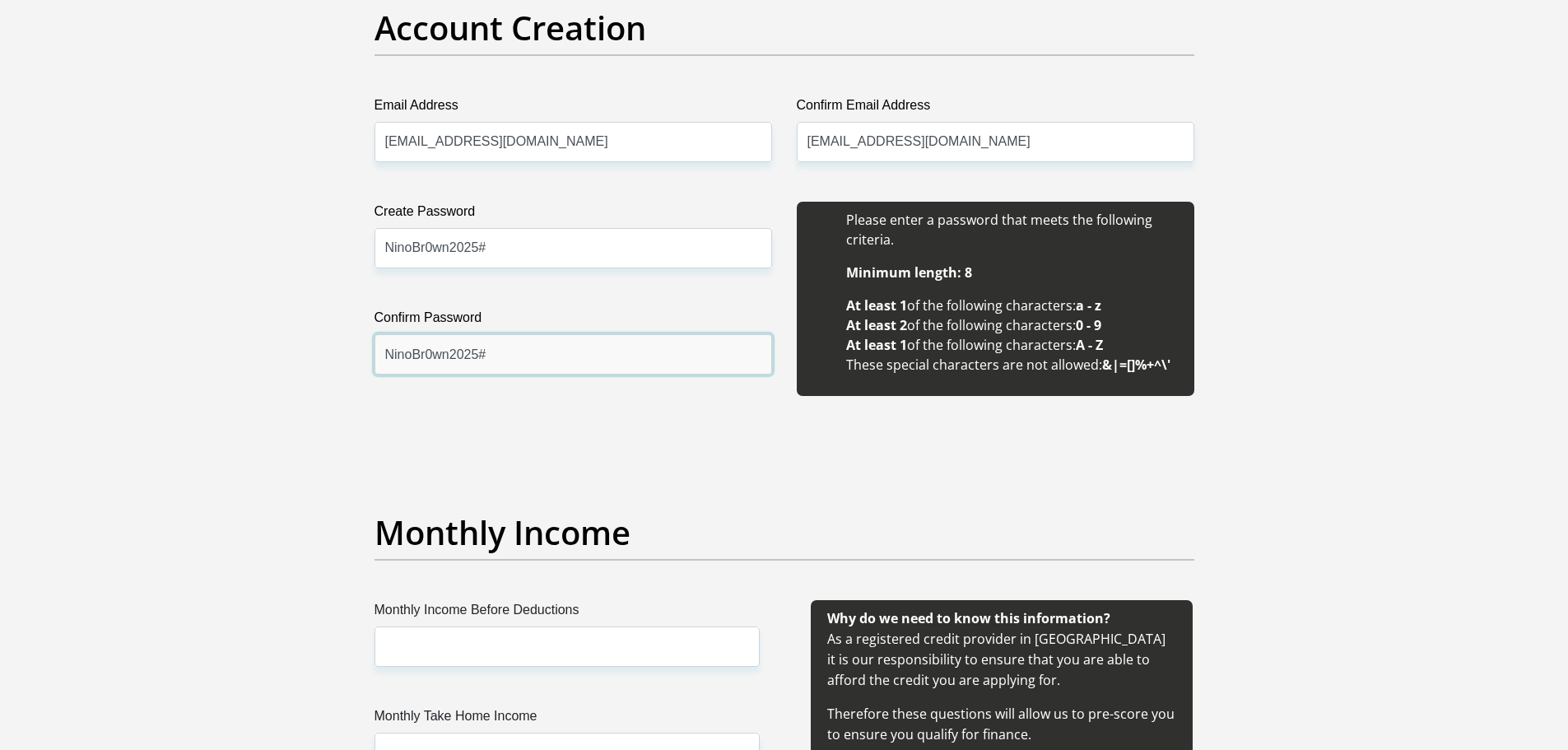
scroll to position [1414, 0]
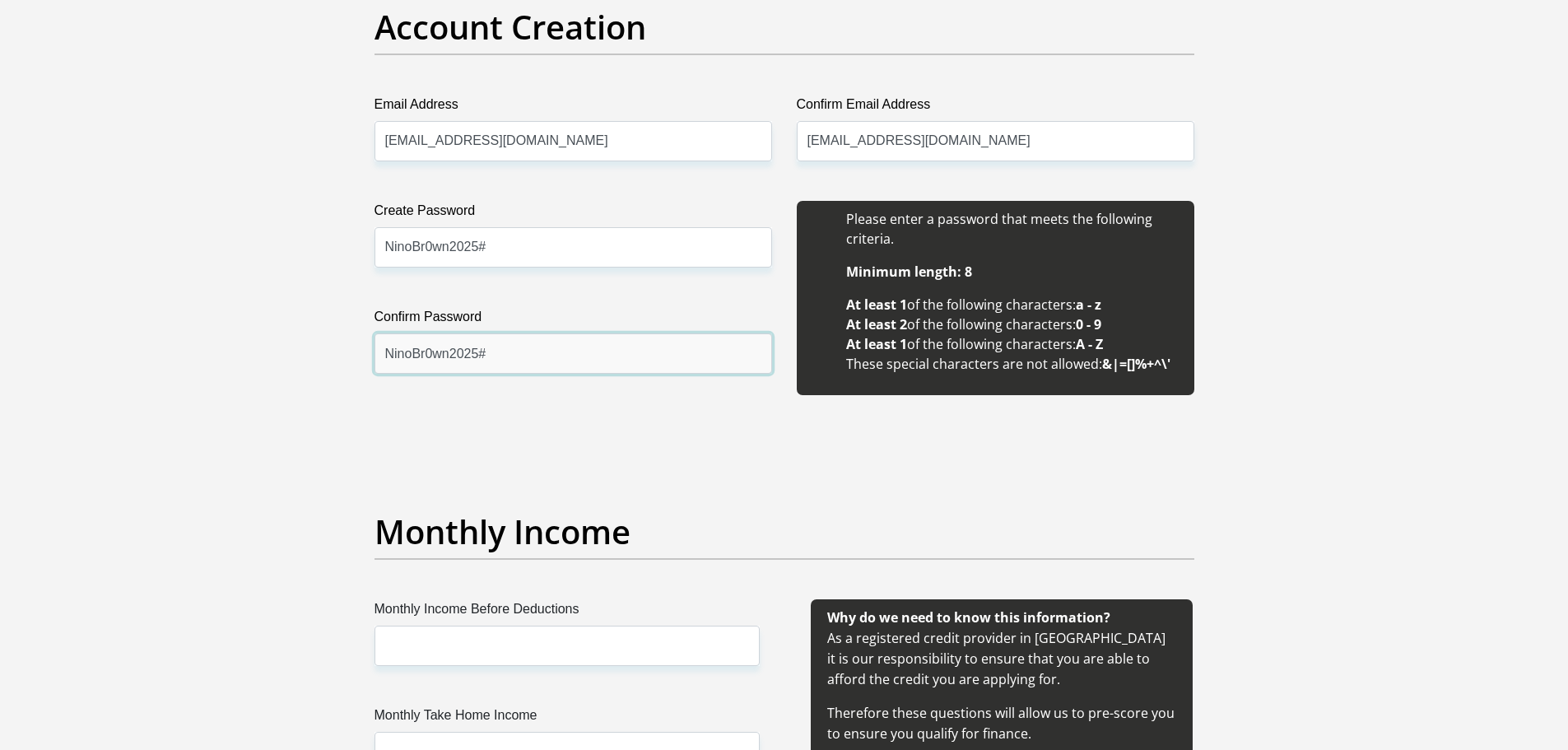
type input "NinoBr0wn2025#"
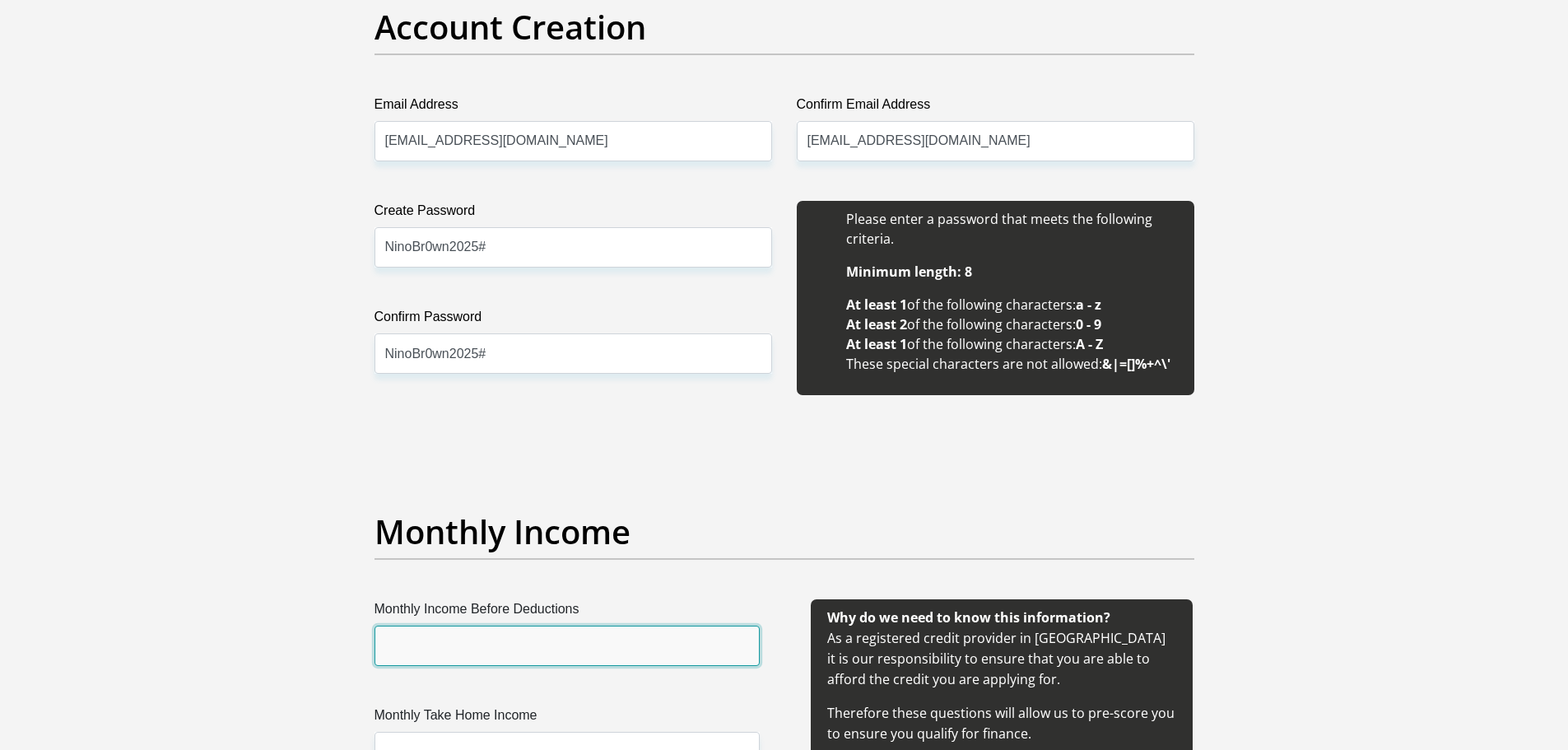
click at [423, 659] on input "Monthly Income Before Deductions" at bounding box center [567, 646] width 385 height 40
type input "88730.58"
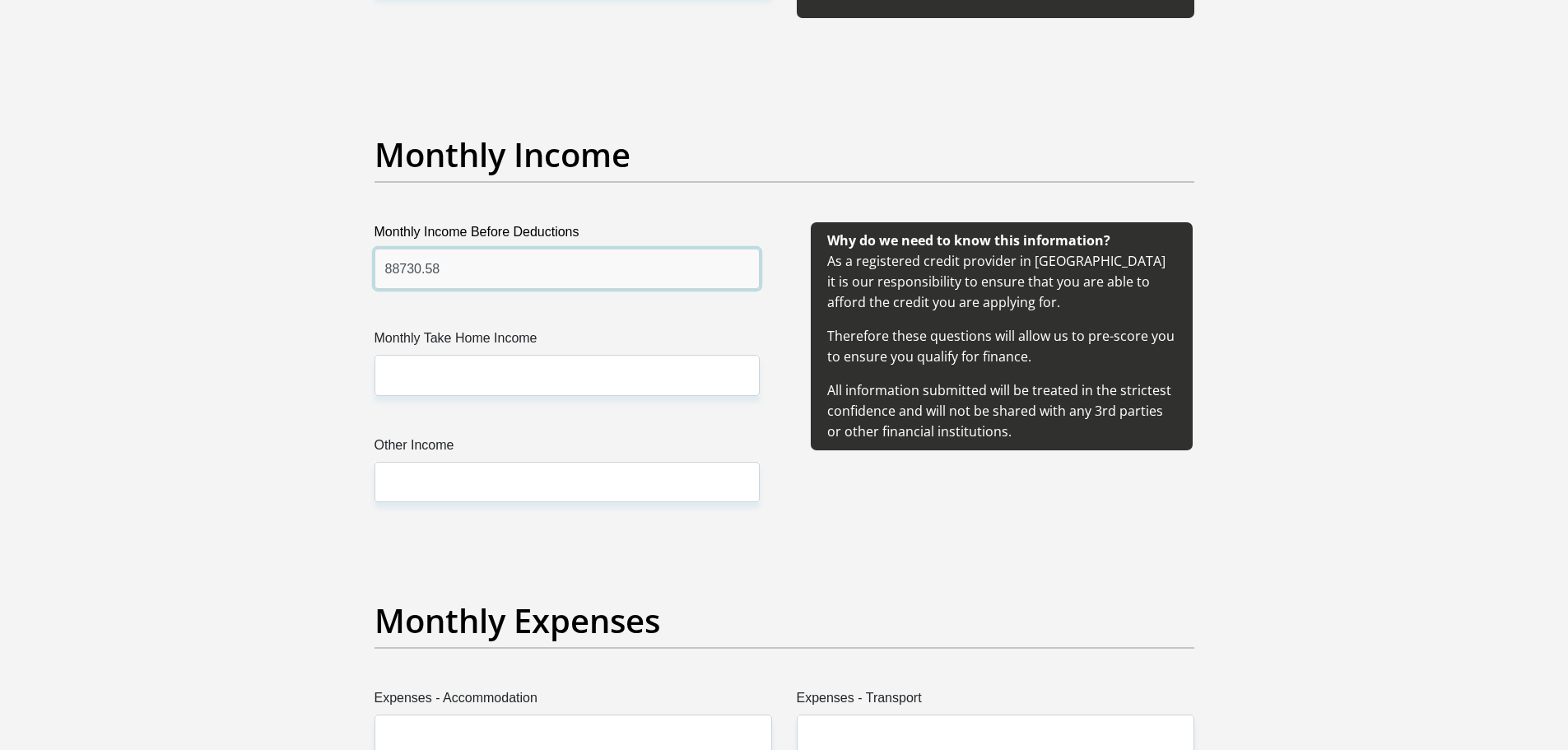
scroll to position [1792, 0]
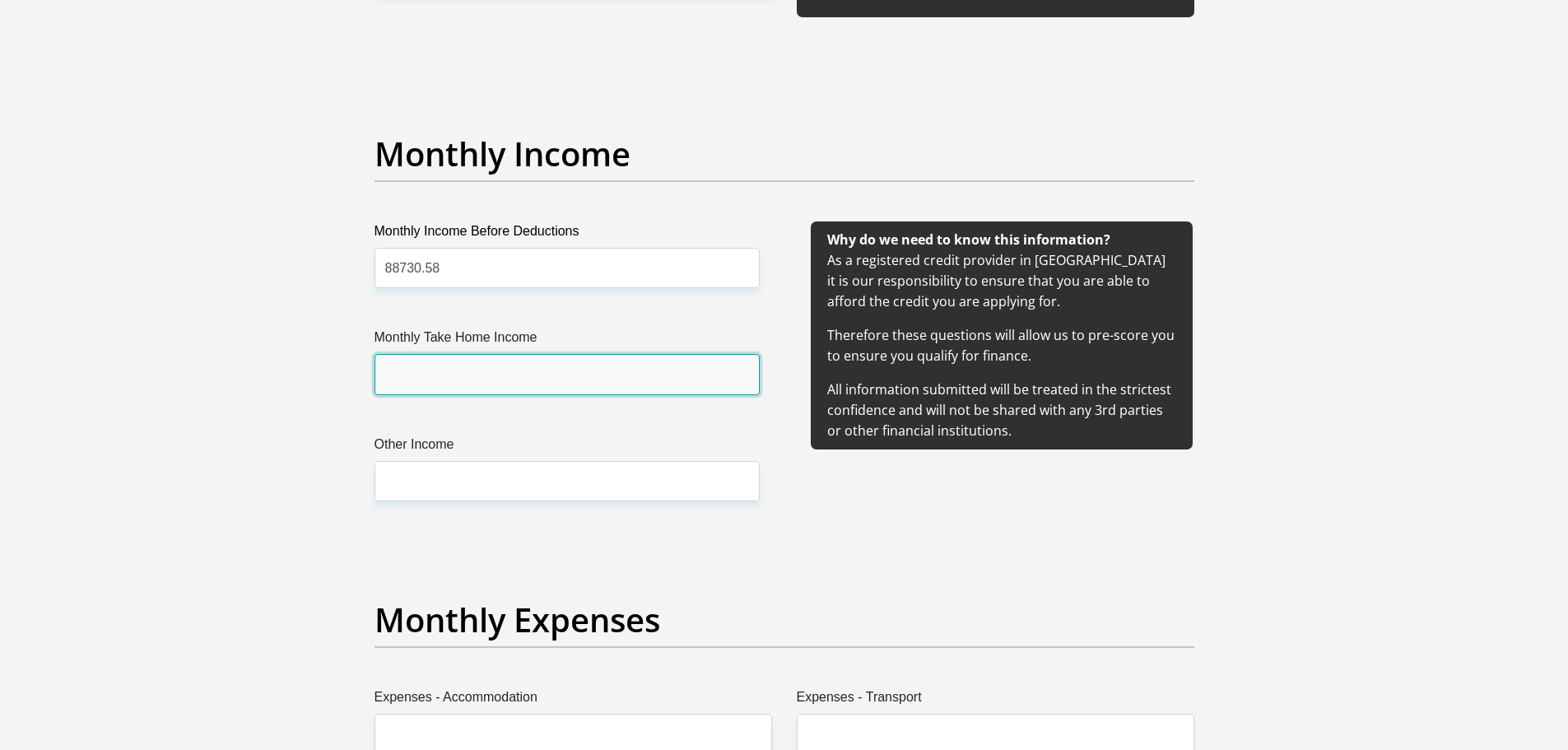
click at [518, 383] on input "Monthly Take Home Income" at bounding box center [567, 375] width 385 height 40
type input "55121.73"
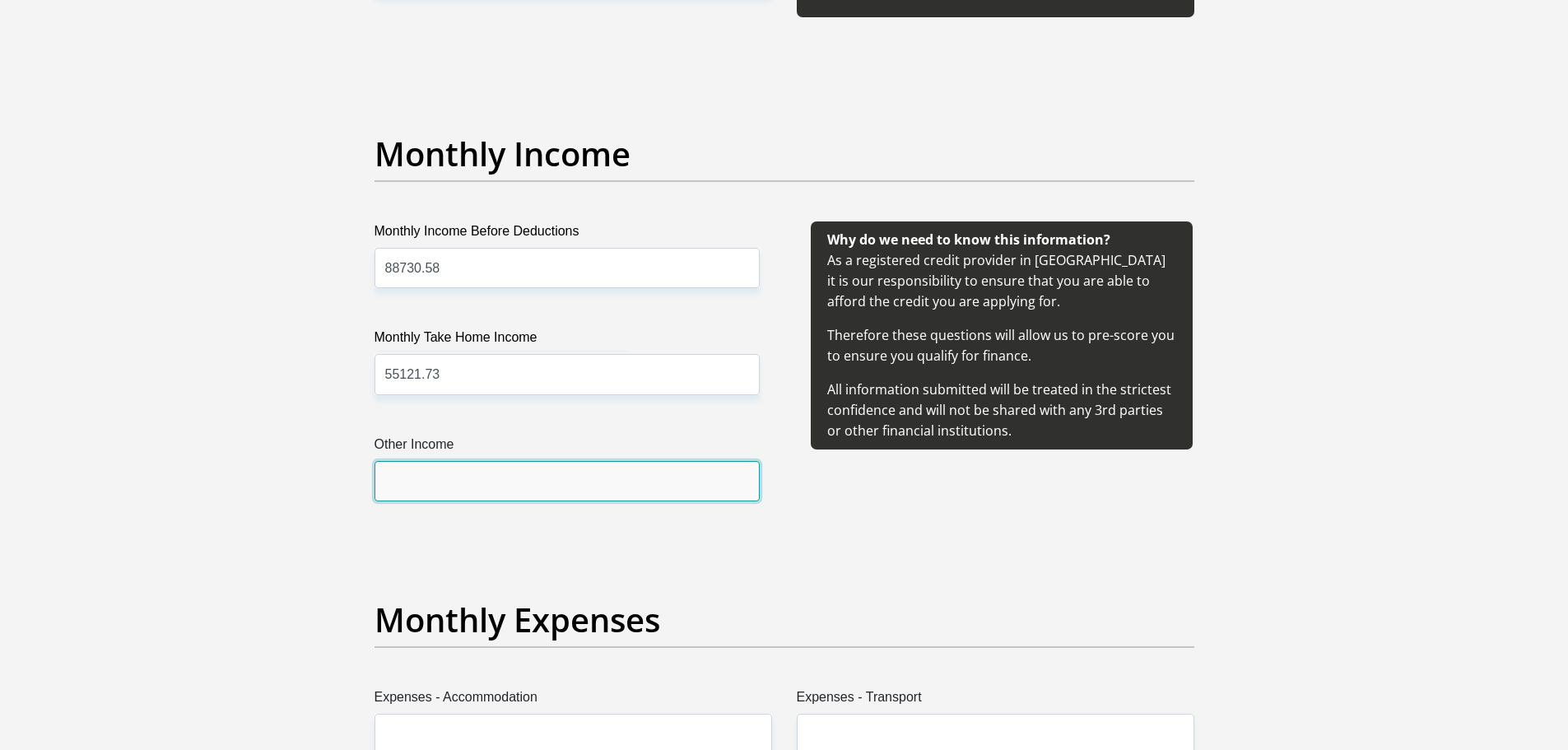
click at [456, 461] on input "Other Income" at bounding box center [567, 481] width 385 height 40
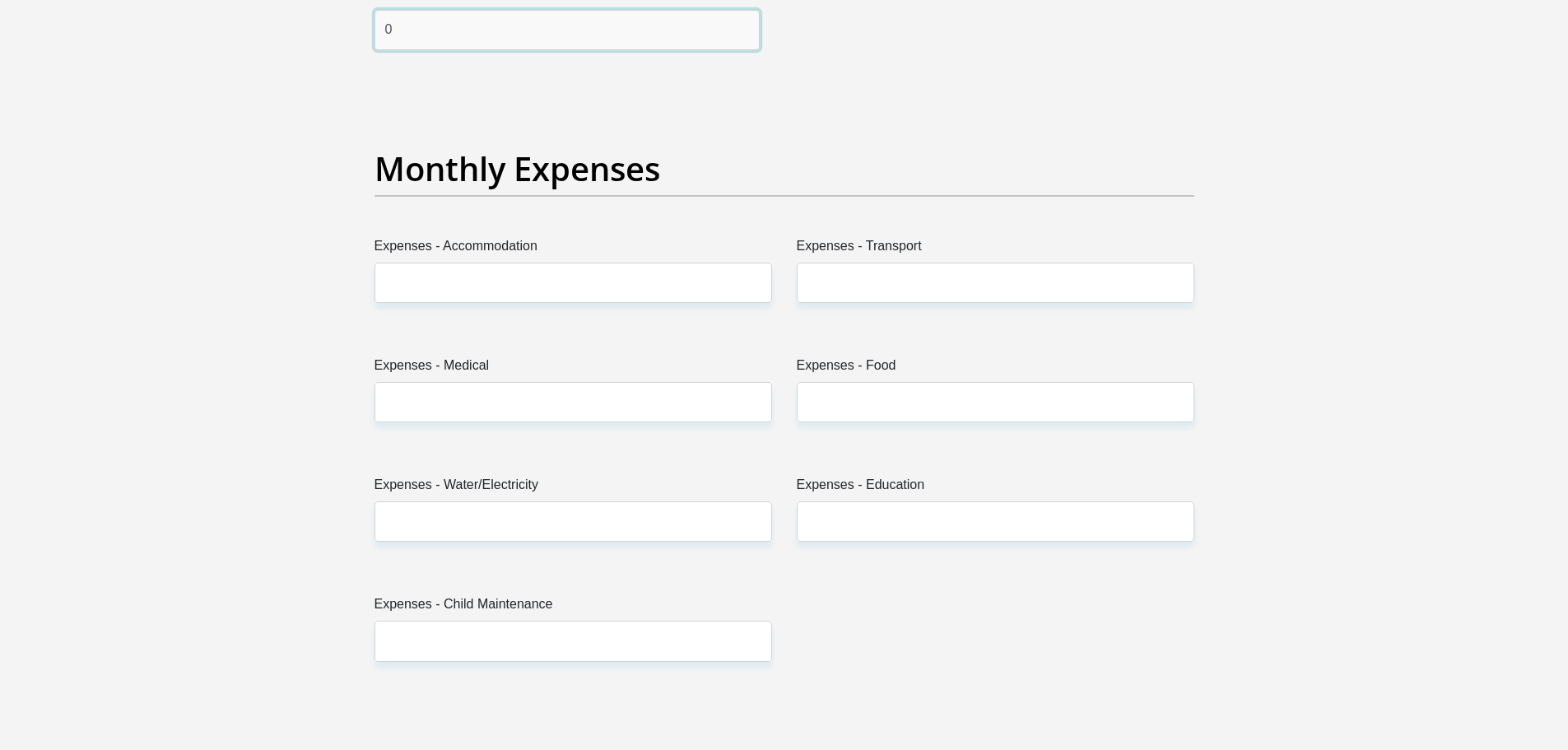
scroll to position [2263, 0]
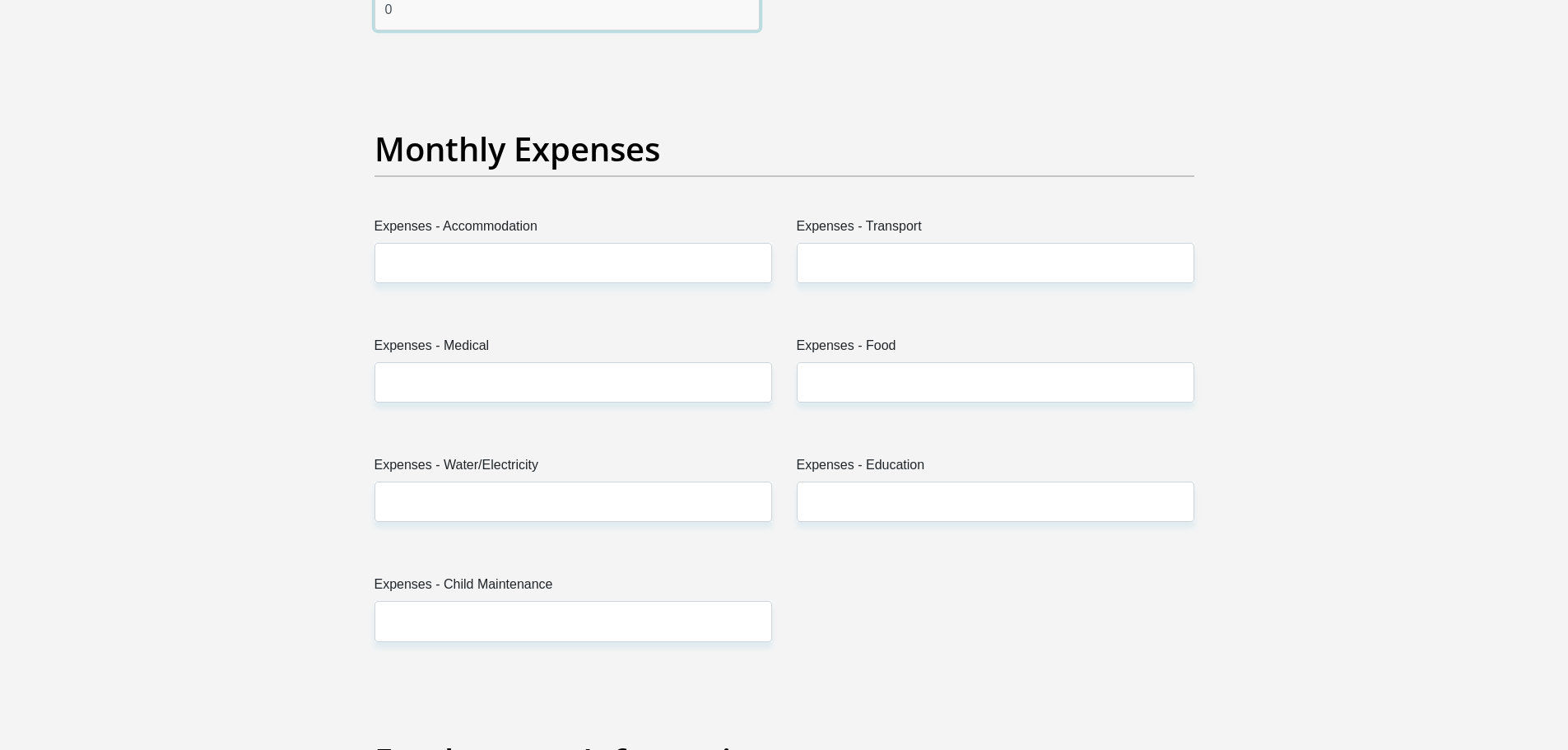
type input "0"
click at [537, 288] on div "Expenses - Accommodation" at bounding box center [574, 256] width 422 height 79
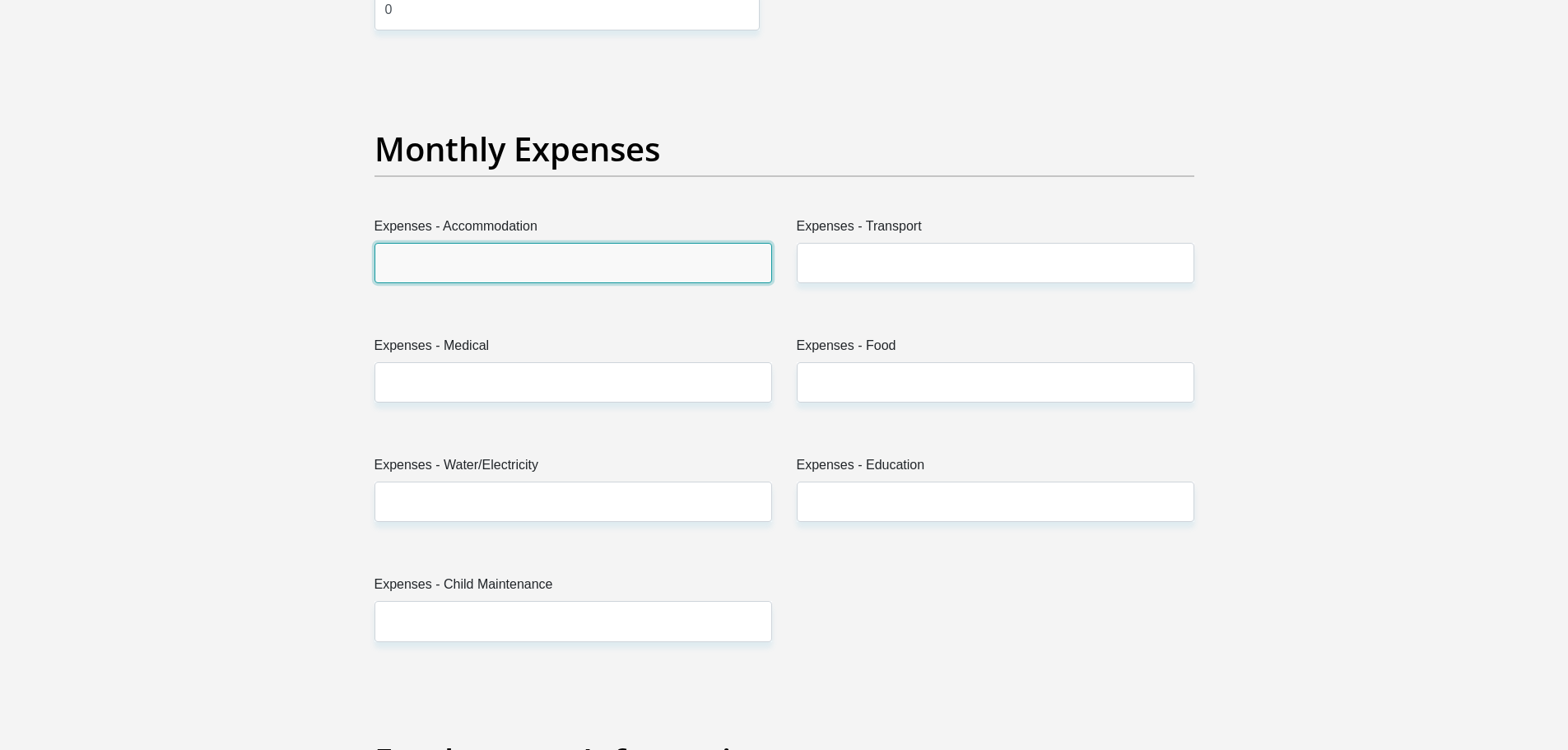
click at [556, 252] on input "Expenses - Accommodation" at bounding box center [573, 263] width 397 height 40
type input "3000"
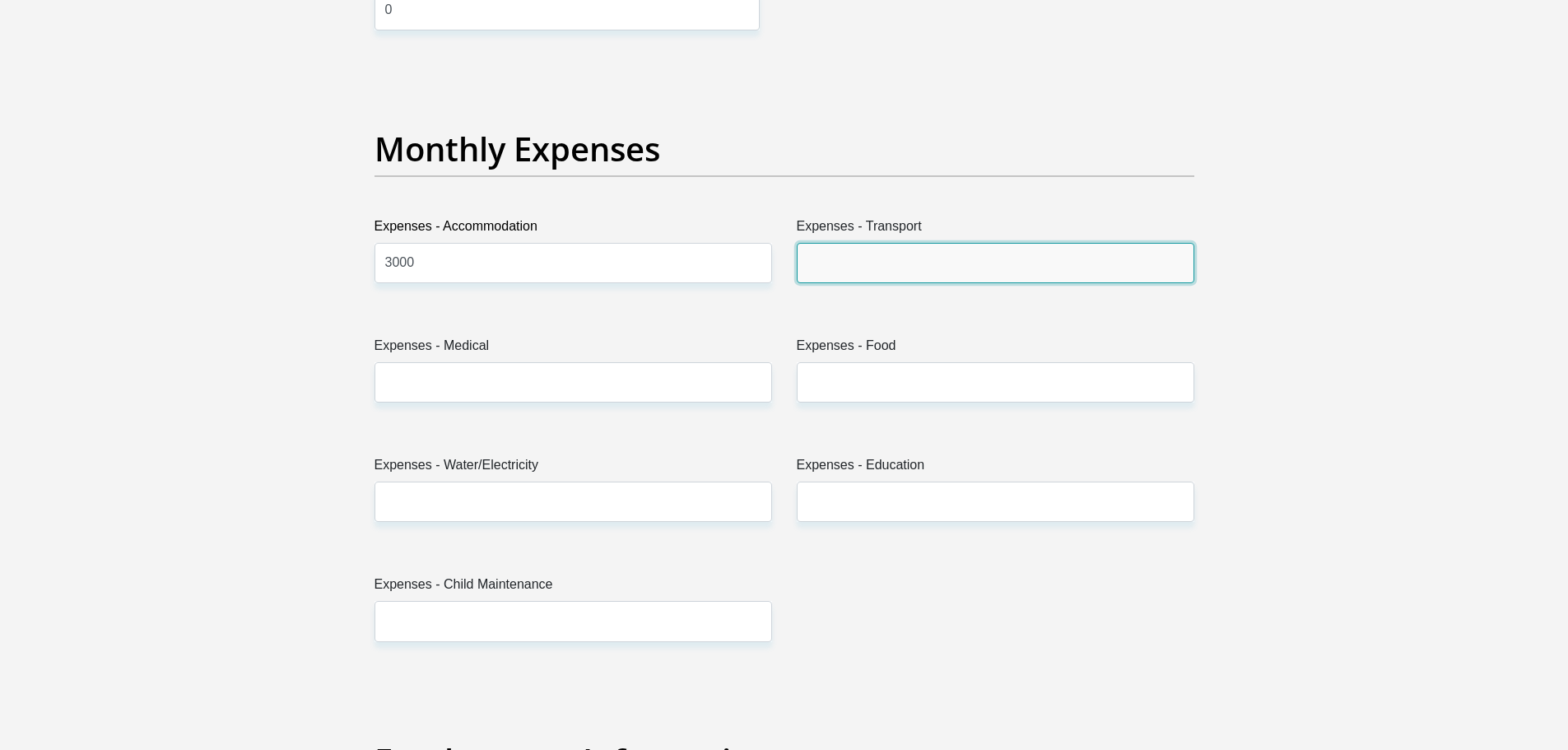
click at [904, 256] on input "Expenses - Transport" at bounding box center [994, 263] width 397 height 40
type input "2000"
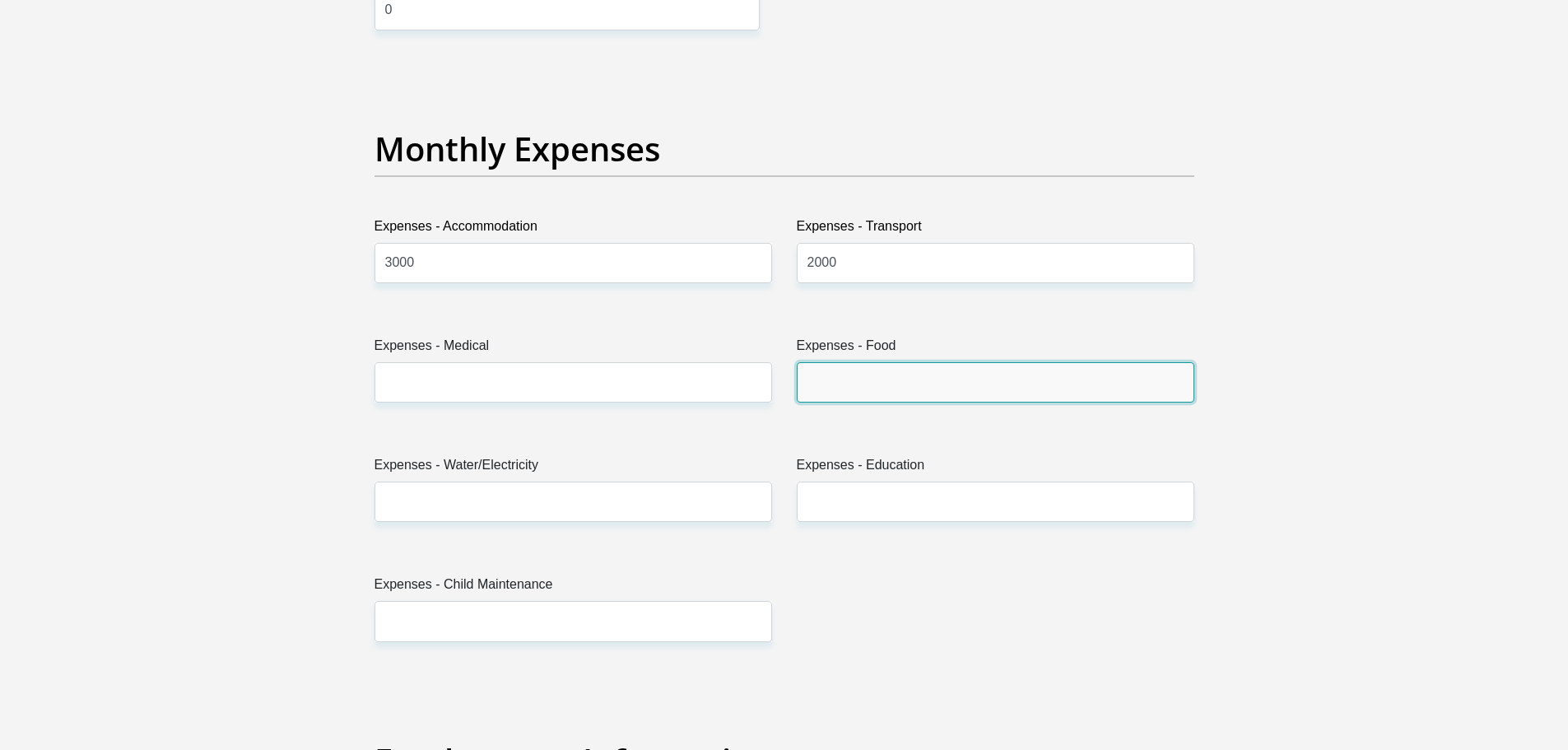
click at [866, 363] on input "Expenses - Food" at bounding box center [994, 383] width 397 height 40
type input "2000"
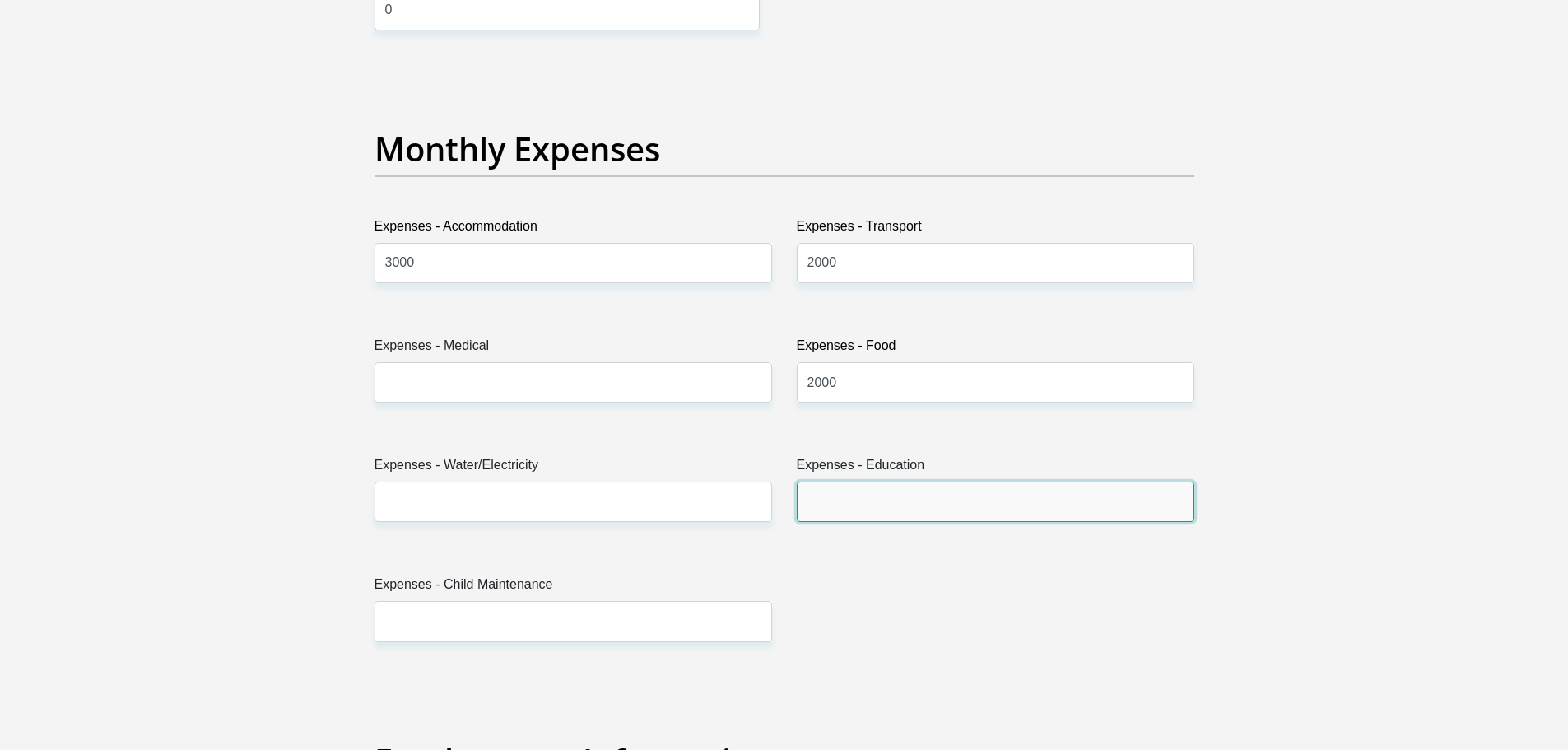
click at [848, 483] on input "Expenses - Education" at bounding box center [994, 502] width 397 height 40
type input "0"
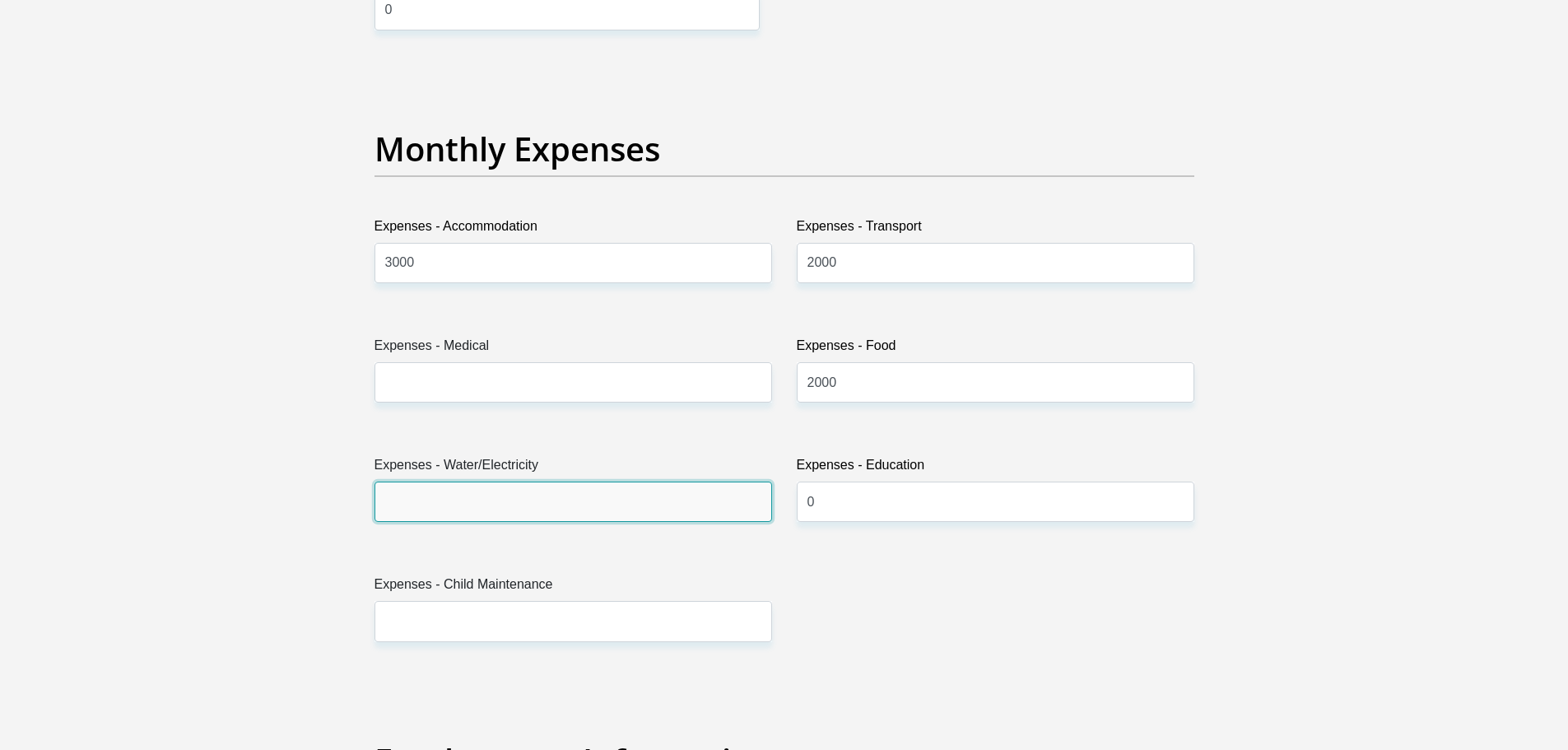
click at [624, 499] on input "Expenses - Water/Electricity" at bounding box center [573, 502] width 397 height 40
click at [624, 498] on input "Expenses - Water/Electricity" at bounding box center [573, 502] width 397 height 40
type input "1000"
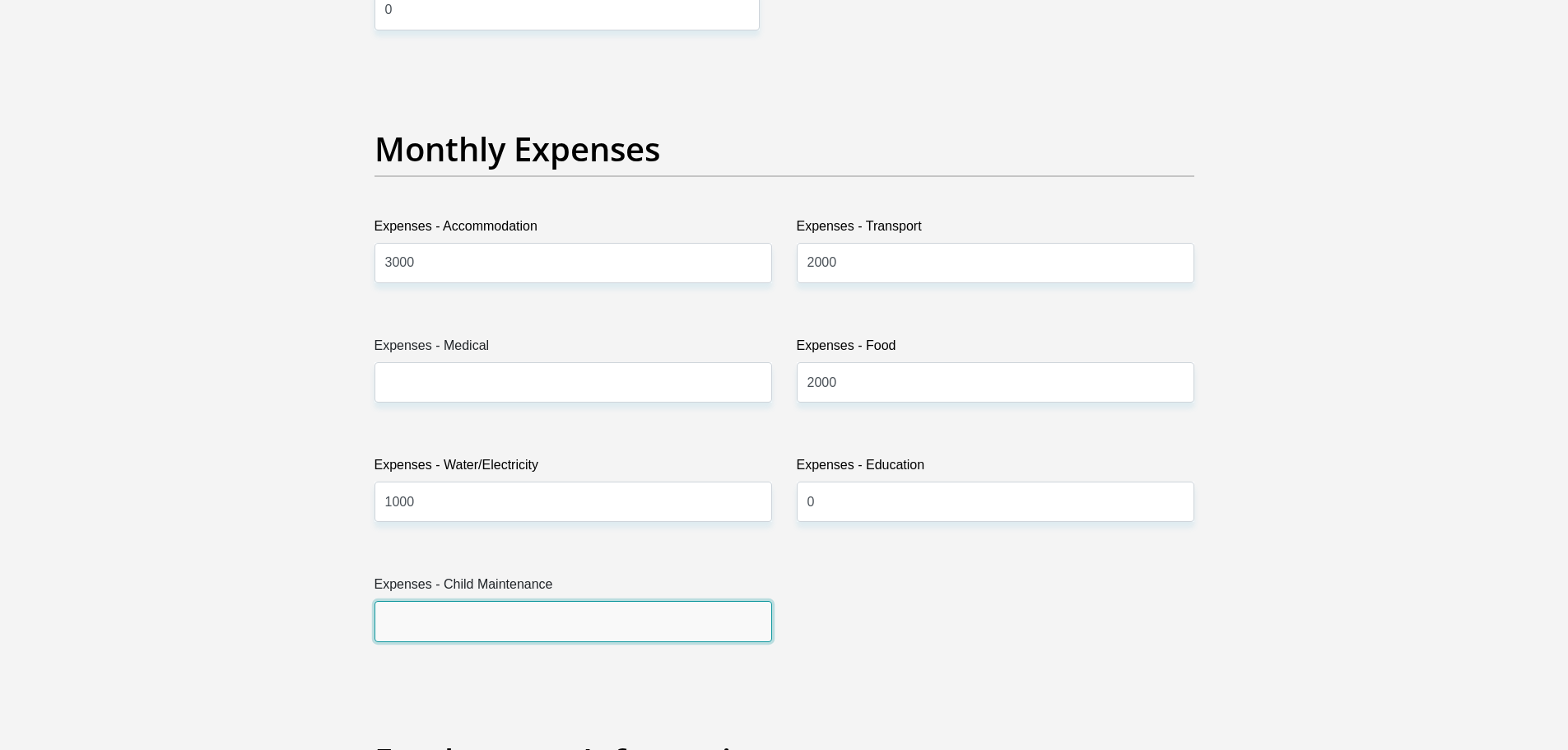
click at [516, 618] on input "Expenses - Child Maintenance" at bounding box center [573, 621] width 397 height 40
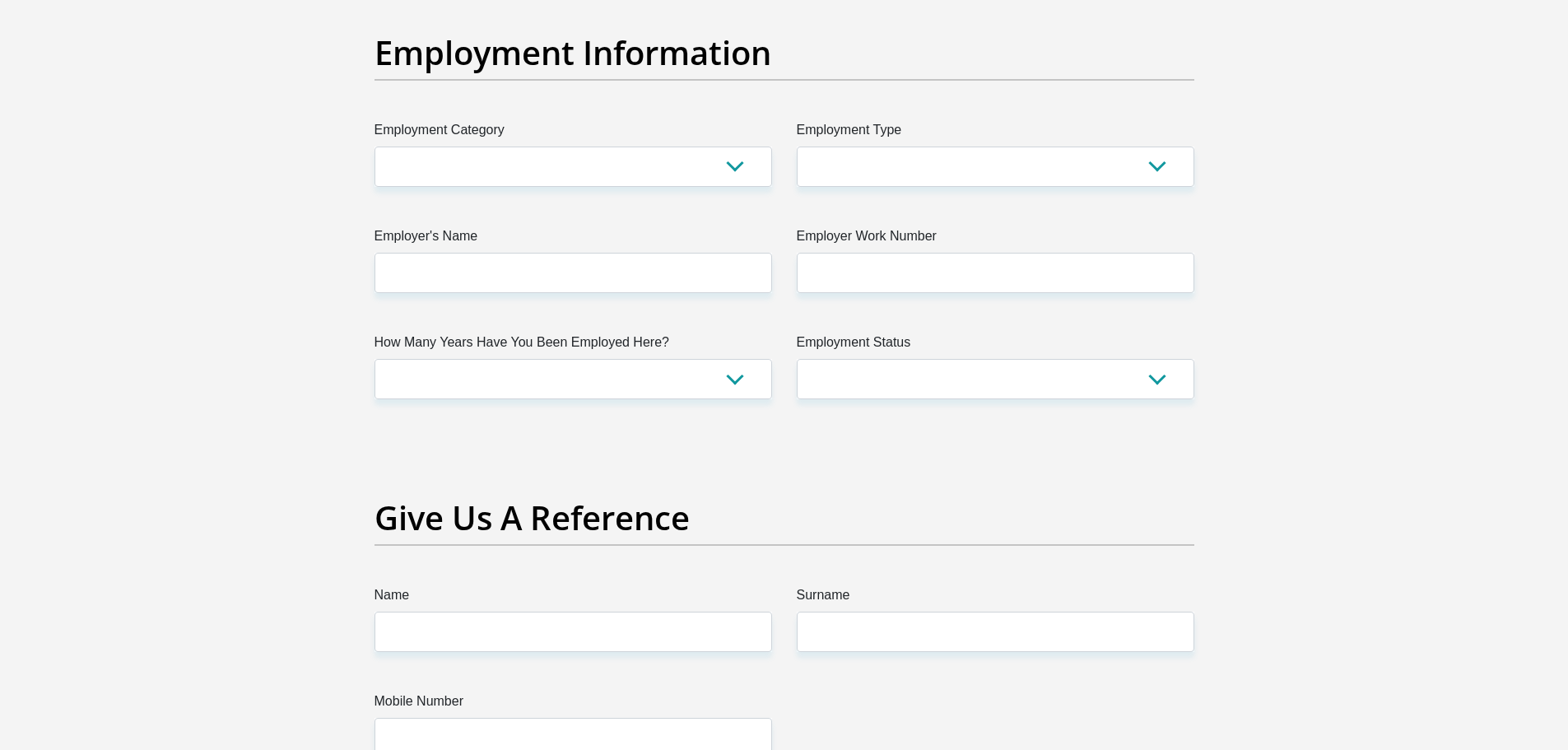
scroll to position [2979, 0]
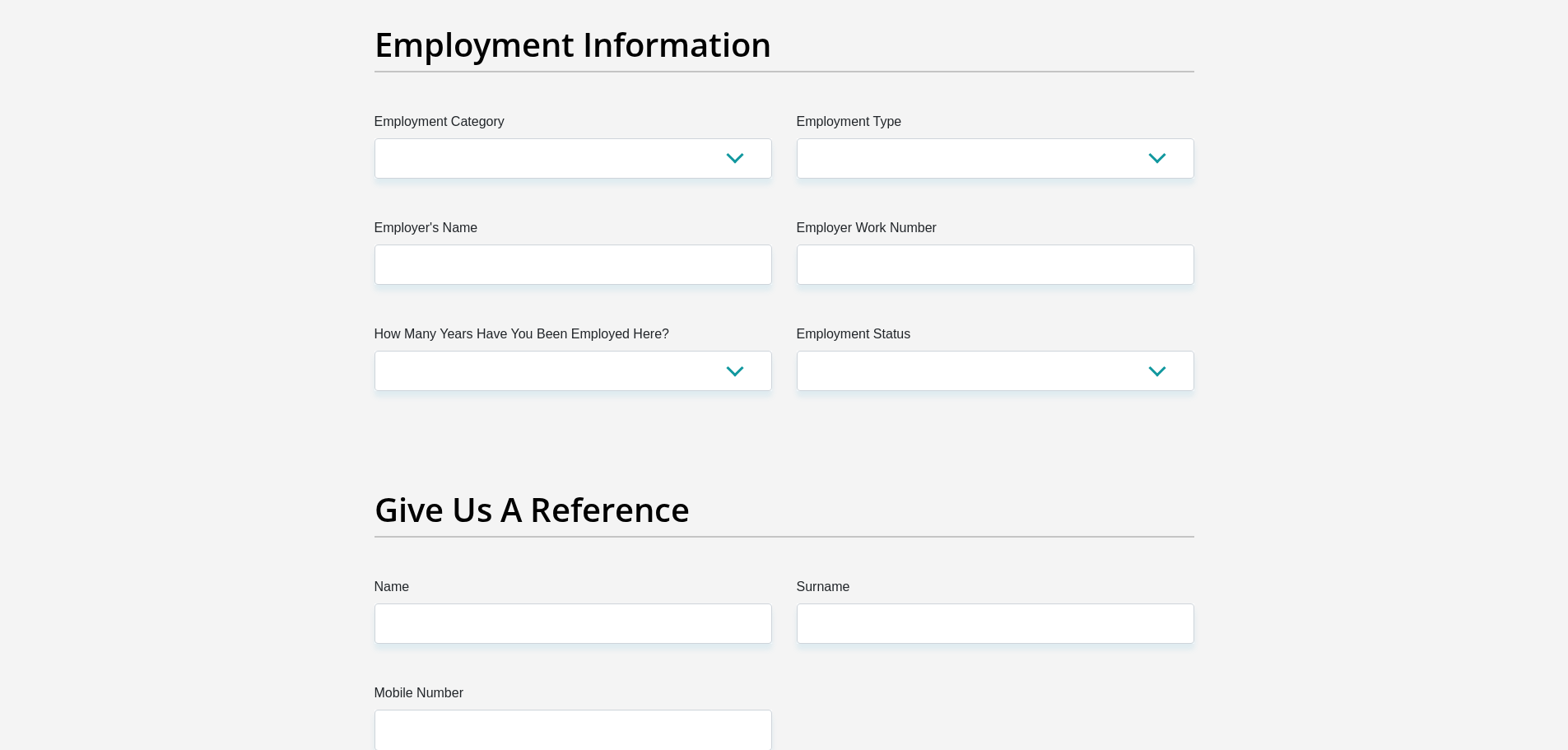
type input "0"
click at [605, 164] on select "AGRICULTURE ALCOHOL & TOBACCO CONSTRUCTION MATERIALS METALLURGY EQUIPMENT FOR R…" at bounding box center [573, 158] width 397 height 40
select select "71"
click at [374, 138] on select "AGRICULTURE ALCOHOL & TOBACCO CONSTRUCTION MATERIALS METALLURGY EQUIPMENT FOR R…" at bounding box center [573, 158] width 397 height 40
click at [936, 160] on select "College/Lecturer Craft Seller Creative Driver Executive Farmer Forces - Non Com…" at bounding box center [994, 158] width 397 height 40
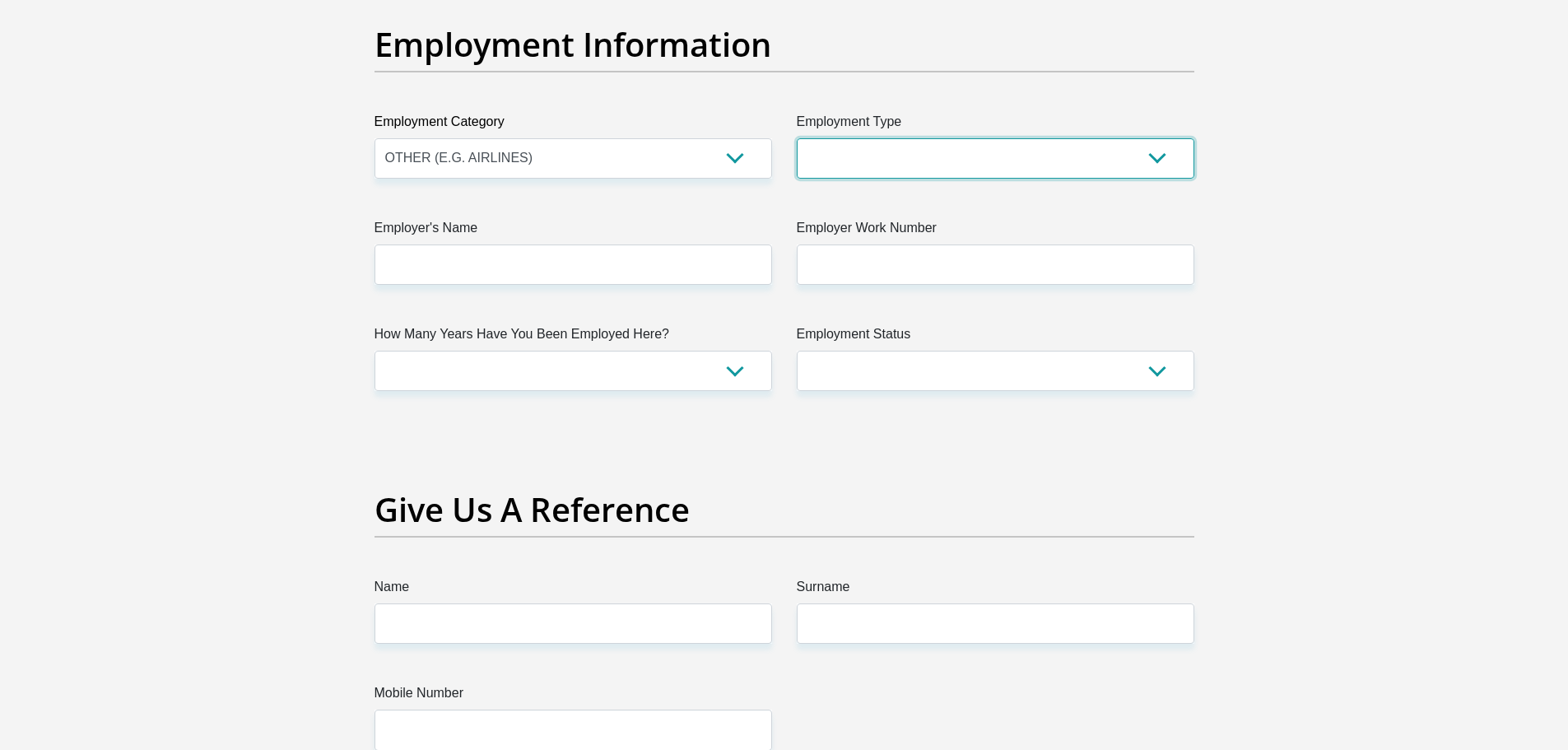
select select "Manager"
click at [796, 138] on select "College/Lecturer Craft Seller Creative Driver Executive Farmer Forces - Non Com…" at bounding box center [994, 158] width 397 height 40
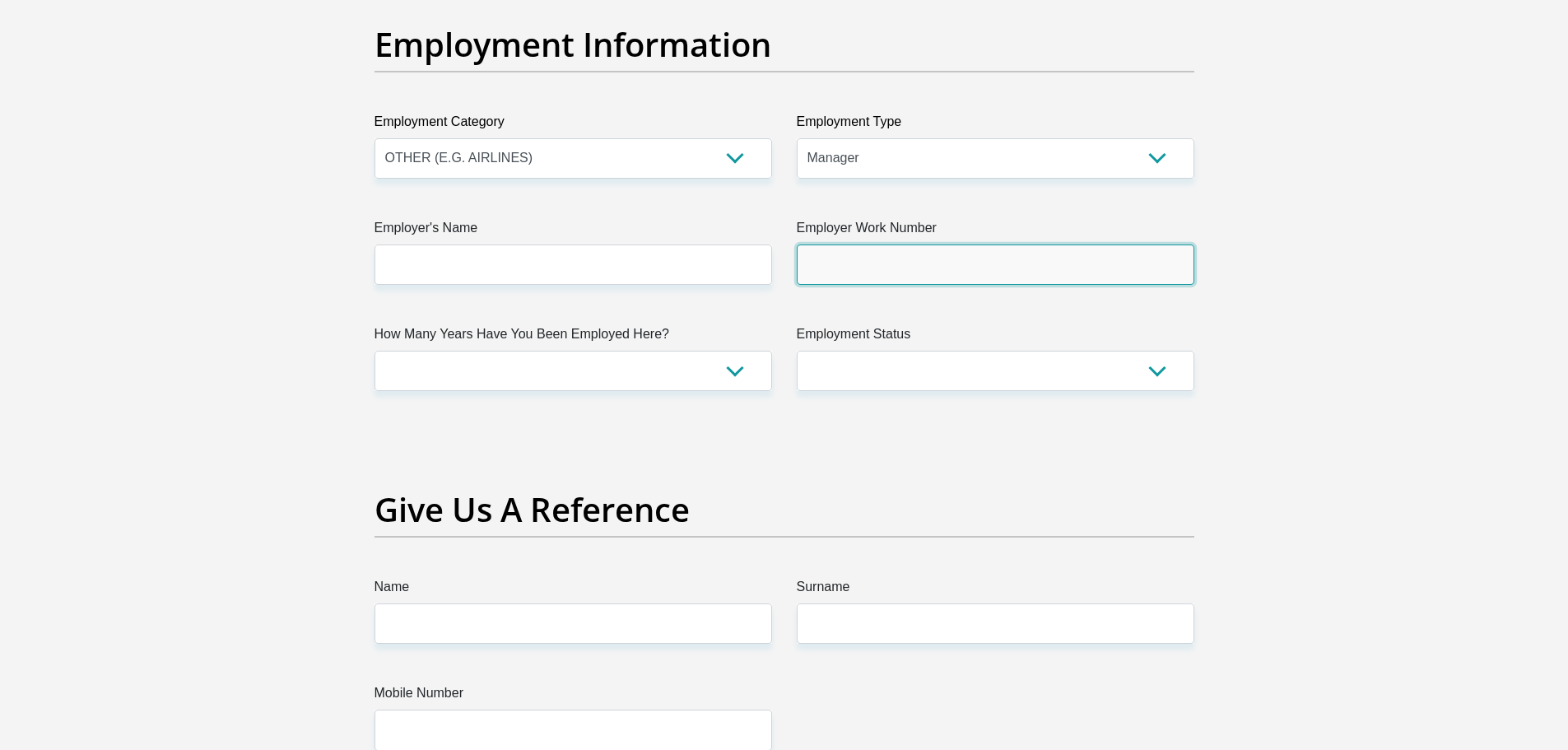
click at [994, 254] on input "Employer Work Number" at bounding box center [994, 265] width 397 height 40
type input "0115750000"
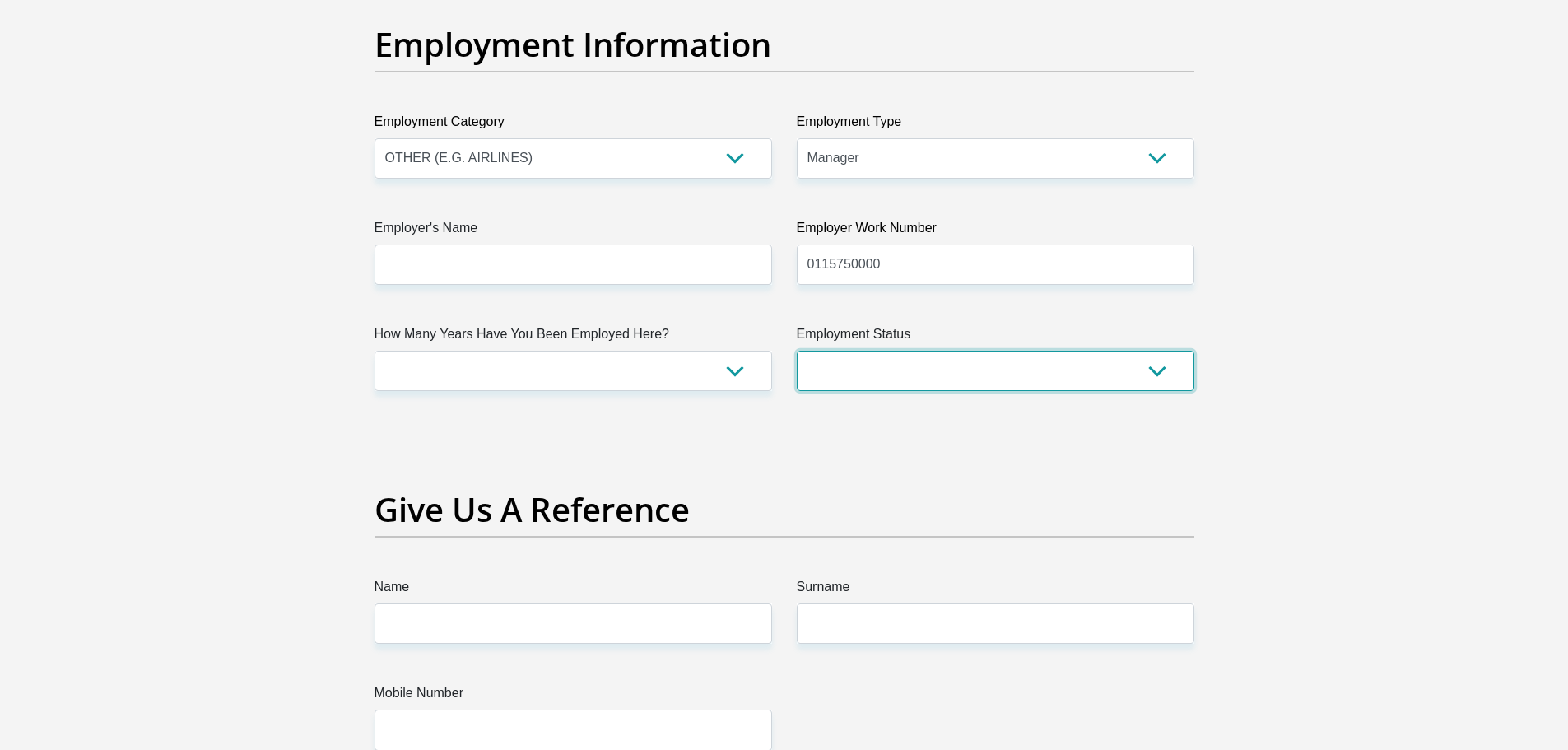
click at [879, 368] on select "Permanent/Full-time Part-time/Casual Contract Worker Self-Employed Housewife Re…" at bounding box center [994, 371] width 397 height 40
select select "1"
click at [796, 351] on select "Permanent/Full-time Part-time/Casual Contract Worker Self-Employed Housewife Re…" at bounding box center [994, 371] width 397 height 40
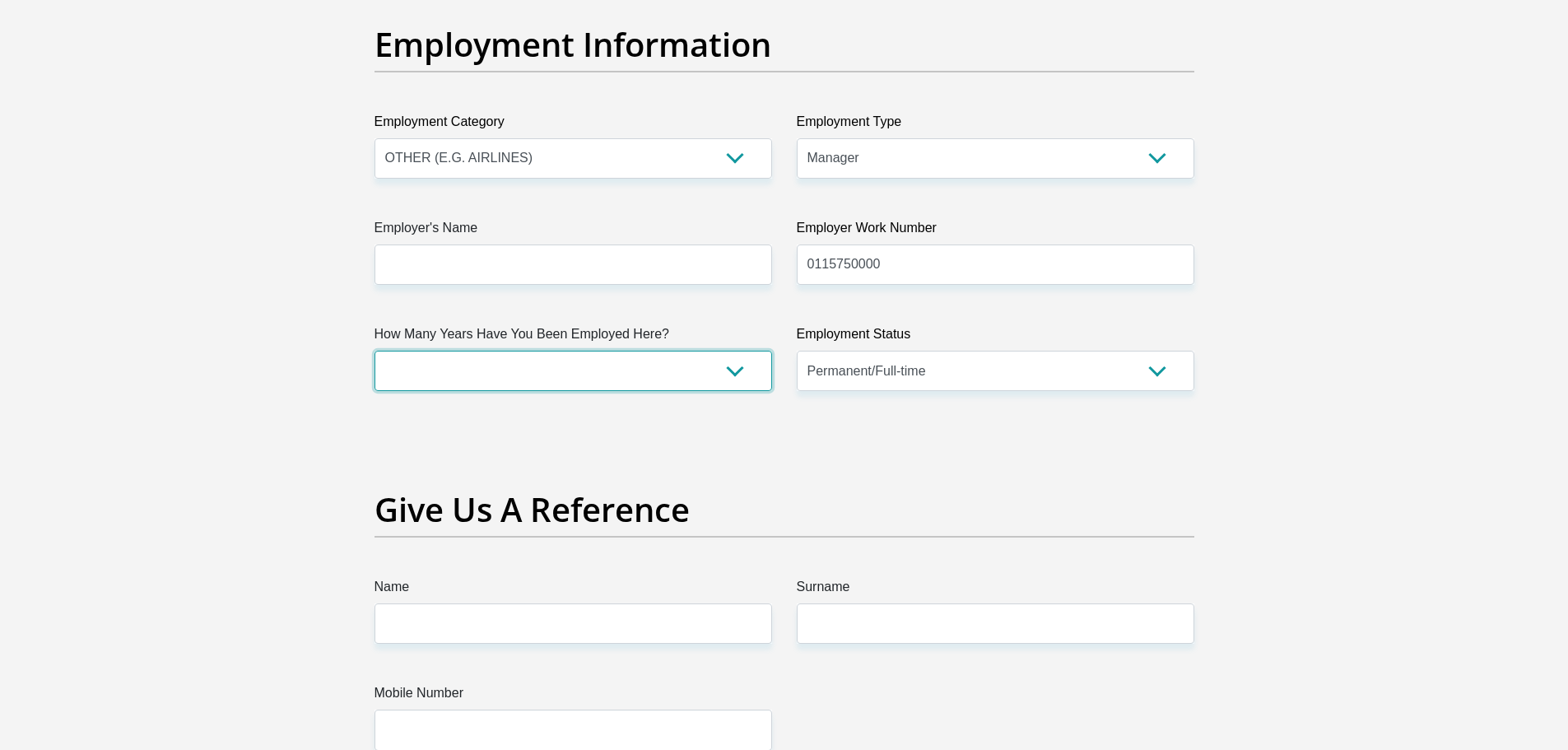
click at [661, 366] on select "less than 1 year 1-3 years 3-5 years 5+ years" at bounding box center [573, 371] width 397 height 40
select select "60"
click at [374, 351] on select "less than 1 year 1-3 years 3-5 years 5+ years" at bounding box center [573, 371] width 397 height 40
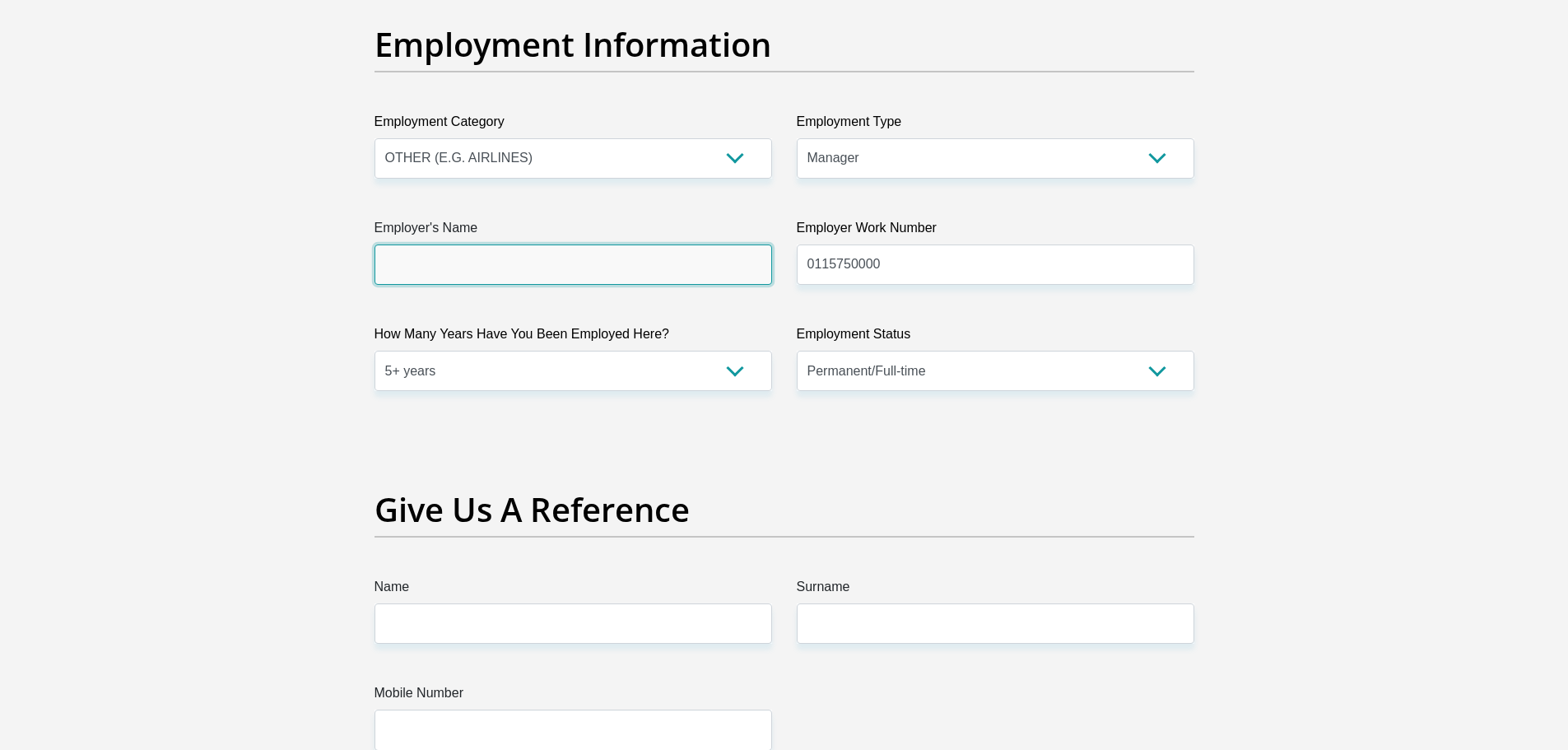
click at [531, 274] on input "Employer's Name" at bounding box center [573, 265] width 397 height 40
type input "NTTData"
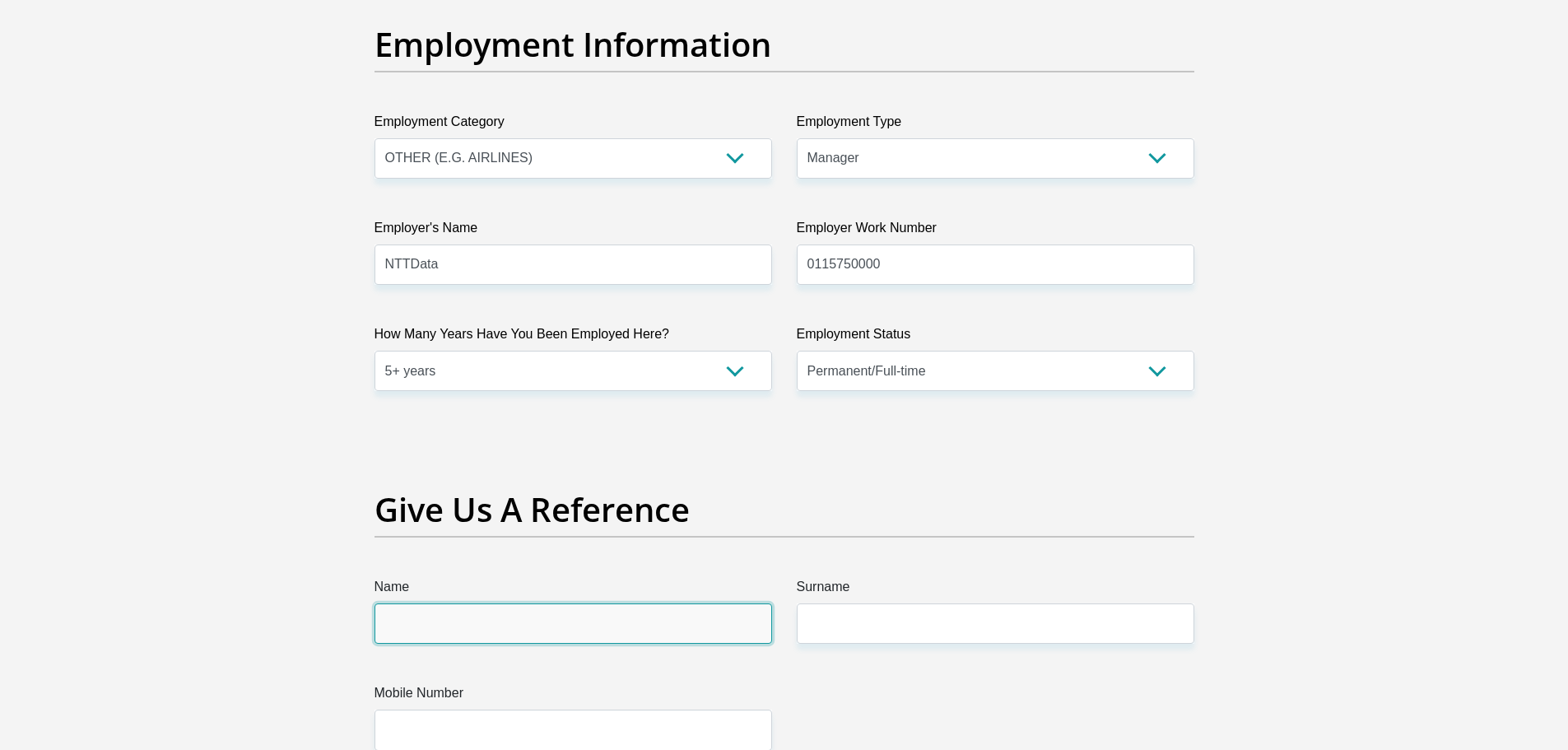
click at [595, 623] on input "Name" at bounding box center [573, 624] width 397 height 40
type input "Manoj"
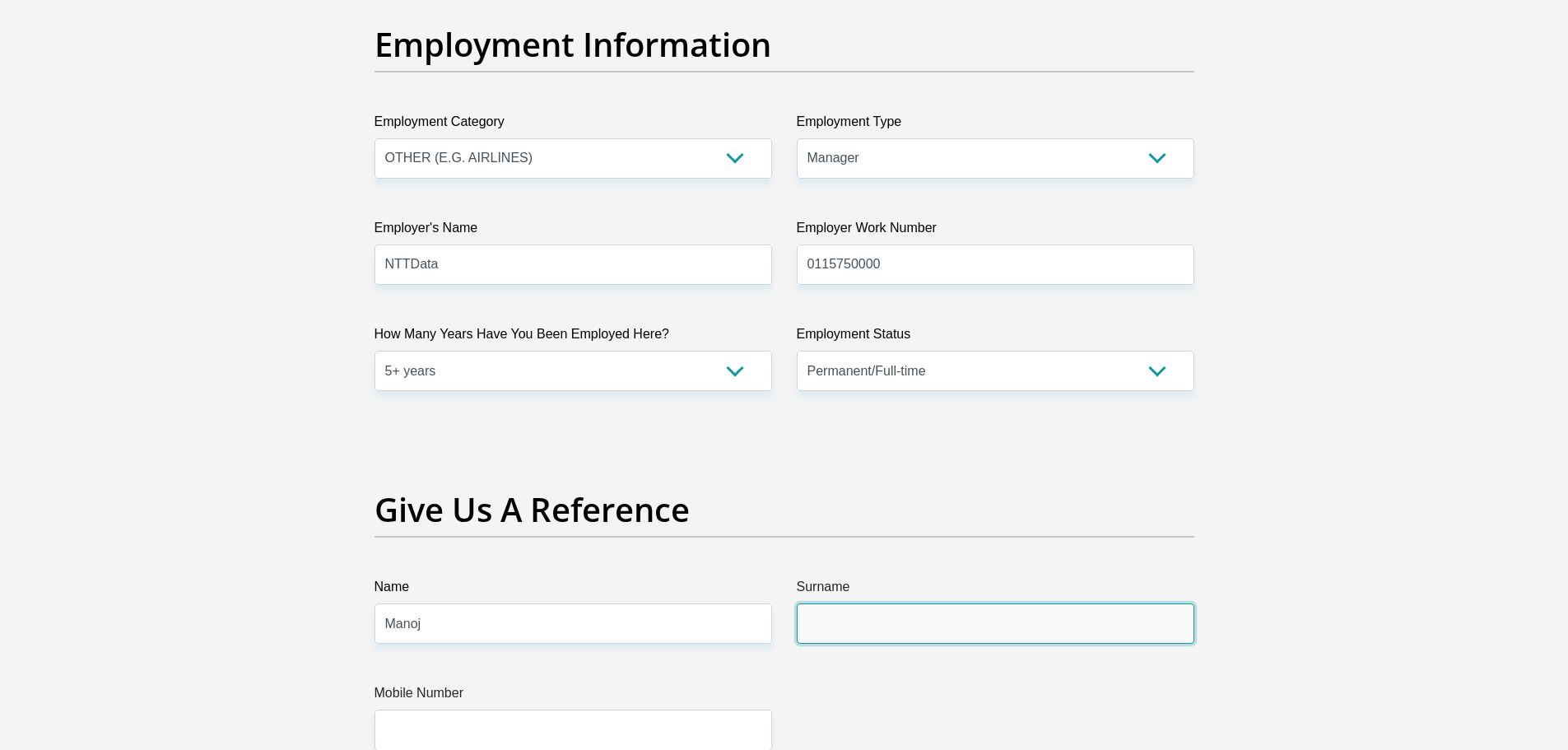
click at [917, 609] on input "Surname" at bounding box center [994, 624] width 397 height 40
type input "Prabhu"
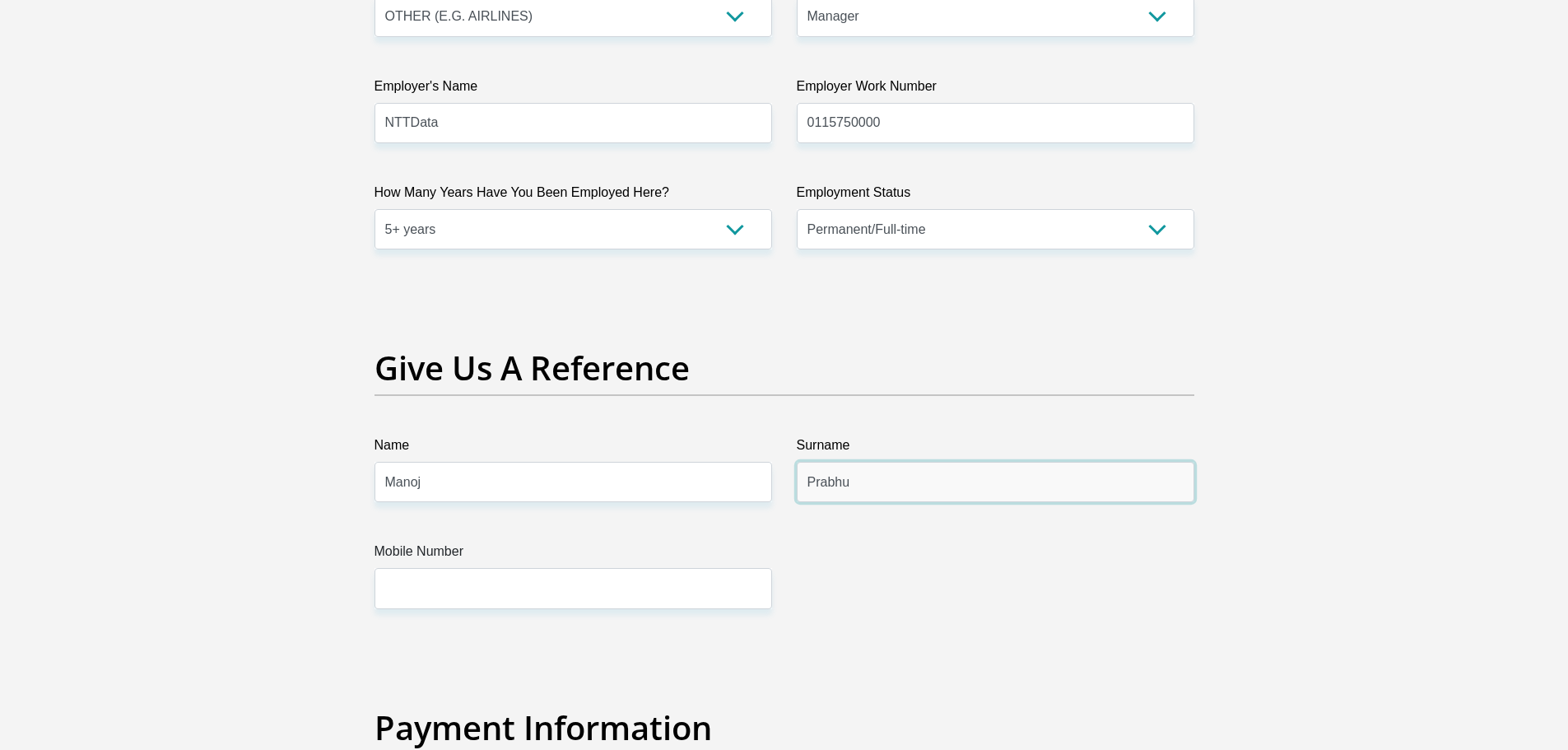
scroll to position [3124, 0]
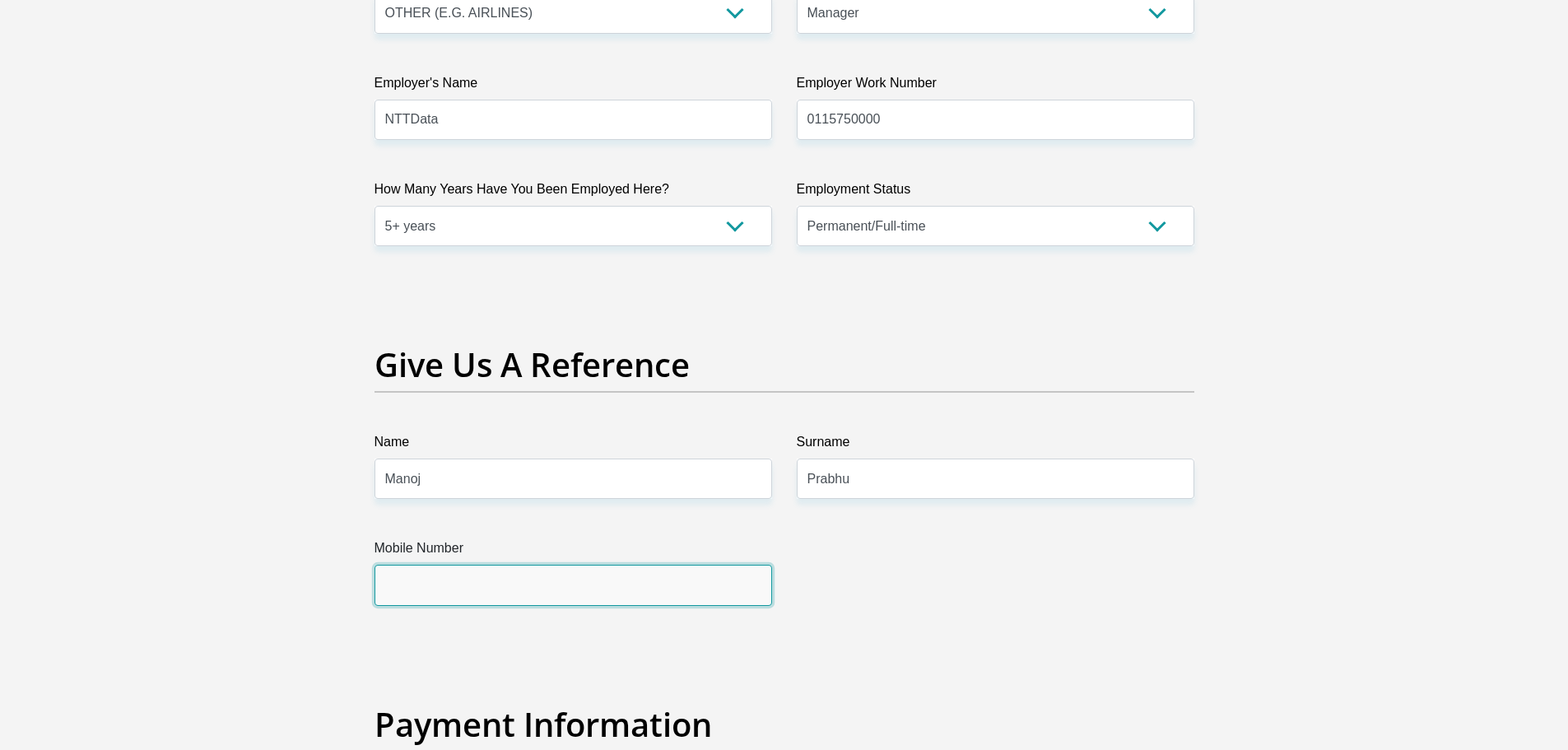
click at [635, 568] on input "Mobile Number" at bounding box center [573, 585] width 397 height 40
type input "0673277317"
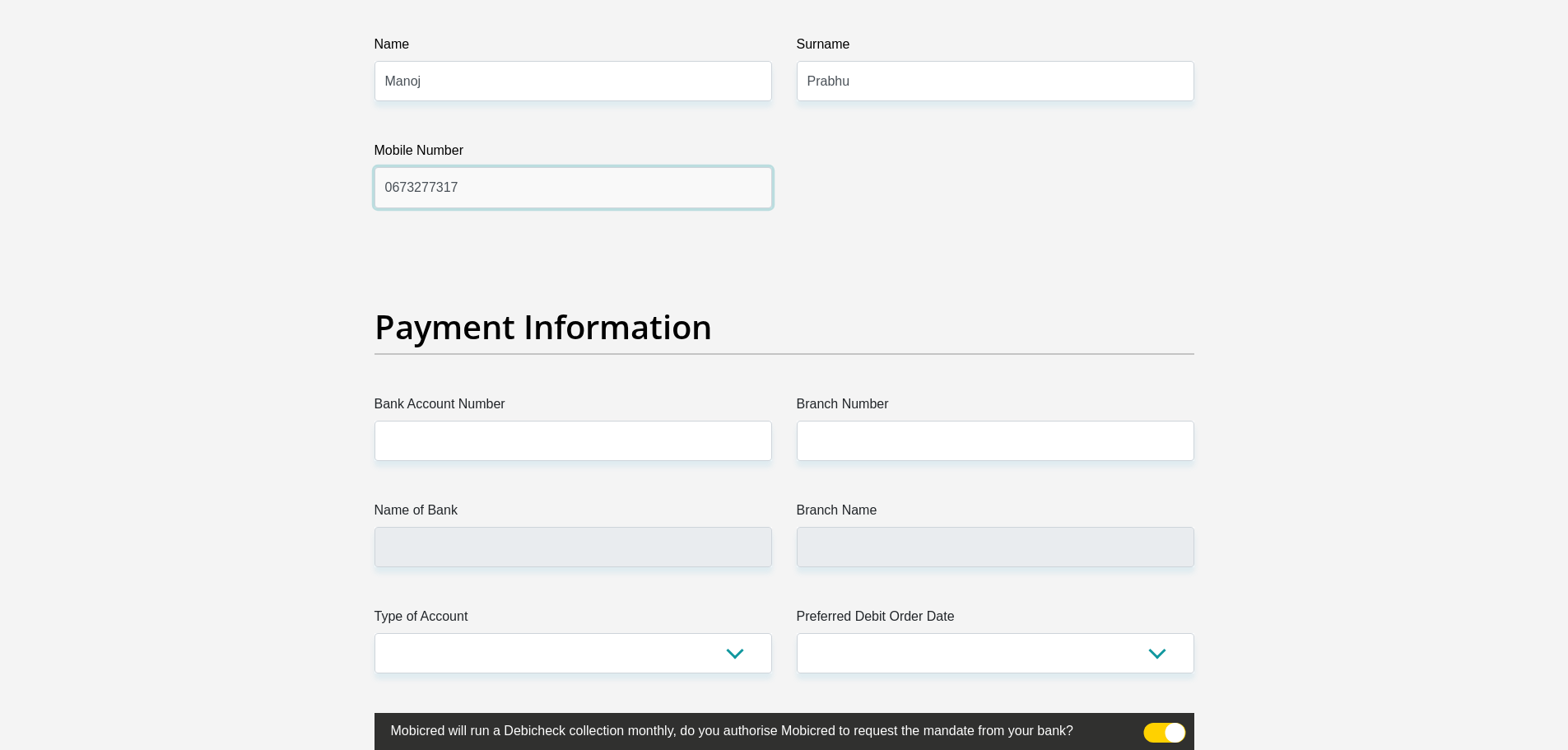
scroll to position [3523, 0]
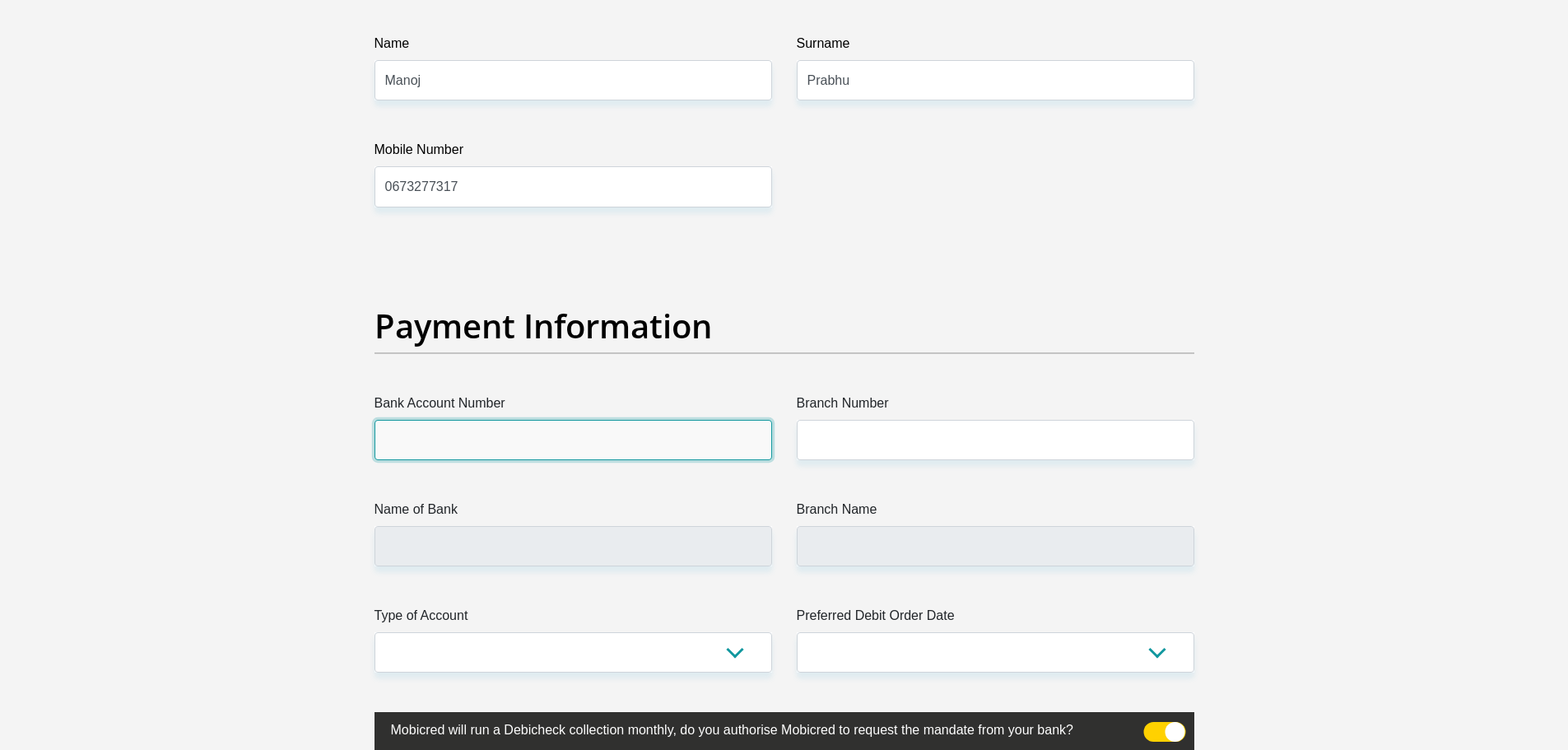
click at [719, 442] on input "Bank Account Number" at bounding box center [573, 440] width 397 height 40
type input "4069433868"
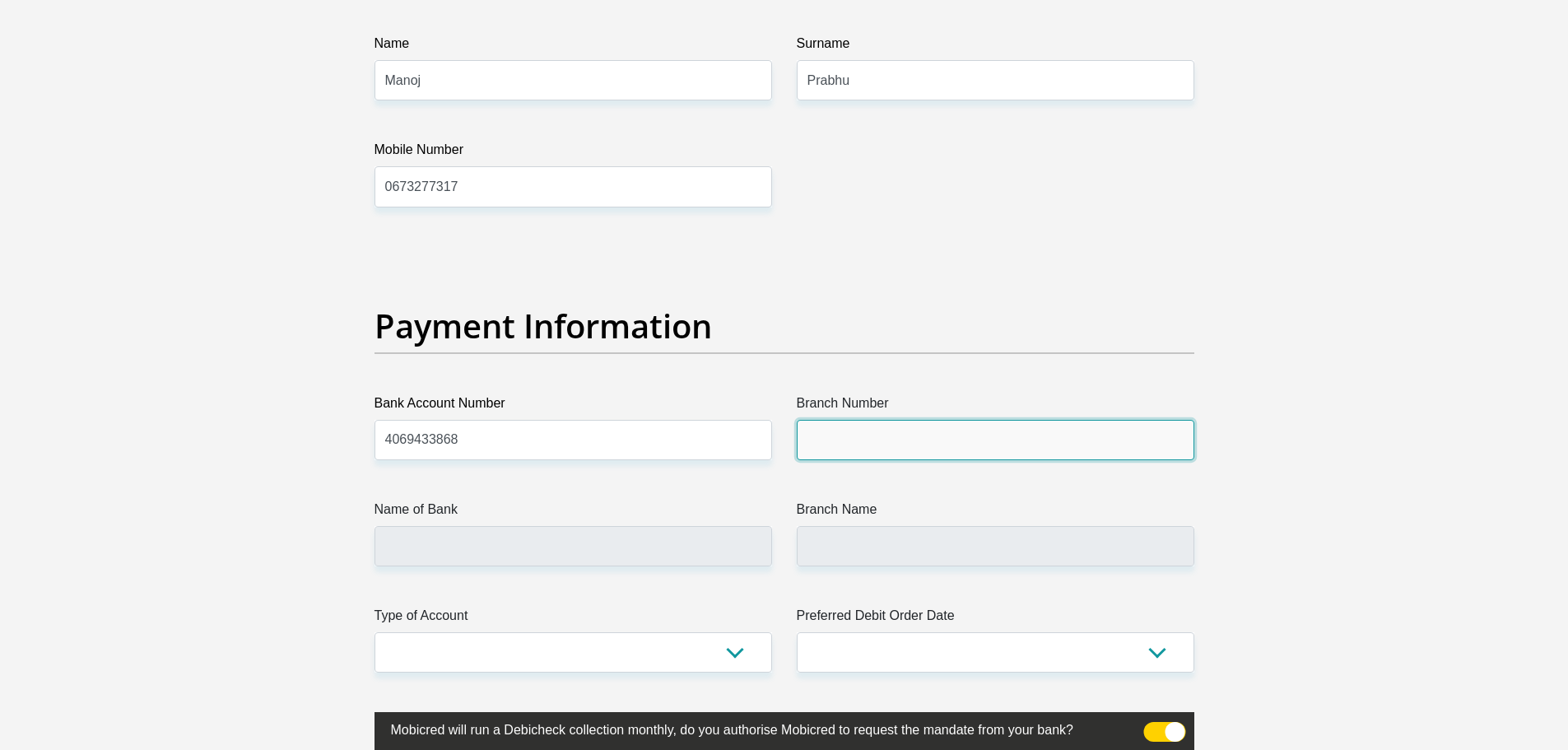
click at [864, 438] on input "Branch Number" at bounding box center [994, 440] width 397 height 40
type input "632005"
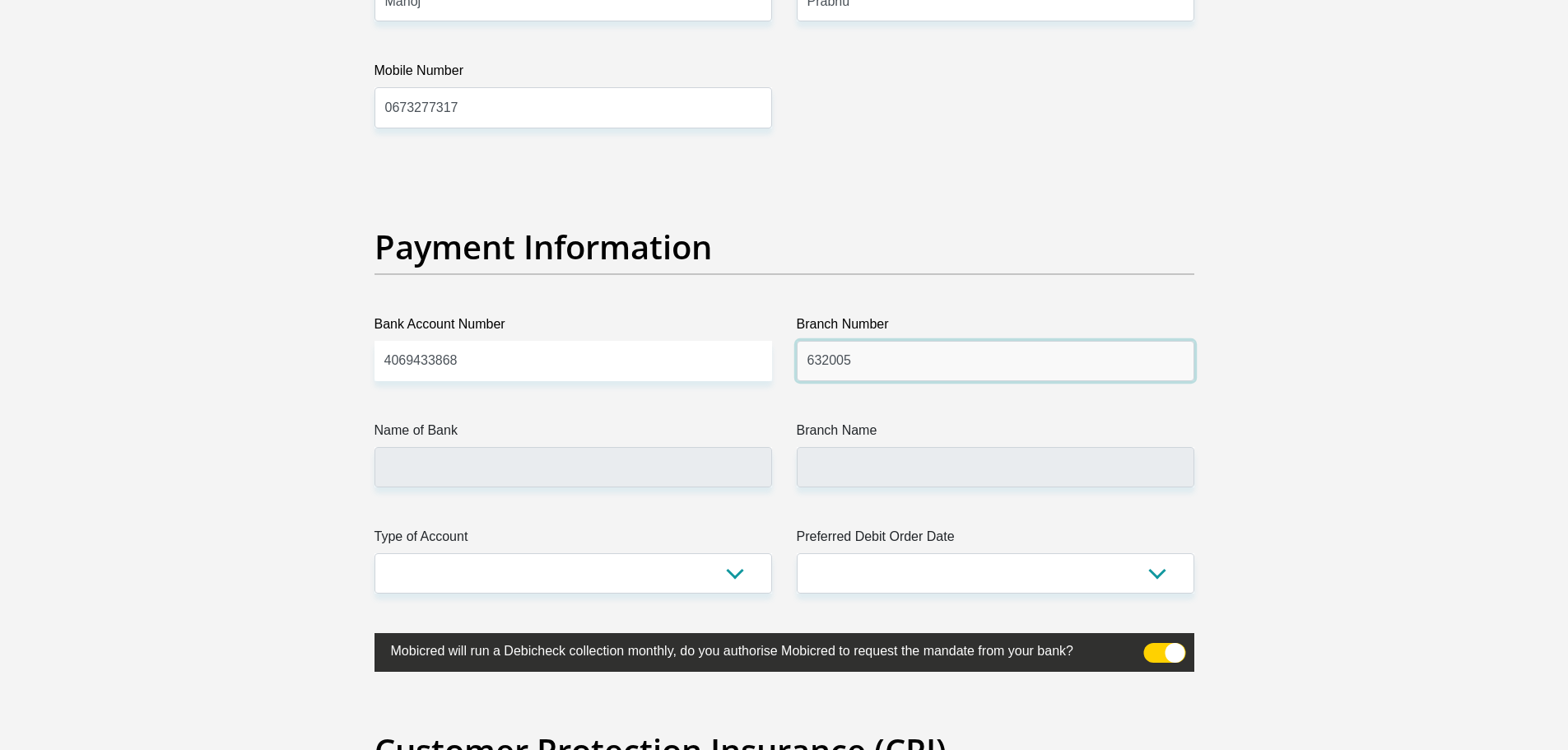
scroll to position [3618, 0]
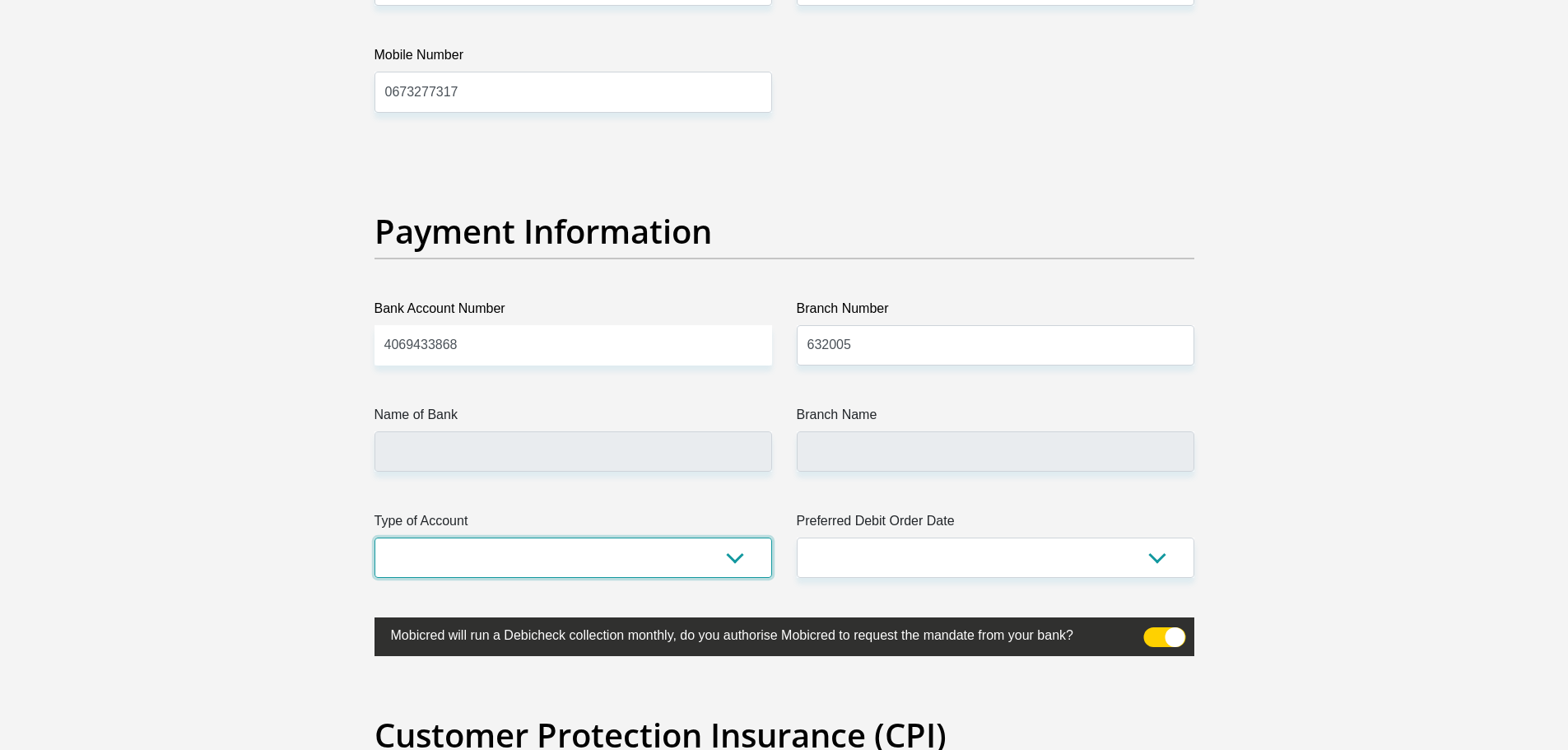
click at [489, 555] on select "Cheque Savings" at bounding box center [573, 557] width 397 height 40
type input "ABSA BANK"
type input "ABSA ELECTRONIC SETTLEMENT CNT"
select select "CUR"
click at [374, 537] on select "Cheque Savings" at bounding box center [573, 557] width 397 height 40
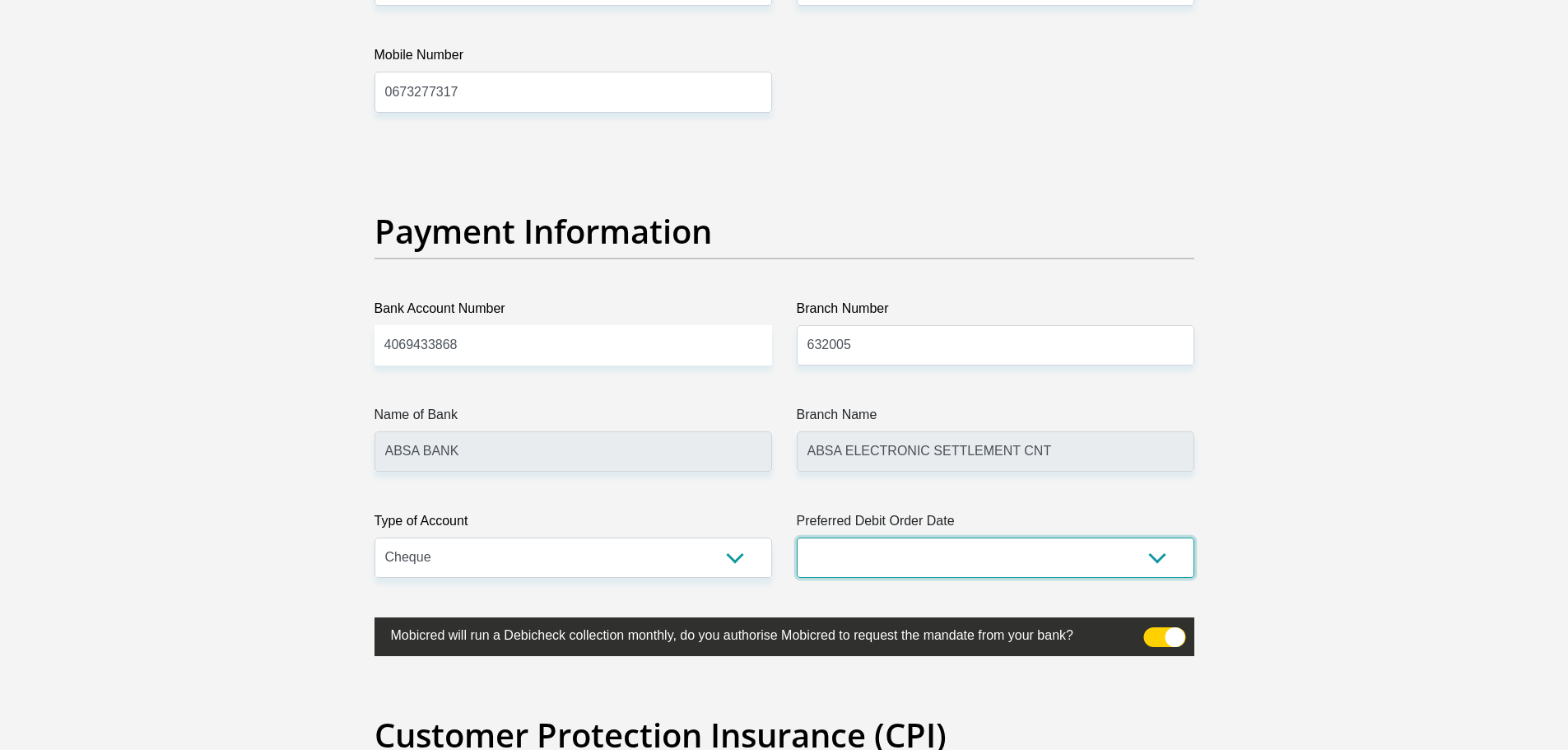
click at [839, 545] on select "1st 2nd 3rd 4th 5th 7th 18th 19th 20th 21st 22nd 23rd 24th 25th 26th 27th 28th …" at bounding box center [994, 557] width 397 height 40
select select "30"
click at [796, 537] on select "1st 2nd 3rd 4th 5th 7th 18th 19th 20th 21st 22nd 23rd 24th 25th 26th 27th 28th …" at bounding box center [994, 557] width 397 height 40
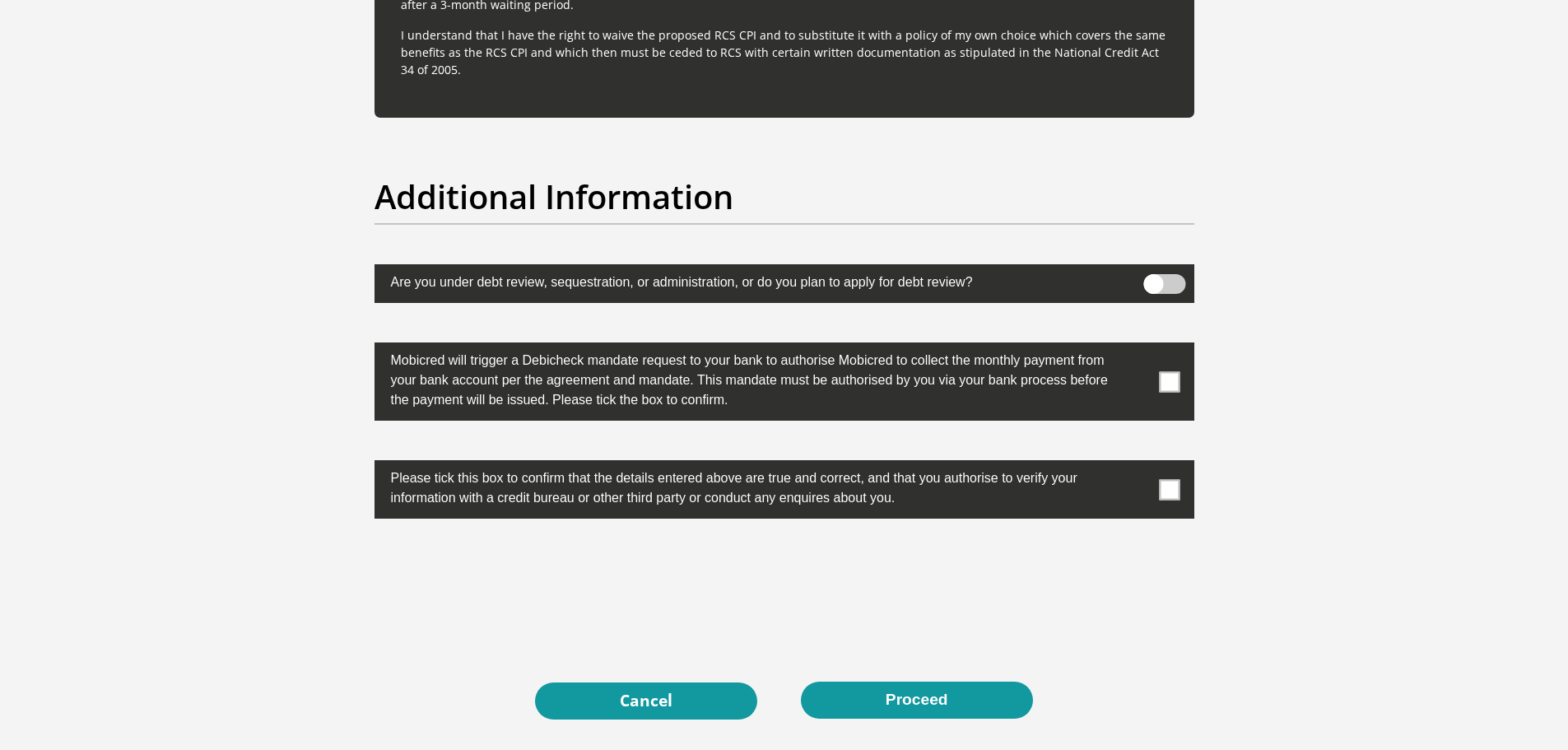
scroll to position [4995, 0]
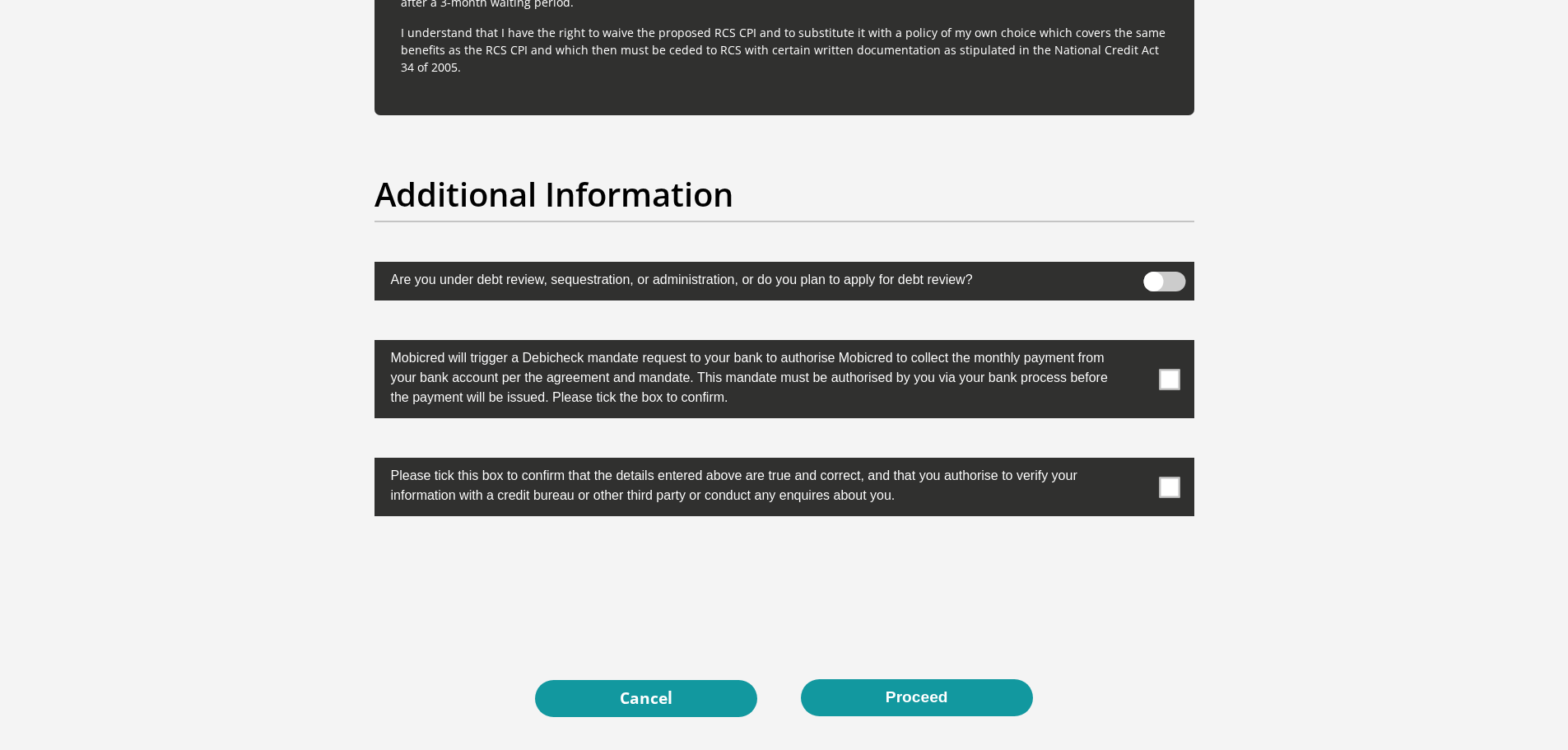
click at [1170, 382] on span at bounding box center [1169, 379] width 21 height 21
click at [1137, 344] on input "checkbox" at bounding box center [1137, 344] width 0 height 0
click at [1177, 485] on span at bounding box center [1169, 487] width 21 height 21
click at [1137, 462] on input "checkbox" at bounding box center [1137, 462] width 0 height 0
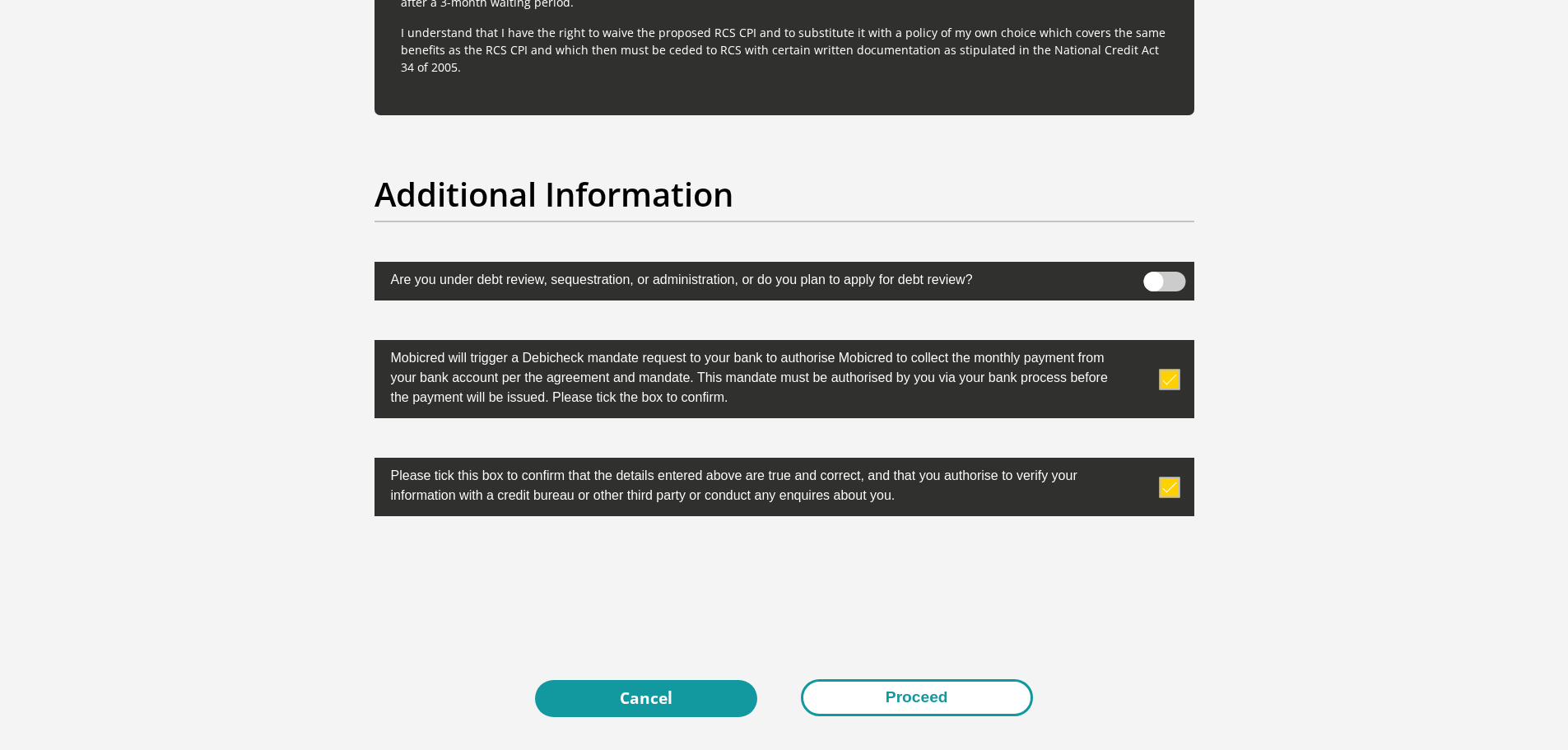
click at [969, 699] on button "Proceed" at bounding box center [917, 697] width 232 height 37
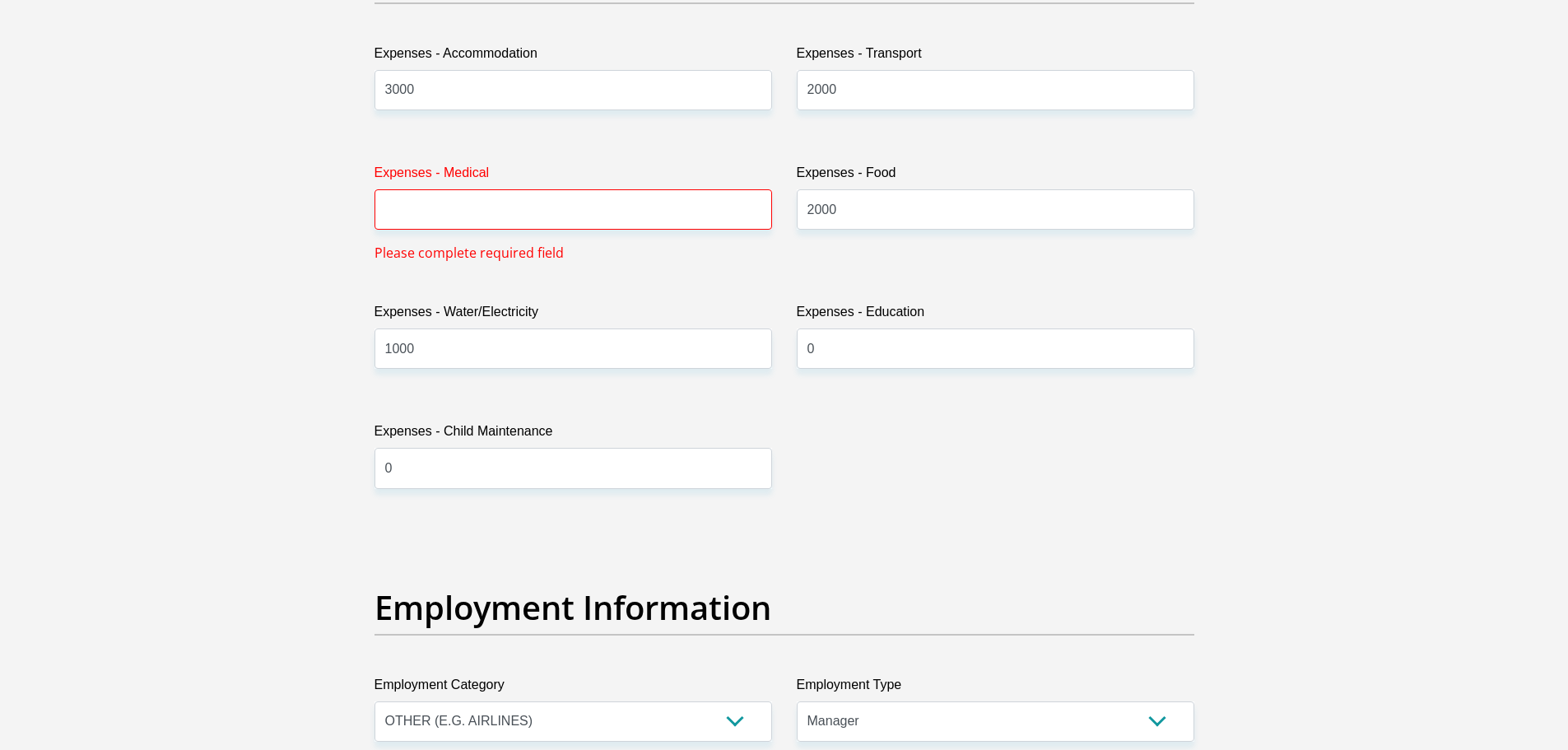
scroll to position [2432, 0]
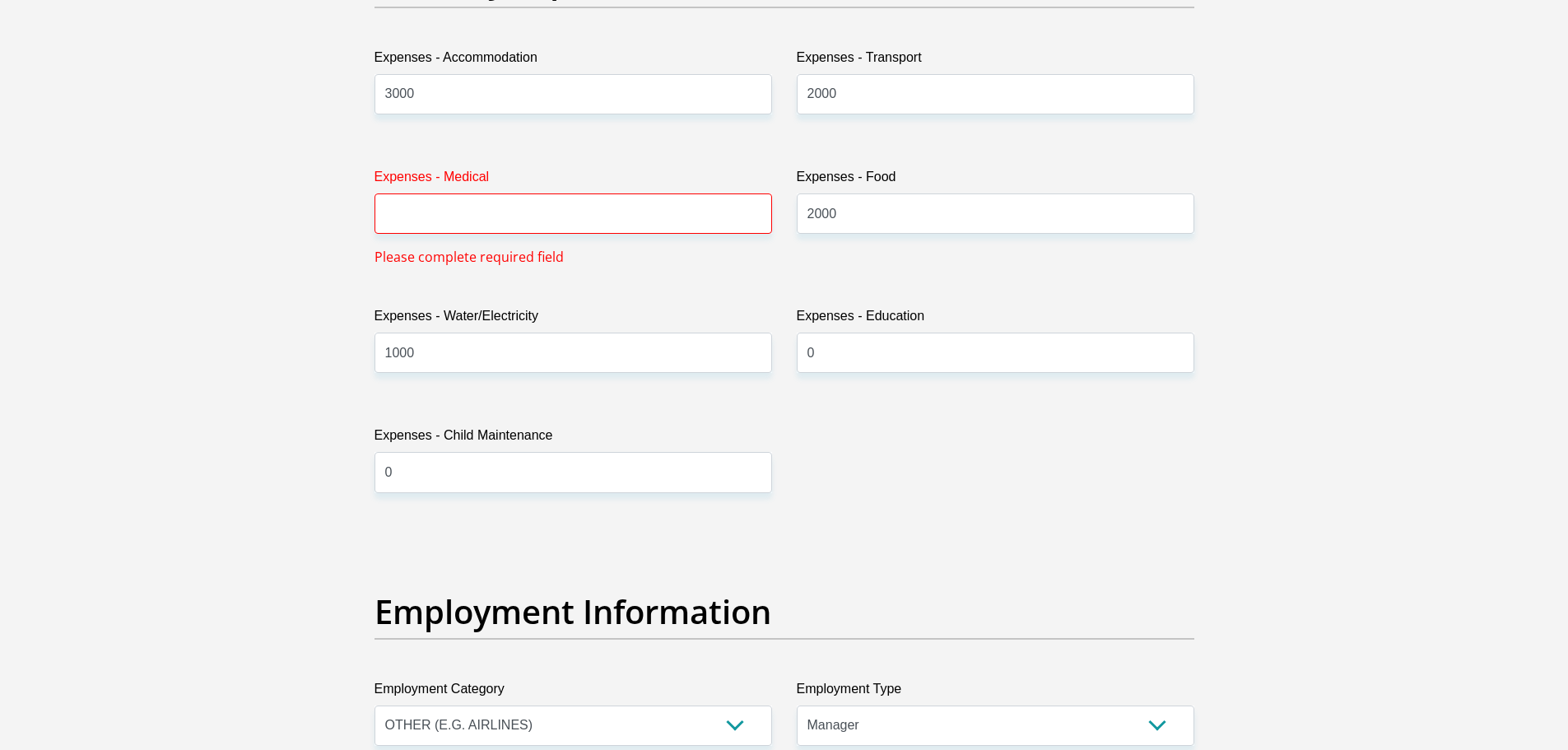
click at [969, 699] on label "Employment Type" at bounding box center [994, 692] width 397 height 26
click at [969, 705] on select "College/Lecturer Craft Seller Creative Driver Executive Farmer Forces - Non Com…" at bounding box center [994, 725] width 397 height 40
click at [689, 224] on input "Expenses - Medical" at bounding box center [573, 214] width 397 height 40
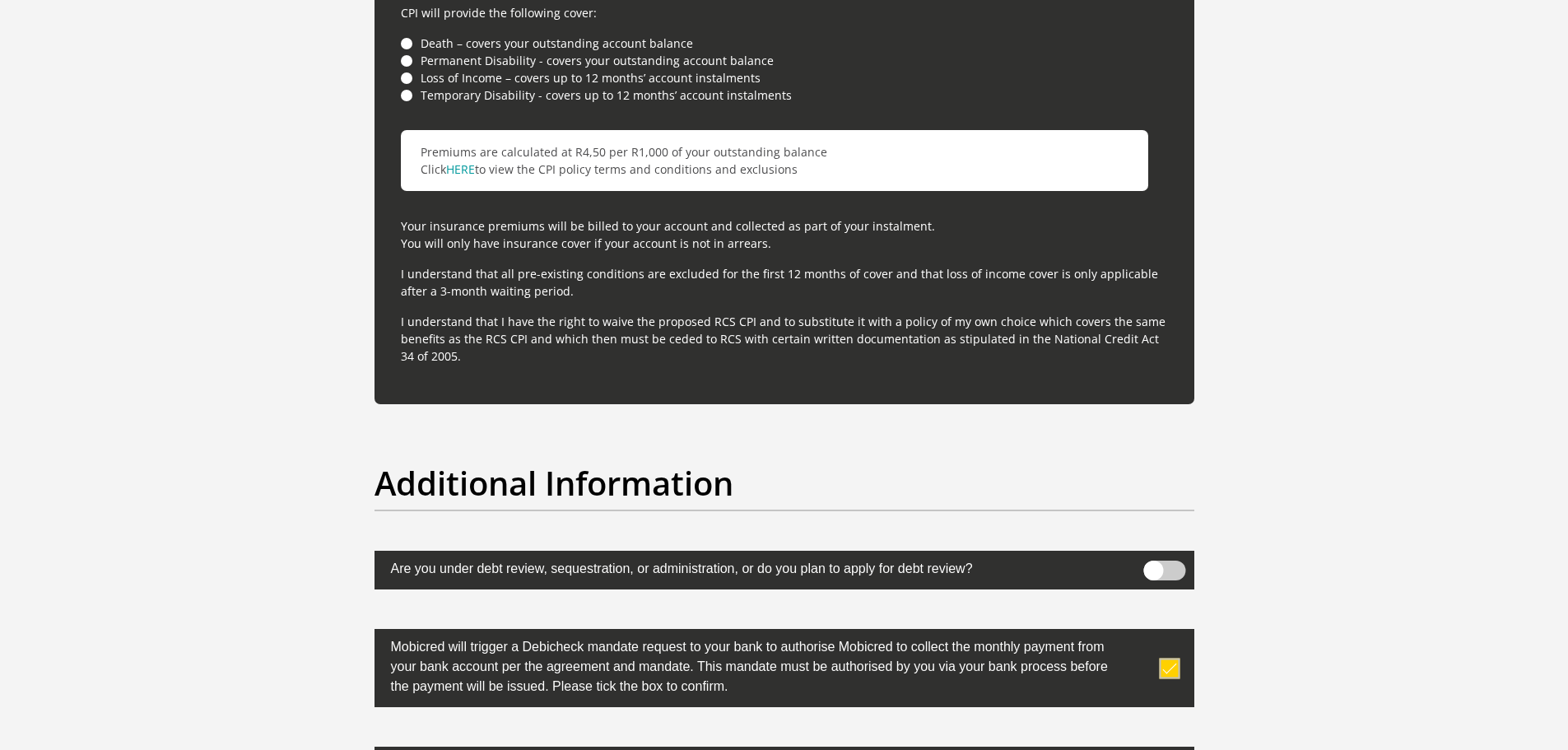
scroll to position [5157, 0]
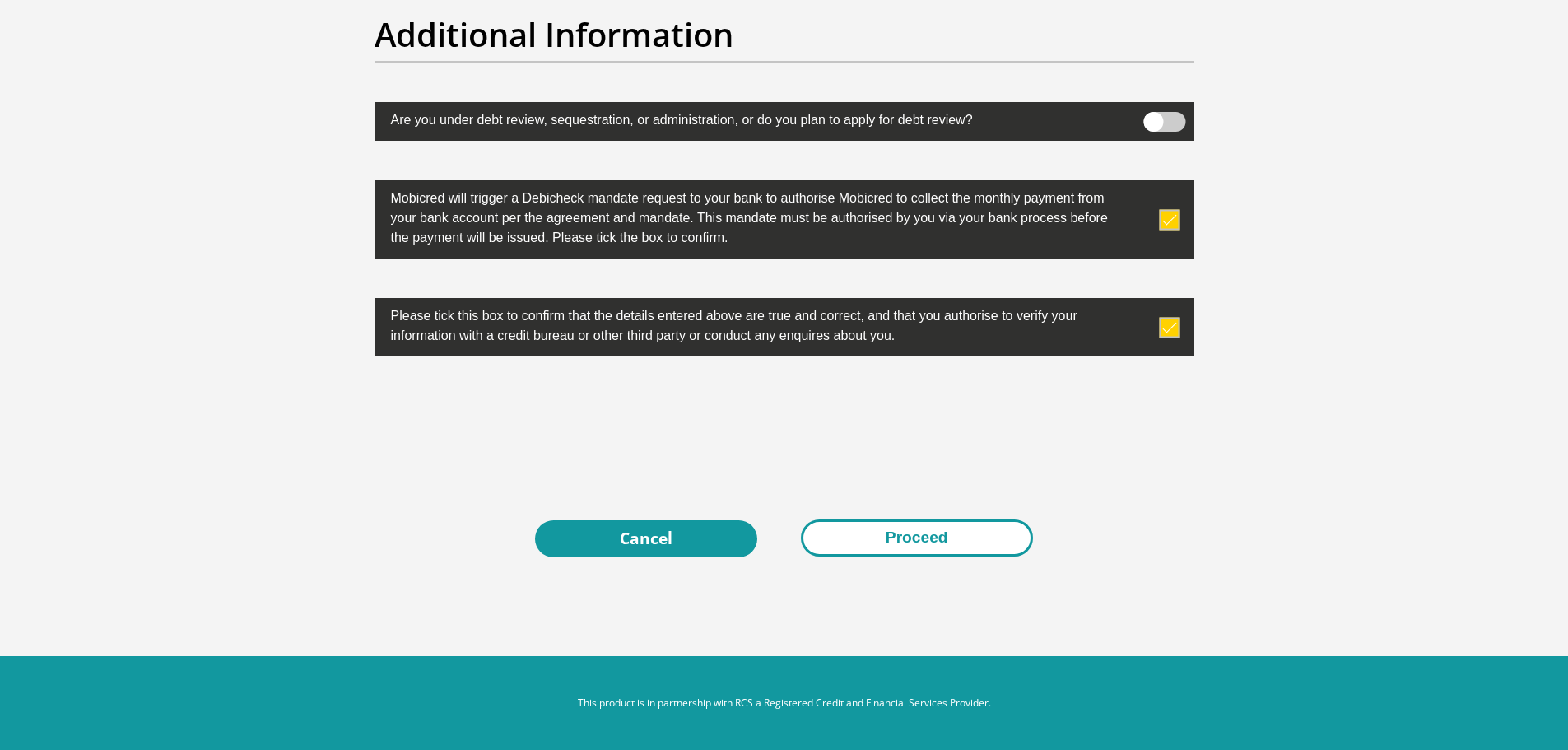
type input "0"
click at [908, 534] on button "Proceed" at bounding box center [917, 538] width 232 height 37
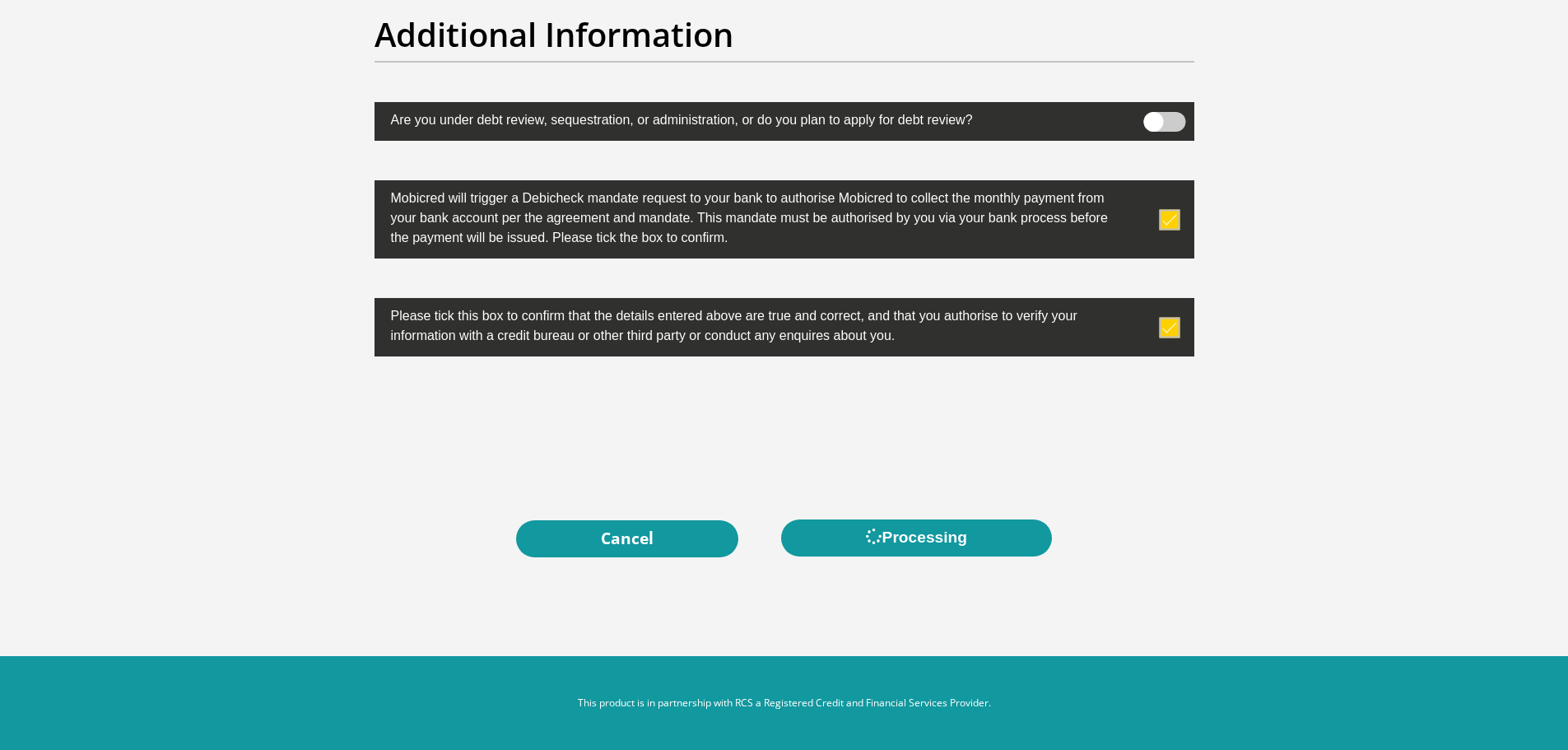
scroll to position [0, 0]
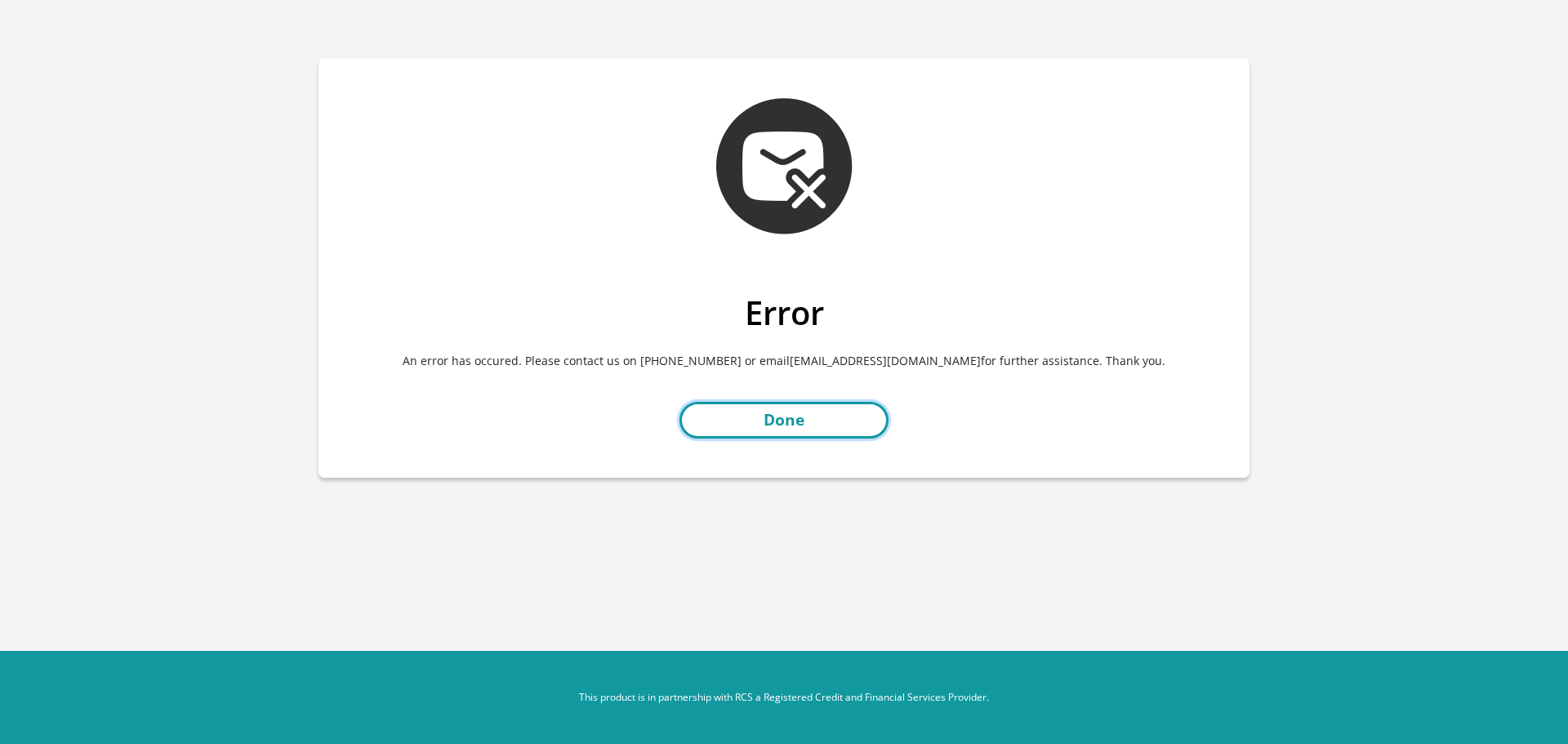
drag, startPoint x: 815, startPoint y: 418, endPoint x: 719, endPoint y: 403, distance: 97.2
click at [719, 403] on link "Done" at bounding box center [784, 420] width 209 height 37
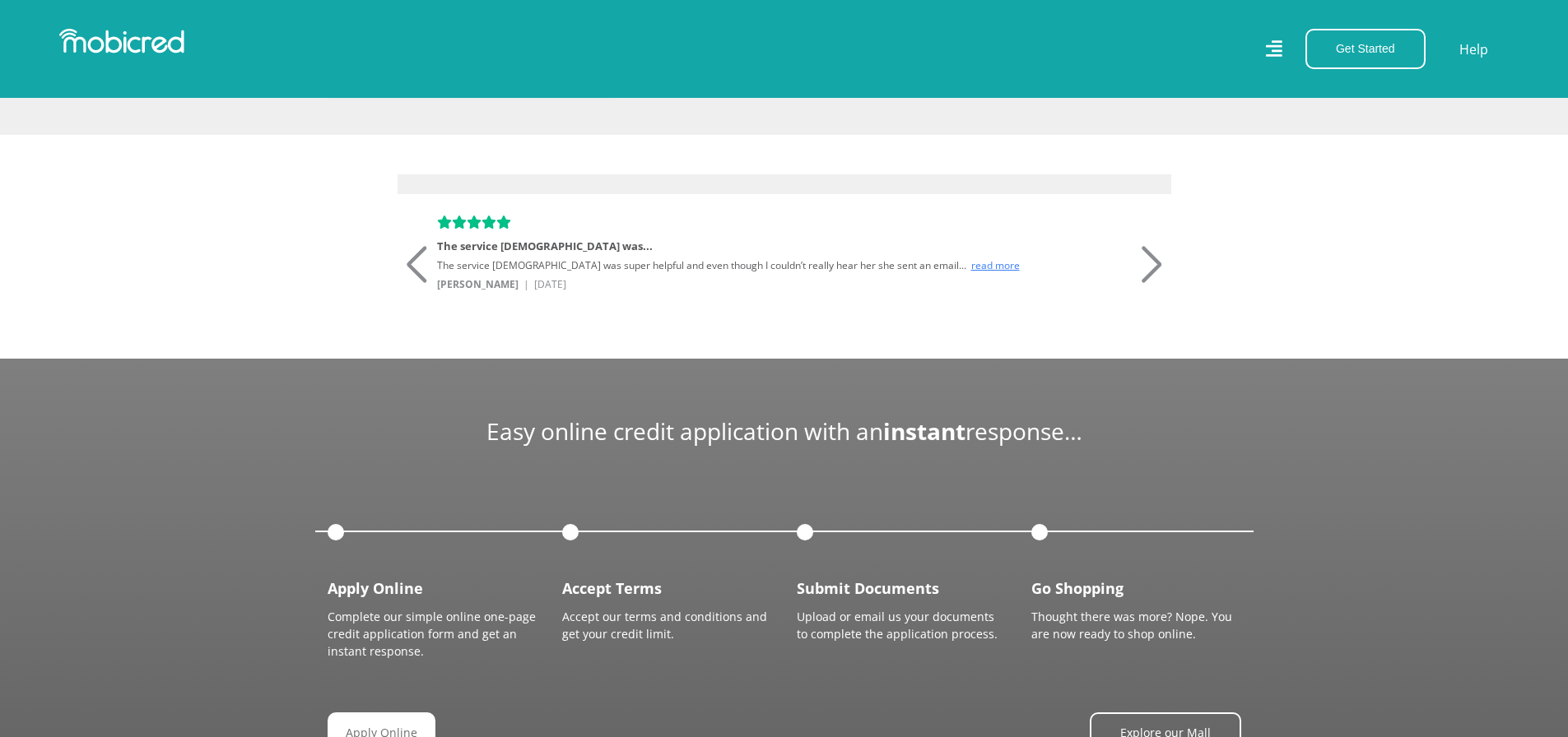
scroll to position [1534, 3]
